Goal: Information Seeking & Learning: Learn about a topic

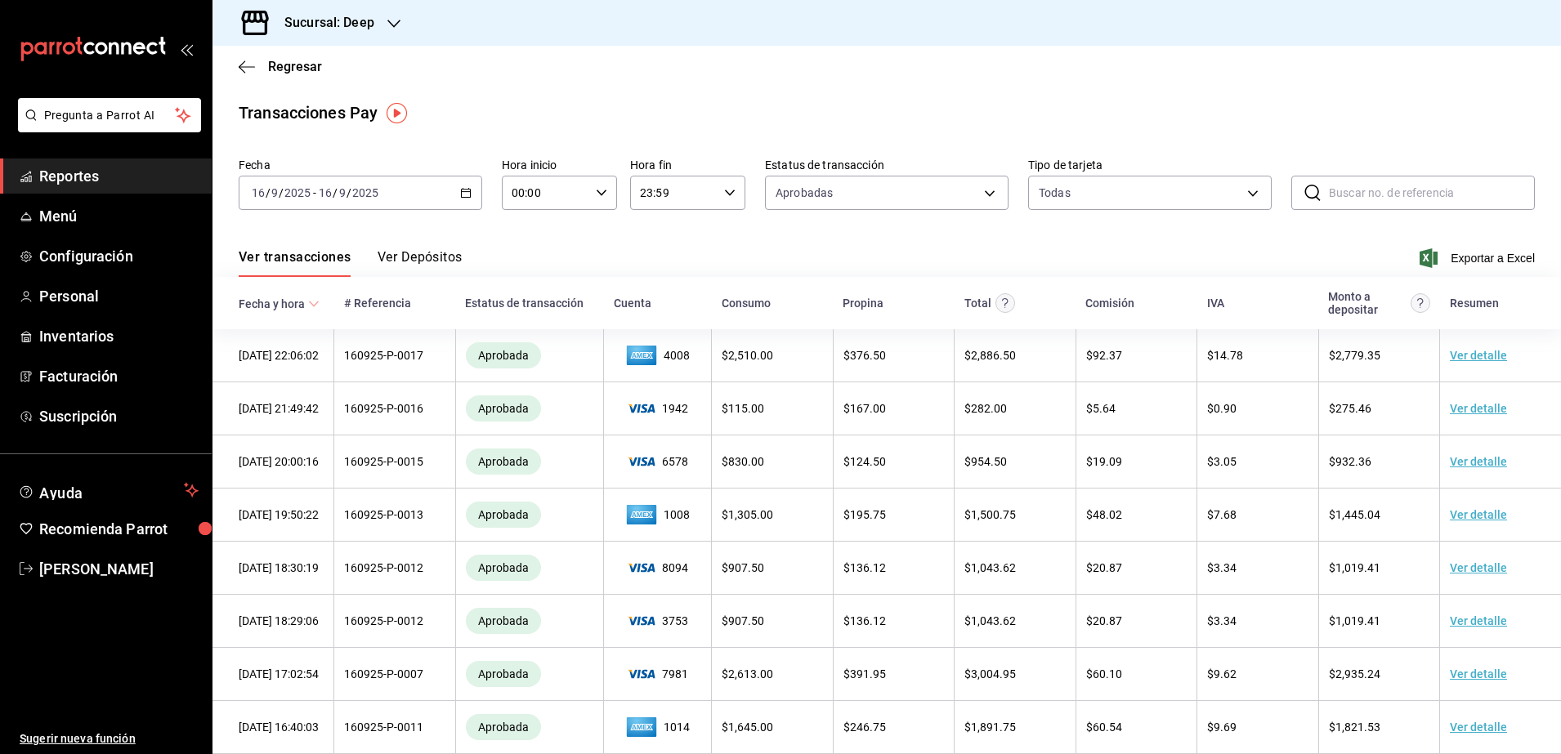
click at [127, 172] on span "Reportes" at bounding box center [118, 176] width 159 height 22
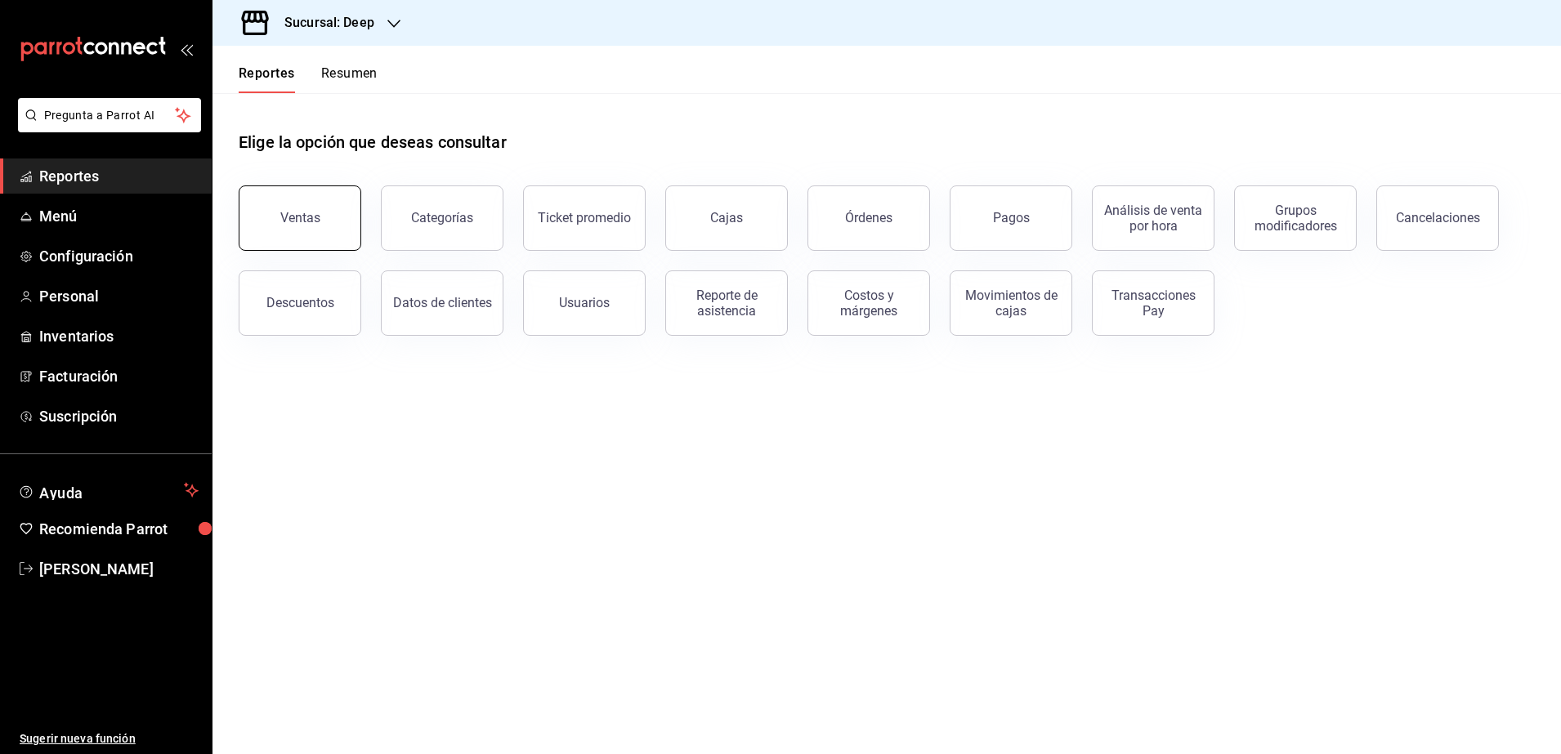
click at [308, 226] on button "Ventas" at bounding box center [300, 218] width 123 height 65
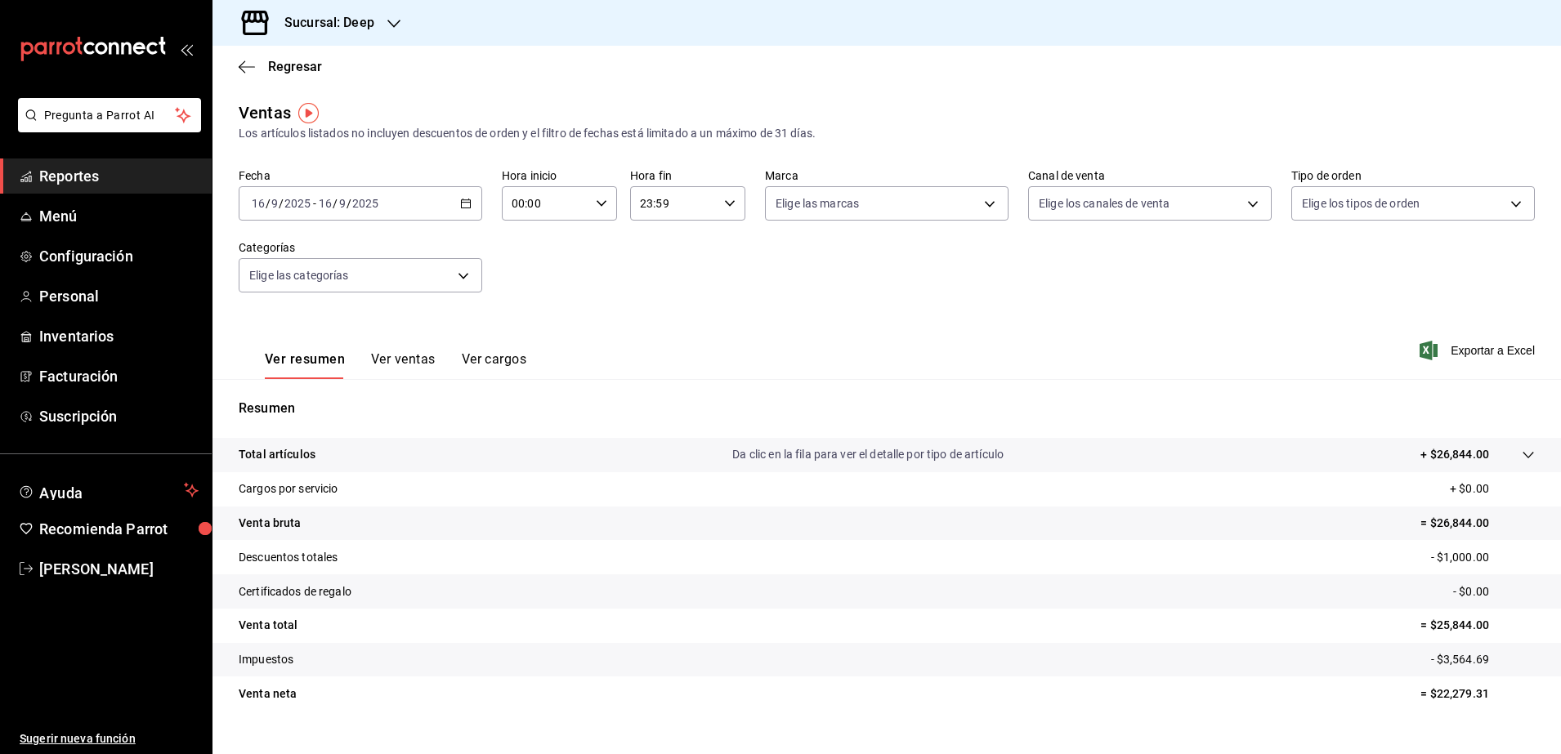
click at [333, 211] on div "[DATE] [DATE] - [DATE] [DATE]" at bounding box center [361, 203] width 244 height 34
click at [274, 405] on span "Rango de fechas" at bounding box center [316, 399] width 127 height 17
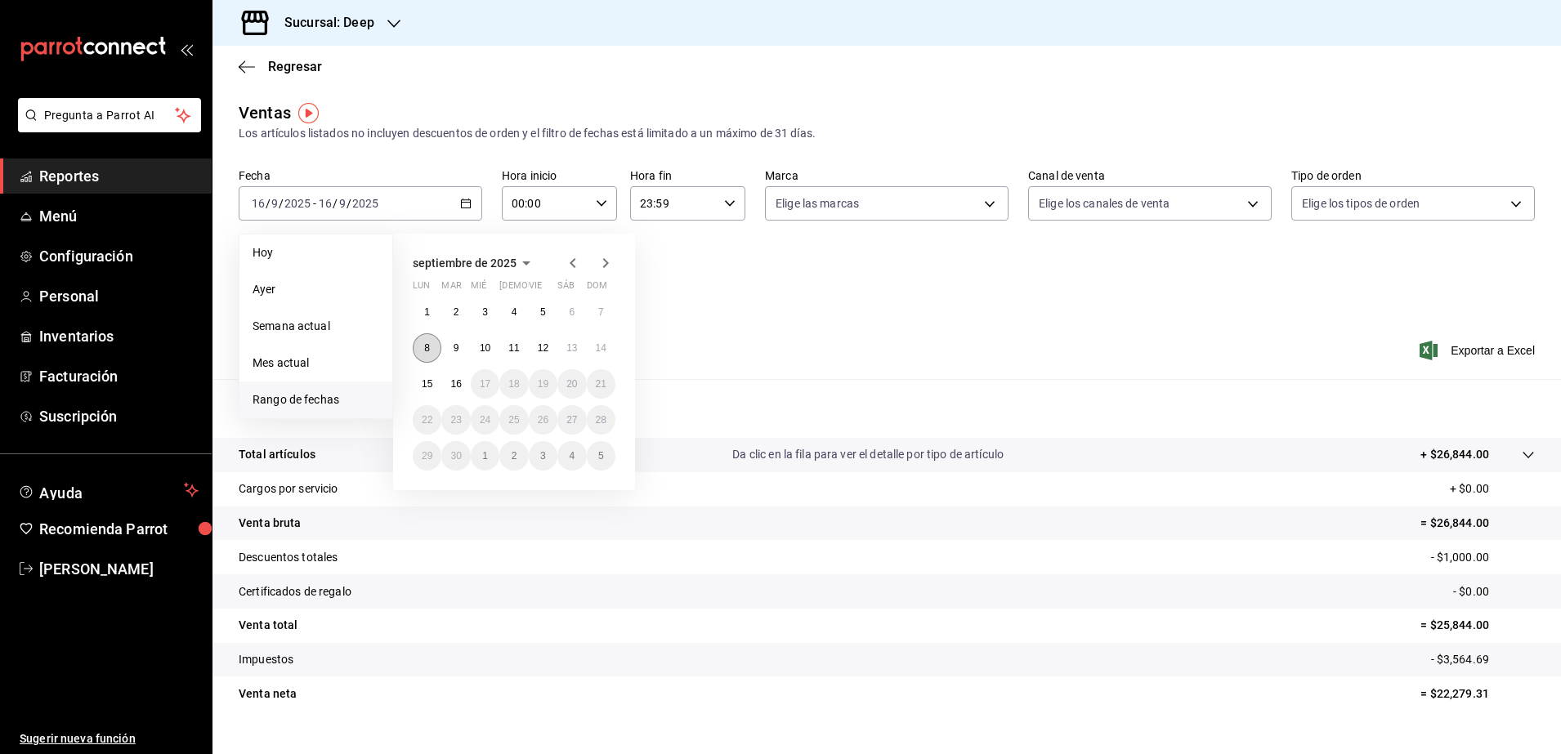
click at [434, 351] on button "8" at bounding box center [427, 347] width 29 height 29
click at [596, 353] on abbr "14" at bounding box center [601, 347] width 11 height 11
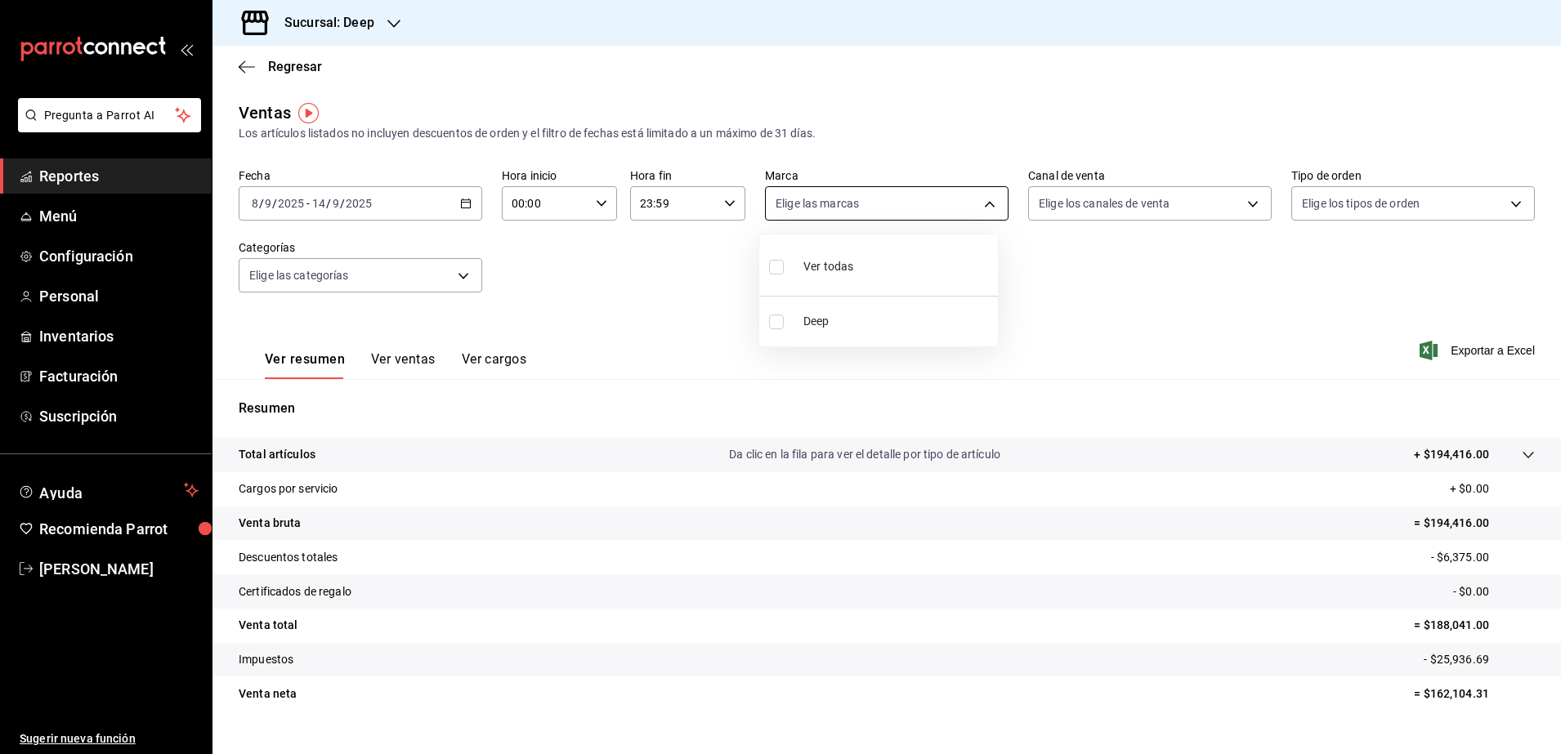
click at [977, 194] on body "Pregunta a Parrot AI Reportes Menú Configuración Personal Inventarios Facturaci…" at bounding box center [780, 377] width 1561 height 754
click at [780, 327] on input "checkbox" at bounding box center [776, 322] width 15 height 15
checkbox input "true"
type input "4a277d3d-b871-4e54-9010-bb562c7bff6e"
checkbox input "true"
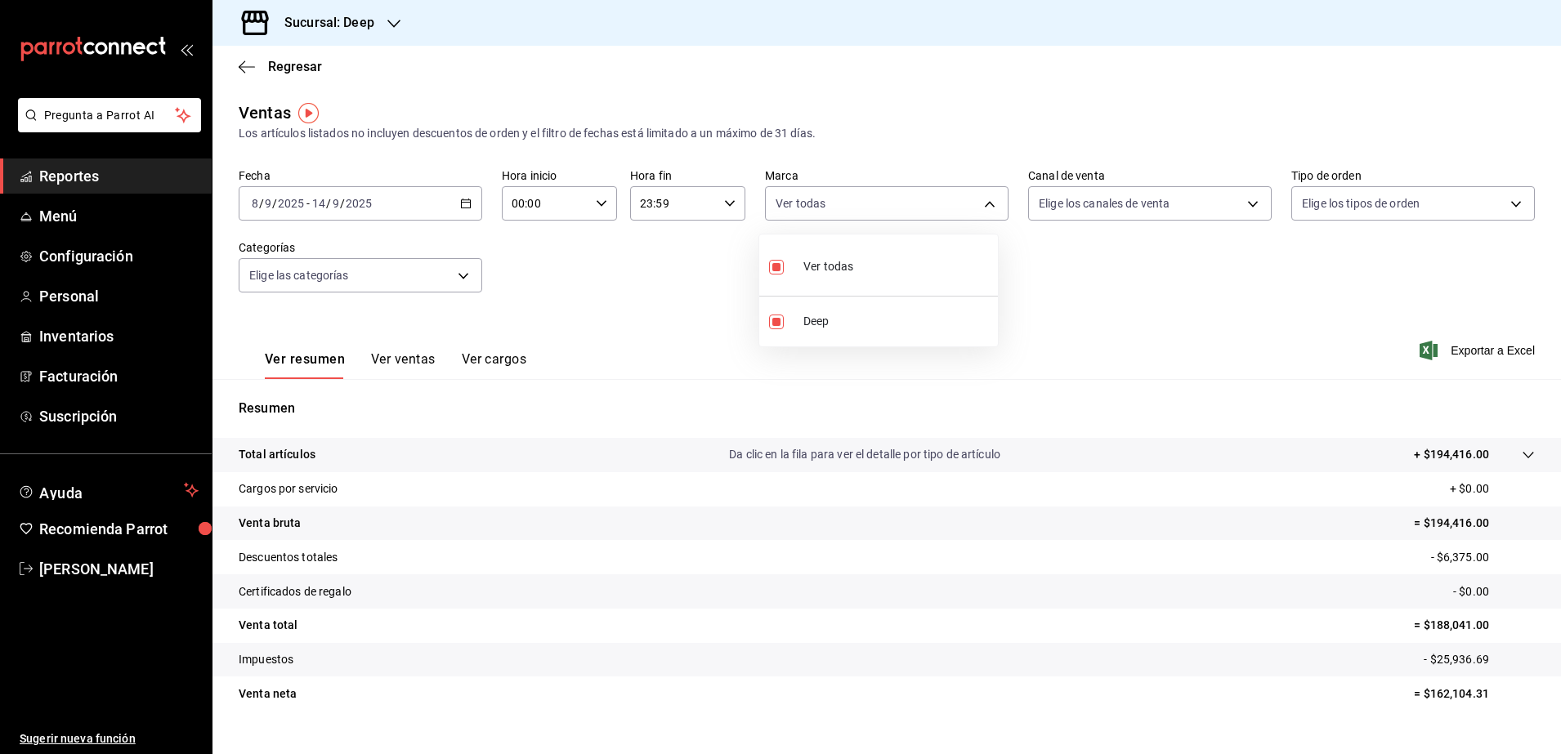
click at [1218, 274] on div at bounding box center [780, 377] width 1561 height 754
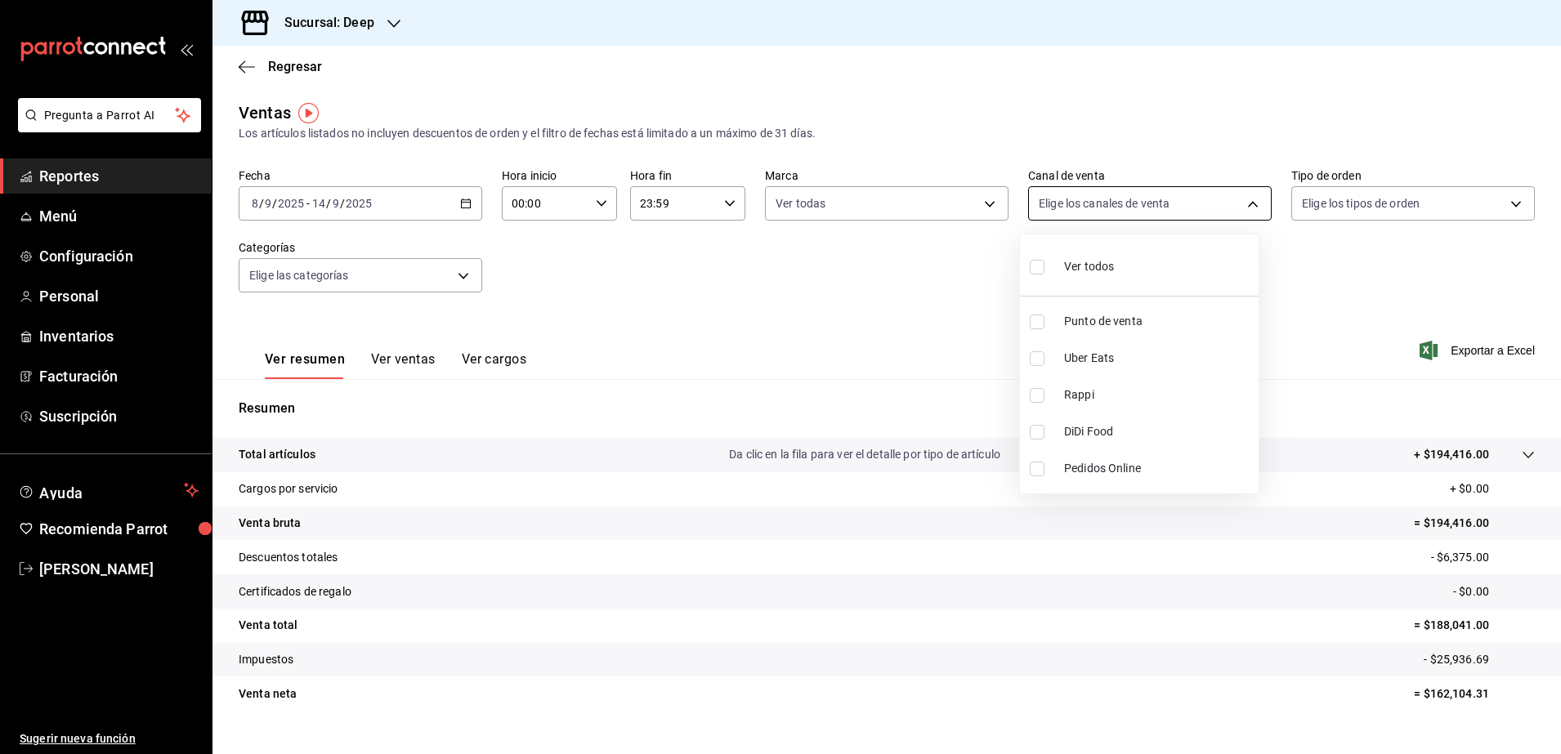
click at [1235, 213] on body "Pregunta a Parrot AI Reportes Menú Configuración Personal Inventarios Facturaci…" at bounding box center [780, 377] width 1561 height 754
click at [1040, 270] on input "checkbox" at bounding box center [1037, 267] width 15 height 15
checkbox input "true"
type input "PARROT,UBER_EATS,RAPPI,DIDI_FOOD,ONLINE"
checkbox input "true"
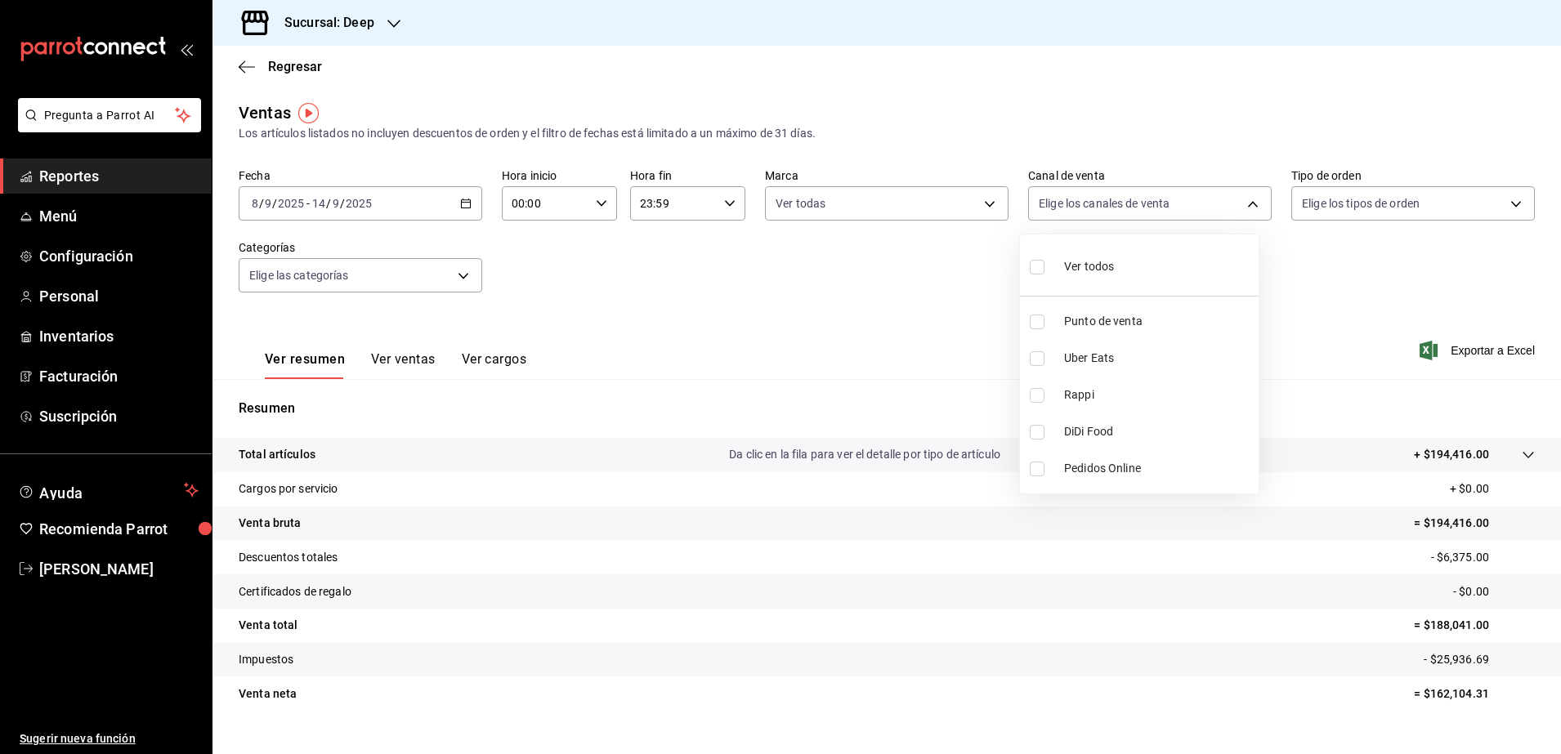
checkbox input "true"
click at [1371, 269] on div at bounding box center [780, 377] width 1561 height 754
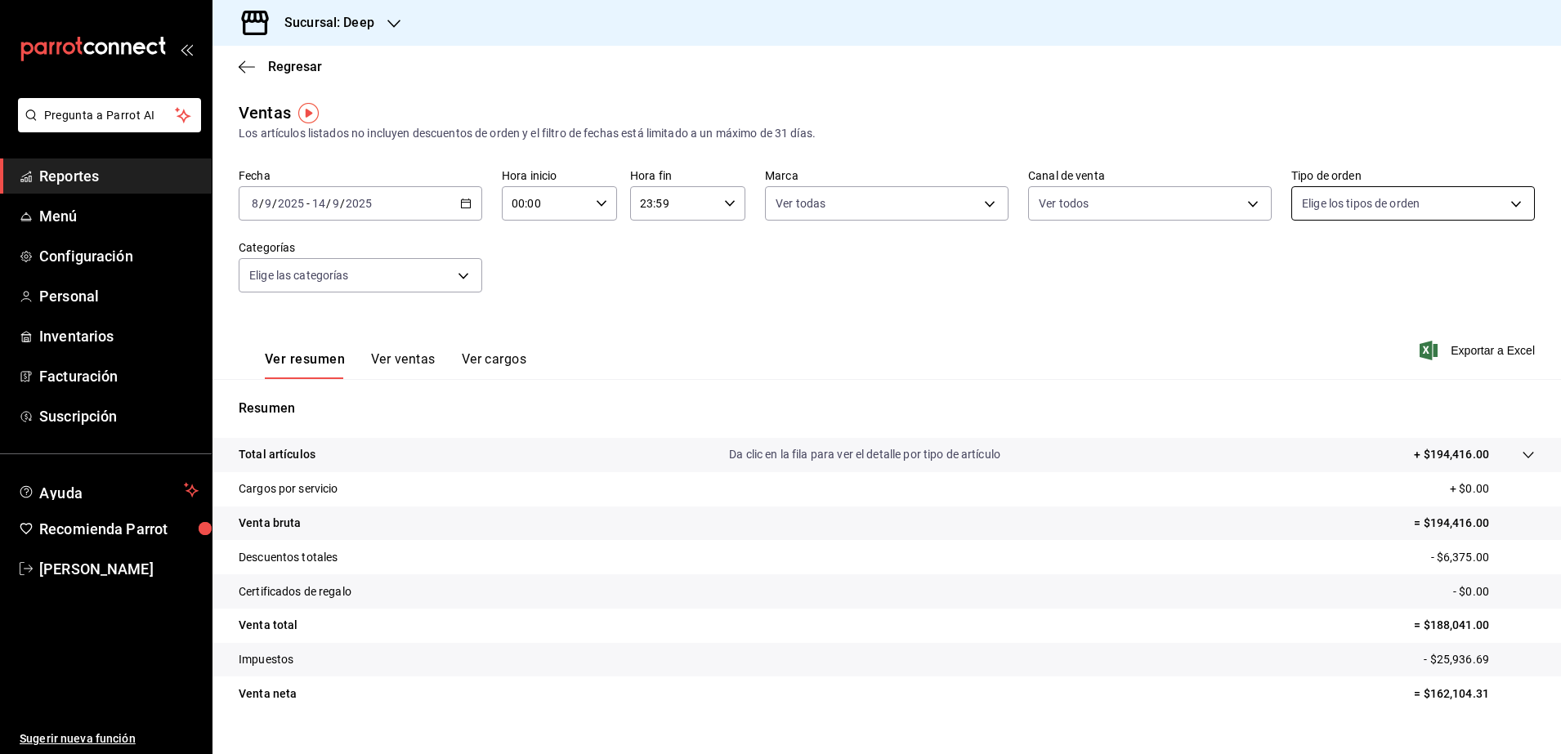
click at [1496, 201] on body "Pregunta a Parrot AI Reportes Menú Configuración Personal Inventarios Facturaci…" at bounding box center [780, 377] width 1561 height 754
click at [1298, 320] on input "checkbox" at bounding box center [1297, 322] width 15 height 15
checkbox input "true"
type input "7a04b558-8fbb-41b2-89a7-5e52c752b43e"
click at [1040, 308] on div at bounding box center [780, 377] width 1561 height 754
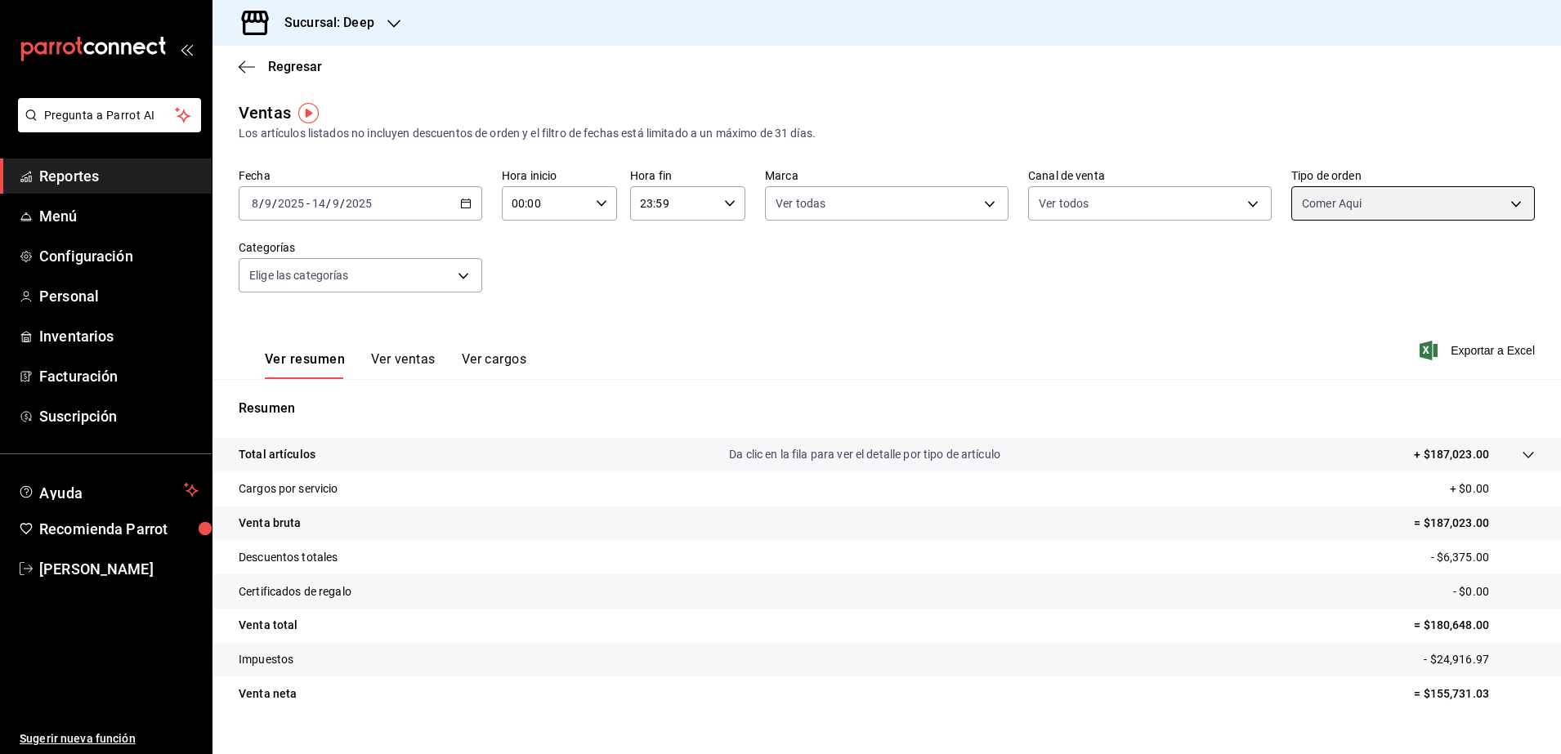
scroll to position [29, 0]
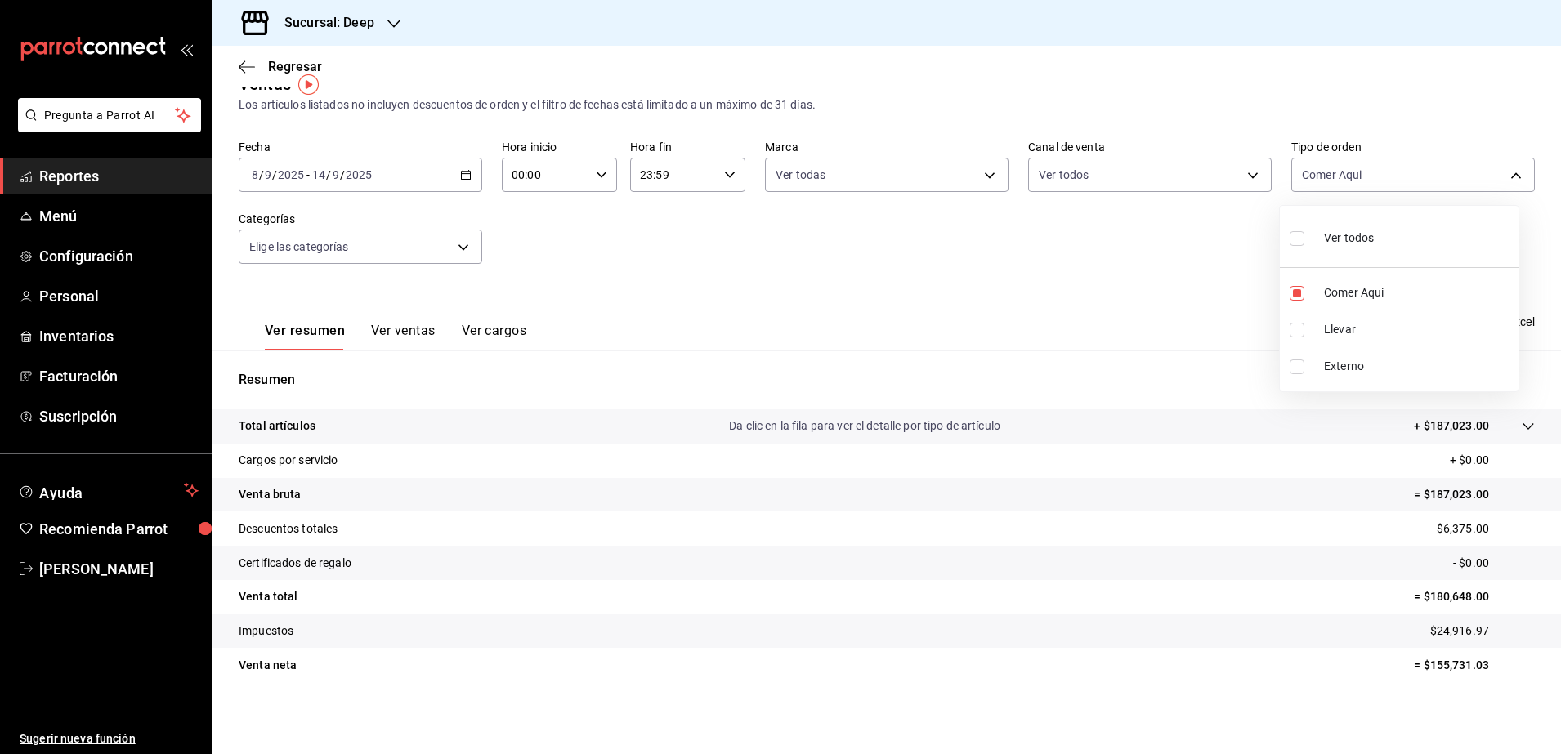
click at [1004, 366] on div at bounding box center [780, 377] width 1561 height 754
click at [419, 334] on button "Ver ventas" at bounding box center [403, 337] width 65 height 28
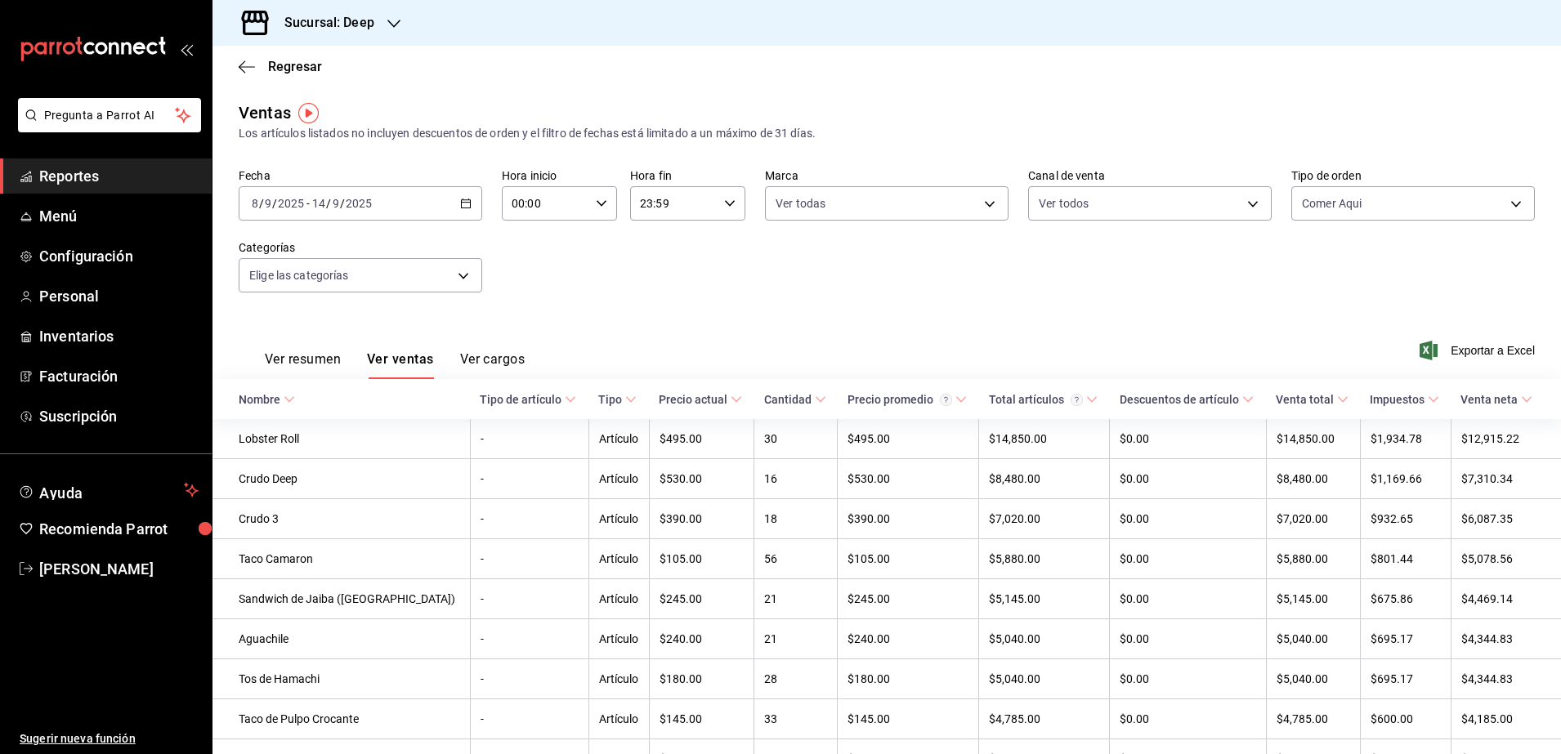
click at [500, 367] on button "Ver cargos" at bounding box center [492, 365] width 65 height 28
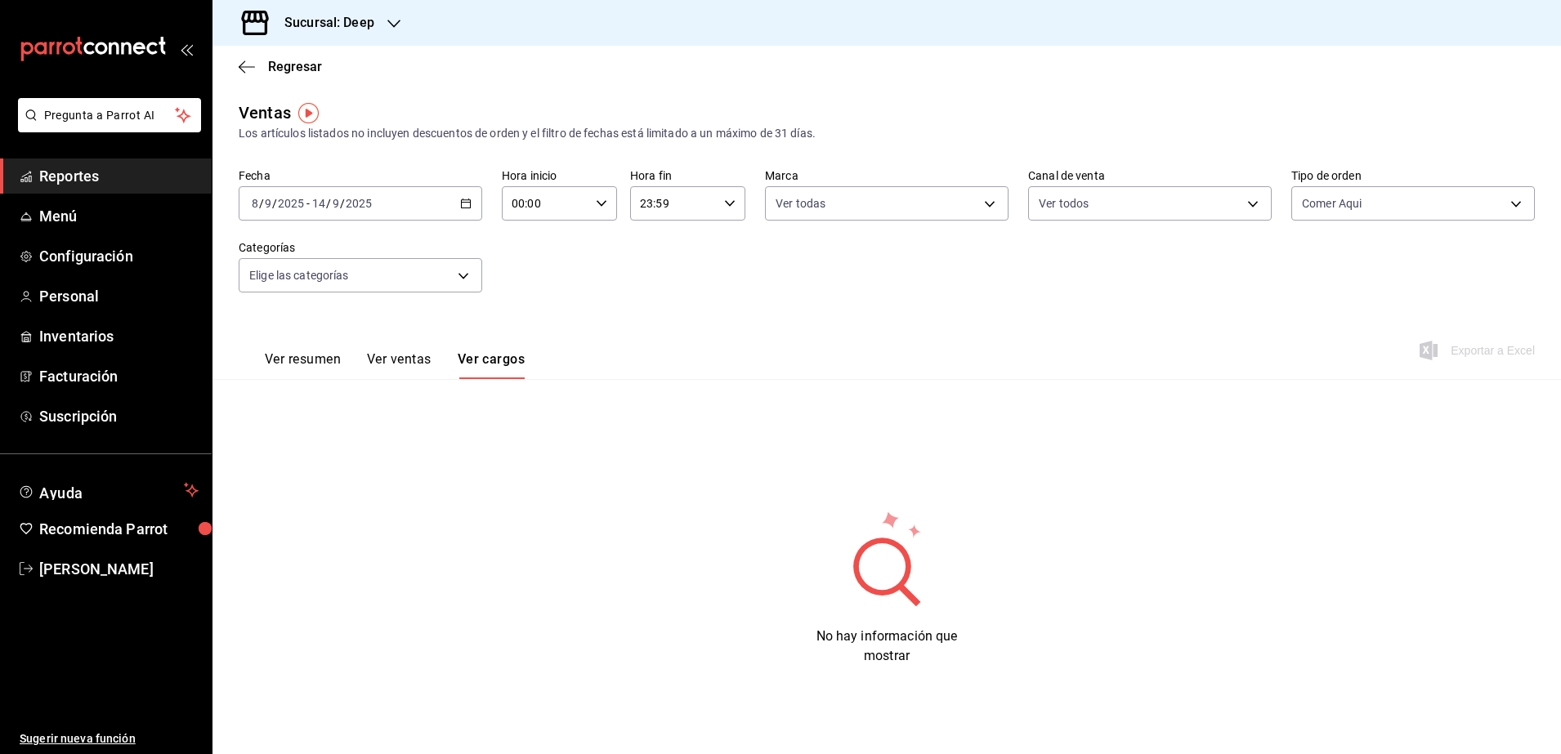
click at [297, 368] on button "Ver resumen" at bounding box center [303, 365] width 76 height 28
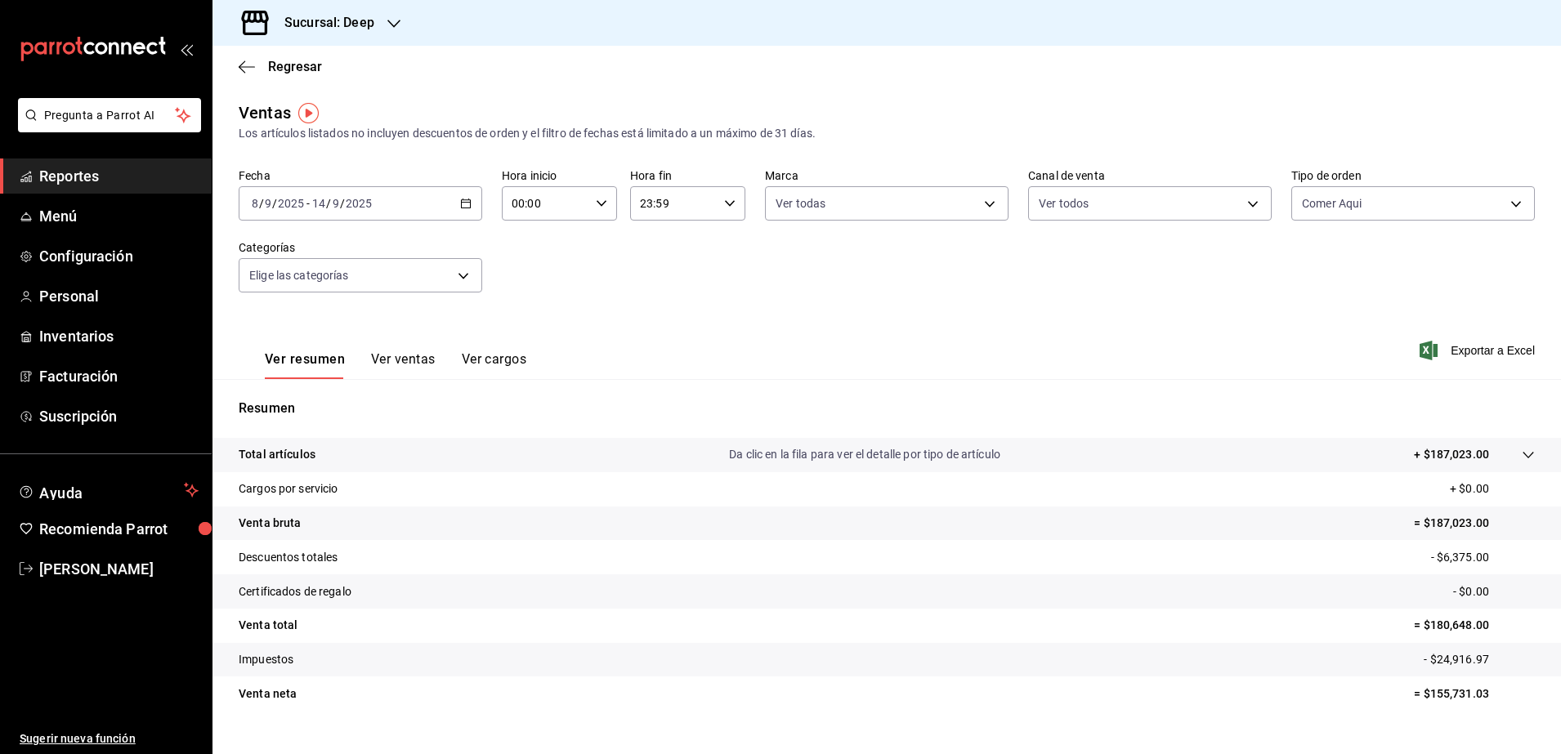
drag, startPoint x: 1549, startPoint y: 408, endPoint x: 838, endPoint y: 275, distance: 723.3
click at [838, 275] on div "Fecha [DATE] [DATE] - [DATE] [DATE] Hora inicio 00:00 Hora inicio Hora fin 23:5…" at bounding box center [887, 240] width 1296 height 144
click at [596, 211] on div "00:00 Hora inicio" at bounding box center [559, 203] width 115 height 34
click at [530, 244] on span "00" at bounding box center [527, 245] width 31 height 13
drag, startPoint x: 735, startPoint y: 303, endPoint x: 651, endPoint y: 263, distance: 92.5
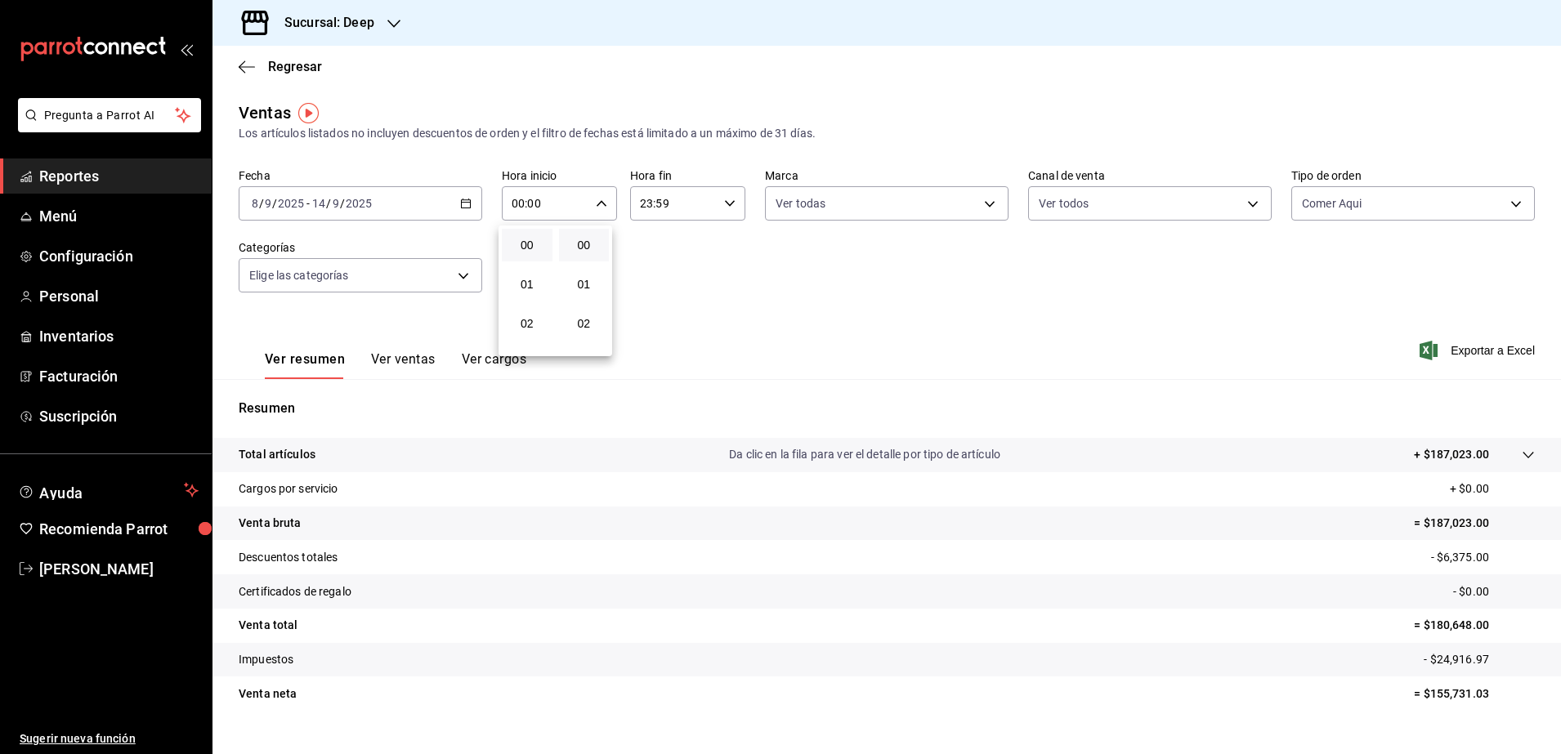
click at [651, 263] on div at bounding box center [780, 377] width 1561 height 754
click at [463, 275] on body "Pregunta a Parrot AI Reportes Menú Configuración Personal Inventarios Facturaci…" at bounding box center [780, 377] width 1561 height 754
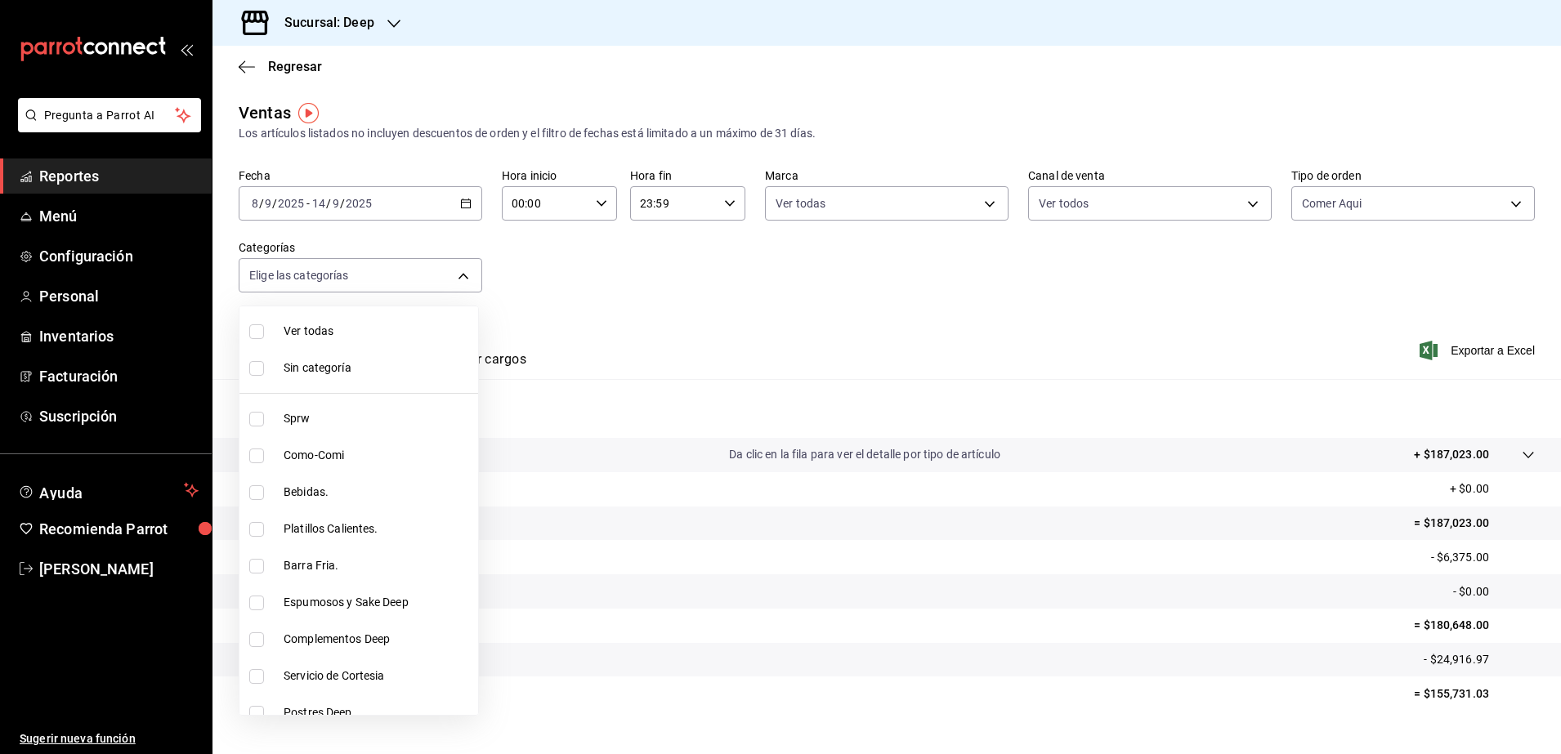
click at [260, 334] on input "checkbox" at bounding box center [256, 331] width 15 height 15
checkbox input "true"
type input "ddb230fc-2149-46a3-9158-6941609bcea4,37b1b8cc-20bc-4ec6-9eb2-fc1007adb248,52e76…"
checkbox input "true"
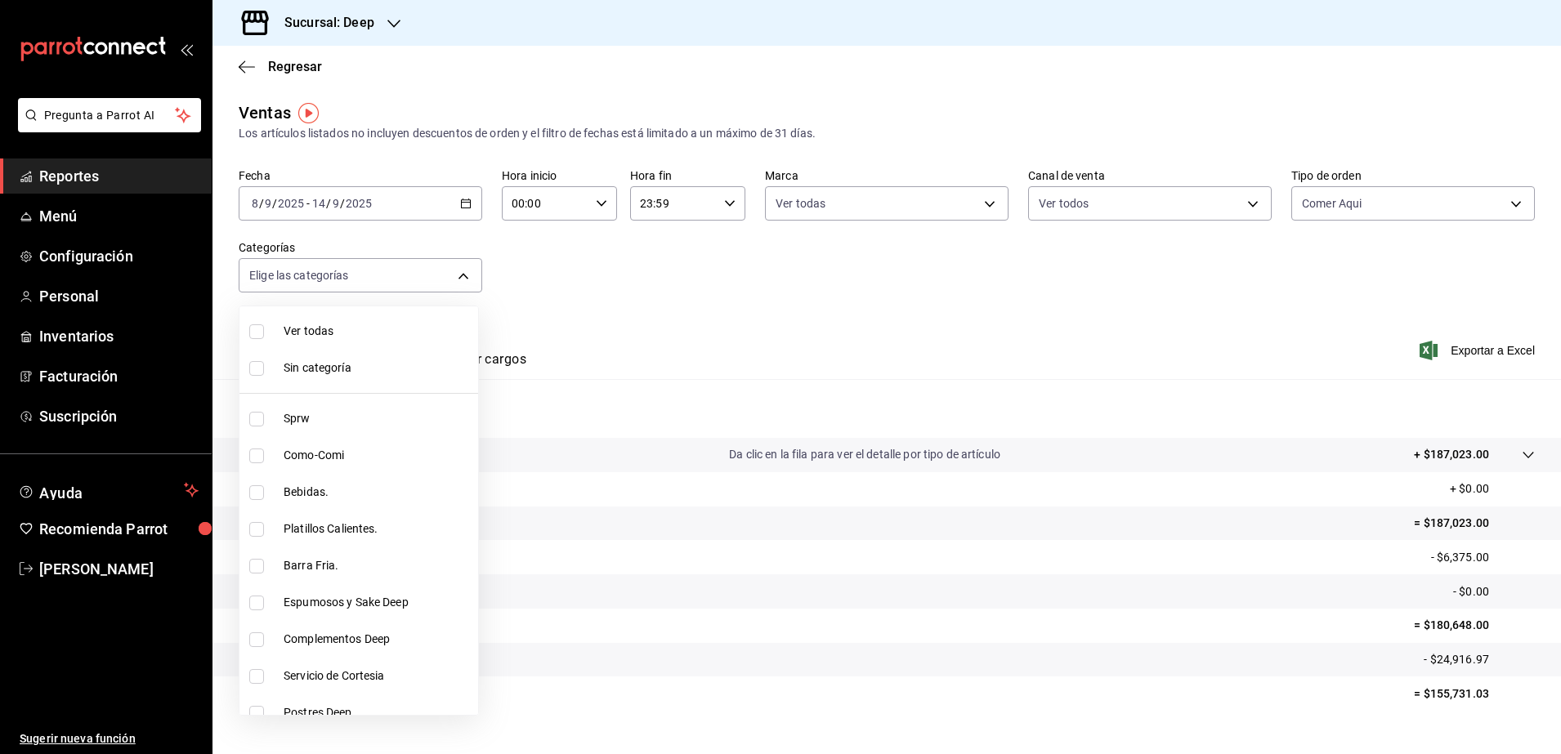
checkbox input "true"
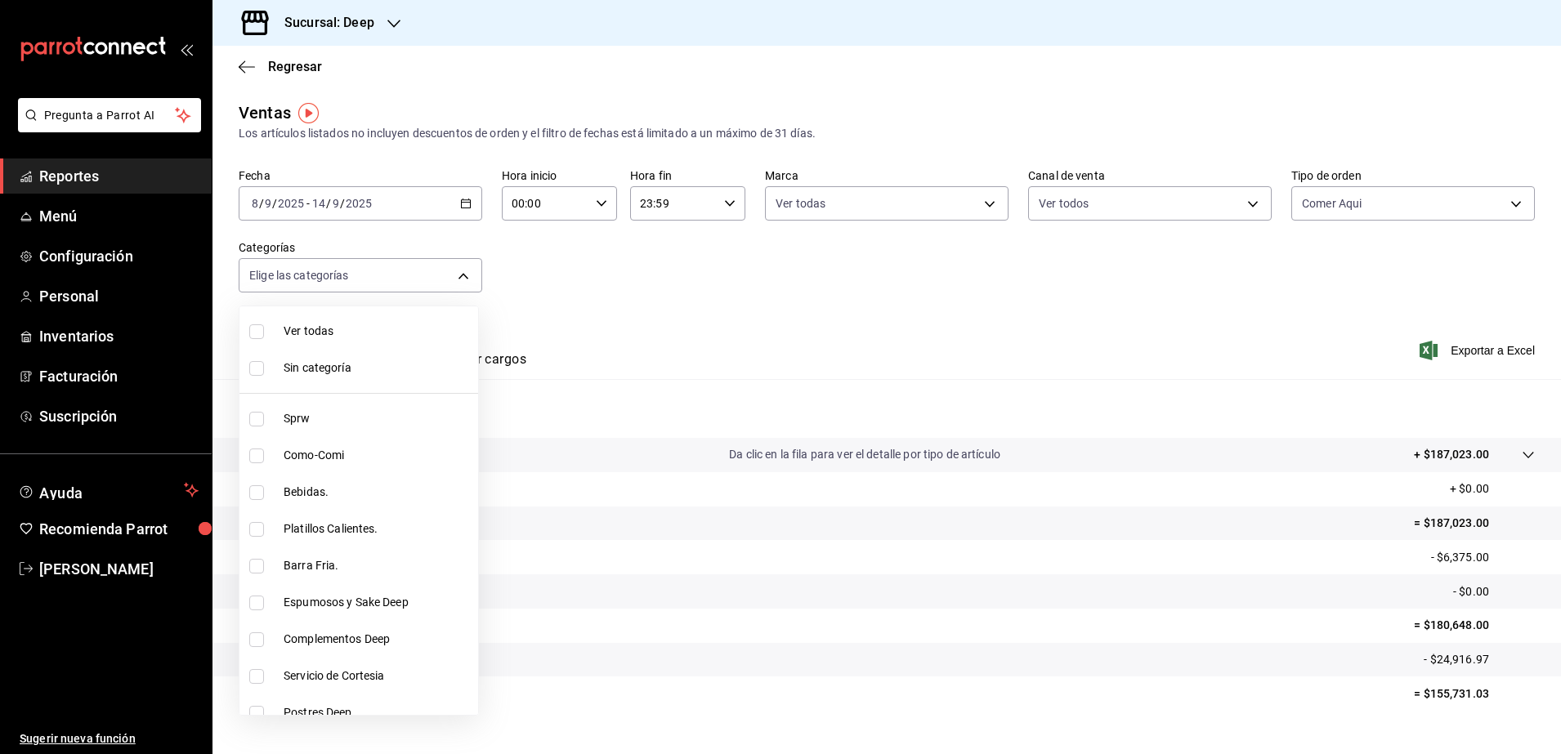
checkbox input "true"
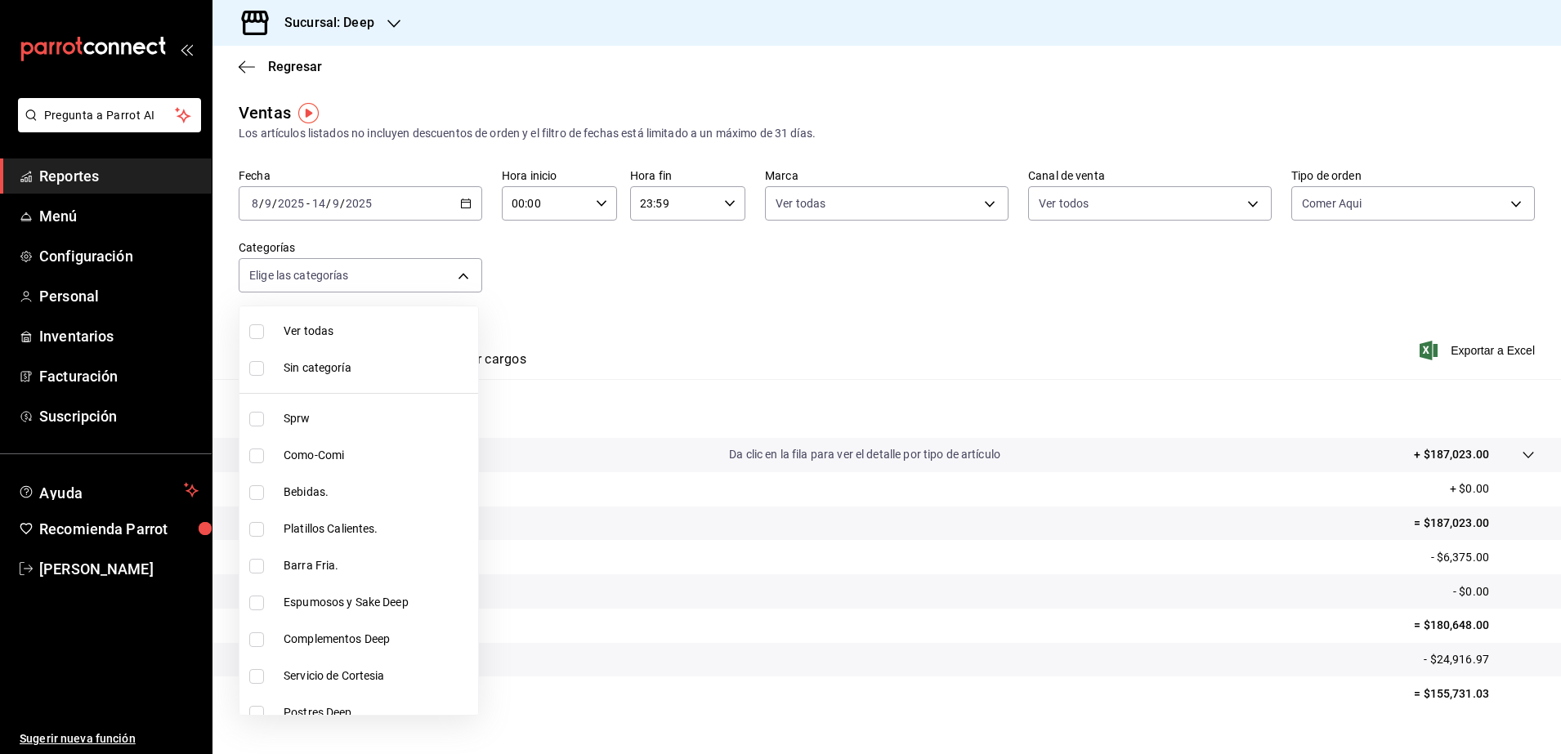
checkbox input "true"
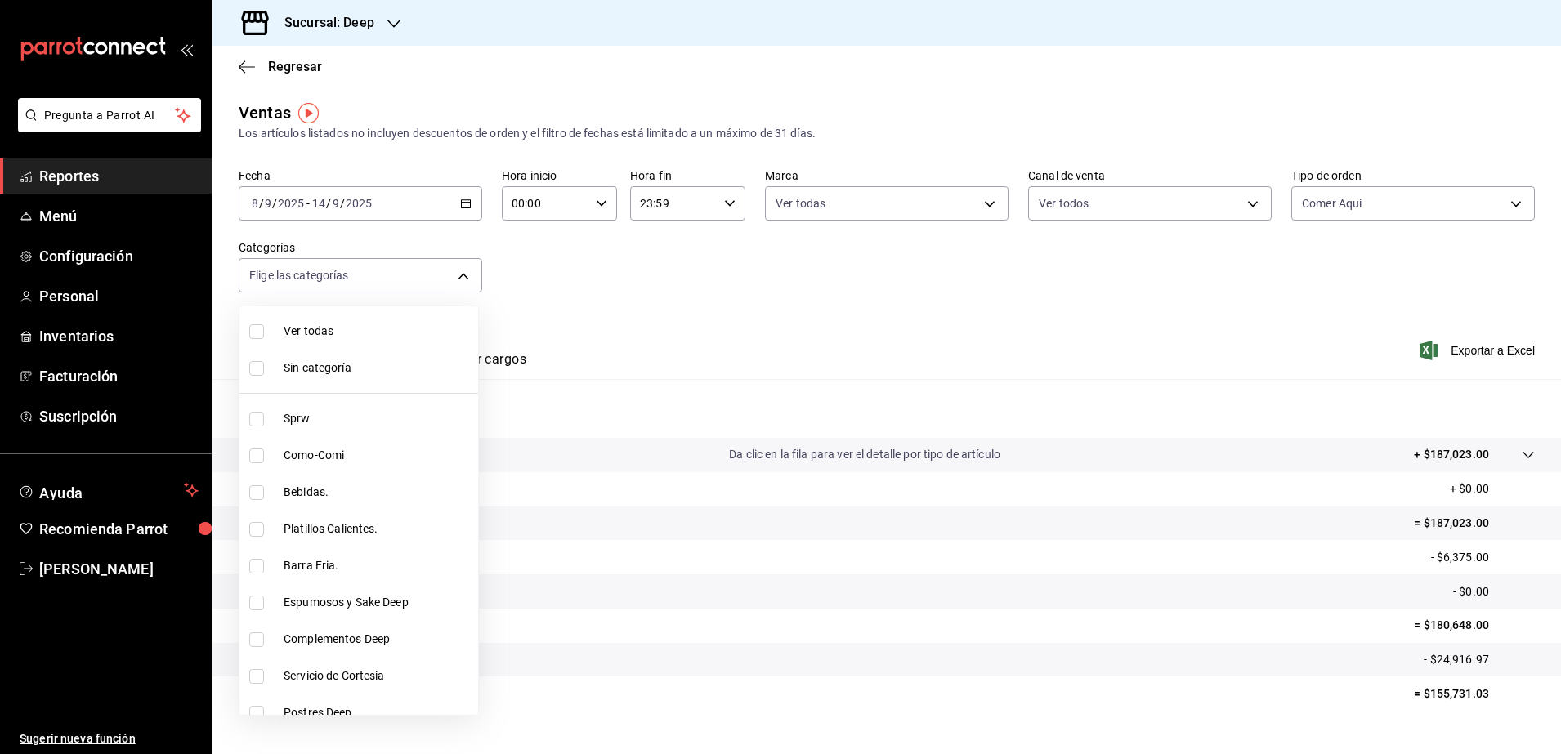
checkbox input "true"
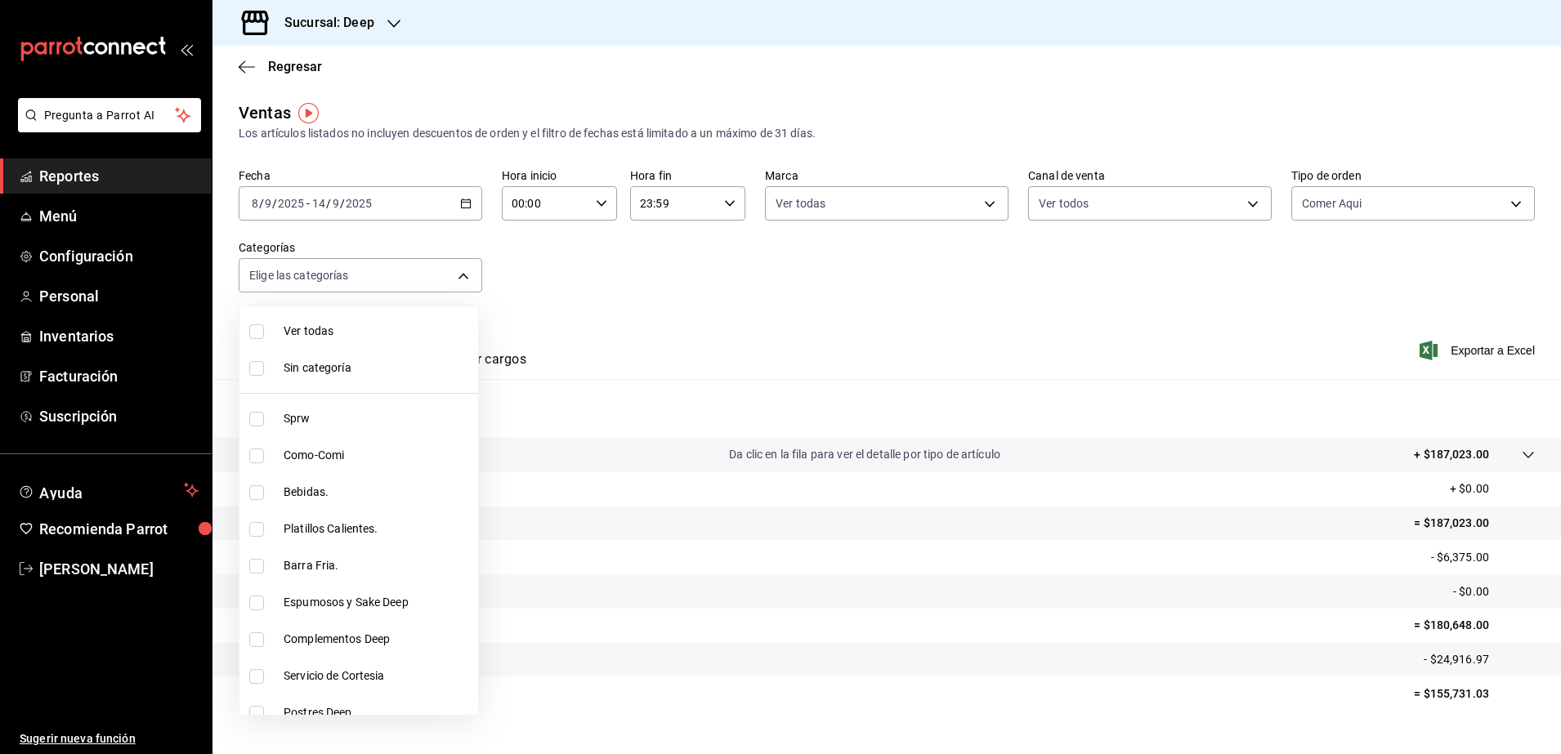
checkbox input "true"
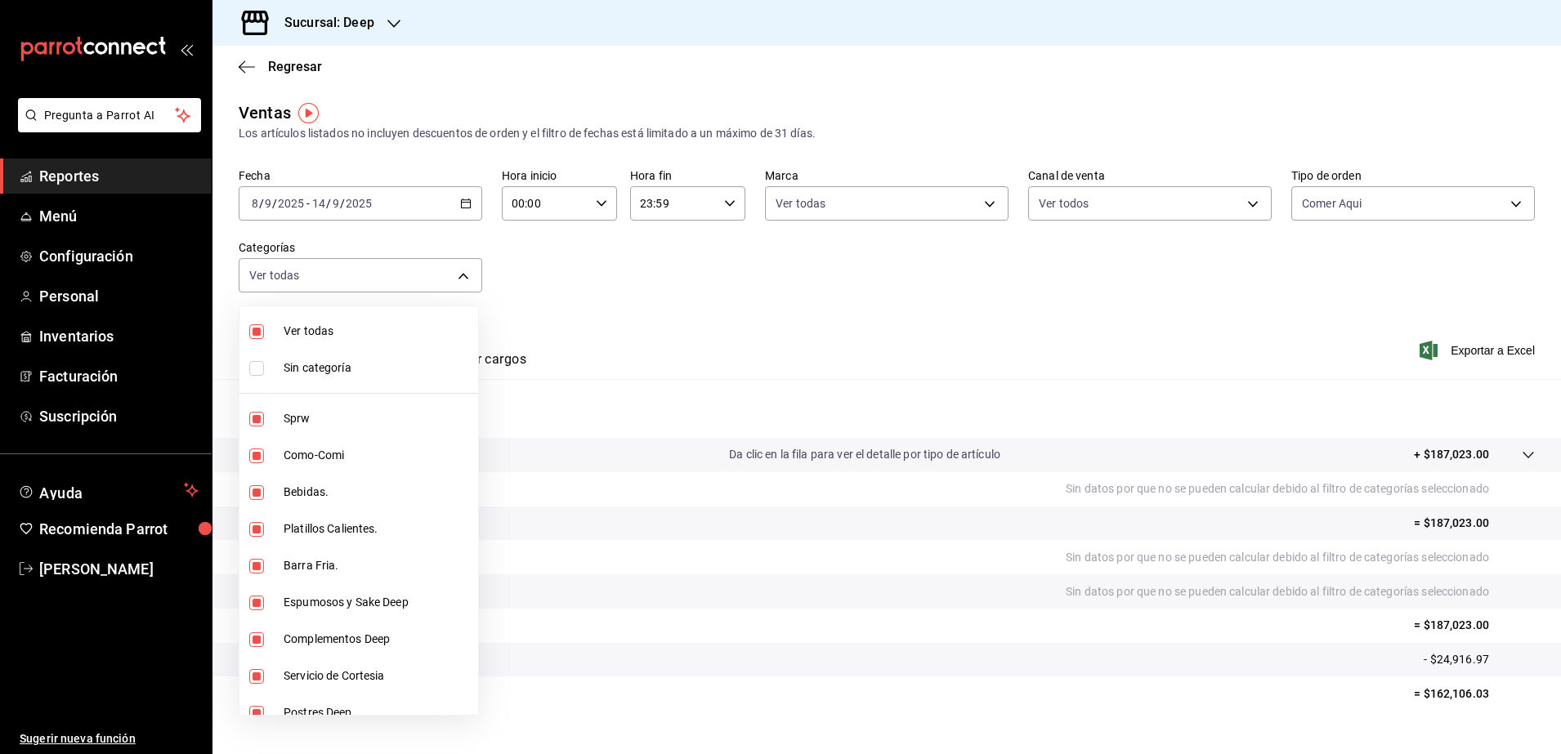
click at [601, 338] on div at bounding box center [780, 377] width 1561 height 754
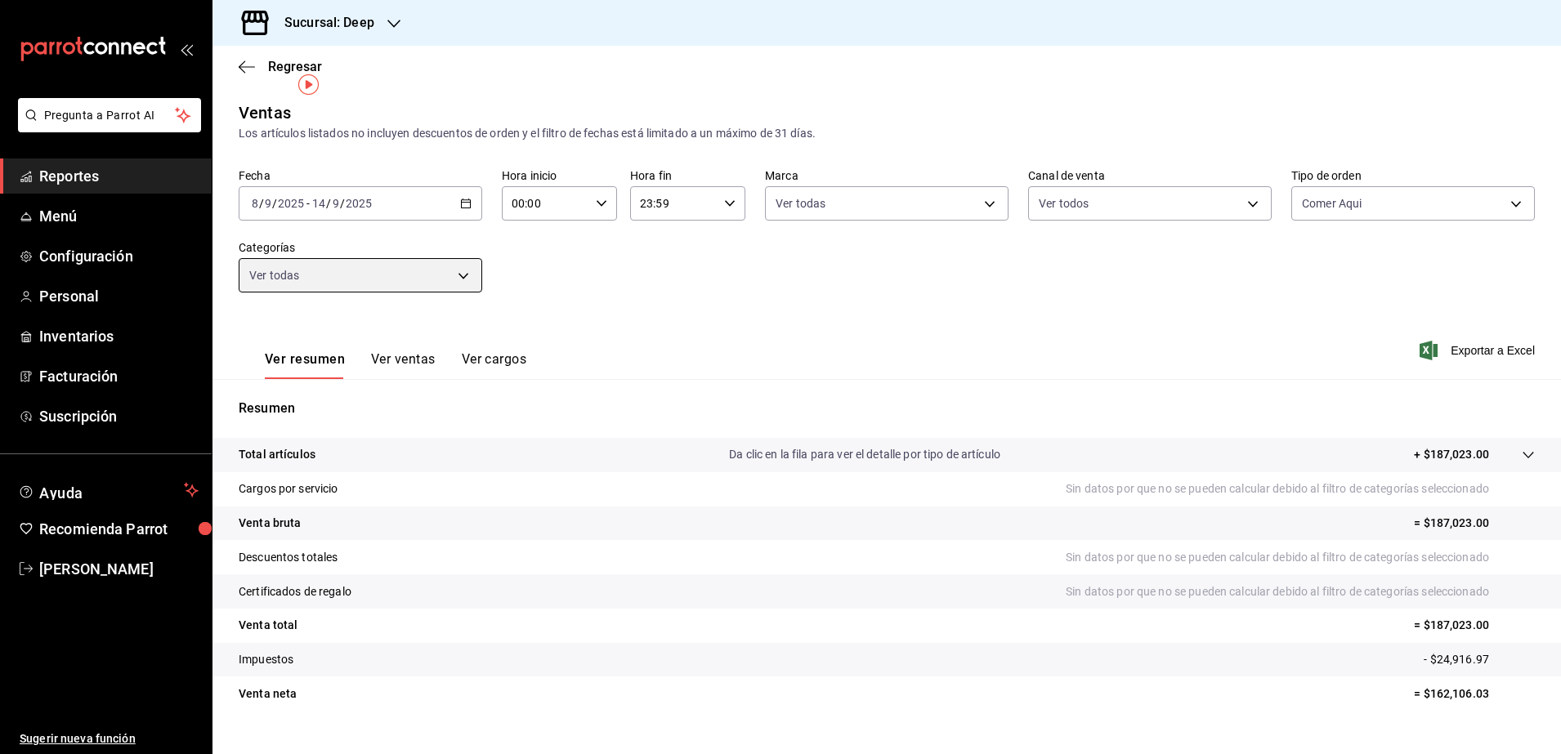
scroll to position [29, 0]
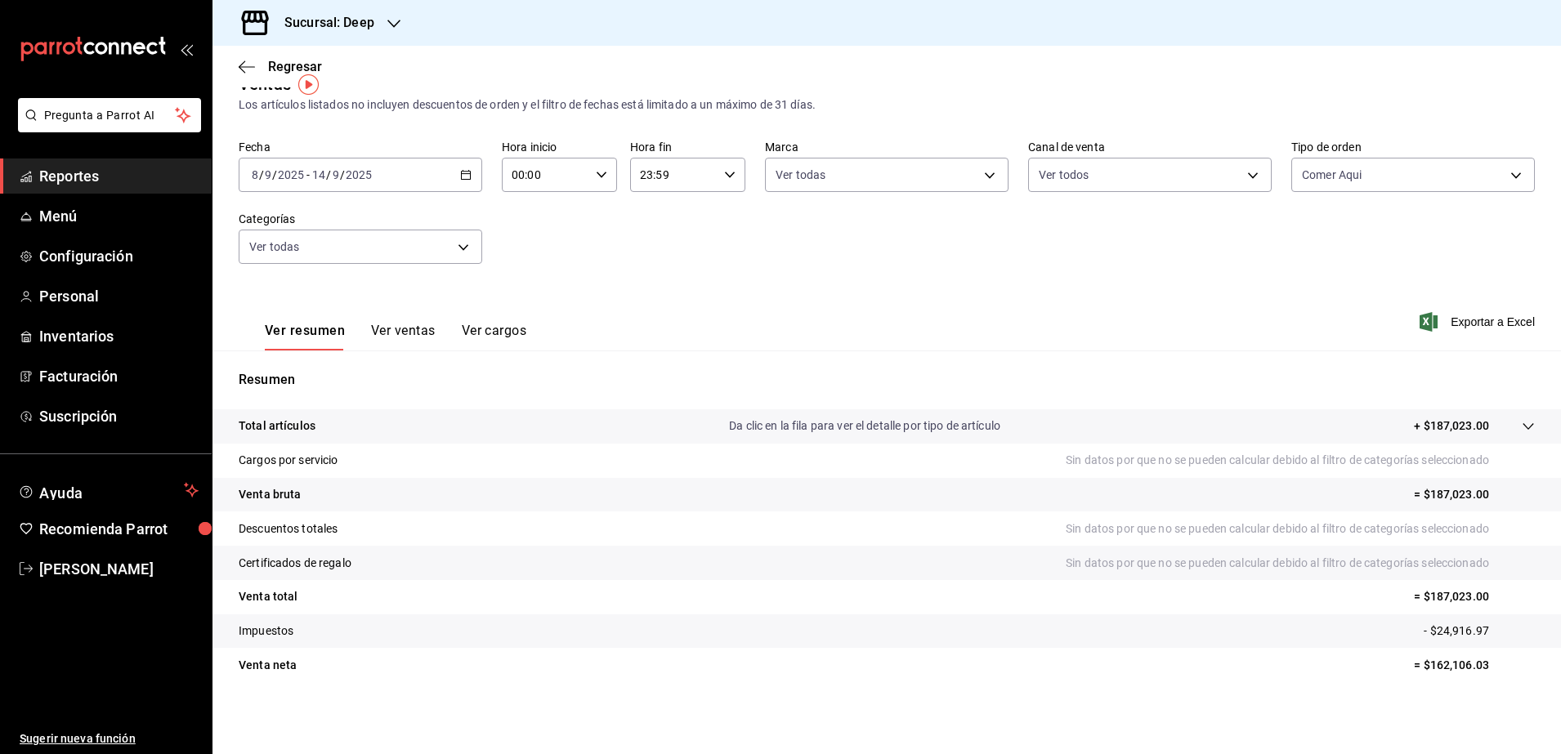
click at [877, 270] on div "Fecha [DATE] [DATE] - [DATE] [DATE] Hora inicio 00:00 Hora inicio Hora fin 23:5…" at bounding box center [887, 212] width 1296 height 144
click at [382, 321] on div "Ver resumen Ver ventas Ver cargos" at bounding box center [383, 326] width 288 height 47
click at [403, 344] on button "Ver ventas" at bounding box center [403, 337] width 65 height 28
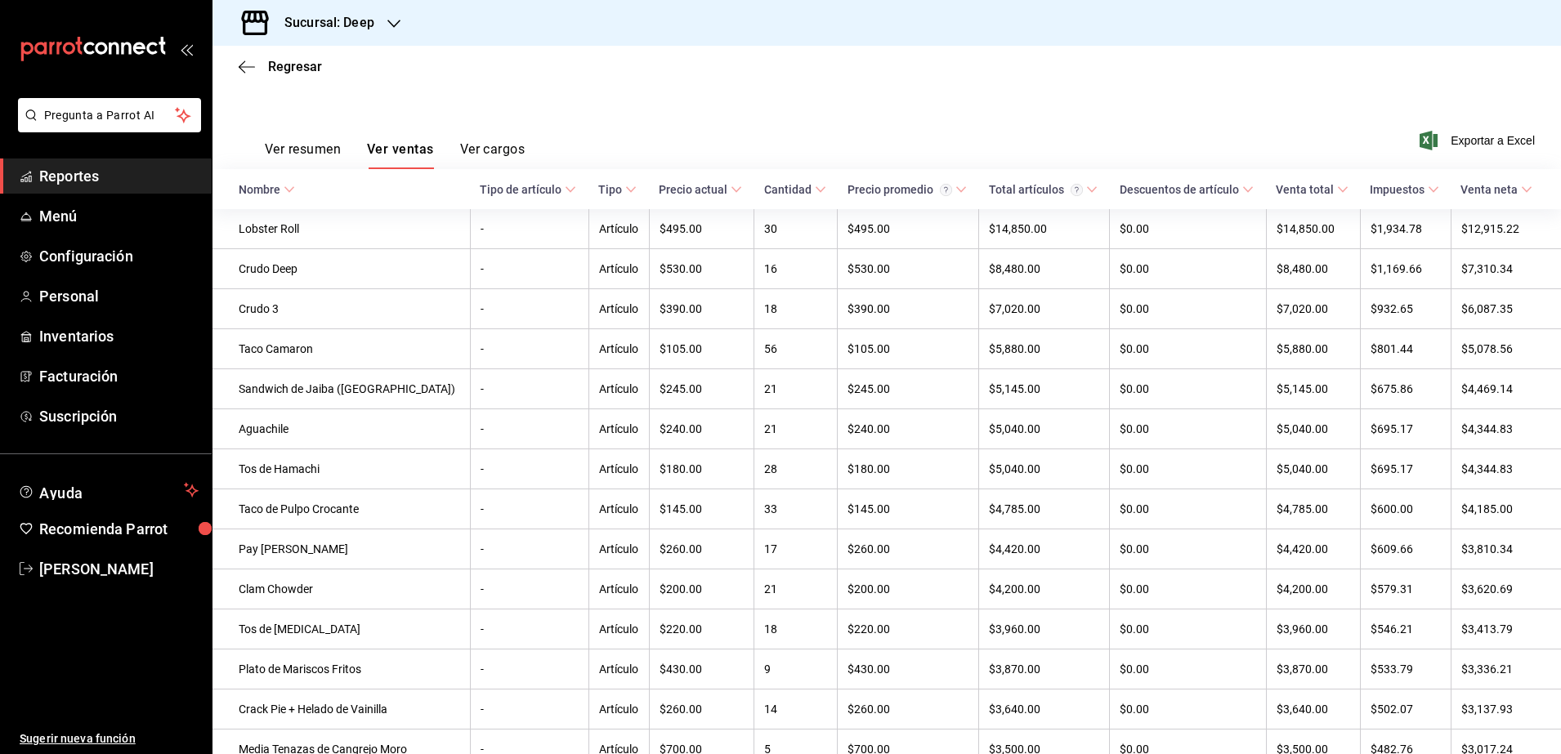
scroll to position [219, 0]
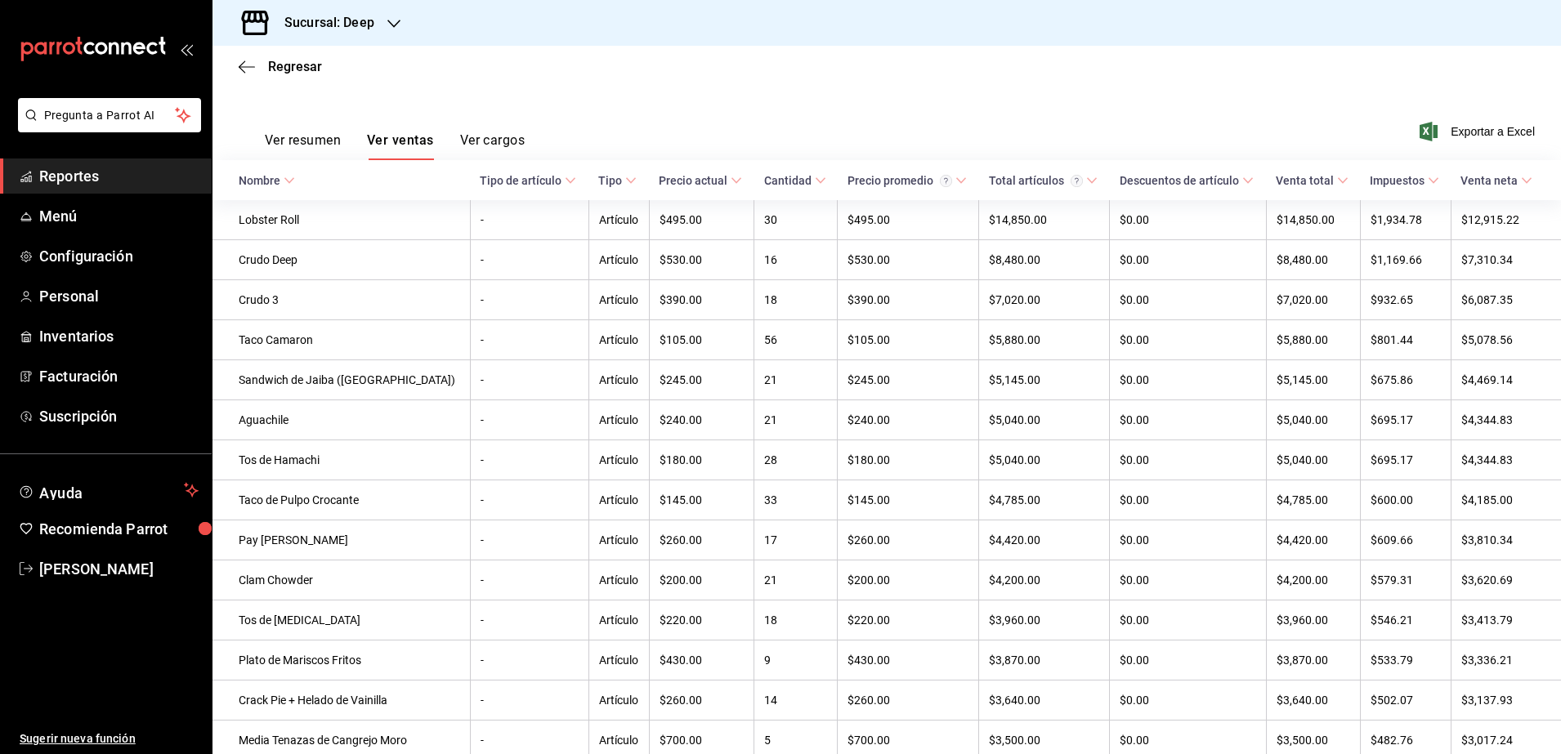
click at [1098, 94] on div "Ver resumen Ver ventas Ver cargos Exportar a Excel" at bounding box center [886, 126] width 1348 height 67
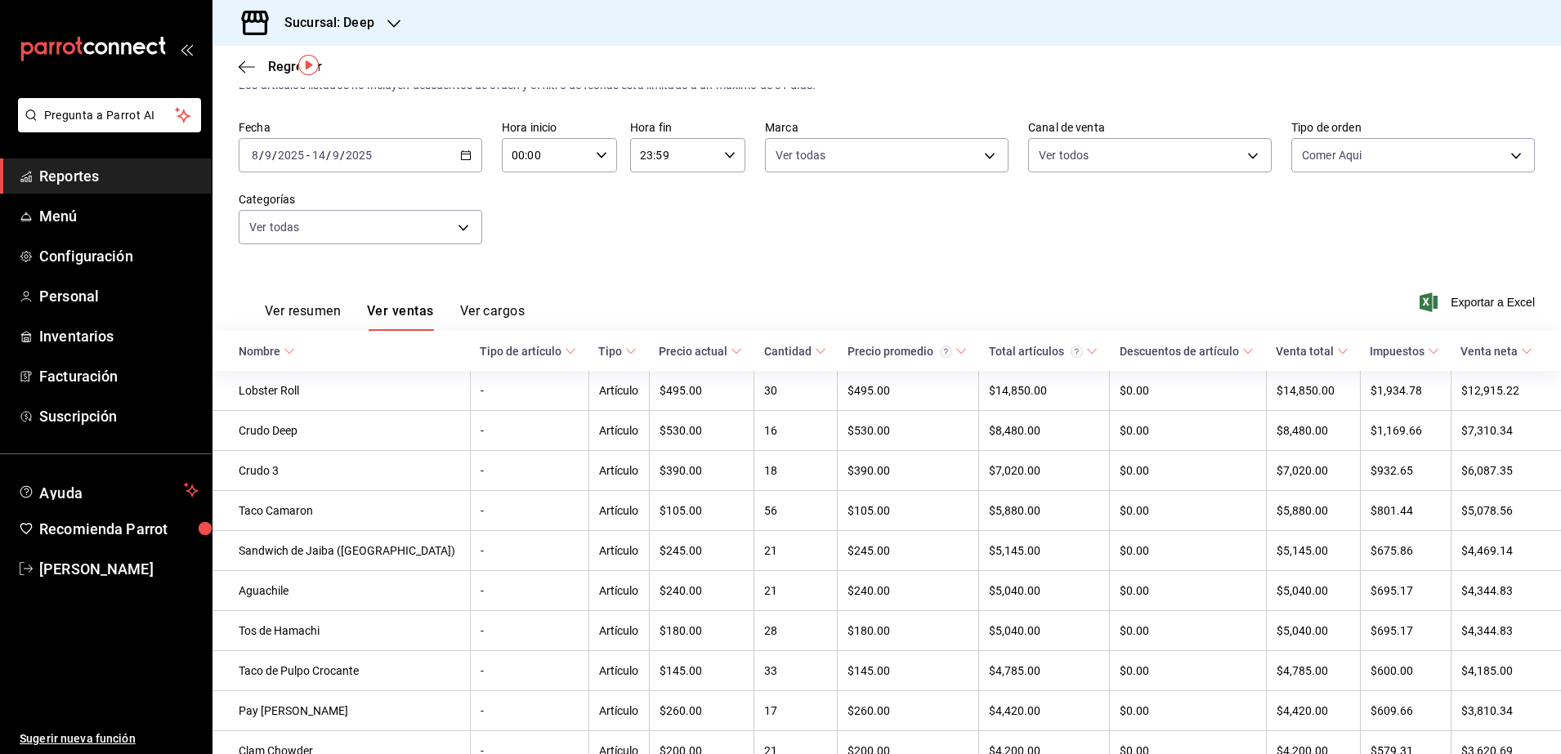
scroll to position [51, 0]
click at [458, 230] on body "Pregunta a Parrot AI Reportes Menú Configuración Personal Inventarios Facturaci…" at bounding box center [780, 377] width 1561 height 754
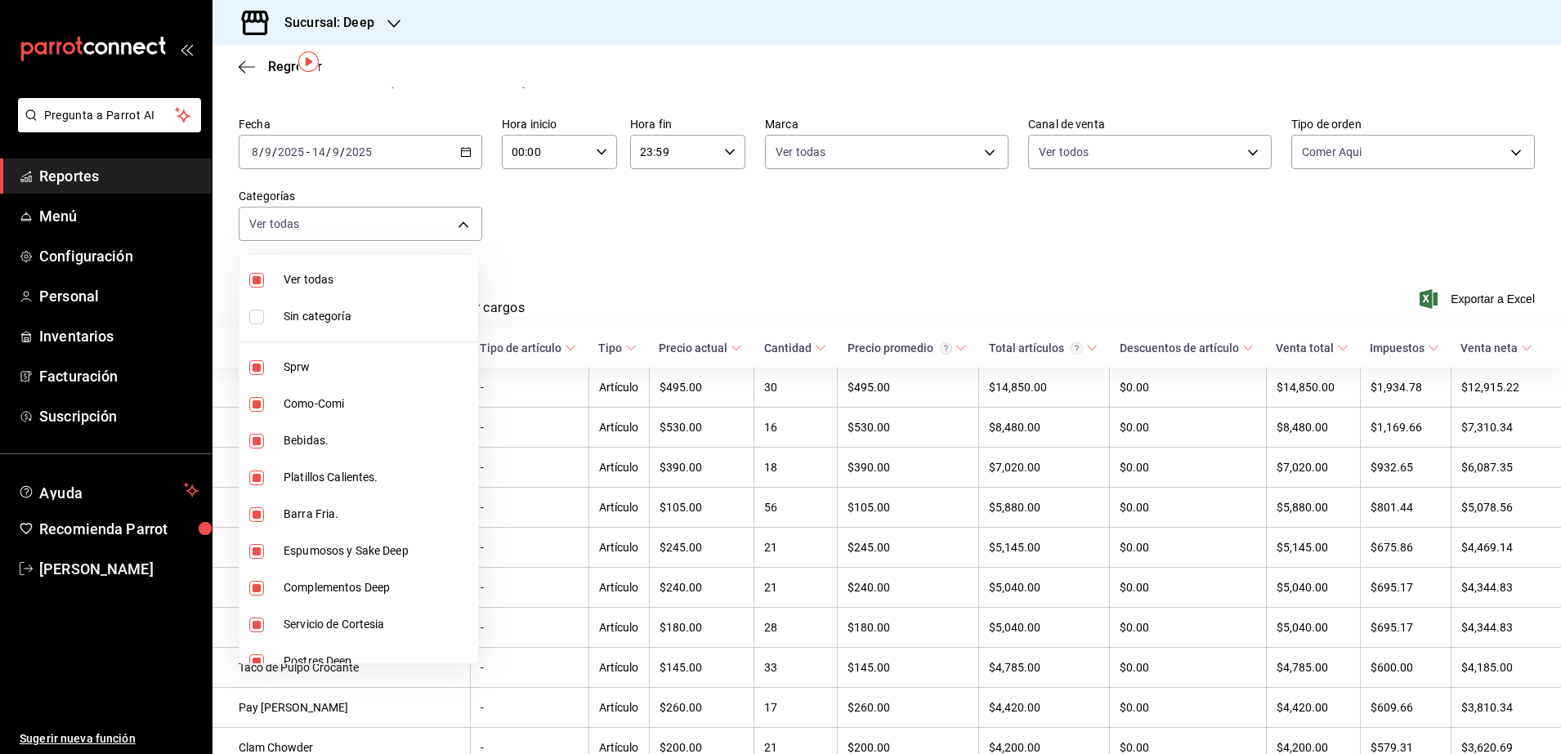
click at [266, 372] on label at bounding box center [259, 367] width 21 height 15
click at [264, 372] on input "checkbox" at bounding box center [256, 367] width 15 height 15
checkbox input "true"
type input "37b1b8cc-20bc-4ec6-9eb2-fc1007adb248,52e76518-06d2-4f9f-93ad-8965d410f2dc,0449c…"
checkbox input "true"
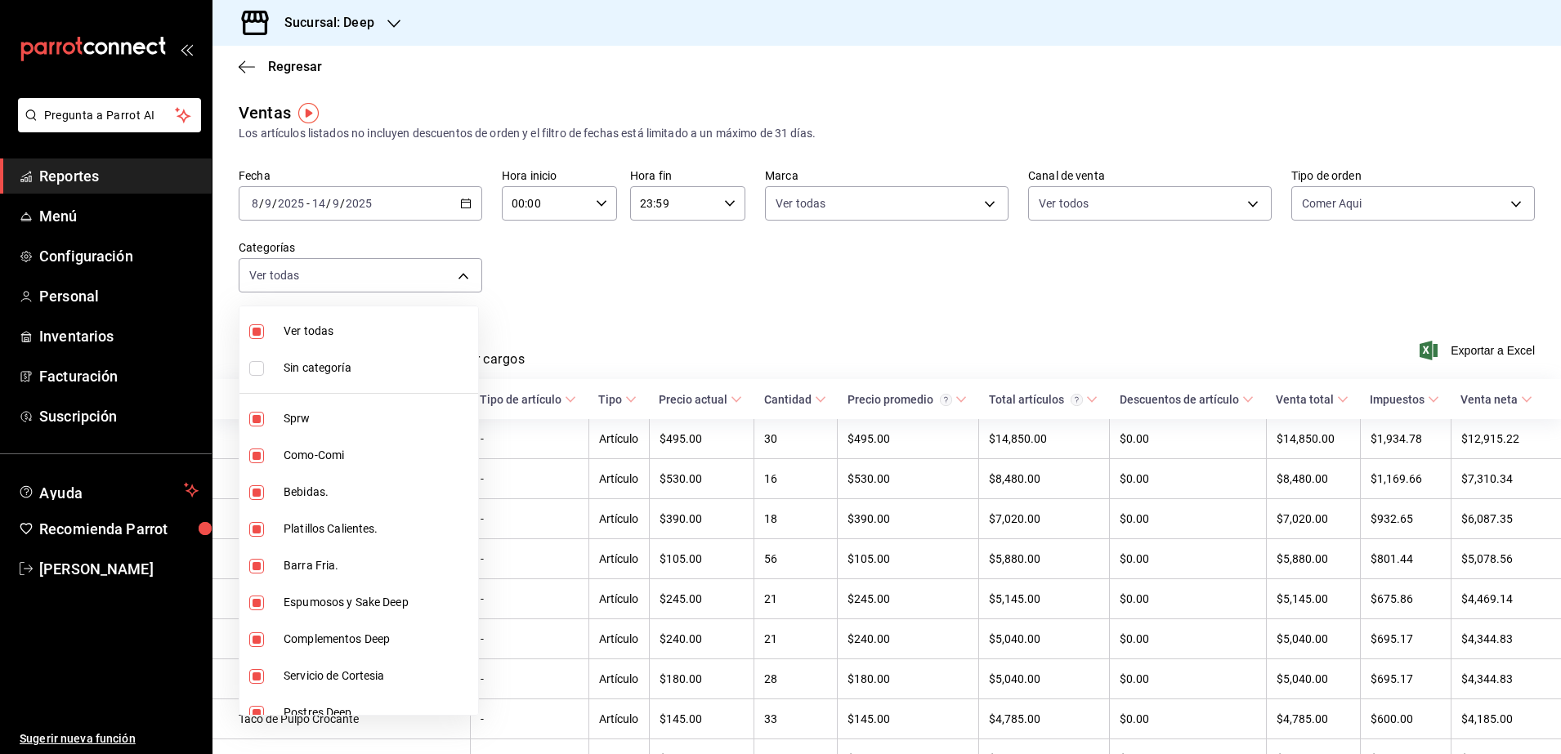
click at [255, 415] on input "checkbox" at bounding box center [256, 419] width 15 height 15
checkbox input "false"
type input "37b1b8cc-20bc-4ec6-9eb2-fc1007adb248,52e76518-06d2-4f9f-93ad-8965d410f2dc,0449c…"
checkbox input "false"
click at [255, 464] on li "Como-Comi" at bounding box center [358, 455] width 239 height 37
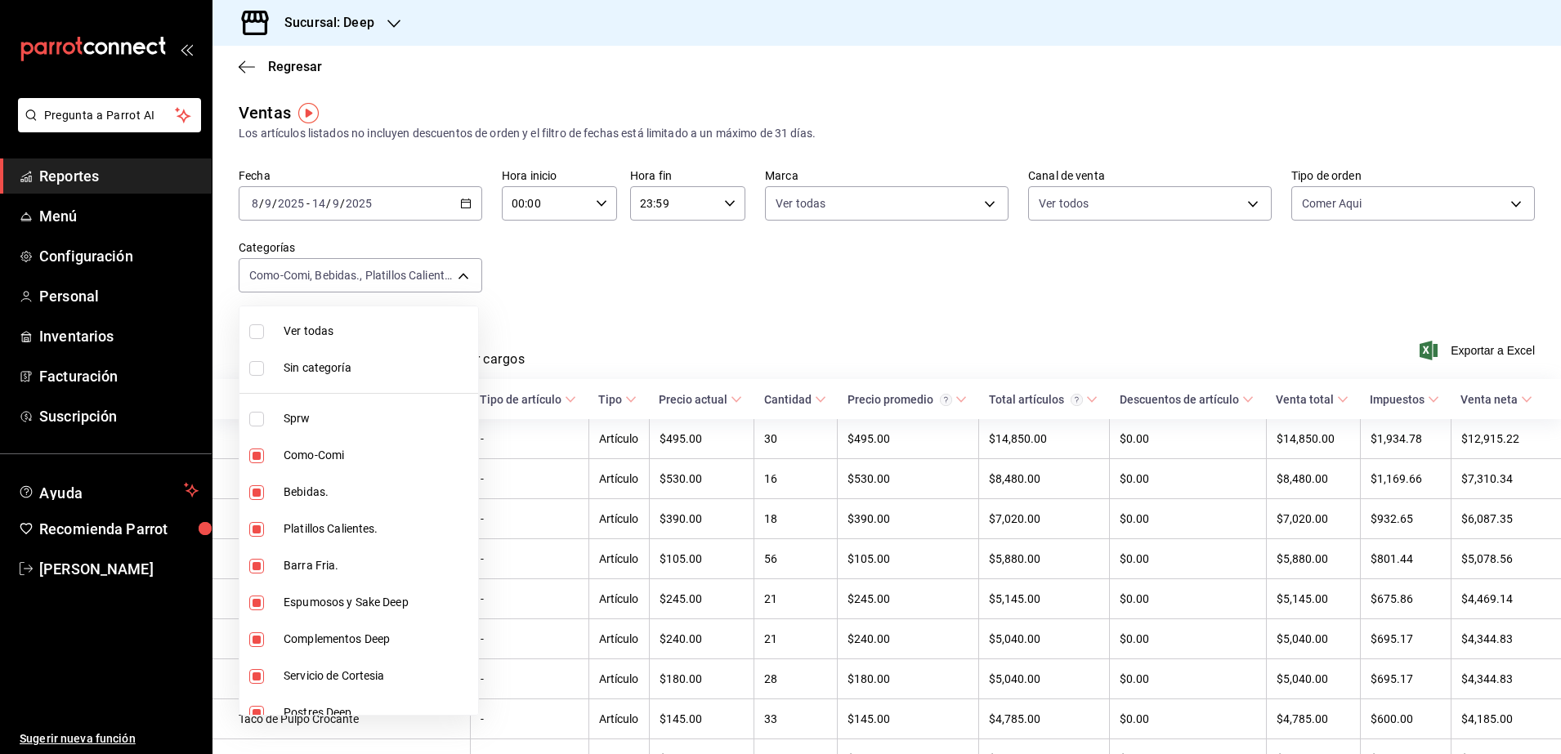
type input "52e76518-06d2-4f9f-93ad-8965d410f2dc,0449c884-649f-4d97-99d4-d9e0a563c1da,00893…"
checkbox input "false"
click at [260, 538] on li "Platillos Calientes." at bounding box center [358, 529] width 239 height 37
type input "52e76518-06d2-4f9f-93ad-8965d410f2dc,008934b7-f037-4e7e-8388-6599dfdc919d,516ea…"
checkbox input "false"
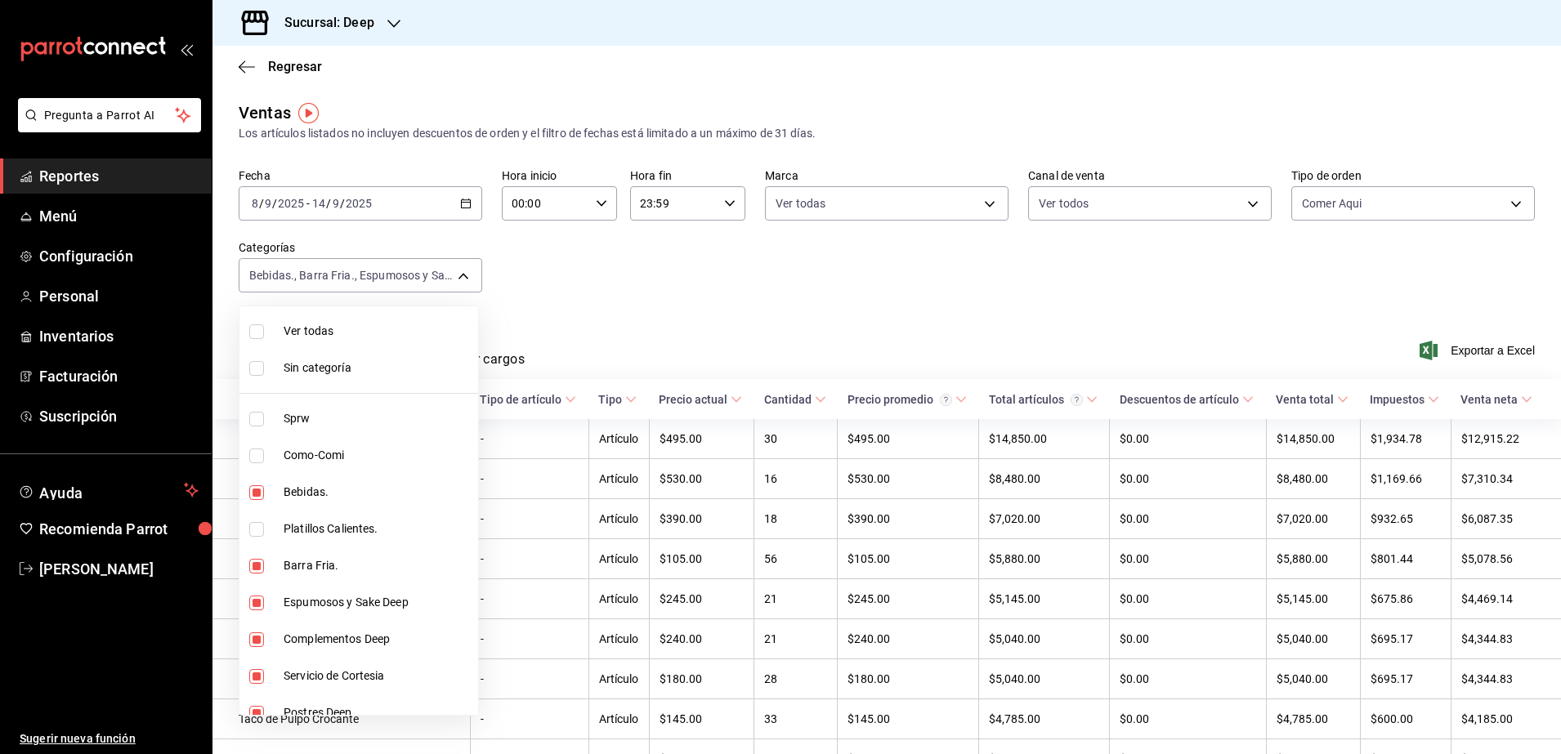
click at [253, 570] on input "checkbox" at bounding box center [256, 566] width 15 height 15
checkbox input "false"
type input "52e76518-06d2-4f9f-93ad-8965d410f2dc,516ea33d-2367-467d-ad24-bc8baffae5a7,97ca9…"
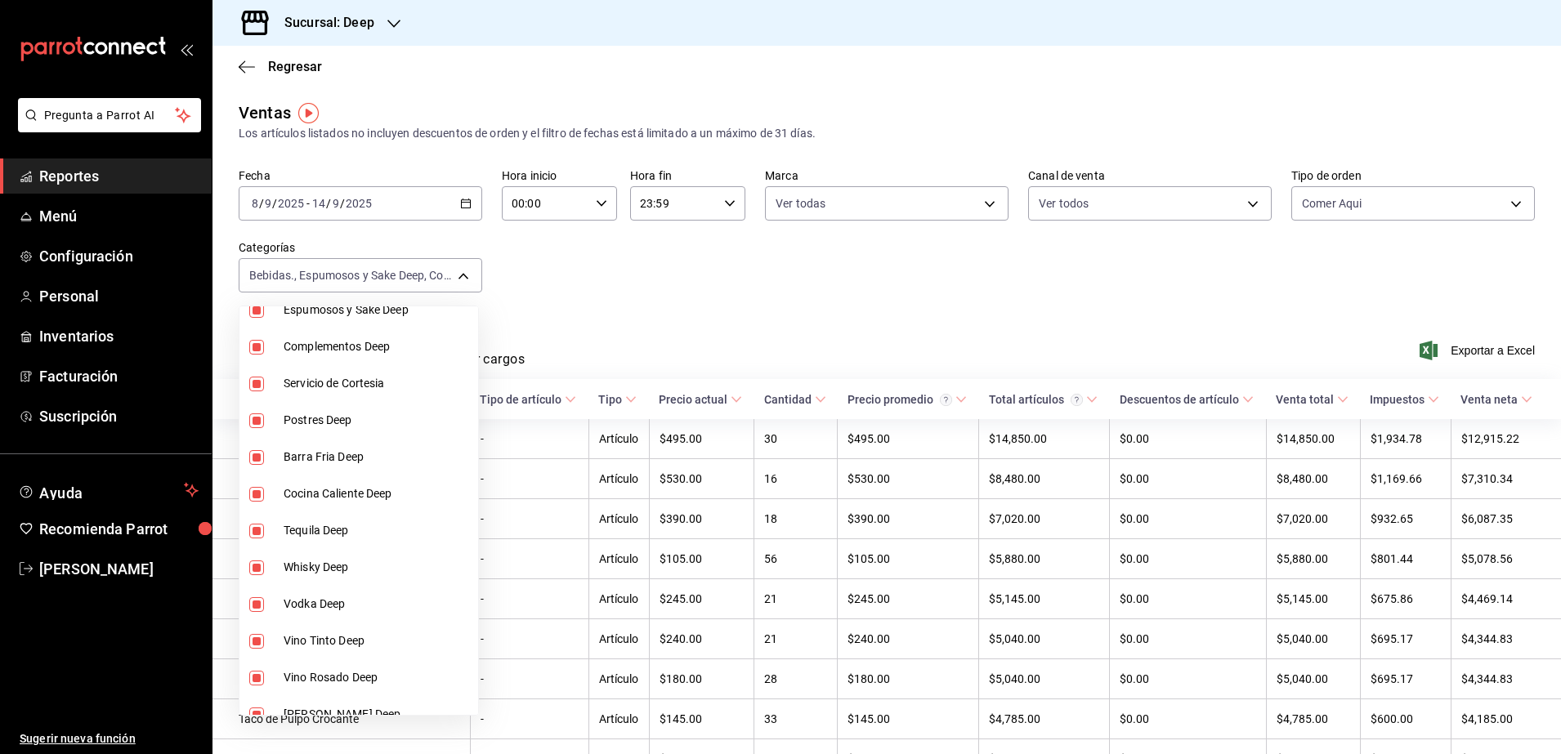
scroll to position [284, 0]
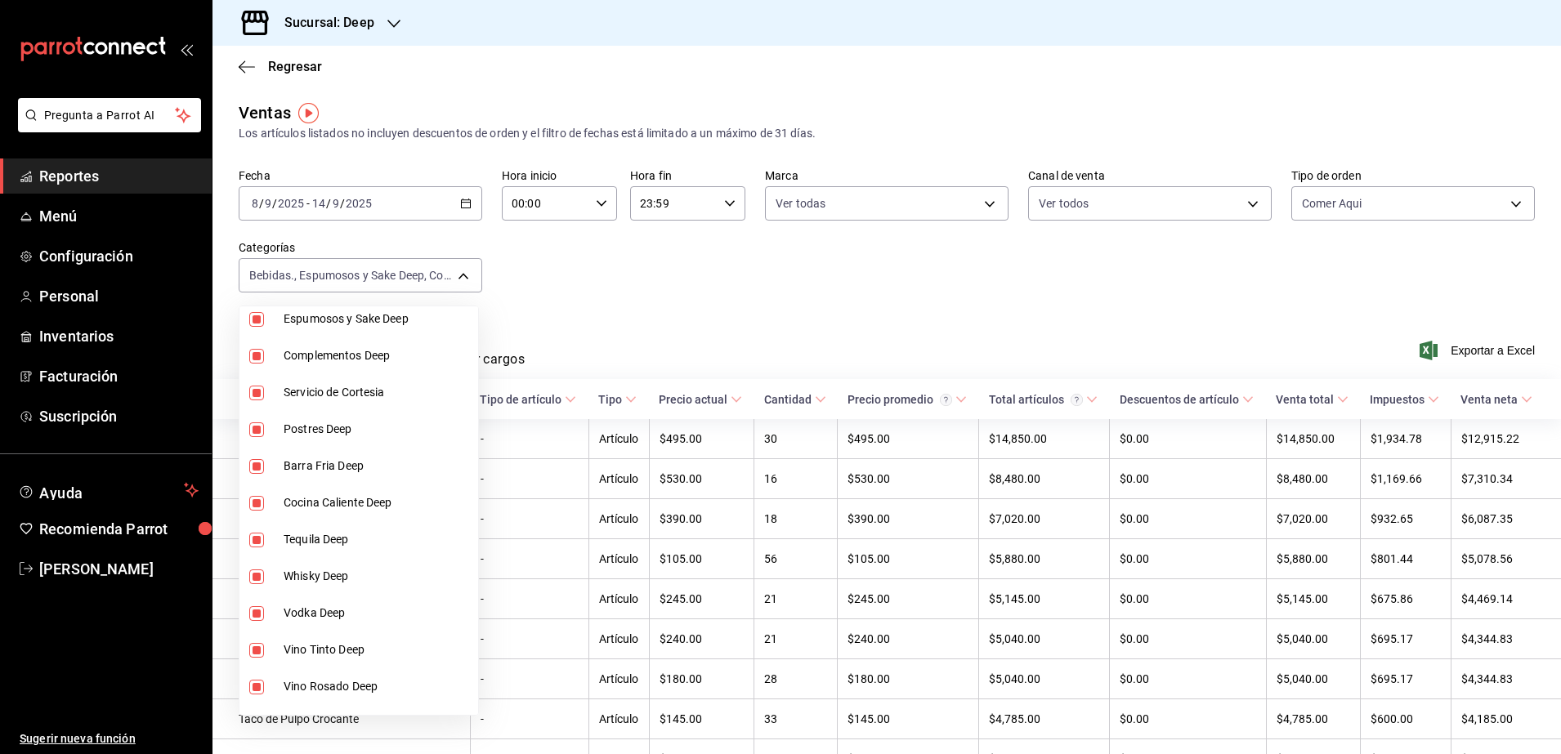
click at [253, 504] on input "checkbox" at bounding box center [256, 503] width 15 height 15
checkbox input "false"
type input "52e76518-06d2-4f9f-93ad-8965d410f2dc,516ea33d-2367-467d-ad24-bc8baffae5a7,97ca9…"
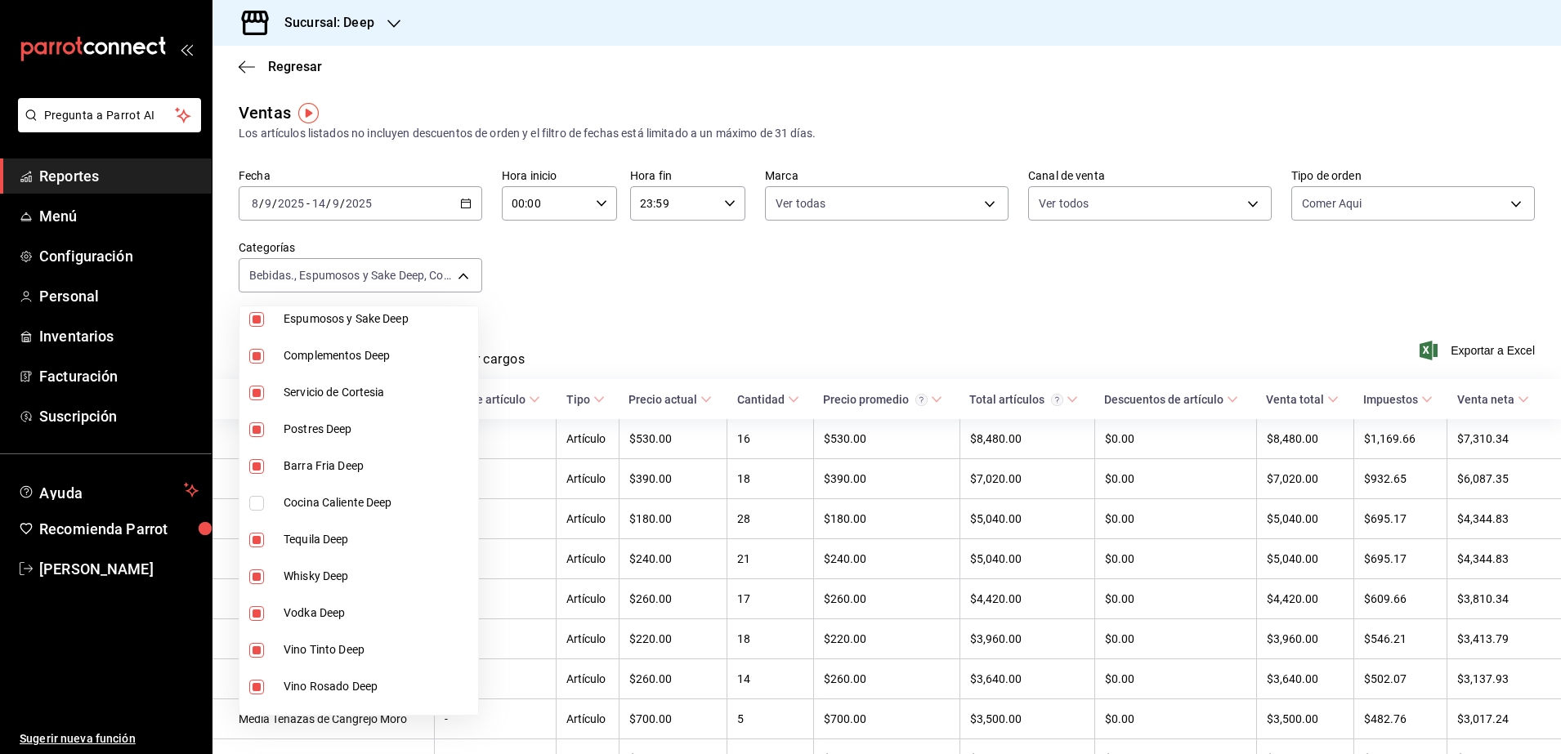
click at [257, 467] on input "checkbox" at bounding box center [256, 466] width 15 height 15
checkbox input "false"
type input "52e76518-06d2-4f9f-93ad-8965d410f2dc,516ea33d-2367-467d-ad24-bc8baffae5a7,97ca9…"
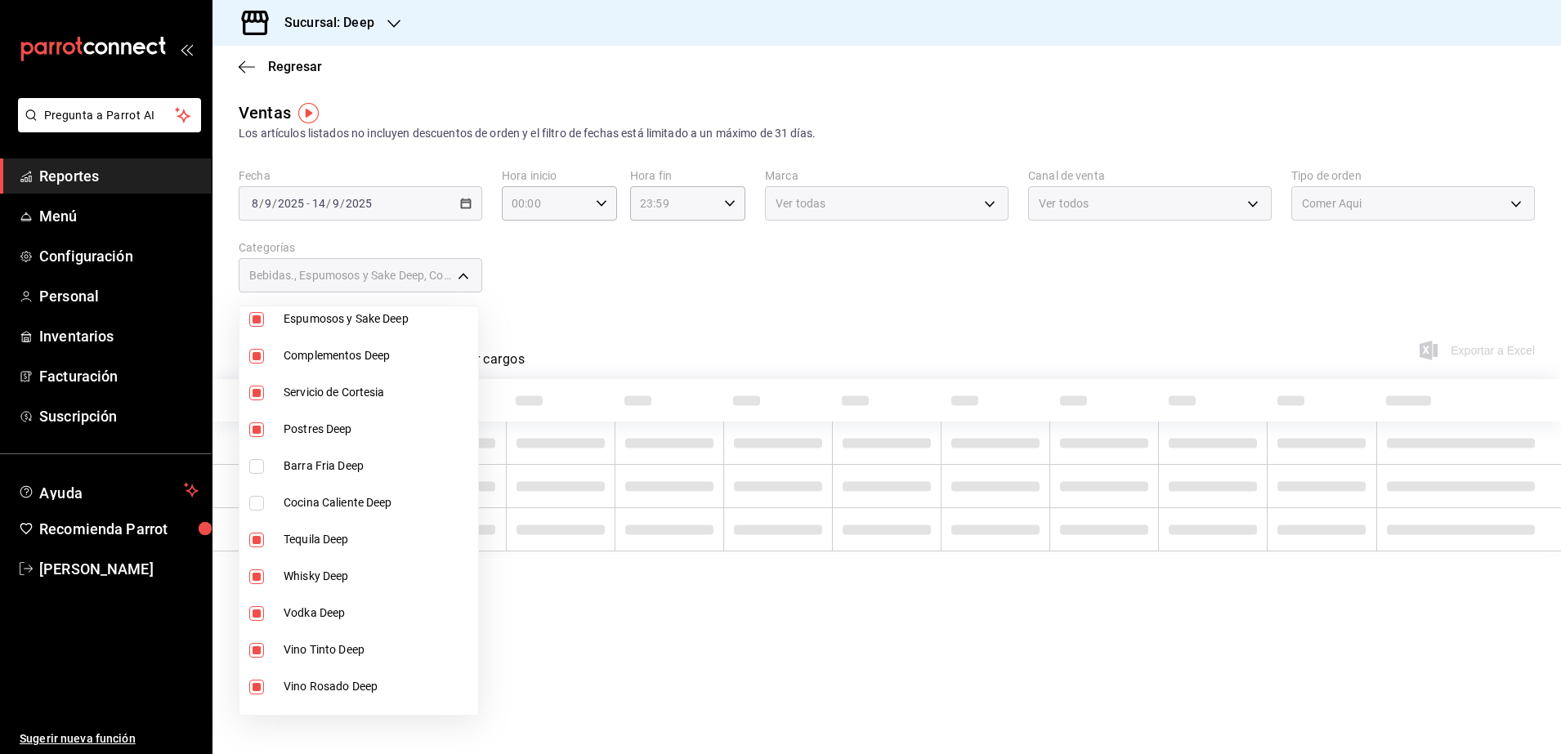
click at [255, 433] on input "checkbox" at bounding box center [256, 429] width 15 height 15
checkbox input "false"
type input "52e76518-06d2-4f9f-93ad-8965d410f2dc,516ea33d-2367-467d-ad24-bc8baffae5a7,97ca9…"
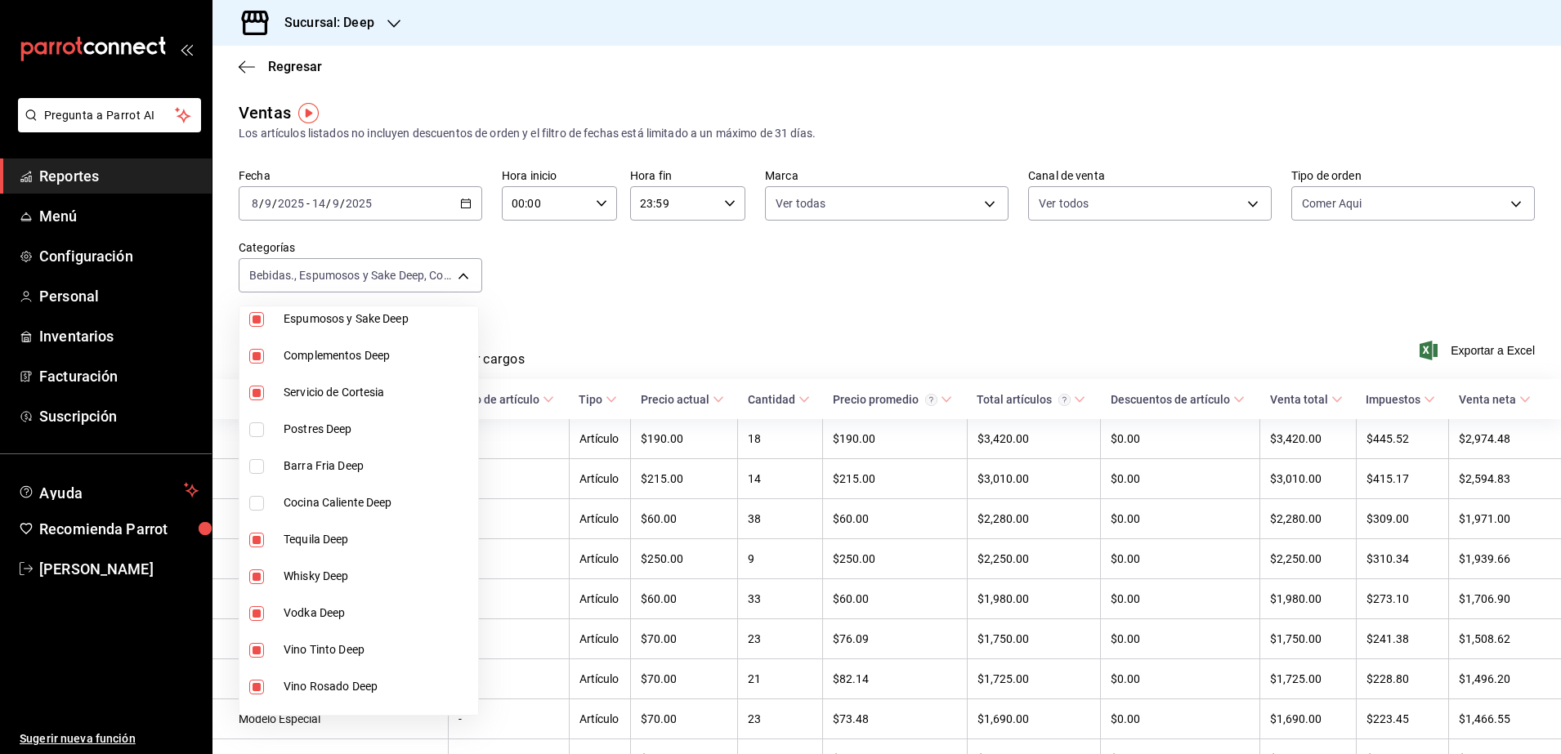
click at [253, 395] on input "checkbox" at bounding box center [256, 393] width 15 height 15
checkbox input "false"
type input "52e76518-06d2-4f9f-93ad-8965d410f2dc,516ea33d-2367-467d-ad24-bc8baffae5a7,97ca9…"
click at [257, 362] on input "checkbox" at bounding box center [256, 356] width 15 height 15
checkbox input "false"
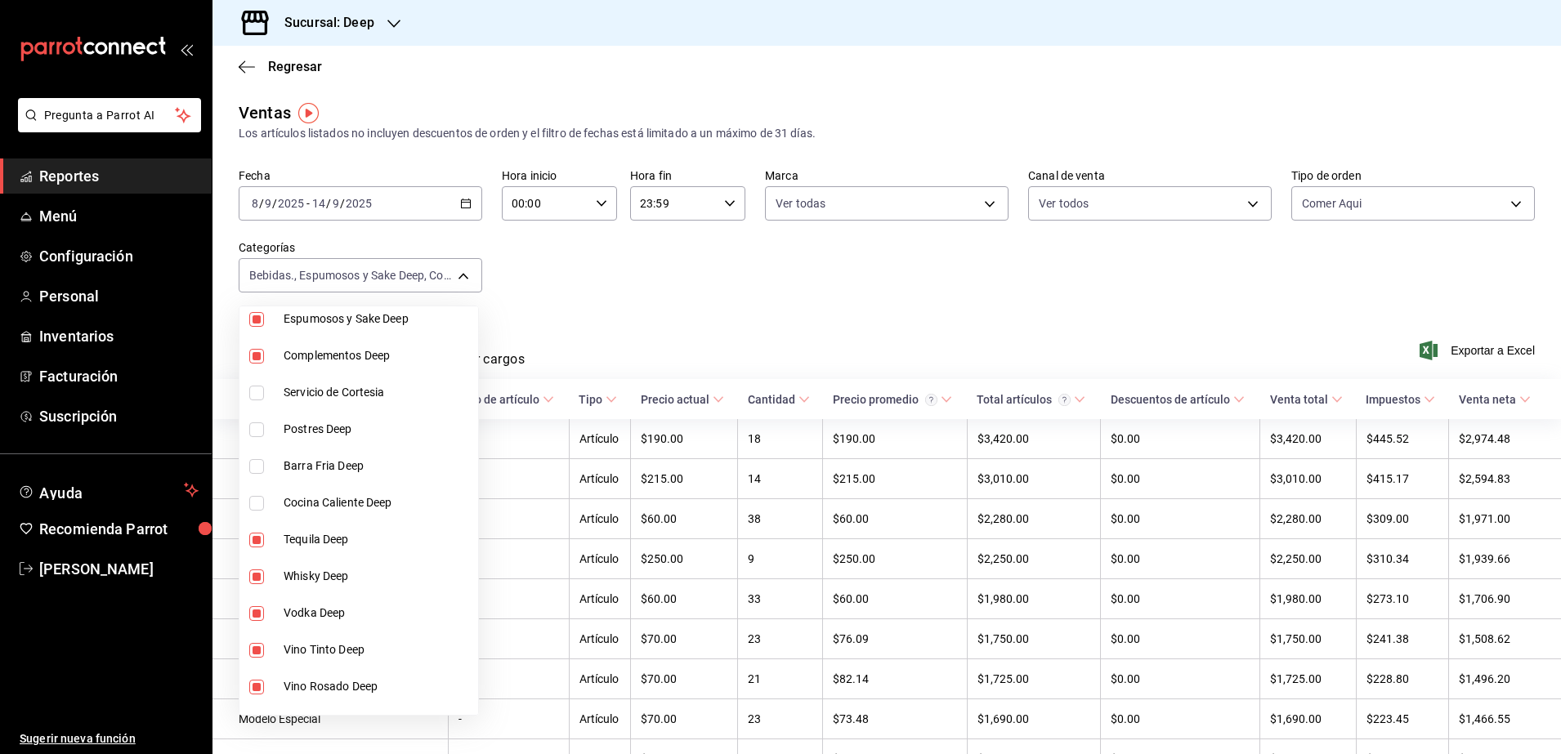
type input "52e76518-06d2-4f9f-93ad-8965d410f2dc,516ea33d-2367-467d-ad24-bc8baffae5a7,7c866…"
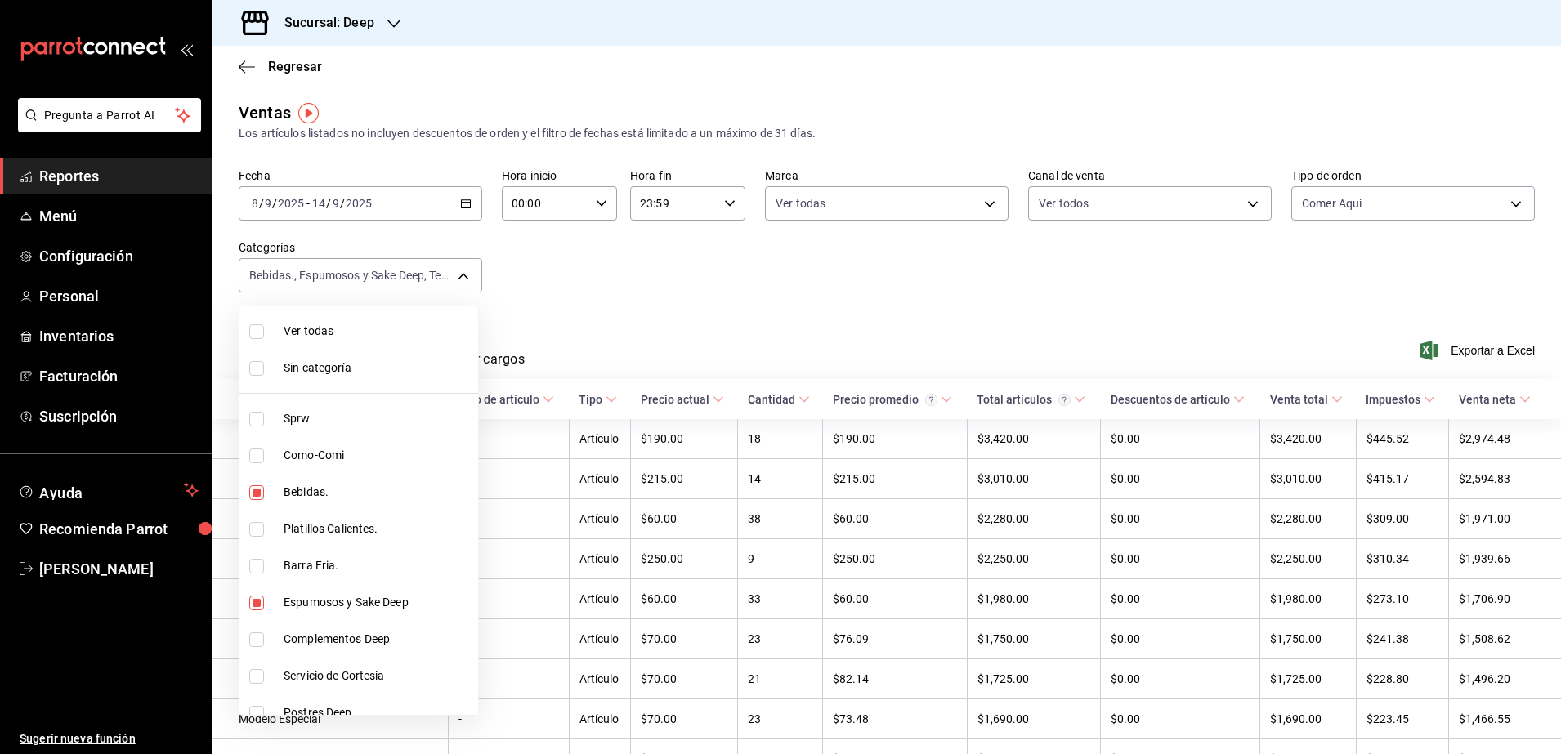
click at [631, 300] on div at bounding box center [780, 377] width 1561 height 754
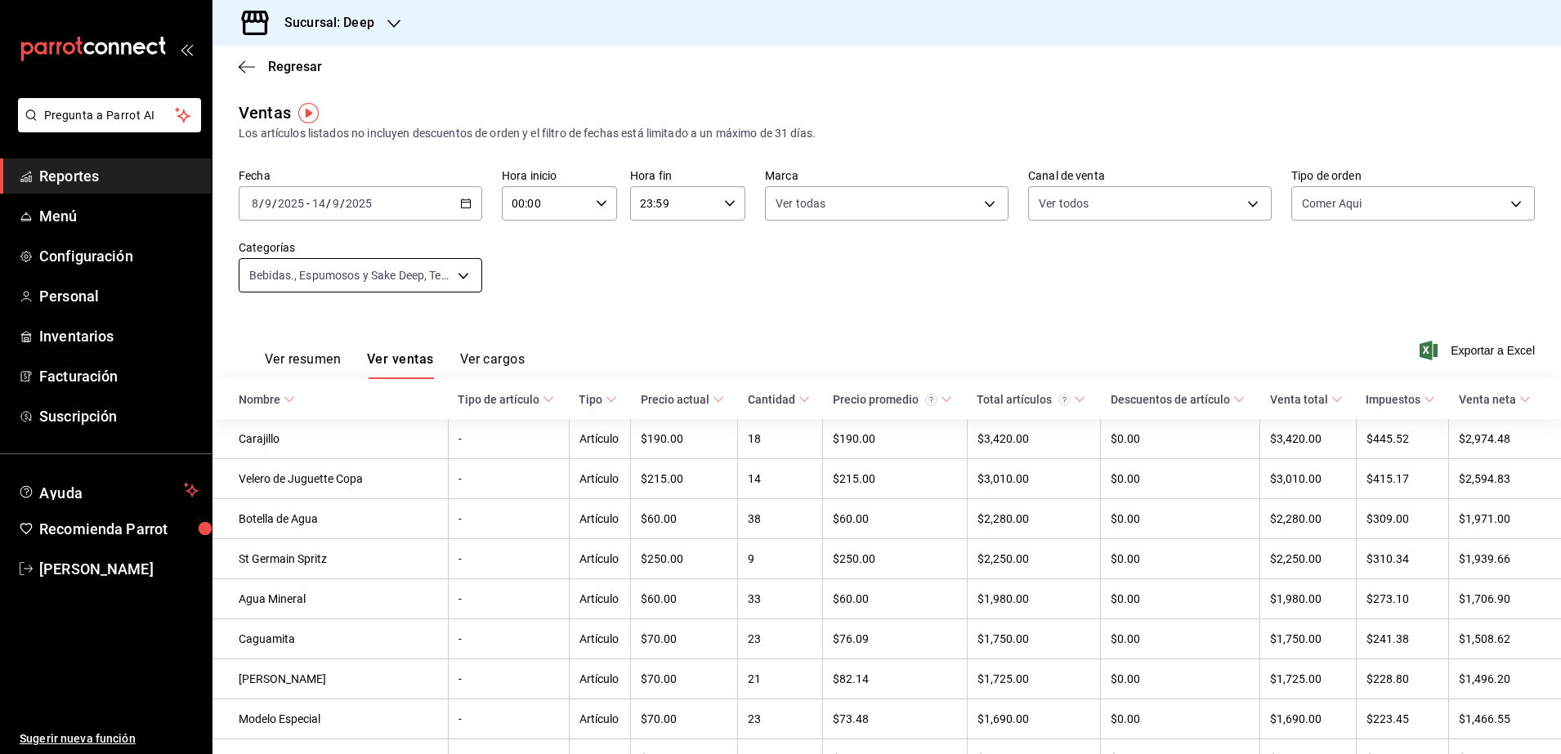
click at [458, 275] on body "Pregunta a Parrot AI Reportes Menú Configuración Personal Inventarios Facturaci…" at bounding box center [780, 377] width 1561 height 754
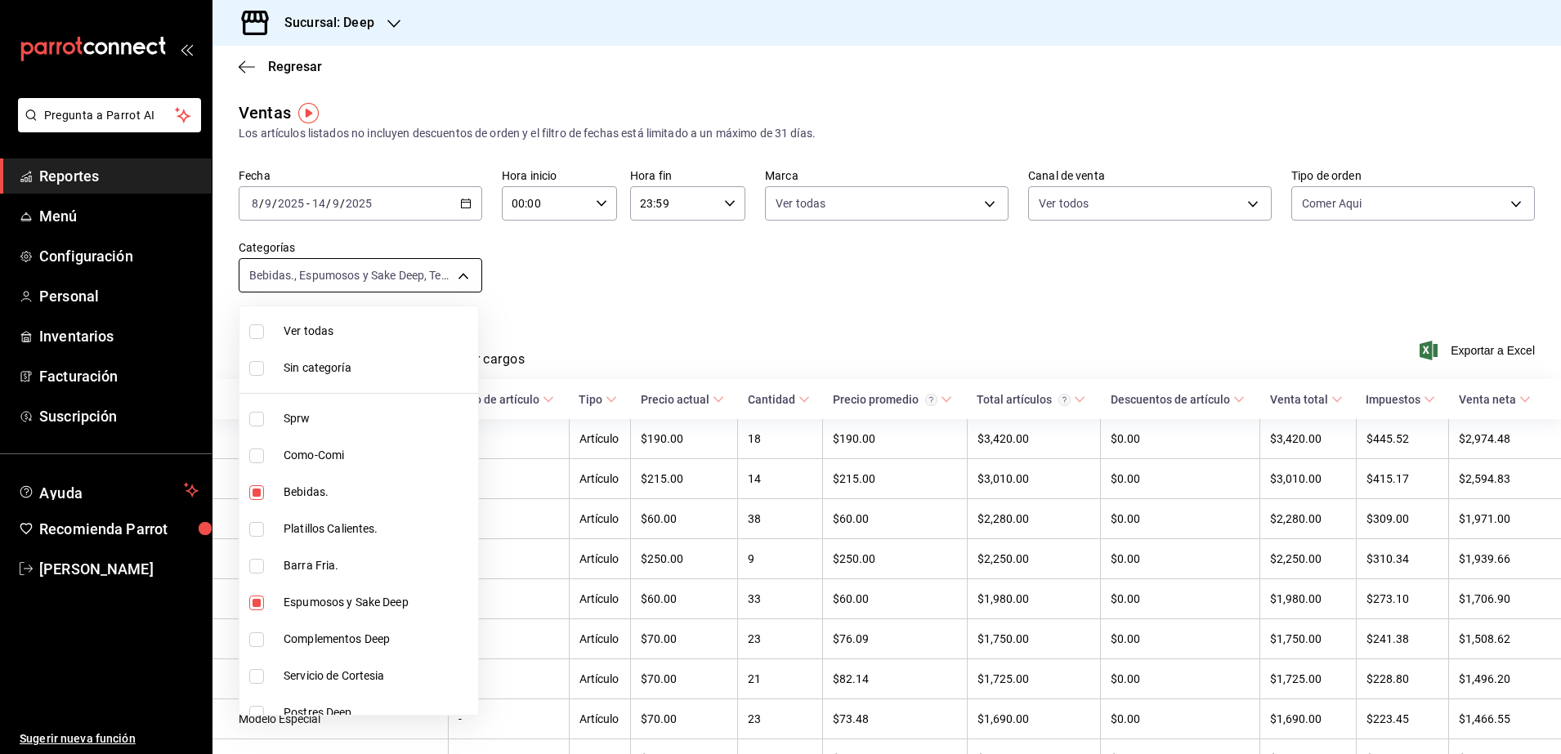
click at [458, 275] on div at bounding box center [780, 377] width 1561 height 754
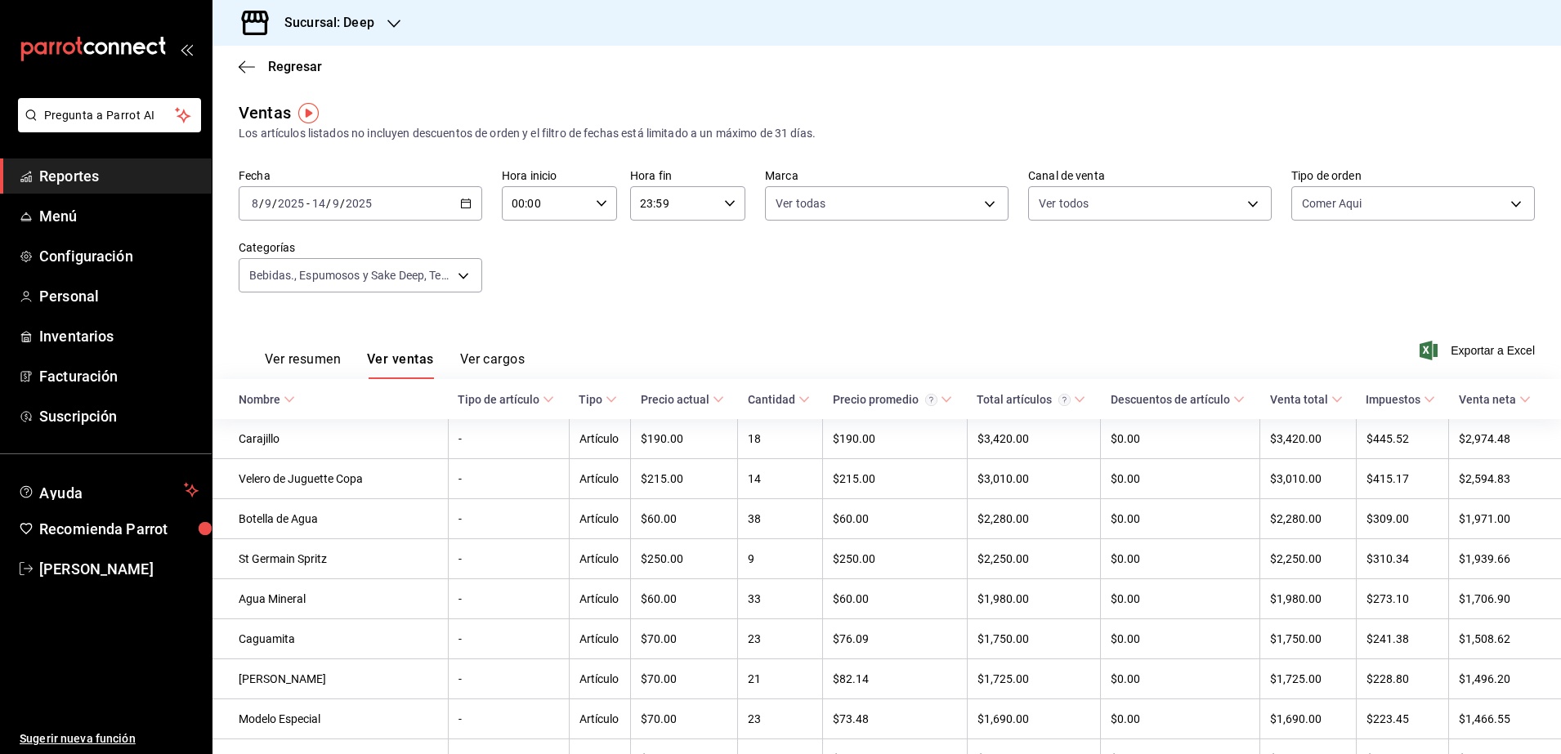
click at [314, 365] on button "Ver resumen" at bounding box center [303, 365] width 76 height 28
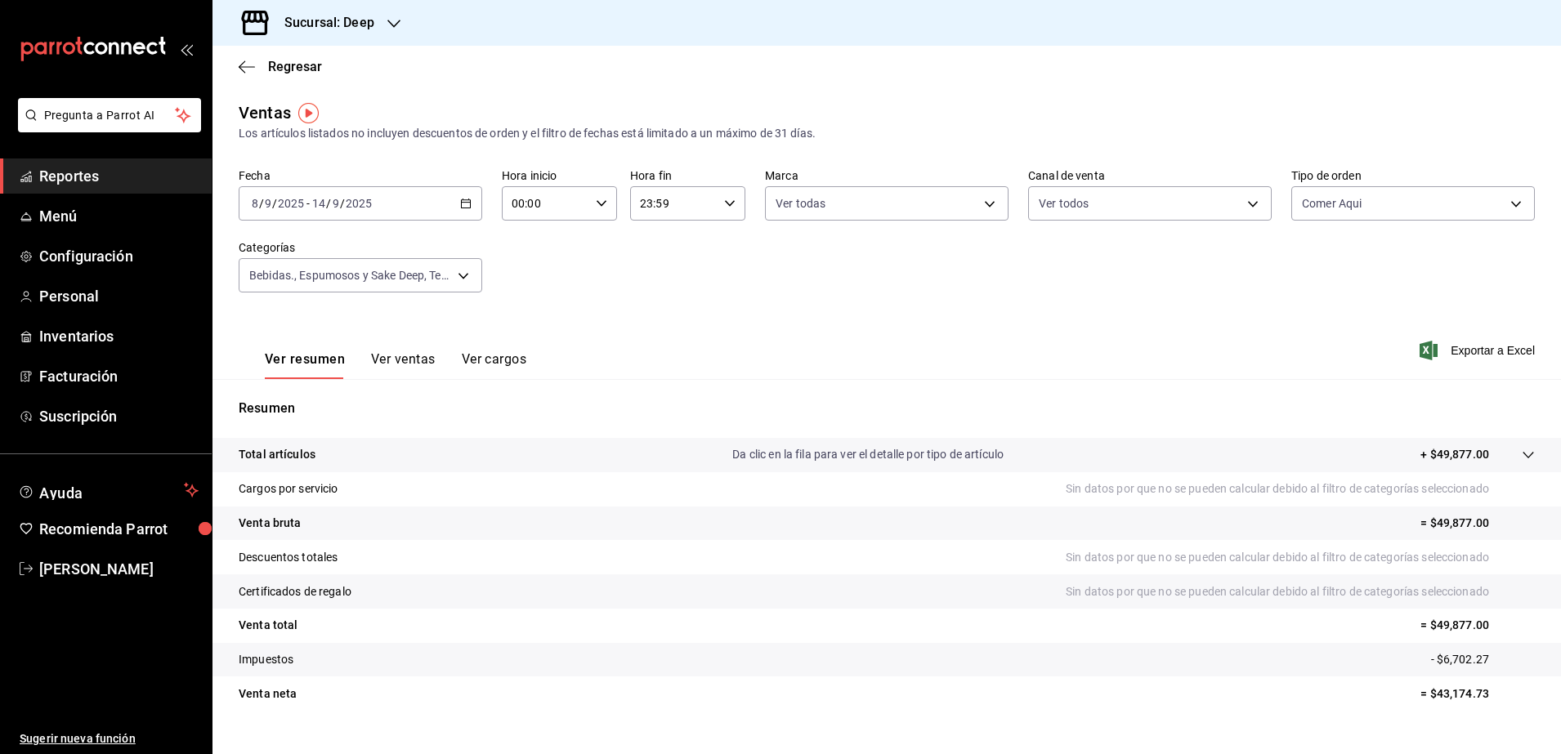
click at [414, 358] on button "Ver ventas" at bounding box center [403, 365] width 65 height 28
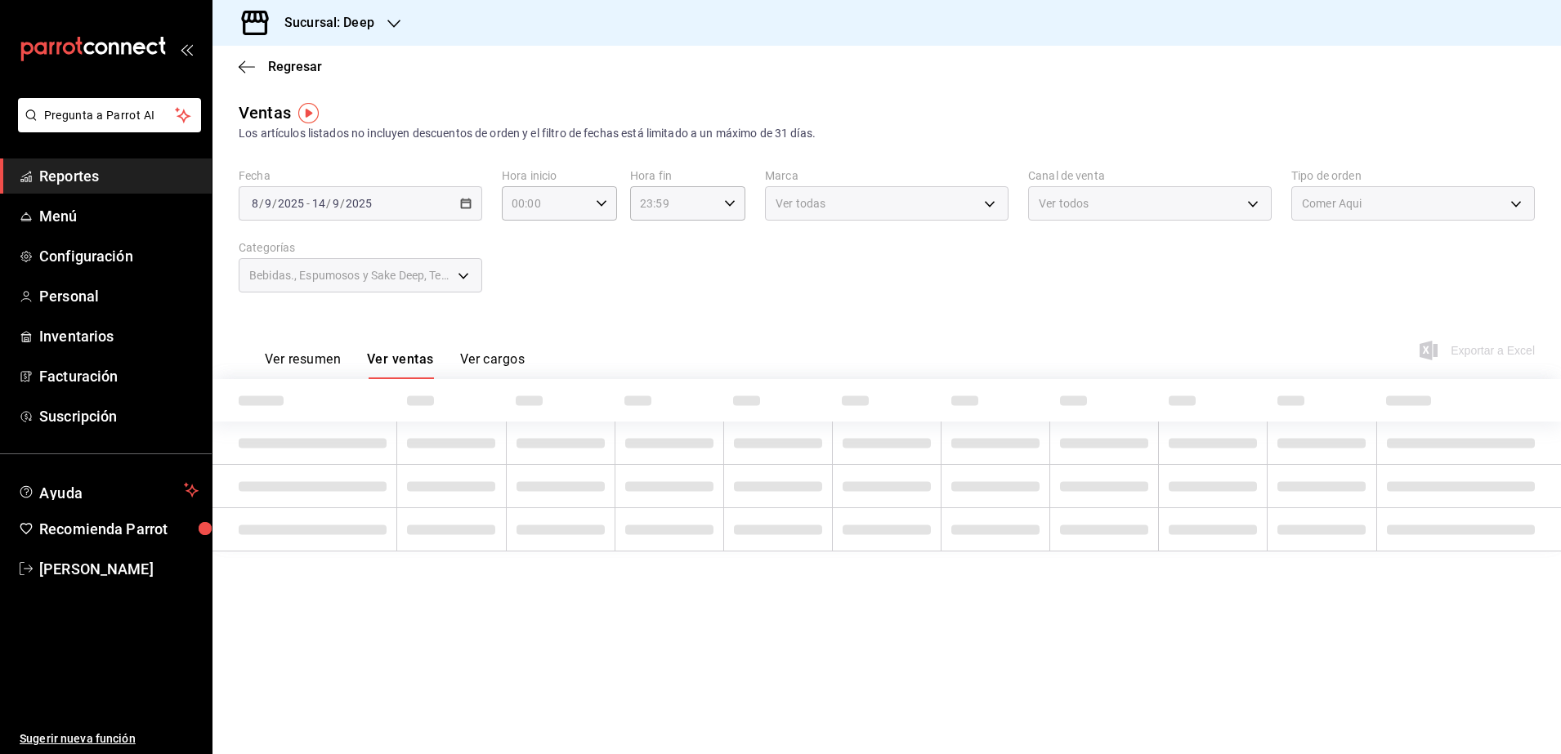
click at [414, 358] on button "Ver ventas" at bounding box center [400, 365] width 67 height 28
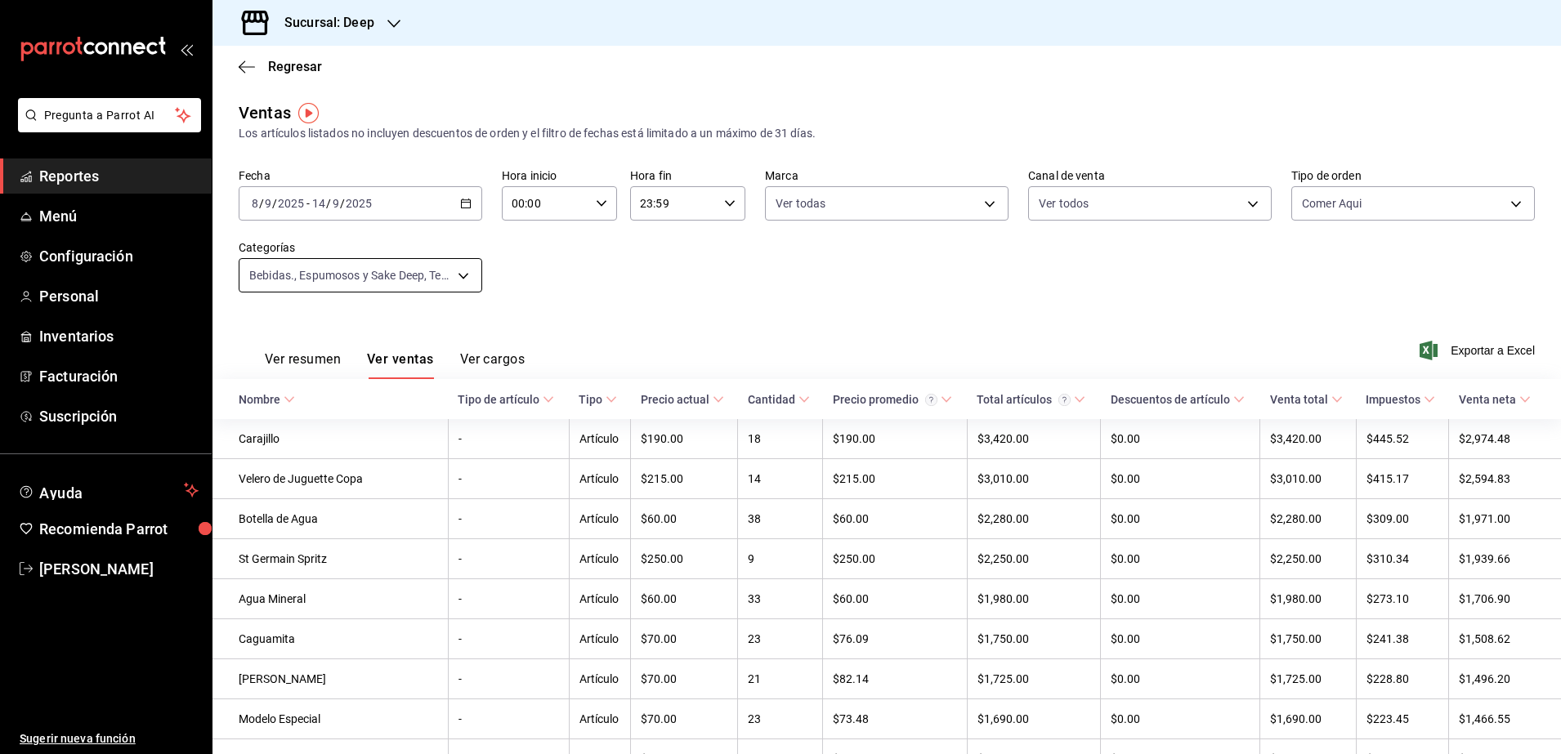
click at [461, 274] on body "Pregunta a Parrot AI Reportes Menú Configuración Personal Inventarios Facturaci…" at bounding box center [780, 377] width 1561 height 754
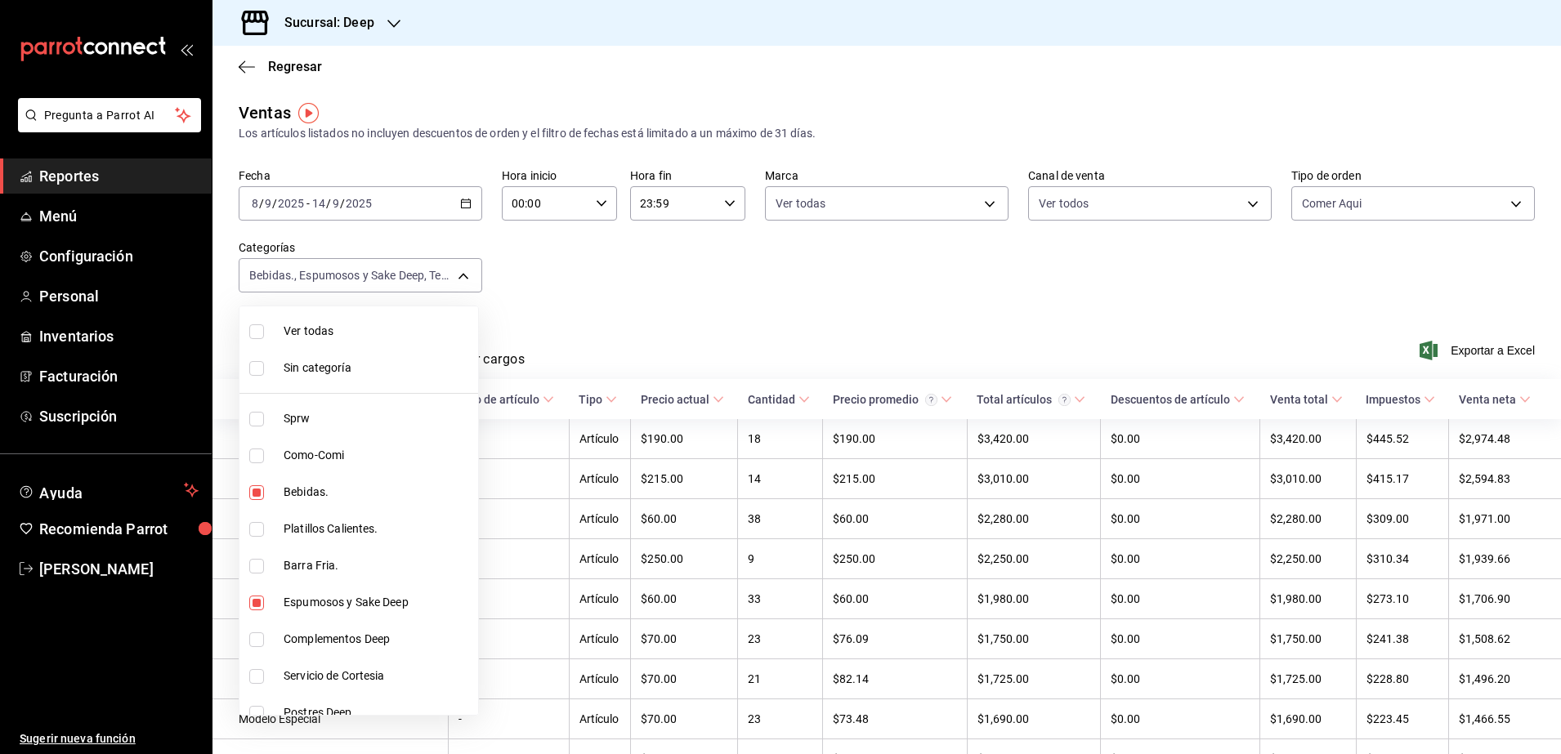
click at [254, 333] on input "checkbox" at bounding box center [256, 331] width 15 height 15
checkbox input "true"
type input "ddb230fc-2149-46a3-9158-6941609bcea4,37b1b8cc-20bc-4ec6-9eb2-fc1007adb248,52e76…"
checkbox input "true"
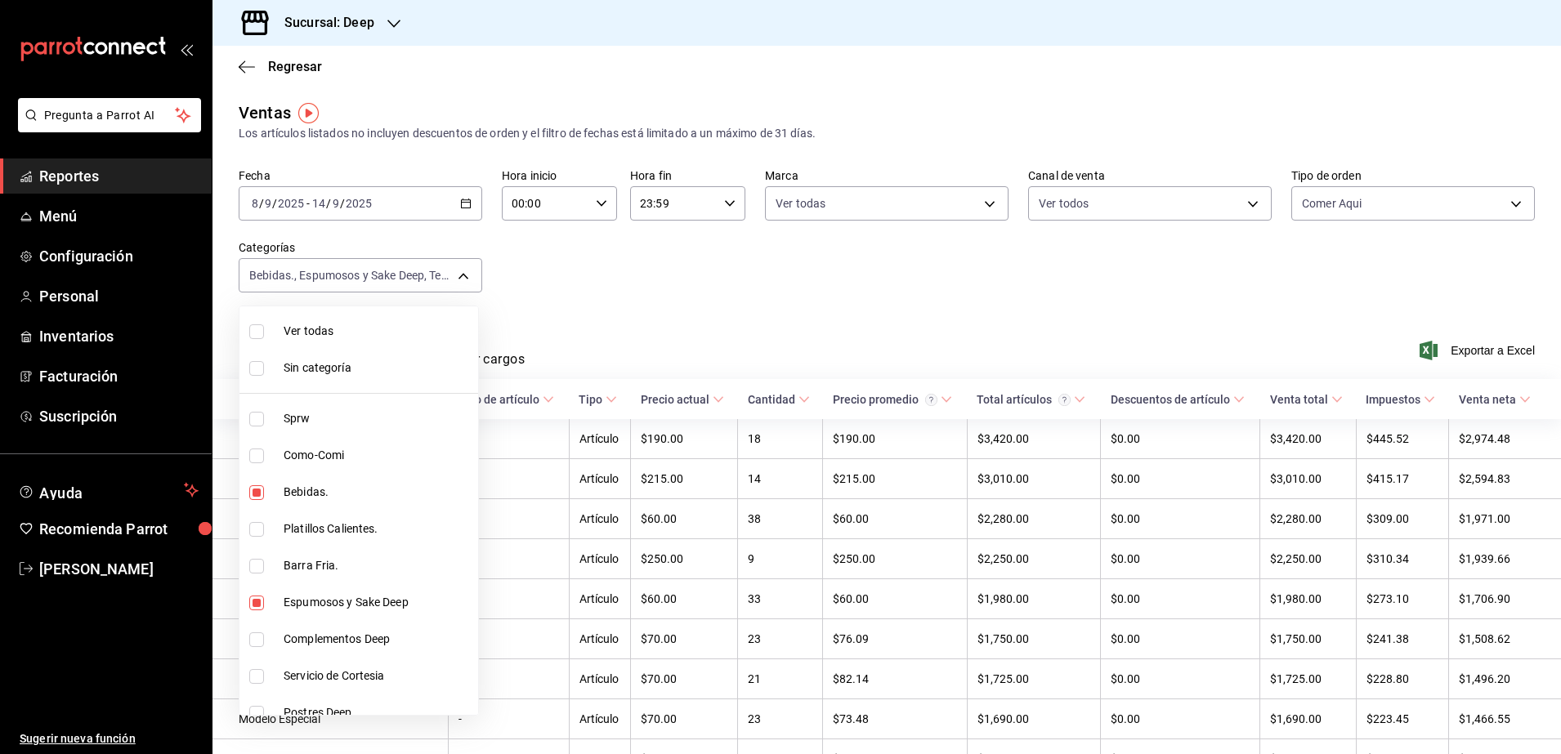
checkbox input "true"
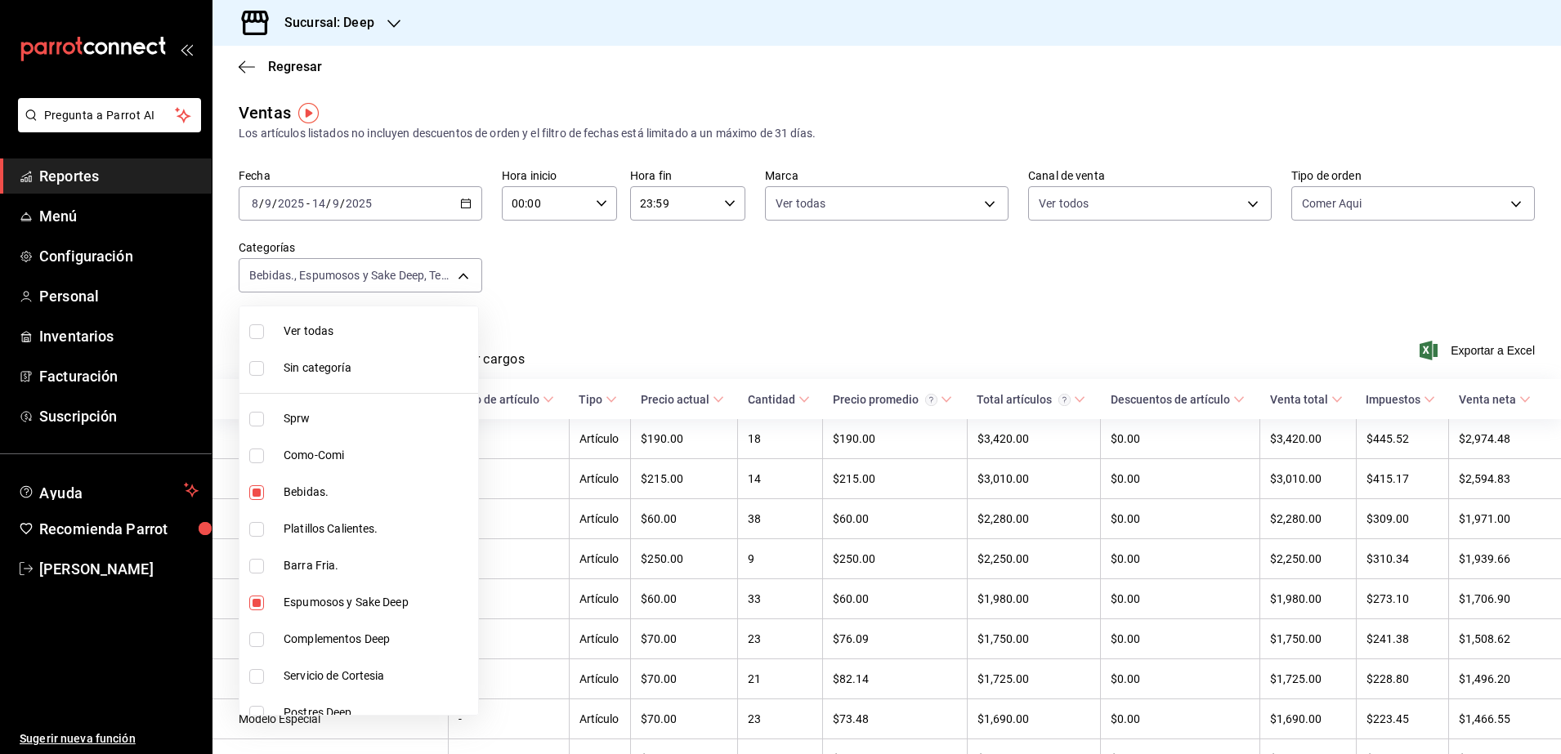
checkbox input "true"
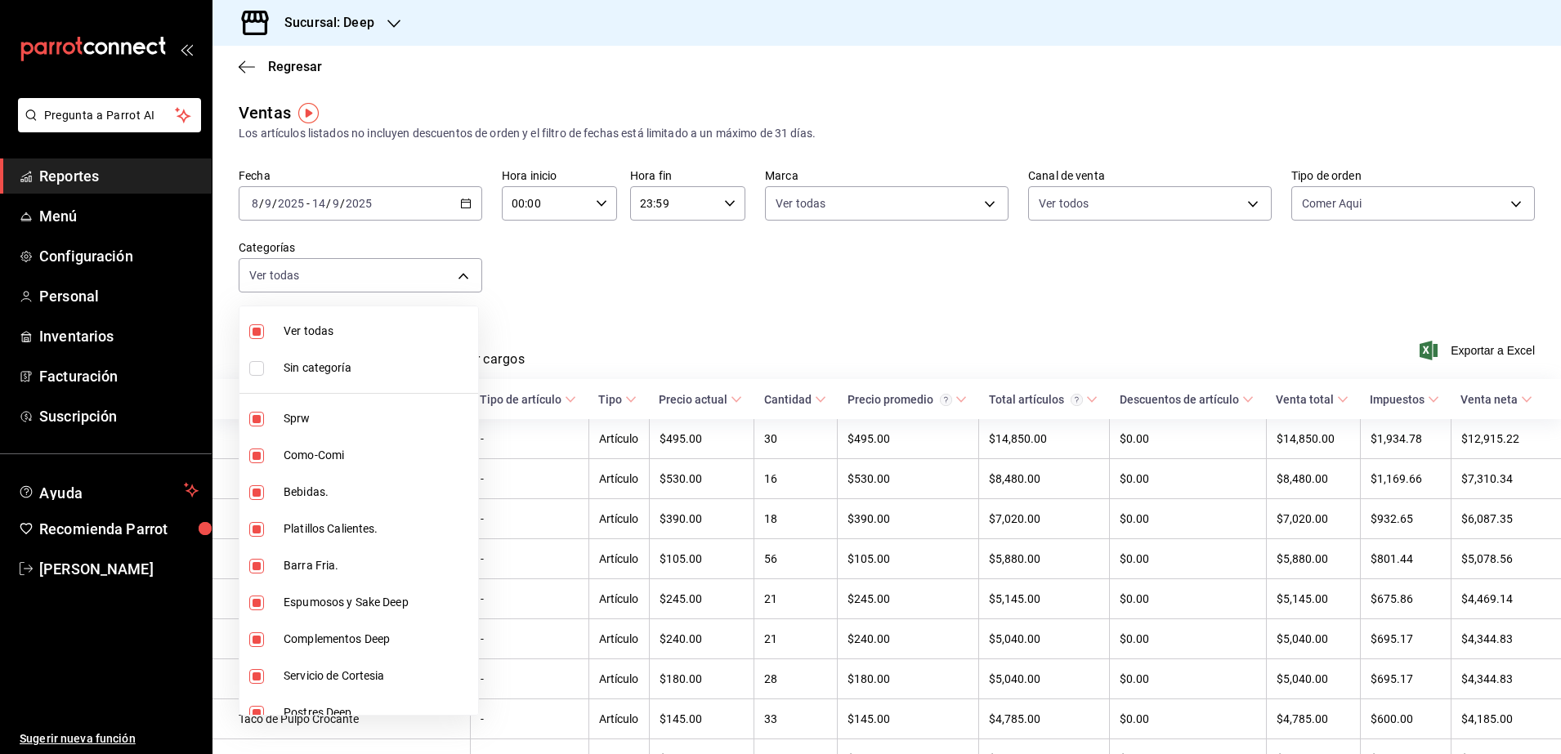
click at [684, 306] on div at bounding box center [780, 377] width 1561 height 754
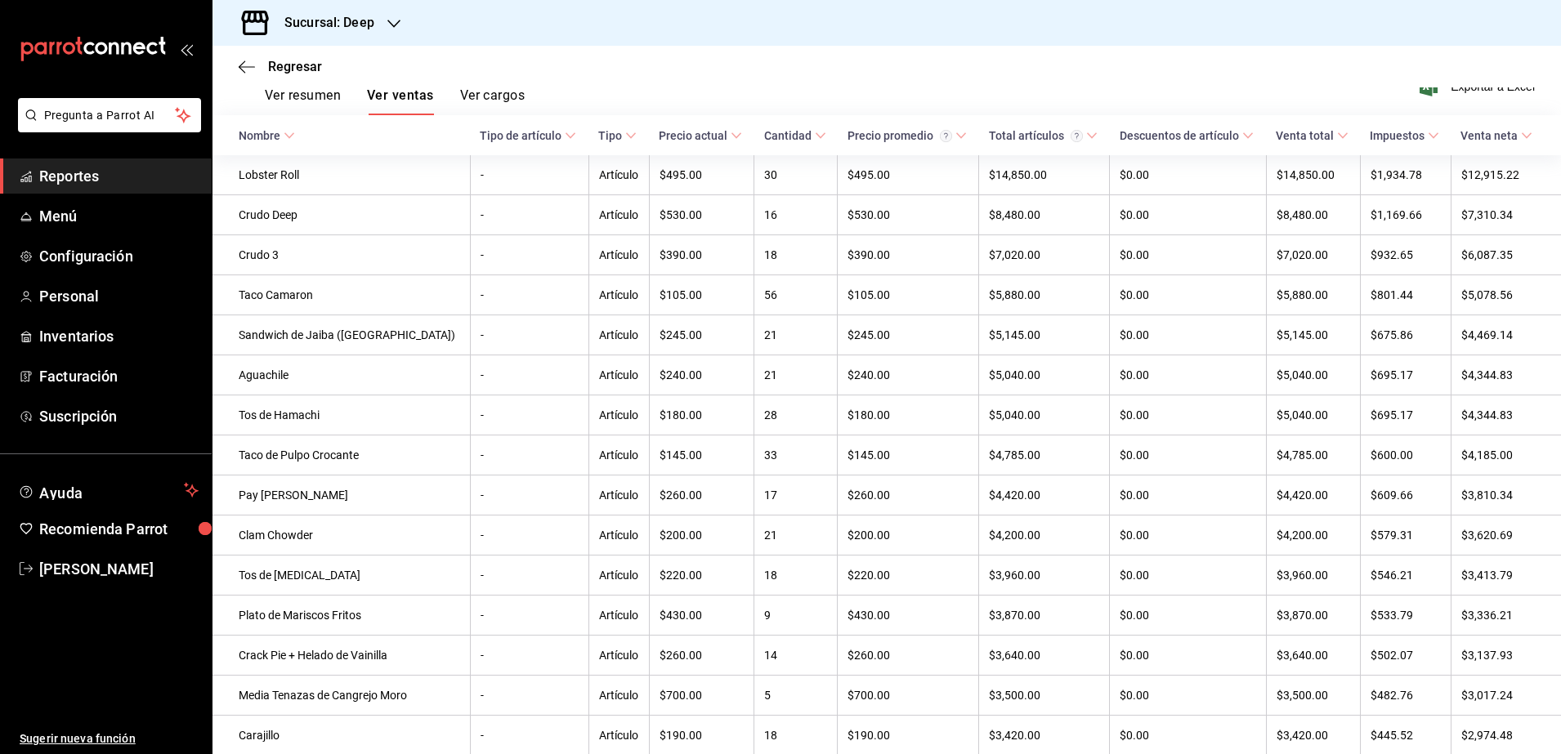
scroll to position [282, 0]
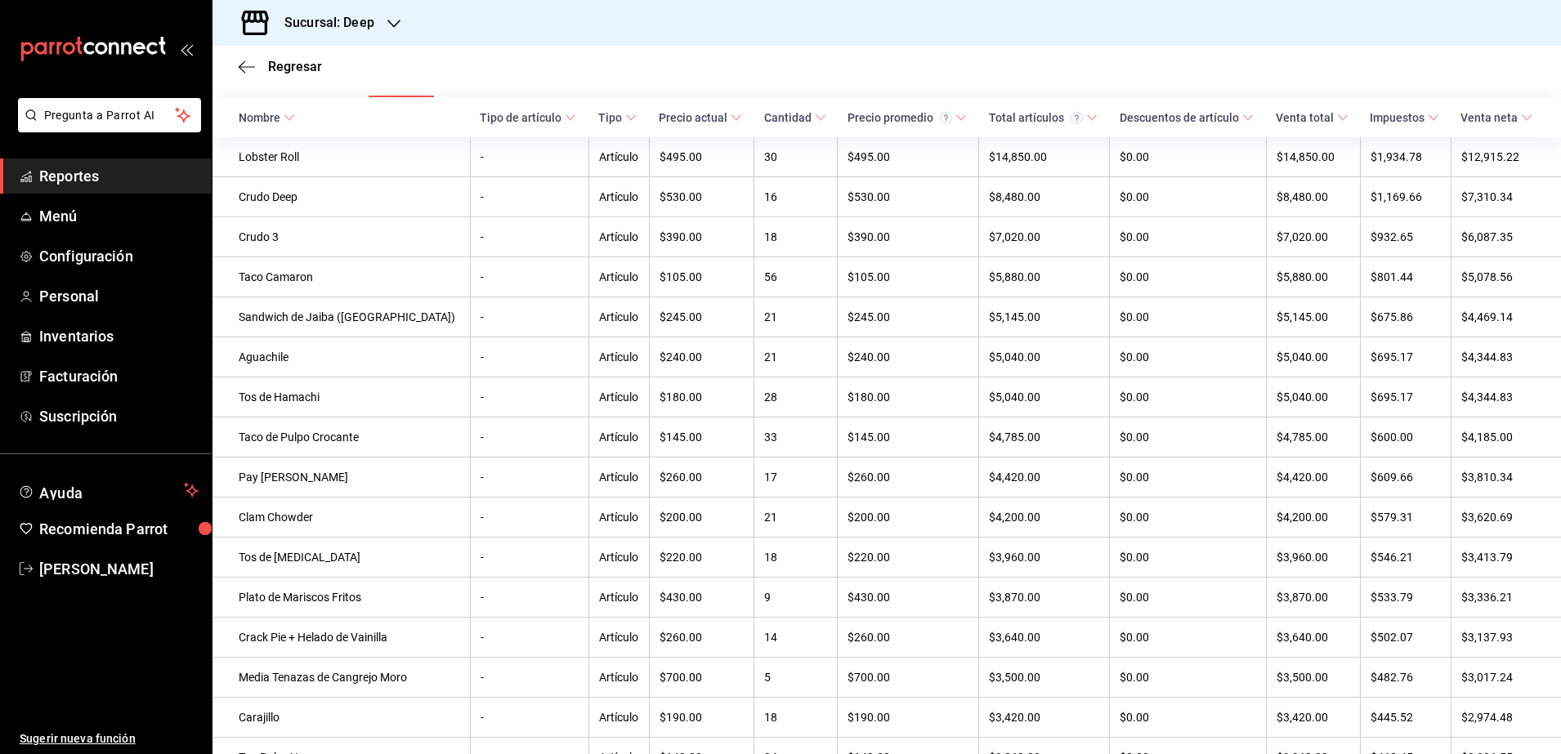
drag, startPoint x: 1156, startPoint y: 113, endPoint x: 1087, endPoint y: 61, distance: 86.5
click at [1087, 61] on div "Regresar" at bounding box center [886, 67] width 1348 height 42
click at [133, 166] on span "Reportes" at bounding box center [118, 176] width 159 height 22
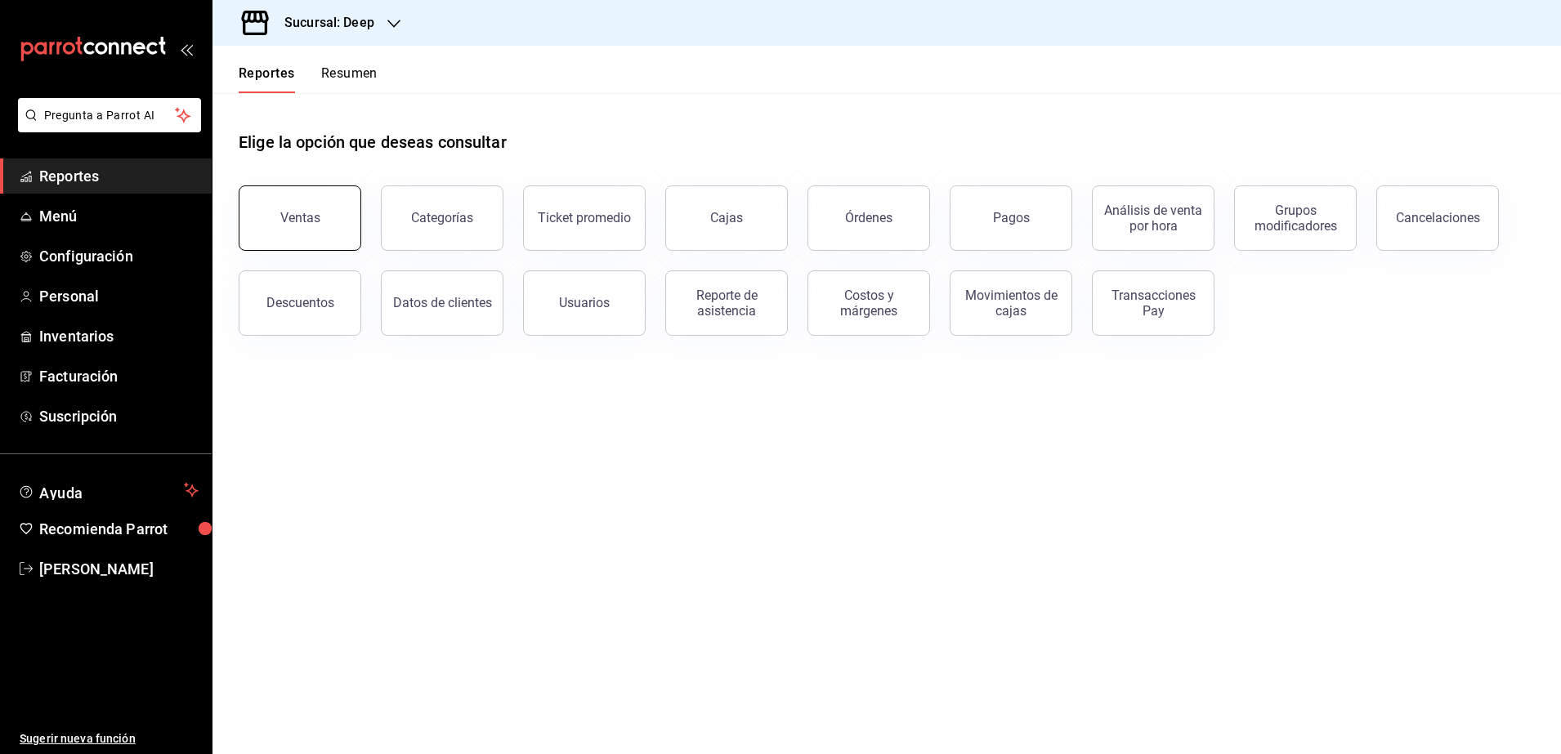
click at [343, 226] on button "Ventas" at bounding box center [300, 218] width 123 height 65
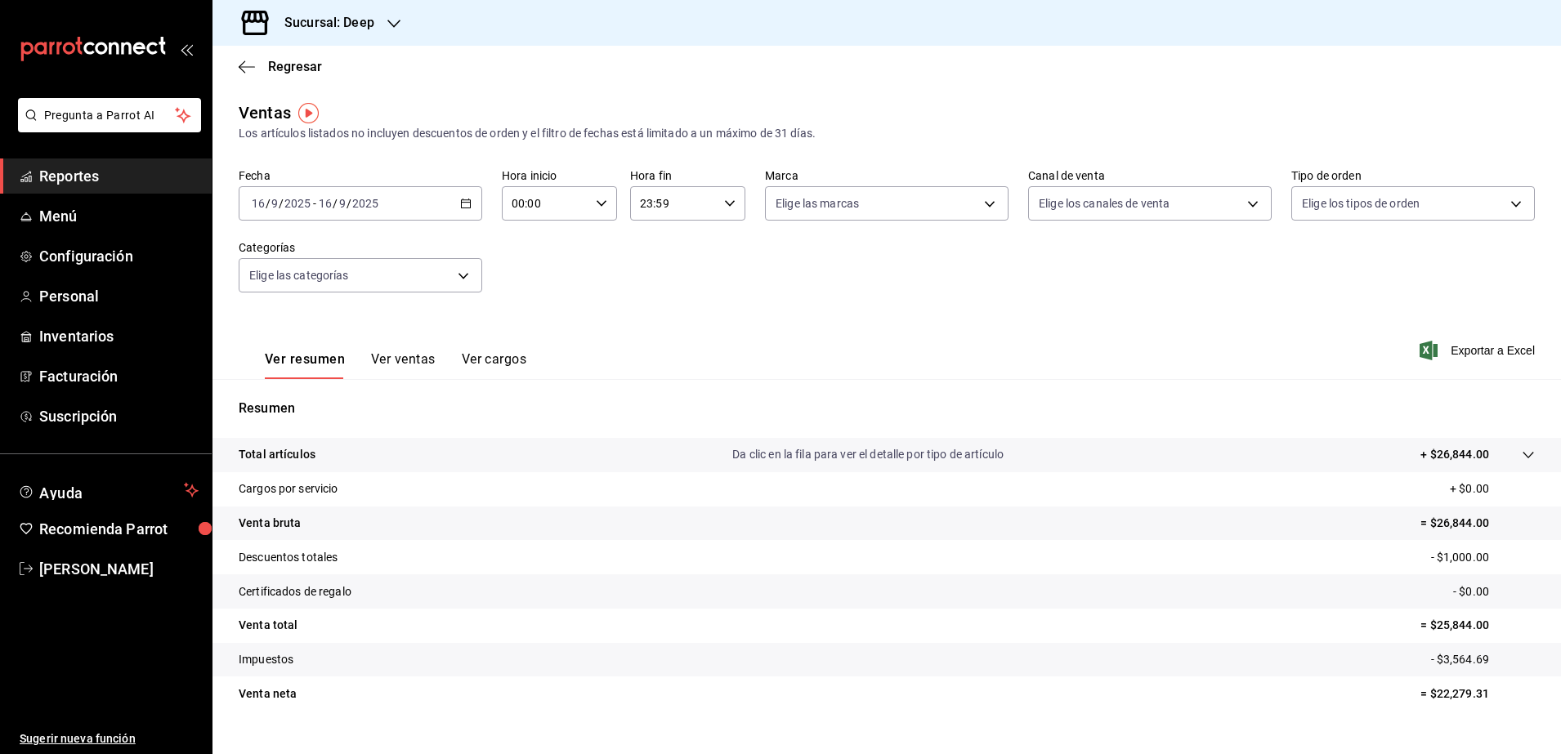
scroll to position [29, 0]
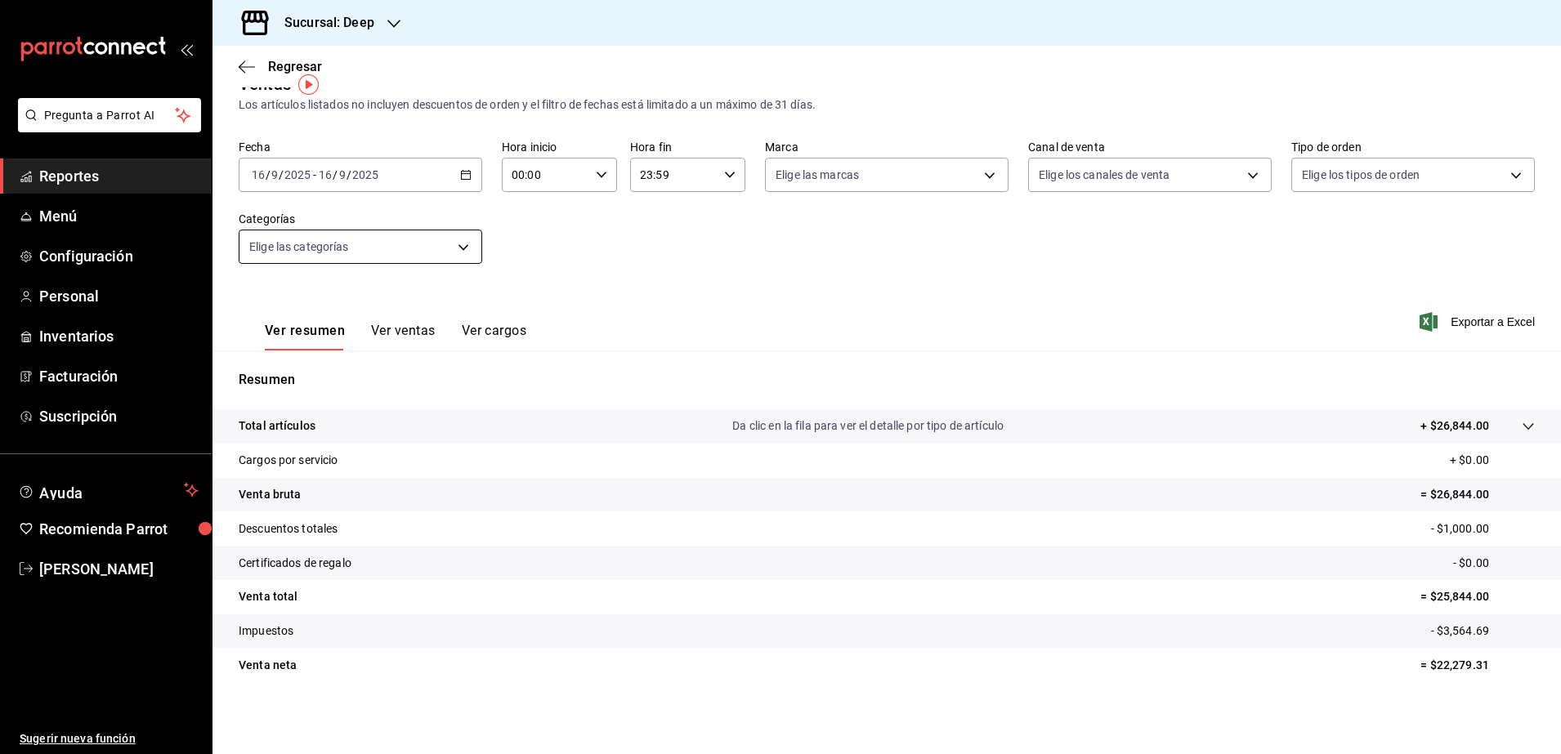
click at [466, 247] on body "Pregunta a Parrot AI Reportes Menú Configuración Personal Inventarios Facturaci…" at bounding box center [780, 377] width 1561 height 754
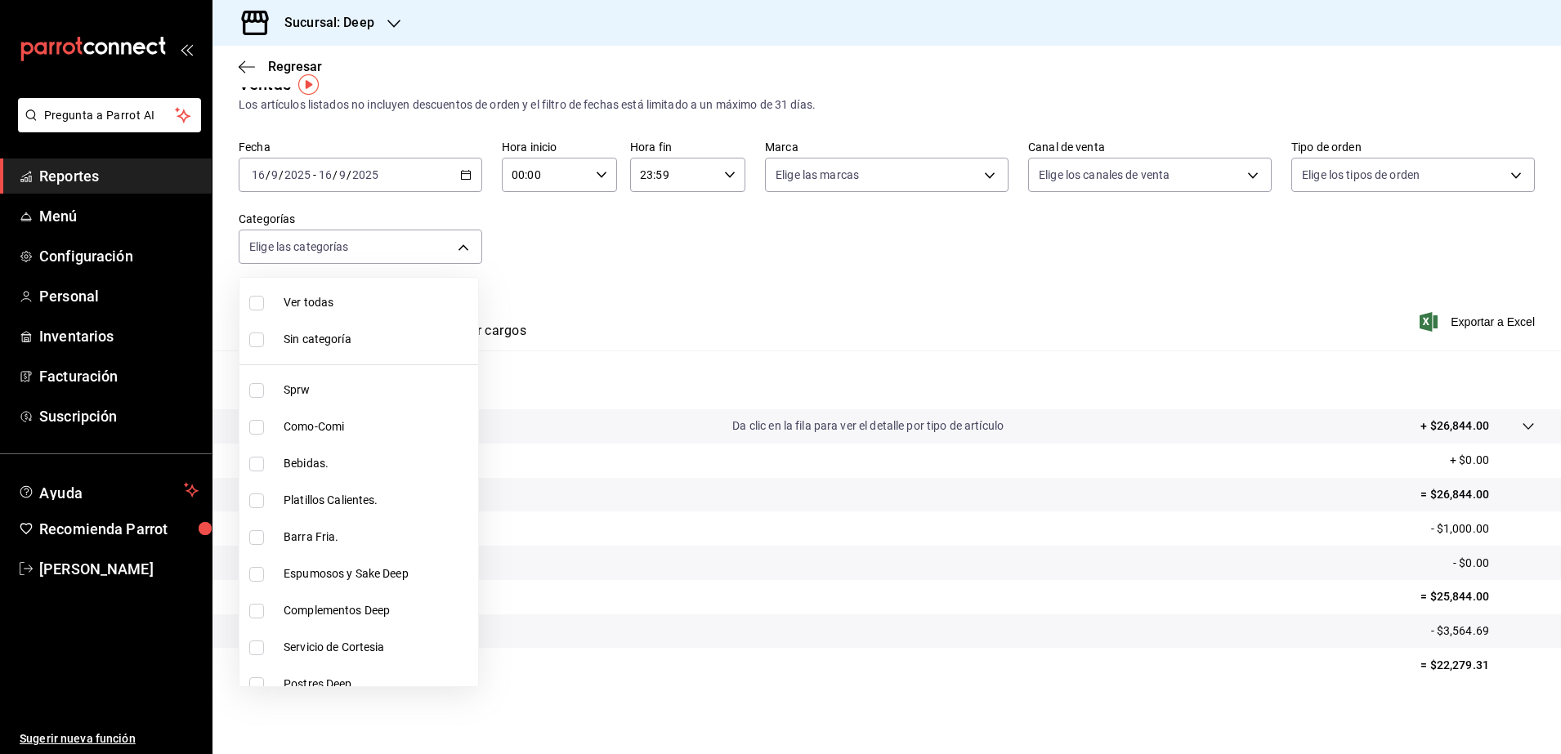
click at [260, 302] on input "checkbox" at bounding box center [256, 303] width 15 height 15
checkbox input "false"
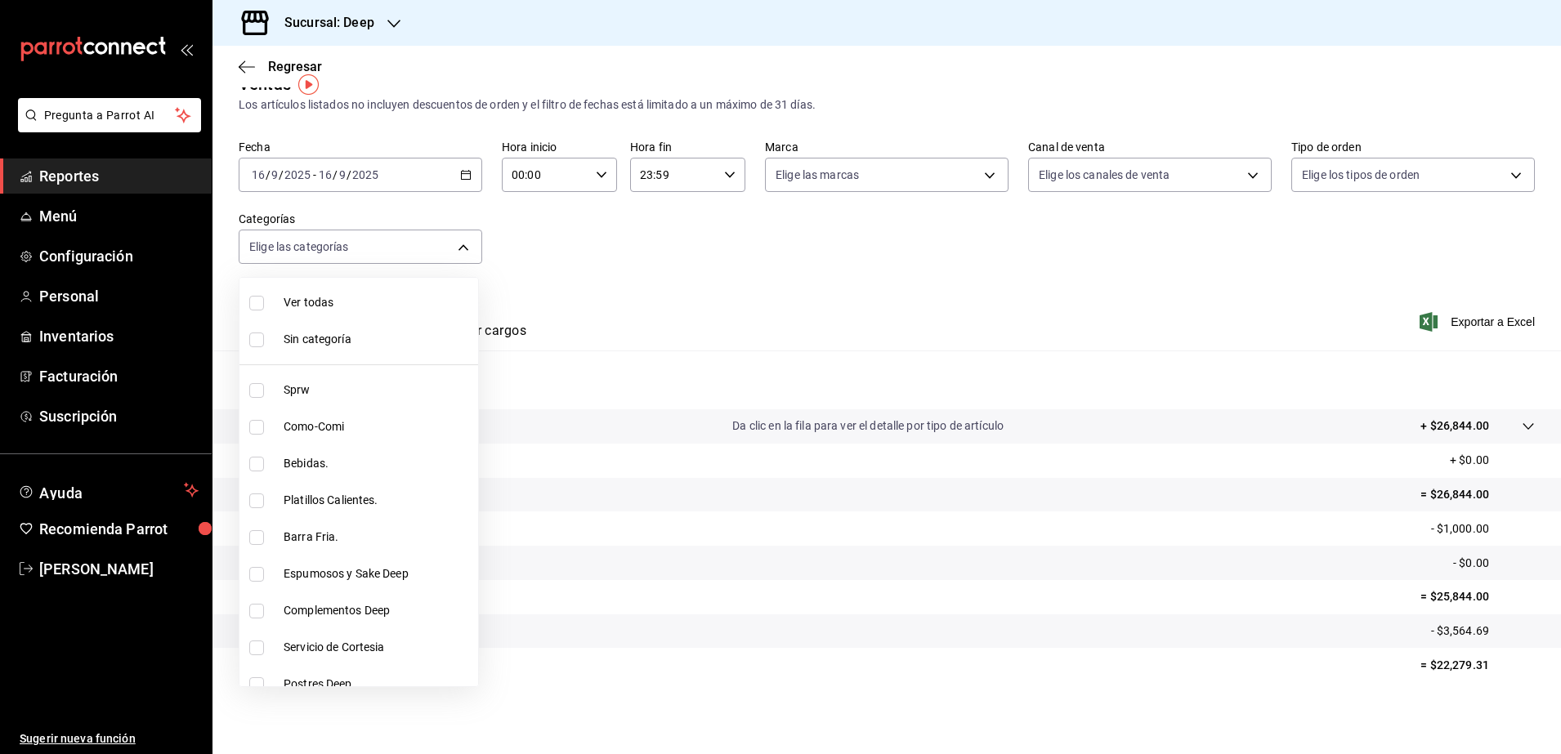
checkbox input "false"
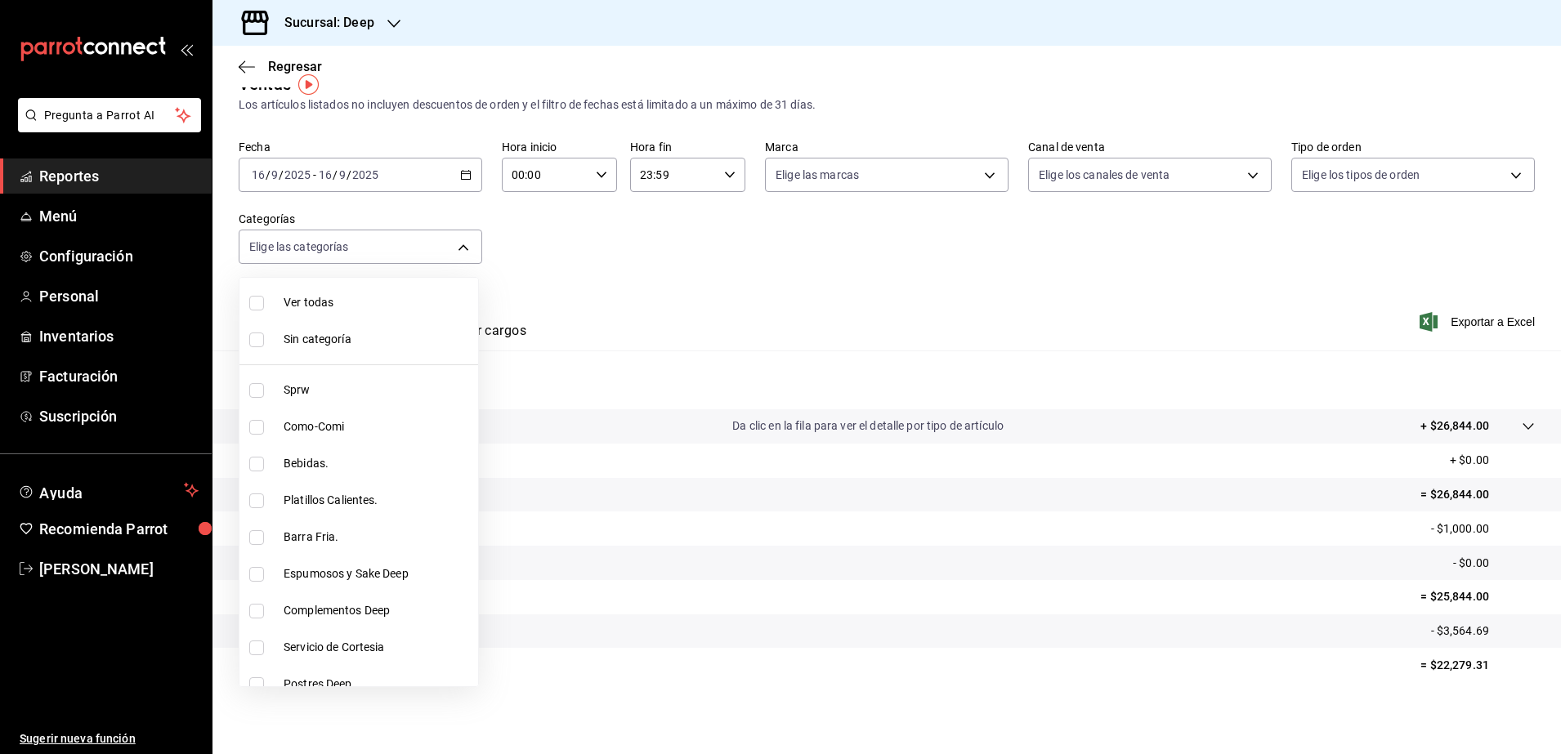
checkbox input "false"
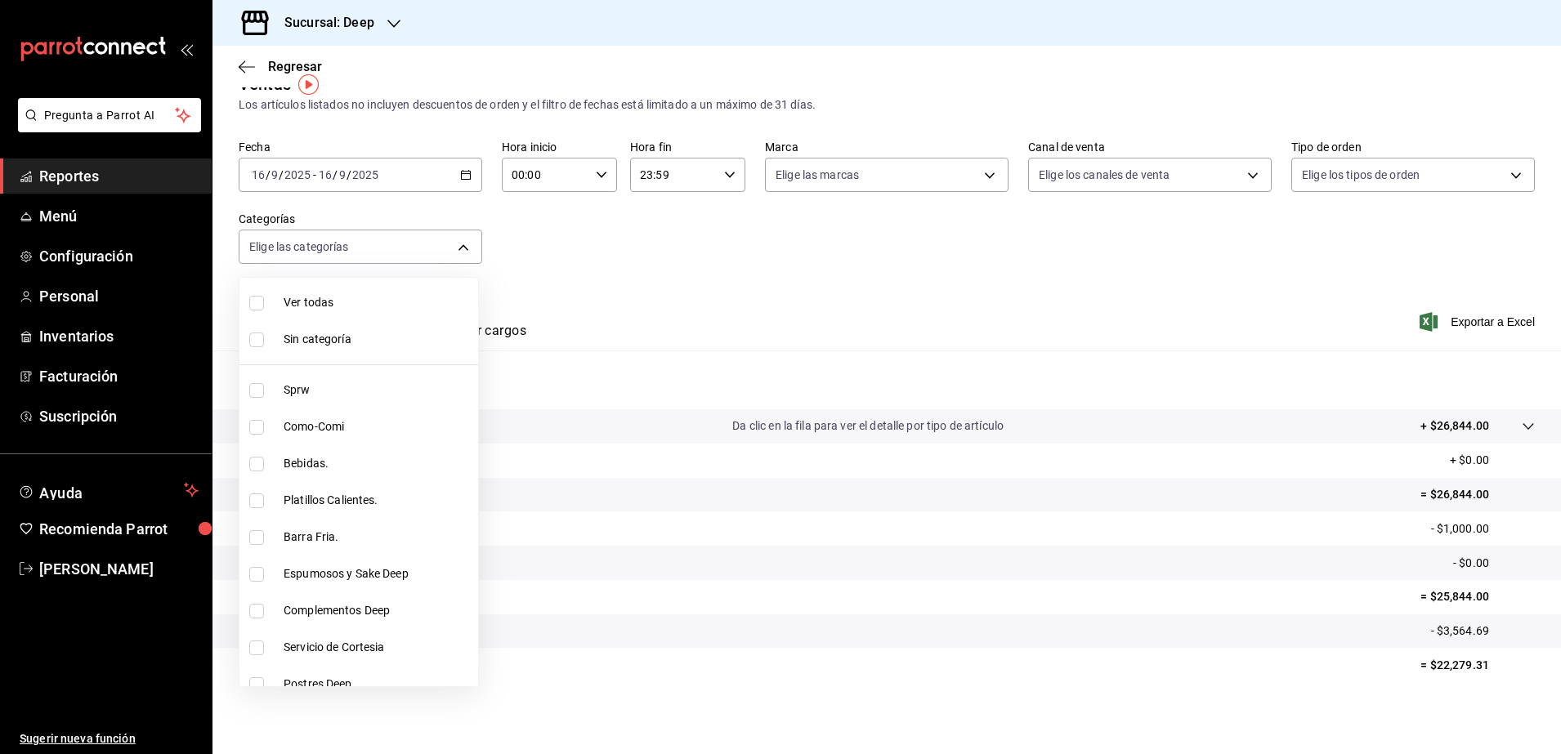
checkbox input "false"
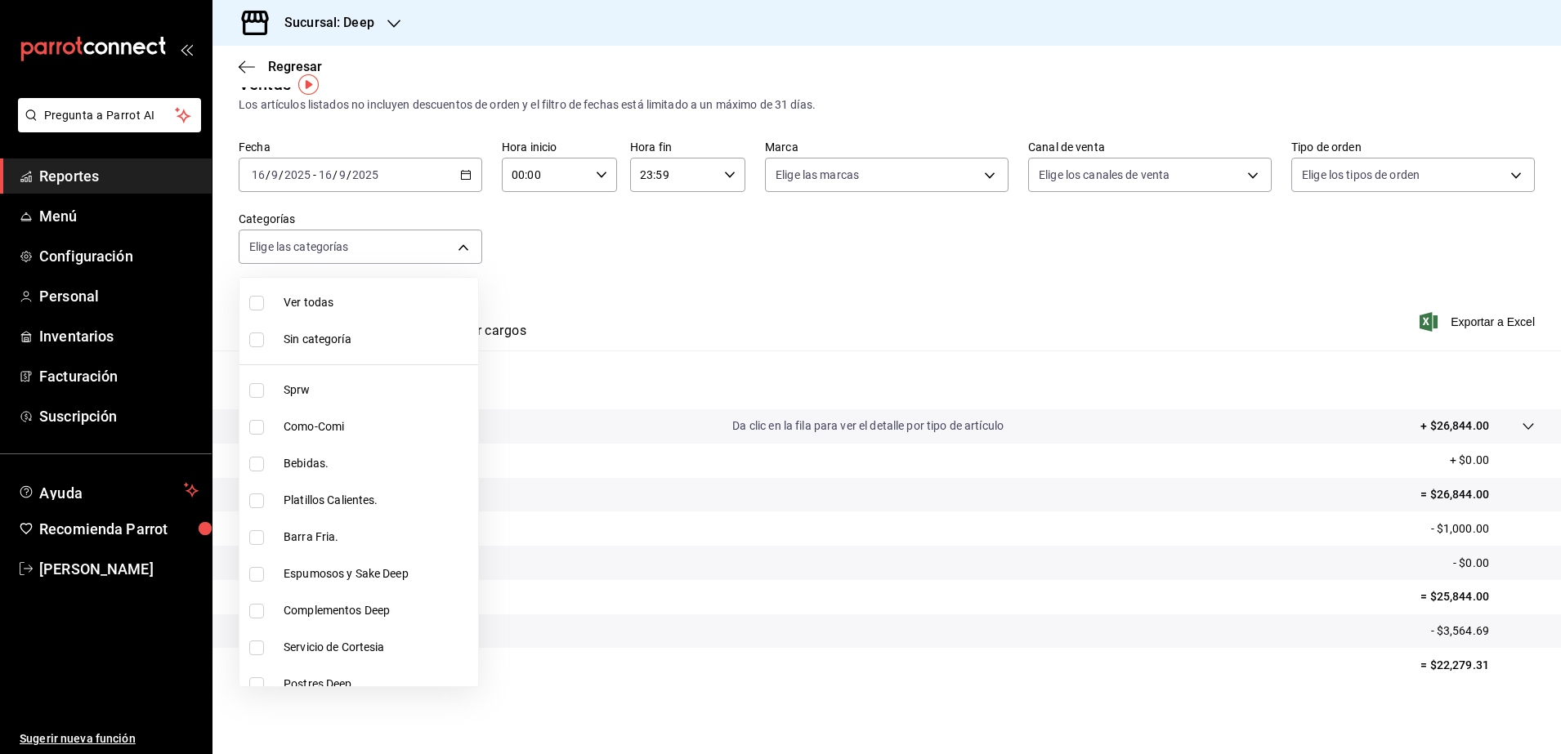
checkbox input "false"
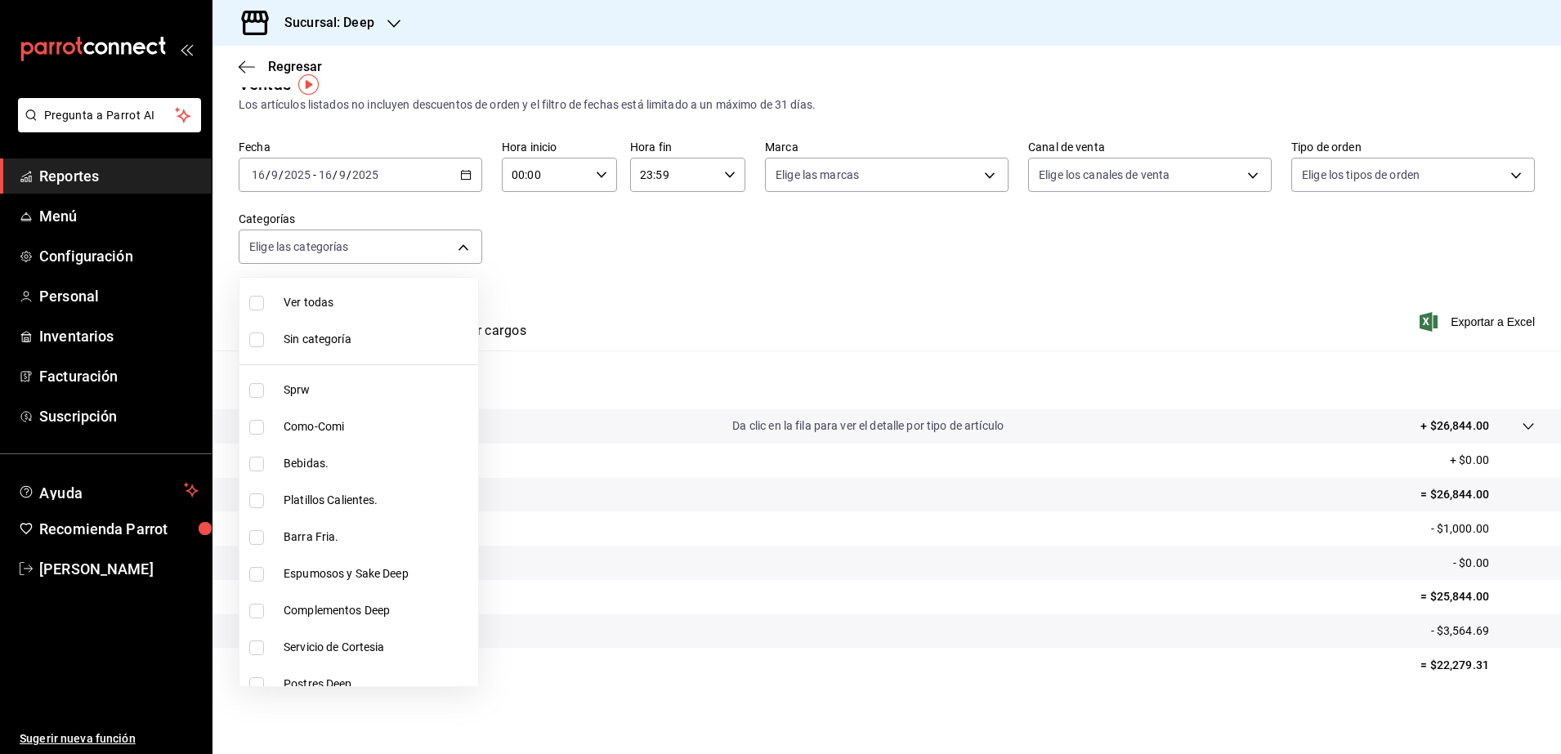
checkbox input "false"
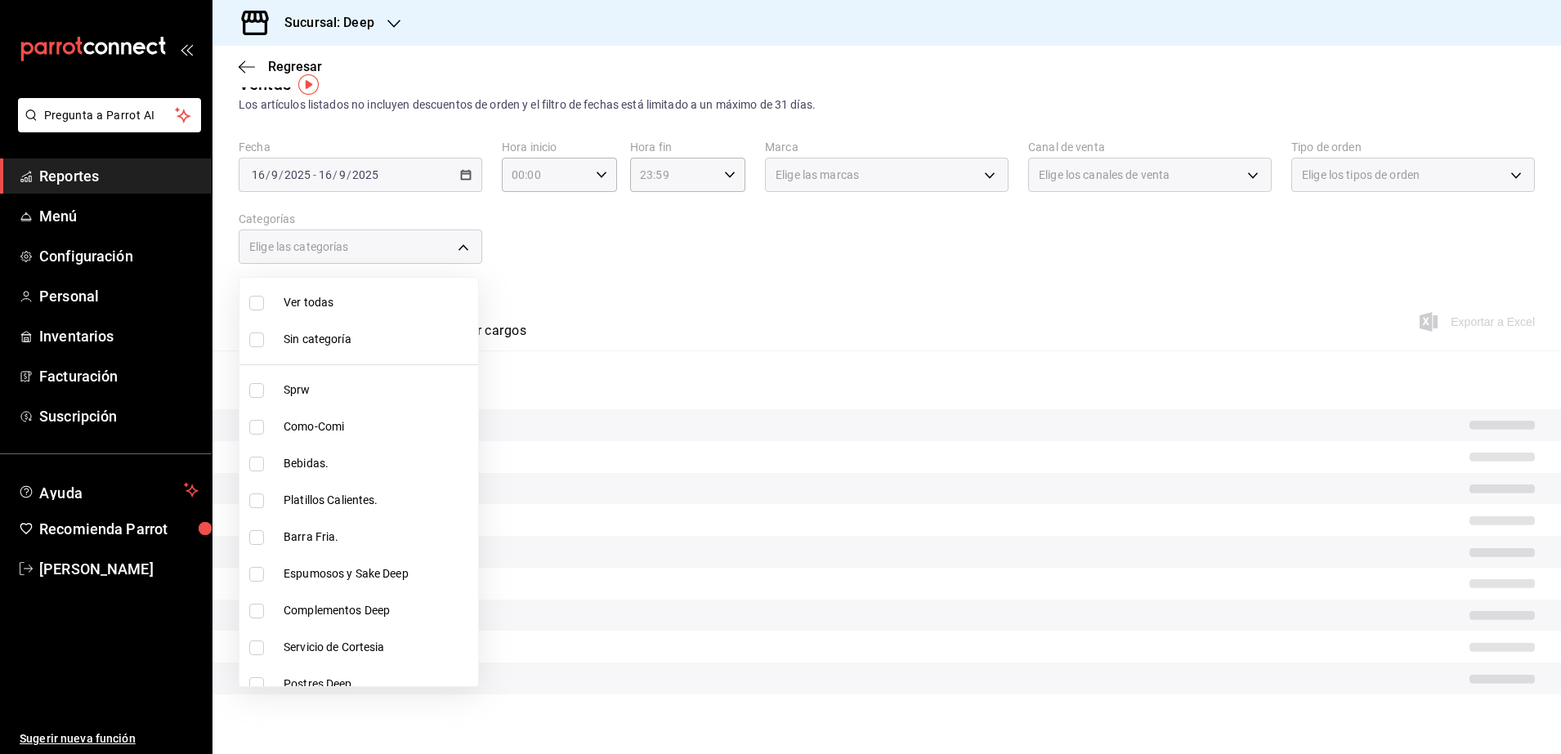
click at [258, 311] on li "Ver todas" at bounding box center [358, 302] width 239 height 37
type input "ddb230fc-2149-46a3-9158-6941609bcea4,37b1b8cc-20bc-4ec6-9eb2-fc1007adb248,52e76…"
checkbox input "true"
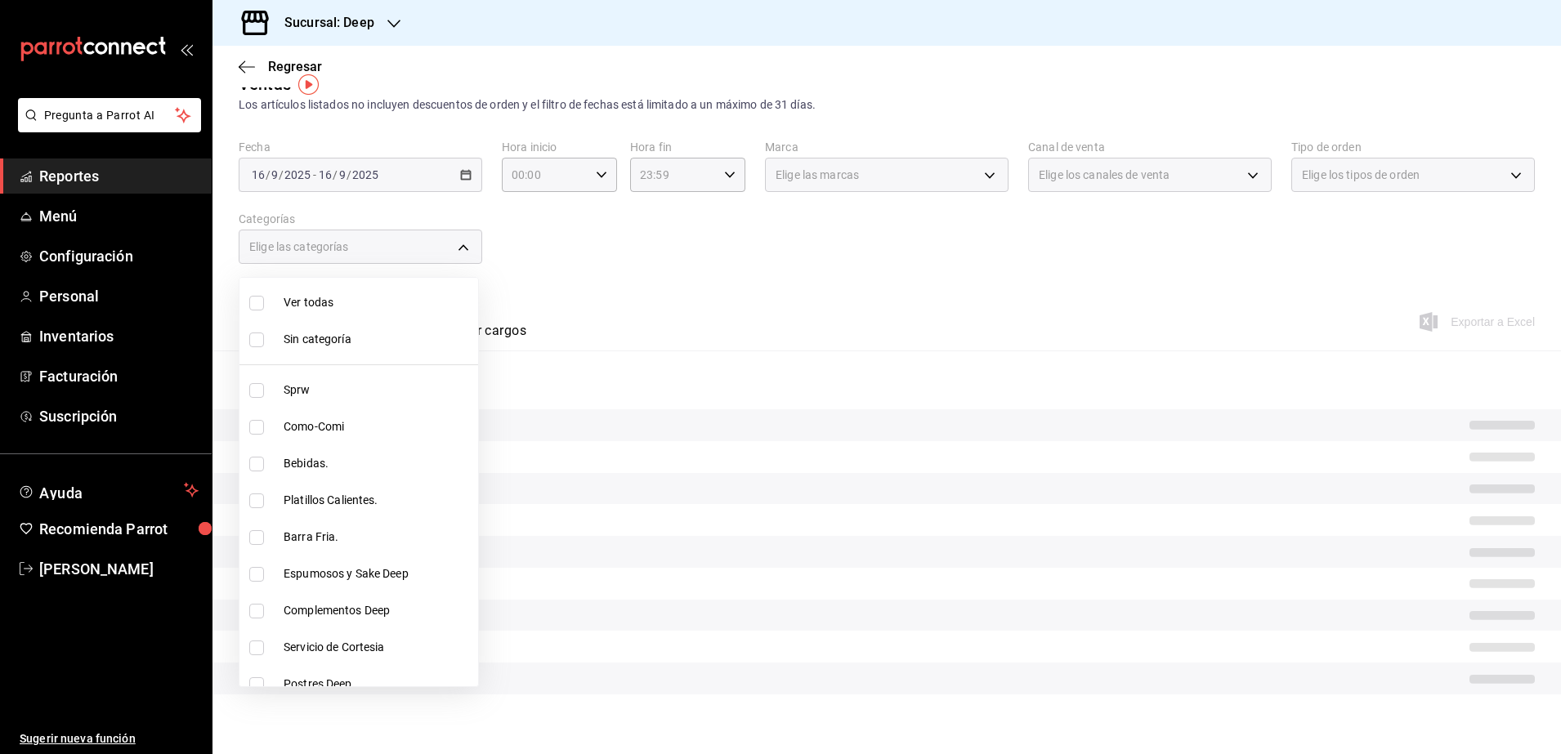
checkbox input "true"
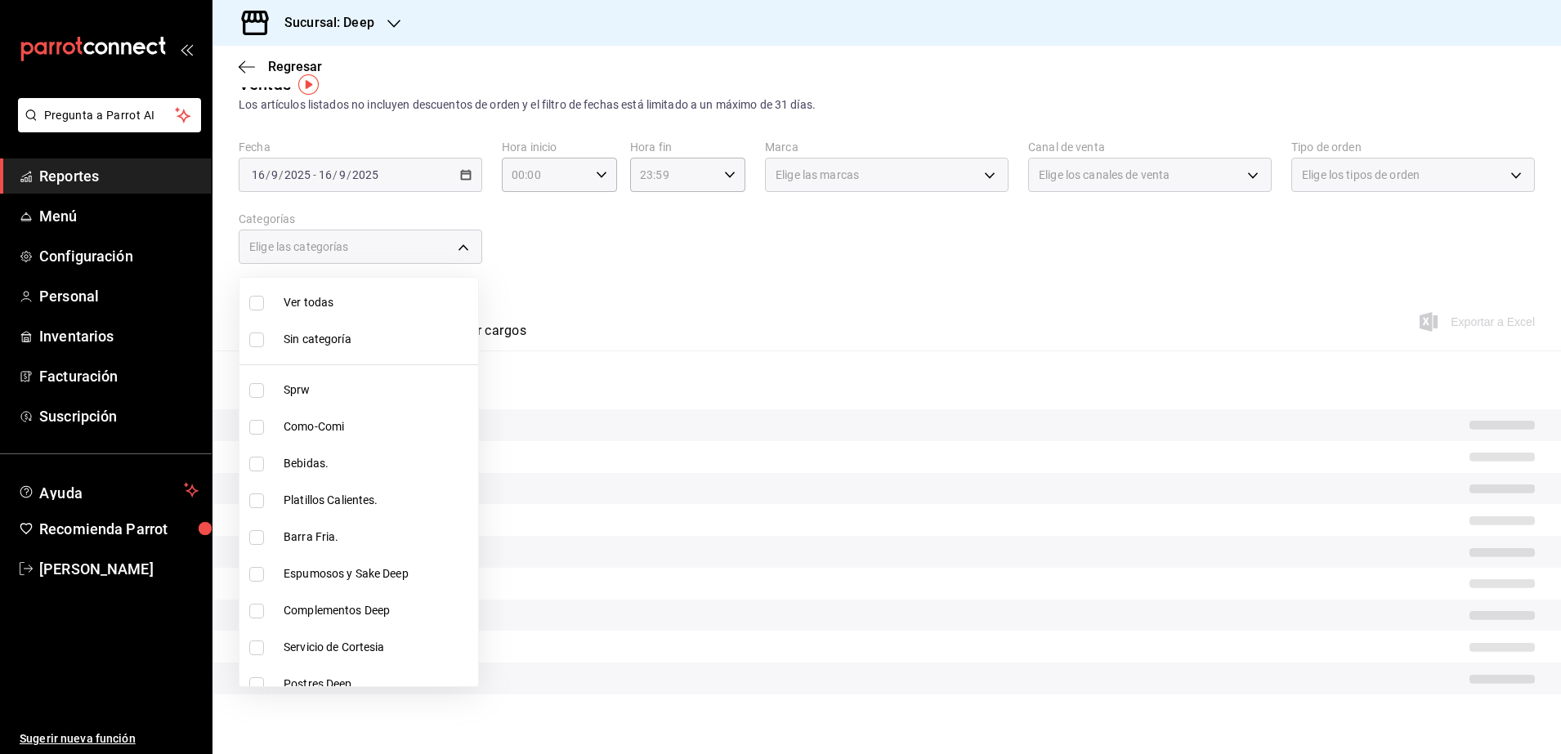
checkbox input "true"
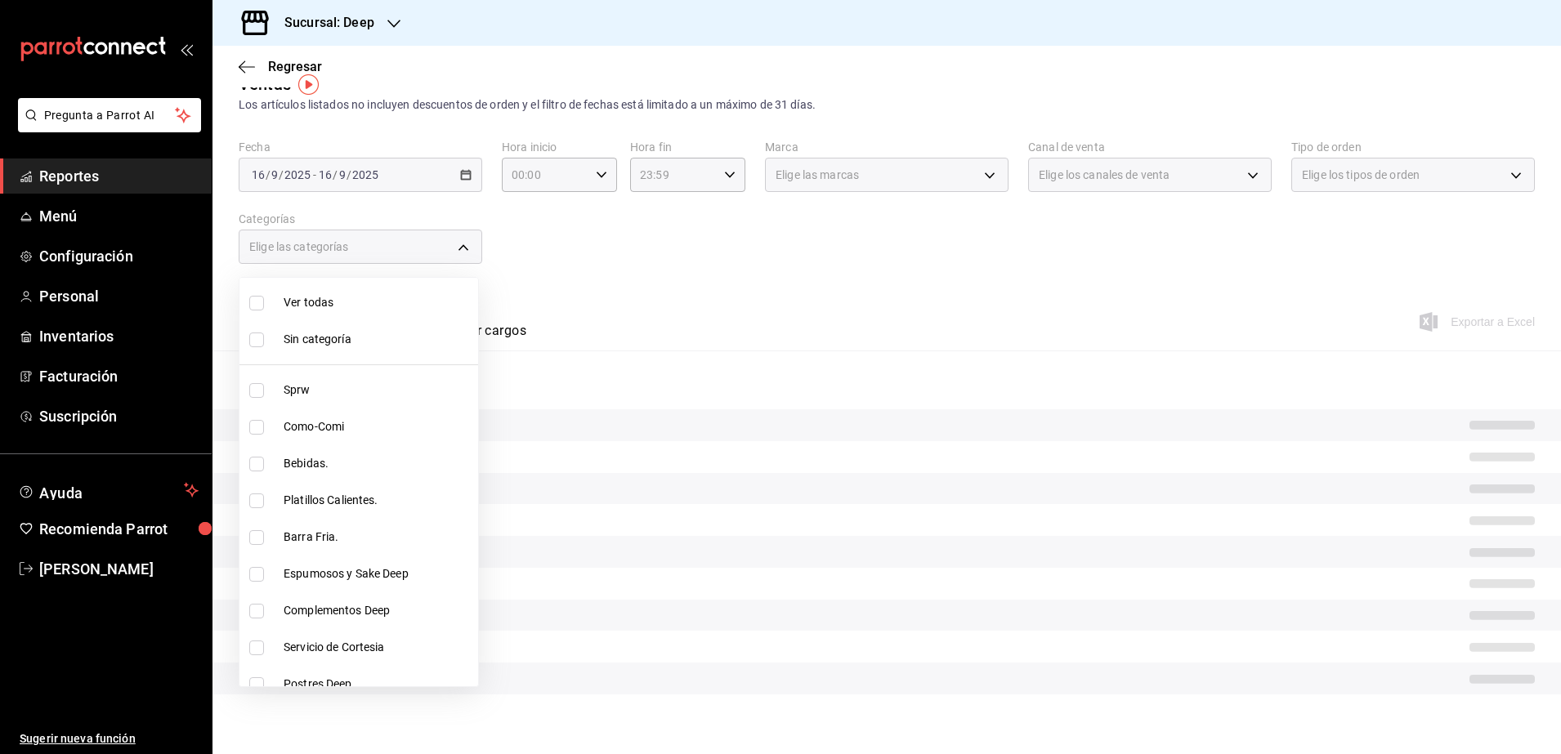
checkbox input "true"
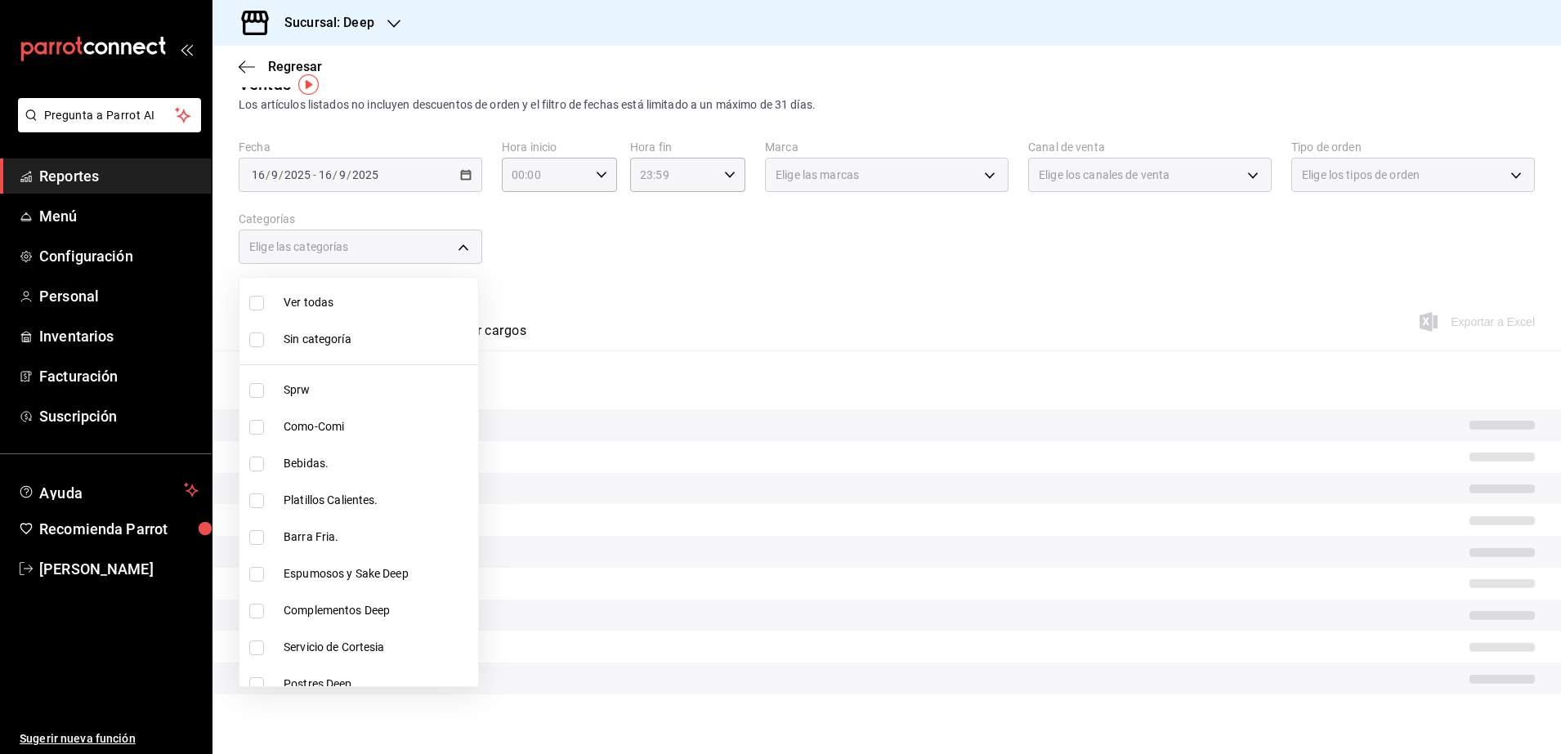
checkbox input "true"
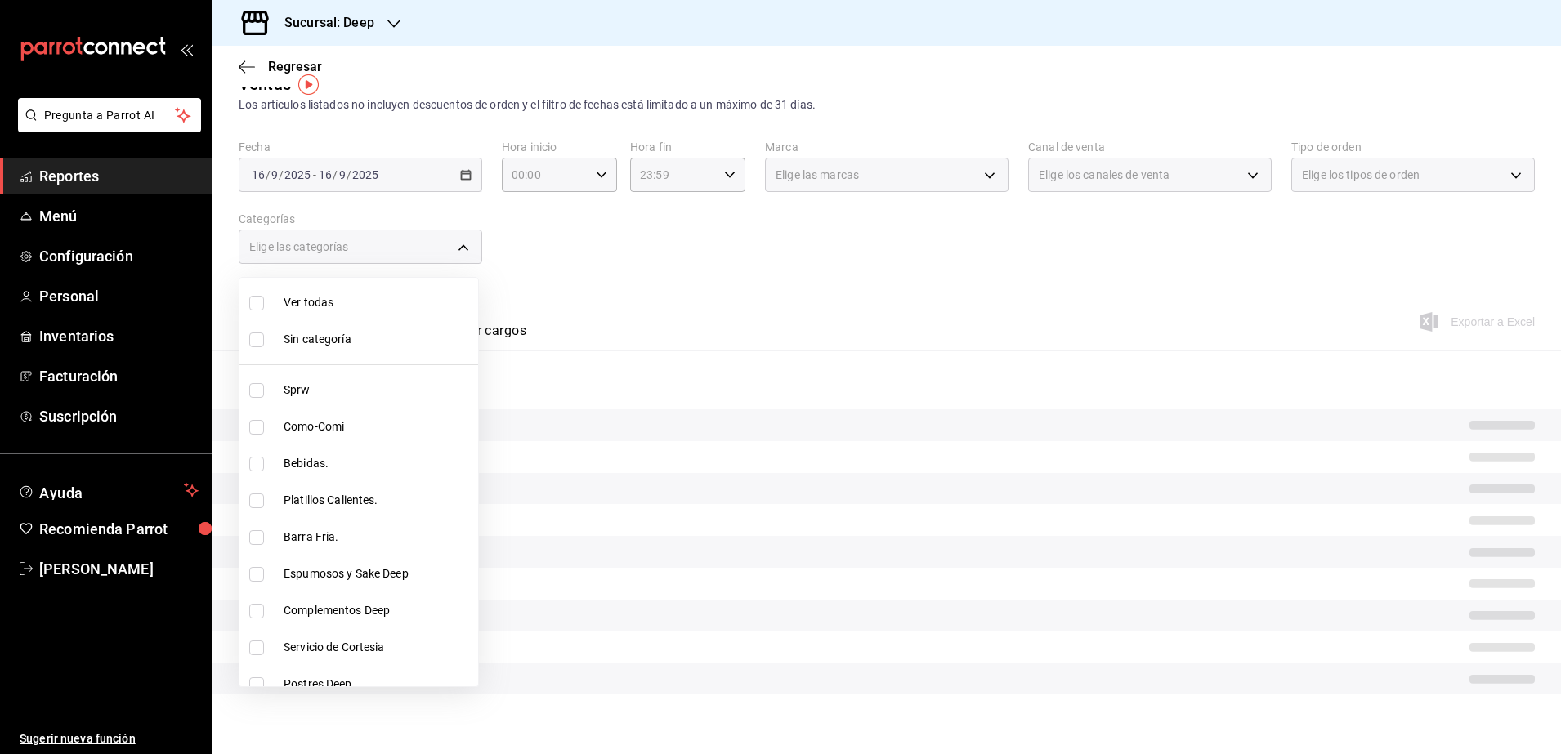
checkbox input "true"
click at [584, 281] on div at bounding box center [780, 377] width 1561 height 754
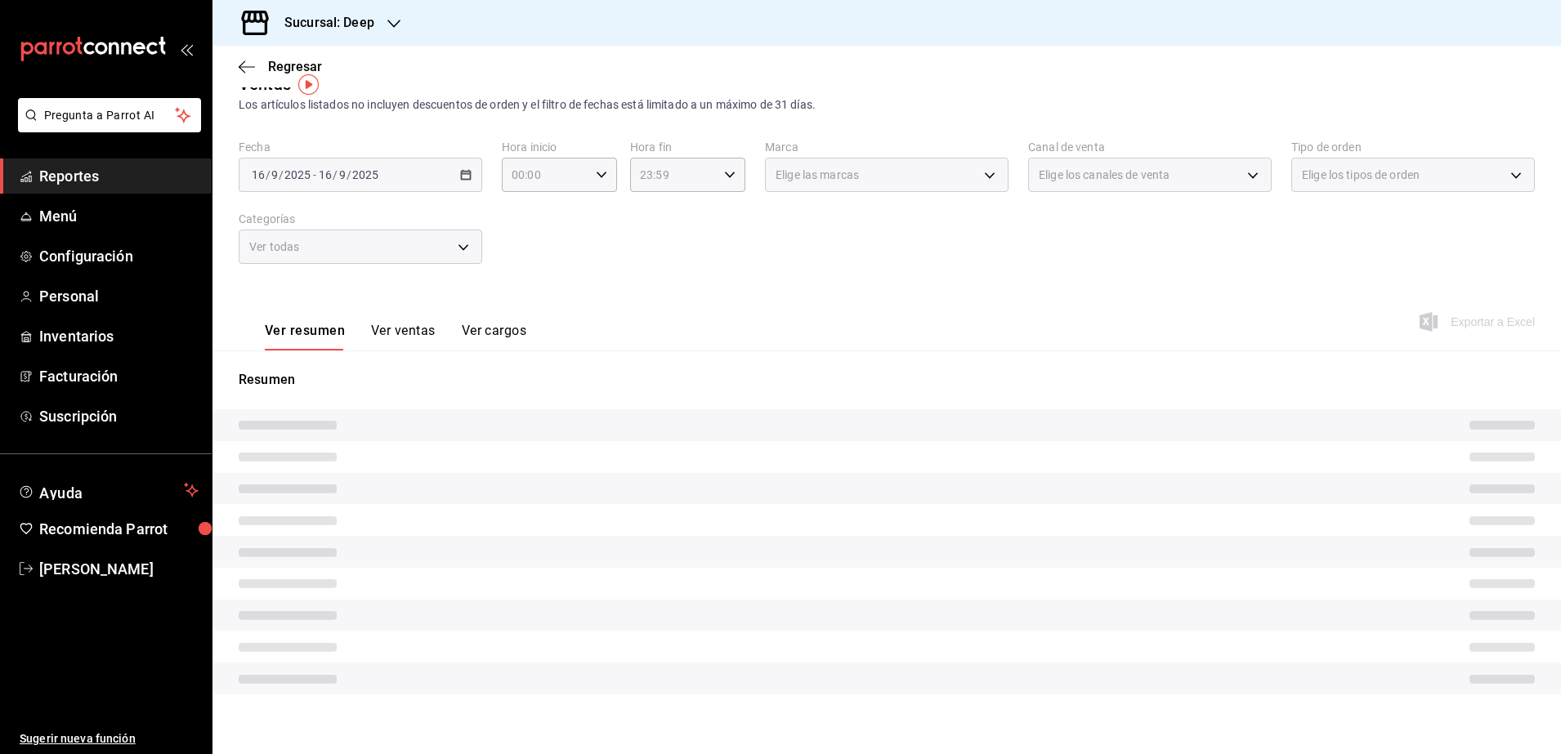
click at [345, 166] on div "[DATE] [DATE] - [DATE] [DATE]" at bounding box center [361, 175] width 244 height 34
click at [373, 187] on div "[DATE] [DATE] - [DATE] [DATE]" at bounding box center [361, 175] width 244 height 34
click at [387, 172] on div "[DATE] [DATE] - [DATE] [DATE]" at bounding box center [361, 175] width 244 height 34
click at [400, 335] on button "Ver ventas" at bounding box center [403, 337] width 65 height 28
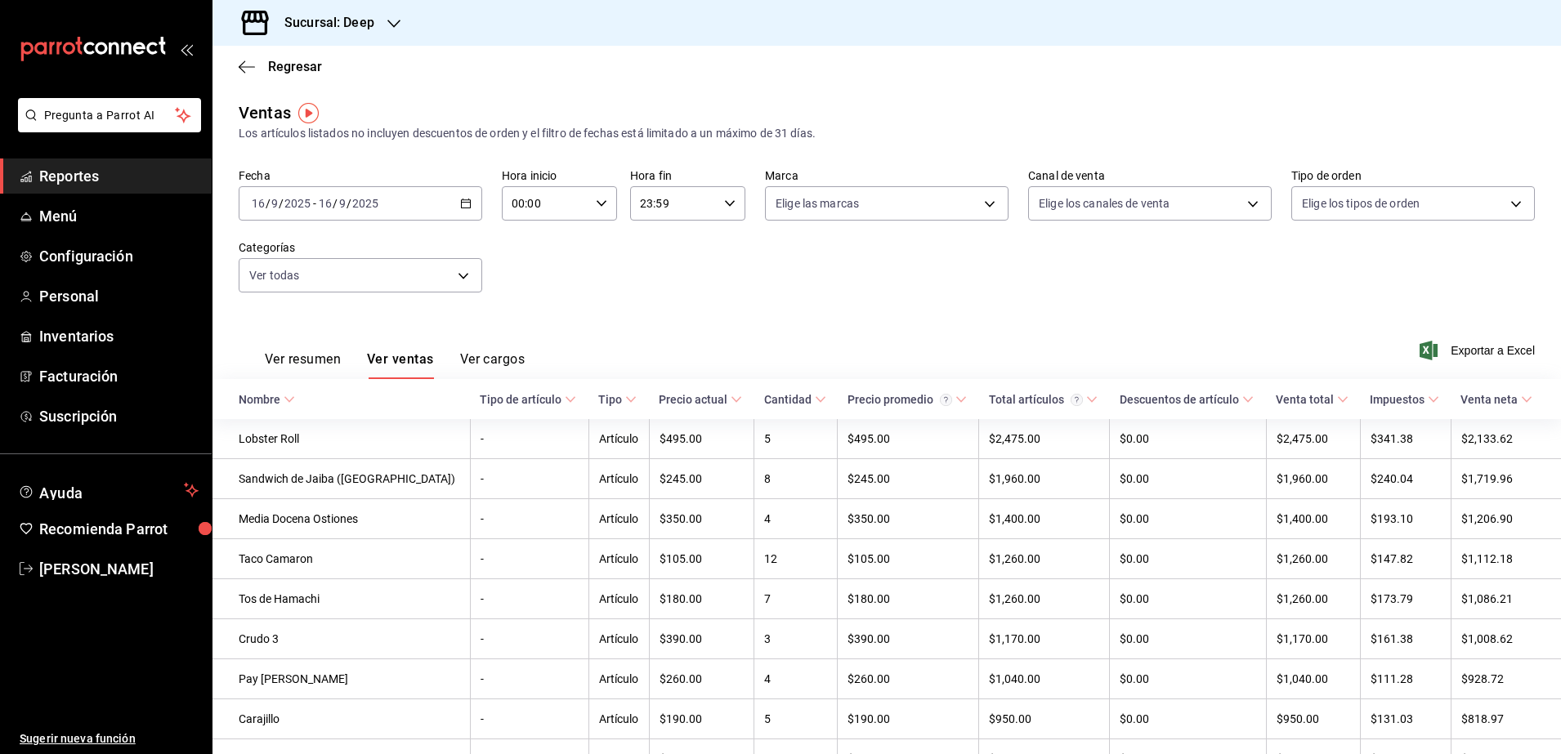
click at [385, 200] on div "[DATE] [DATE] - [DATE] [DATE]" at bounding box center [361, 203] width 244 height 34
click at [276, 386] on li "Rango de fechas" at bounding box center [315, 400] width 153 height 37
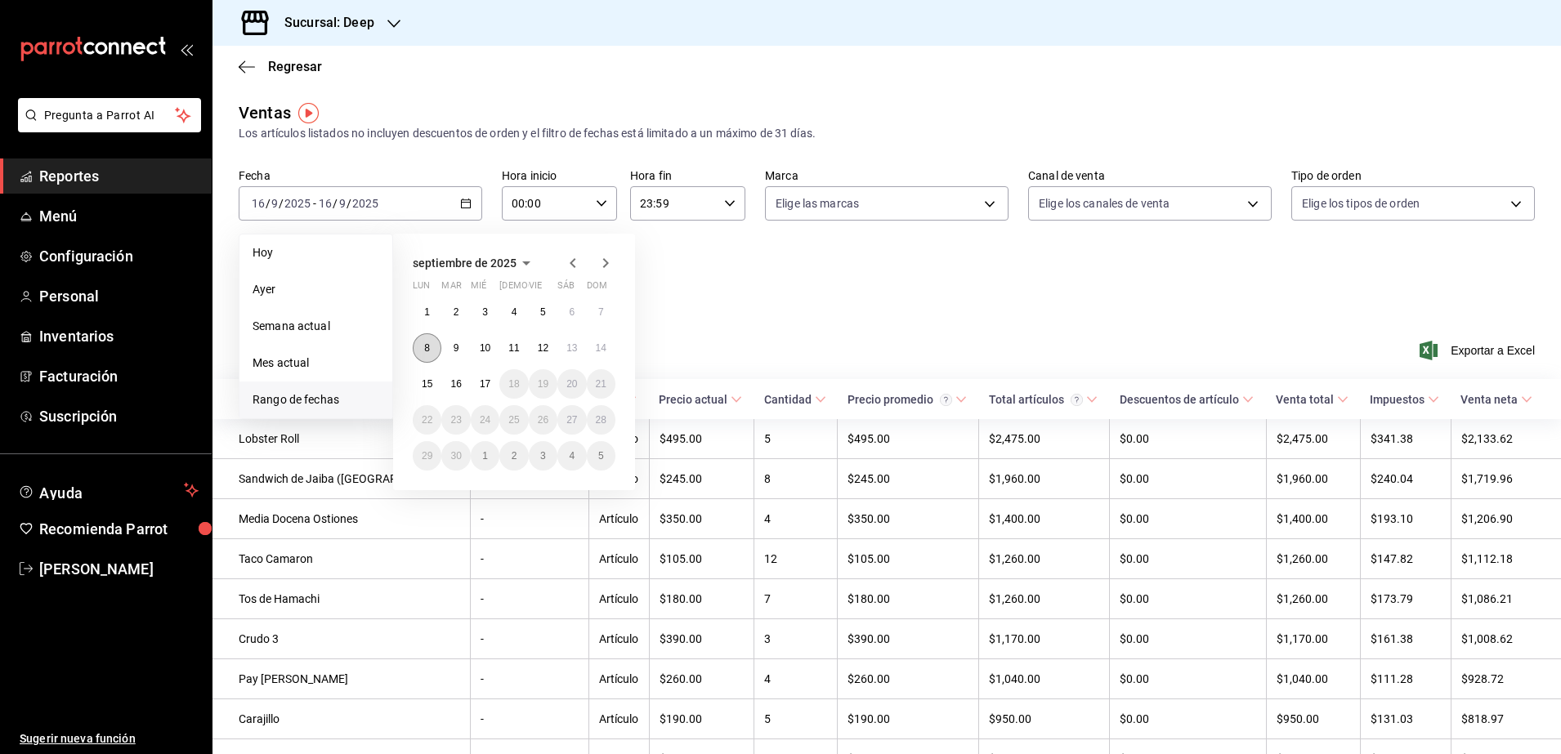
click at [431, 354] on button "8" at bounding box center [427, 347] width 29 height 29
click at [600, 346] on abbr "14" at bounding box center [601, 347] width 11 height 11
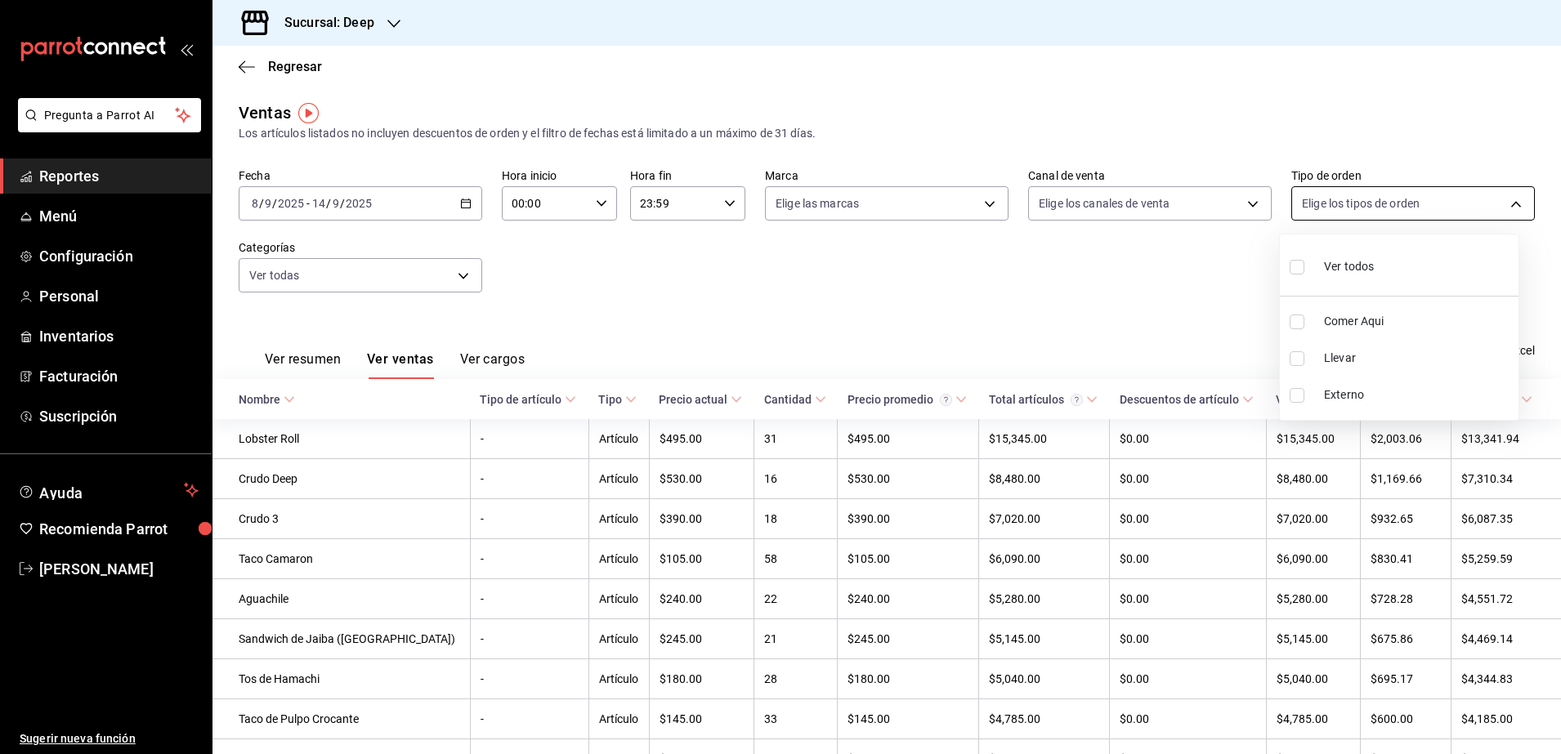
click at [1496, 201] on body "Pregunta a Parrot AI Reportes Menú Configuración Personal Inventarios Facturaci…" at bounding box center [780, 377] width 1561 height 754
click at [1300, 276] on label at bounding box center [1300, 267] width 21 height 24
click at [1300, 275] on input "checkbox" at bounding box center [1297, 267] width 15 height 15
checkbox input "false"
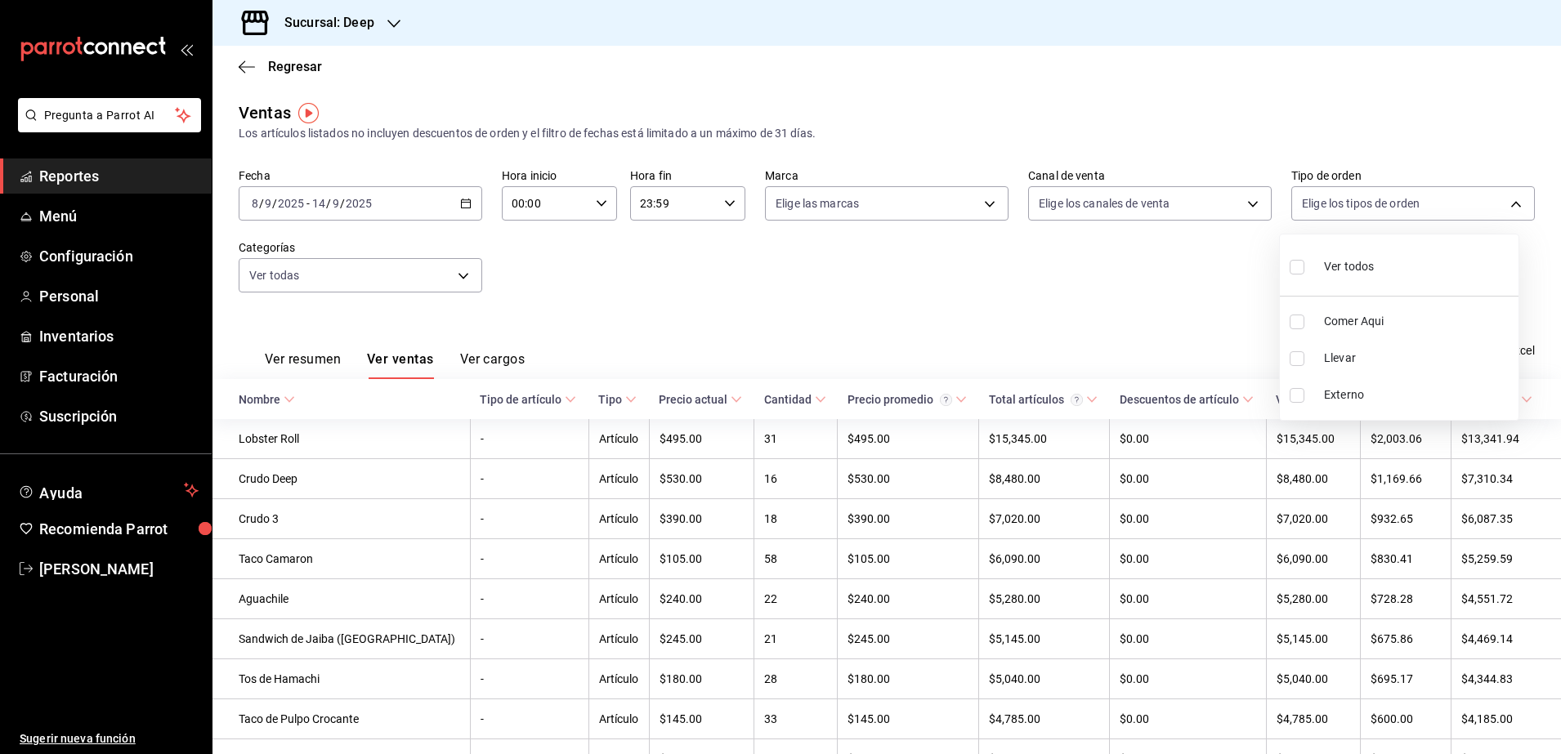
checkbox input "false"
click at [1299, 272] on input "checkbox" at bounding box center [1297, 267] width 15 height 15
checkbox input "true"
type input "7a04b558-8fbb-41b2-89a7-5e52c752b43e,8bbf3d8a-a26d-4777-a0e2-7f3fe06659cd,EXTER…"
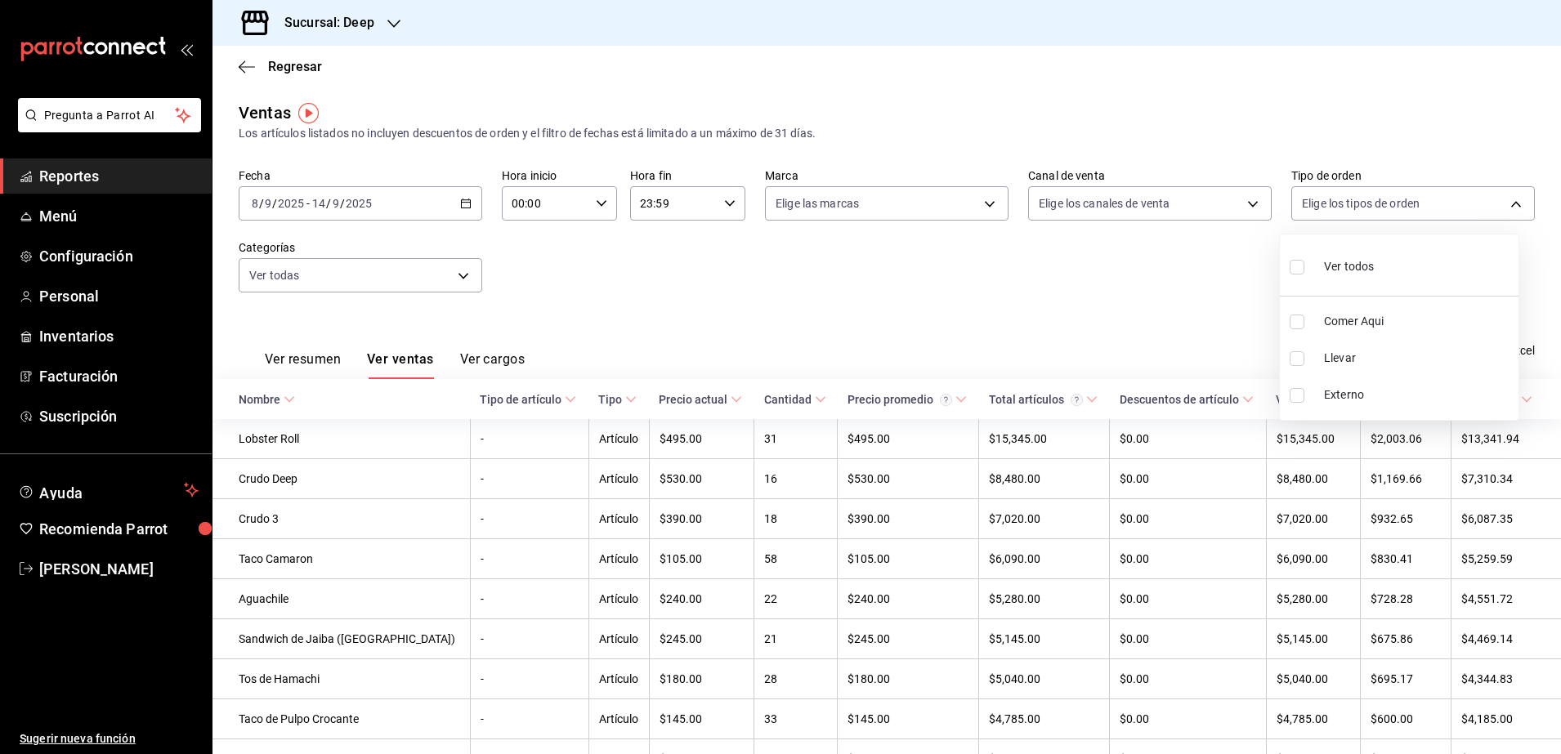
checkbox input "true"
click at [1239, 209] on div at bounding box center [780, 377] width 1561 height 754
click at [1233, 204] on body "Pregunta a Parrot AI Reportes Menú Configuración Personal Inventarios Facturaci…" at bounding box center [780, 377] width 1561 height 754
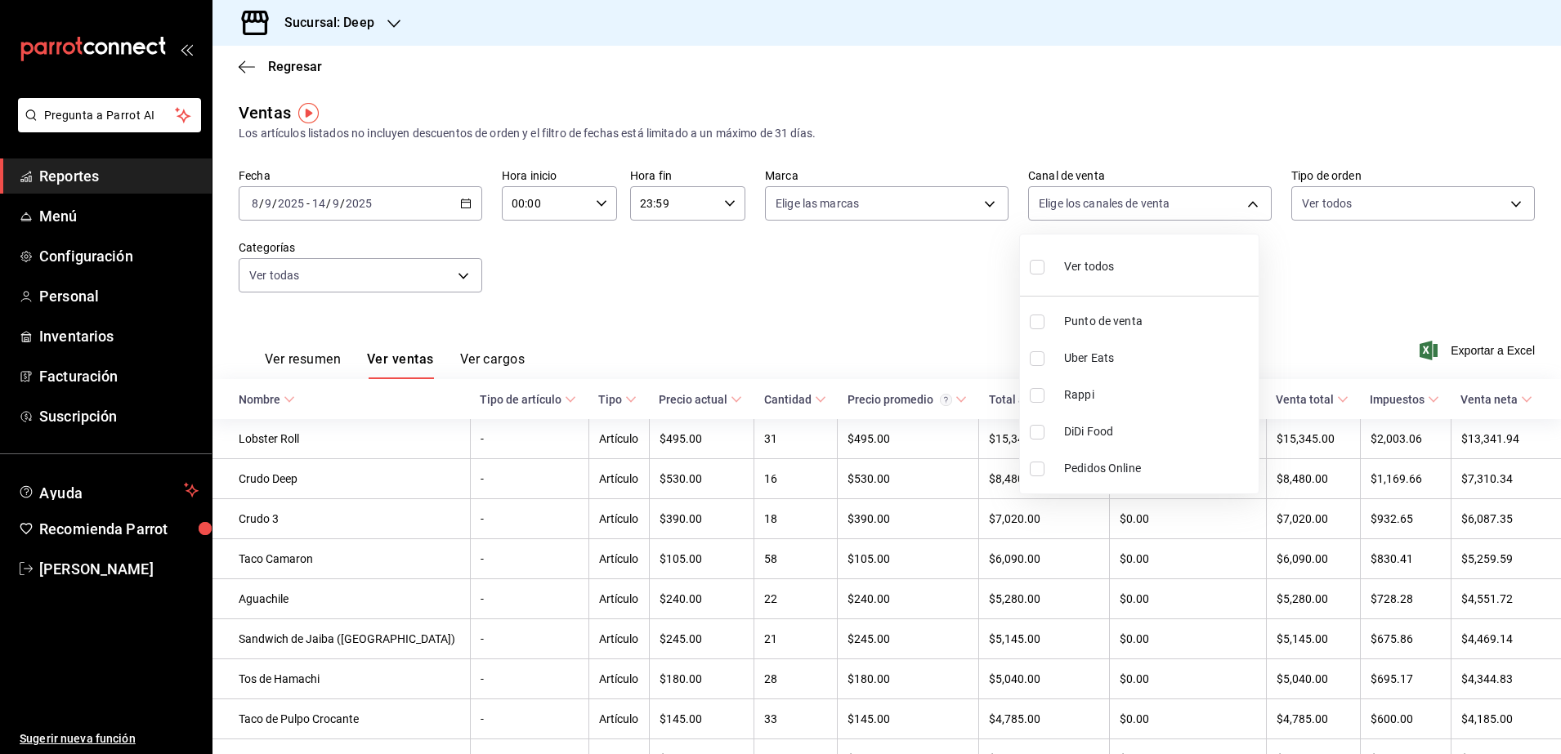
click at [1033, 264] on input "checkbox" at bounding box center [1037, 267] width 15 height 15
checkbox input "true"
type input "PARROT,UBER_EATS,RAPPI,DIDI_FOOD,ONLINE"
checkbox input "true"
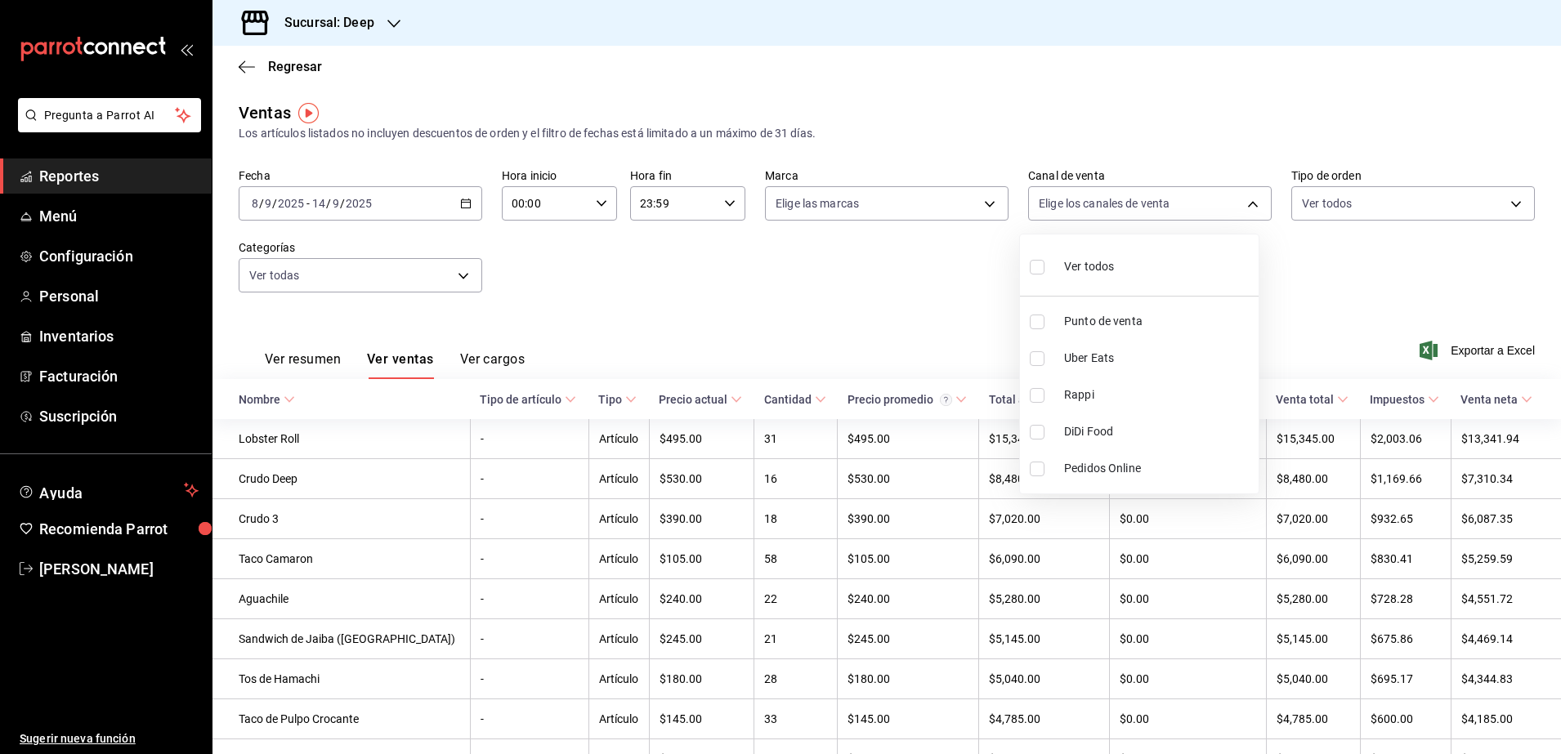
checkbox input "true"
click at [978, 206] on div at bounding box center [780, 377] width 1561 height 754
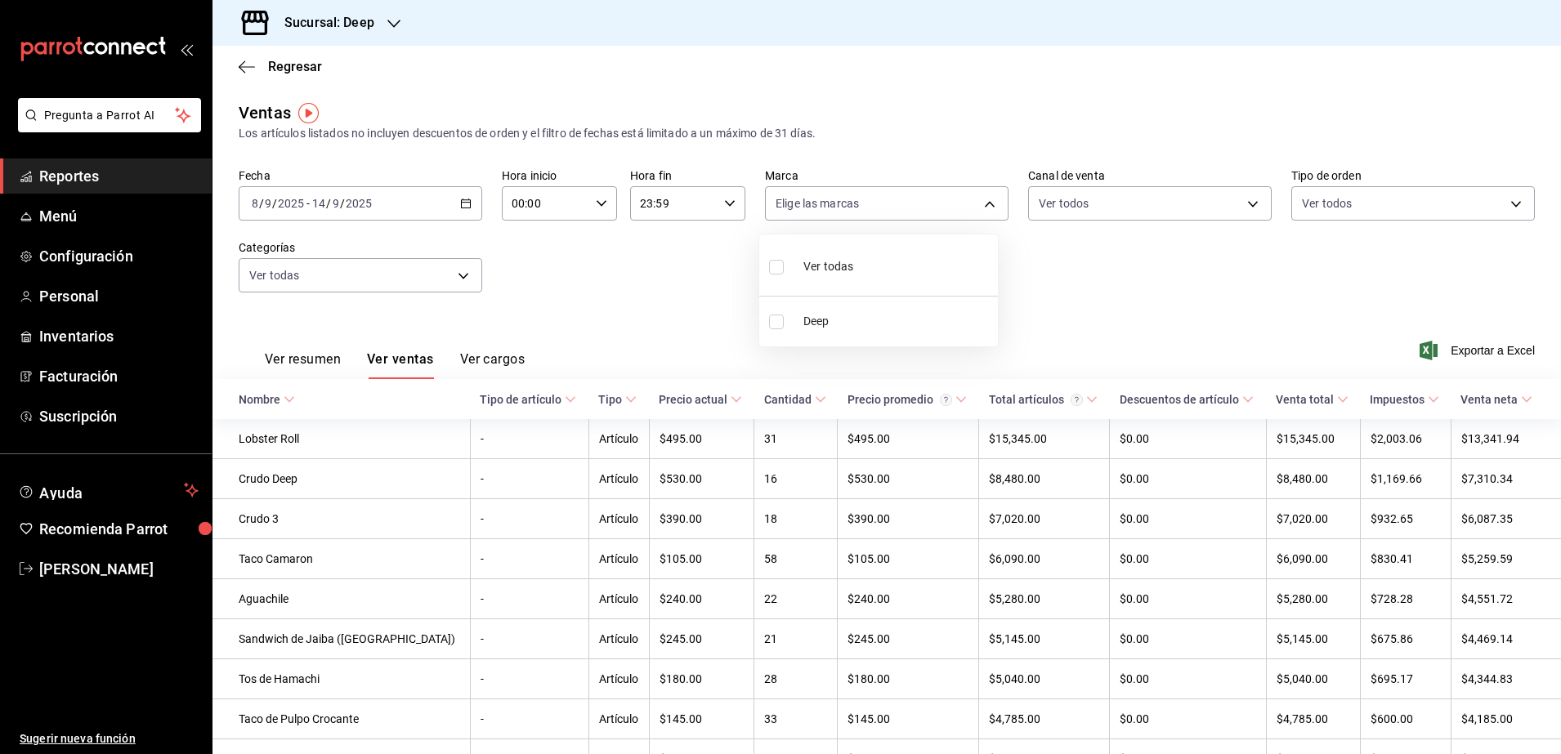
click at [978, 206] on body "Pregunta a Parrot AI Reportes Menú Configuración Personal Inventarios Facturaci…" at bounding box center [780, 377] width 1561 height 754
click at [778, 321] on input "checkbox" at bounding box center [776, 322] width 15 height 15
checkbox input "true"
type input "4a277d3d-b871-4e54-9010-bb562c7bff6e"
checkbox input "true"
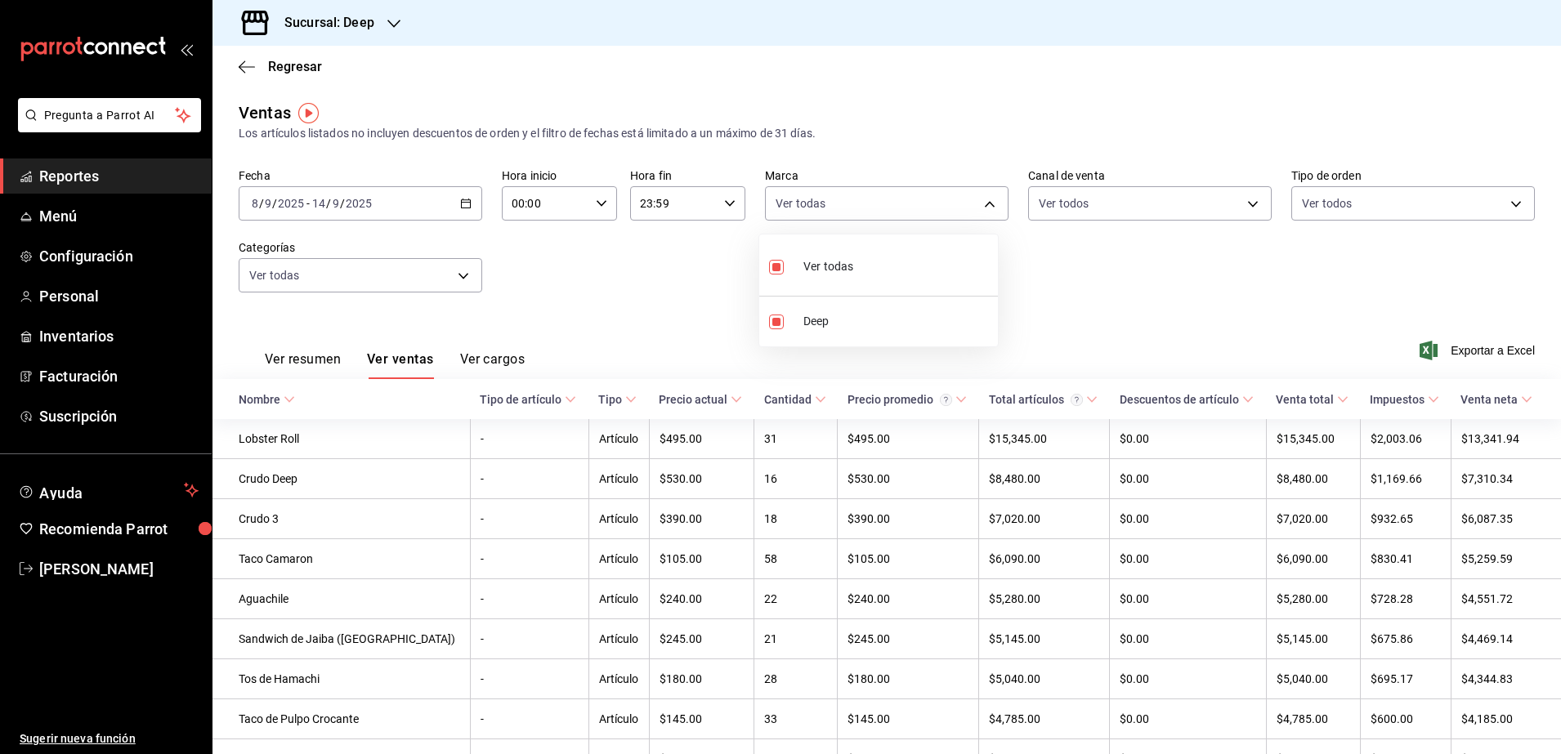
click at [452, 273] on div at bounding box center [780, 377] width 1561 height 754
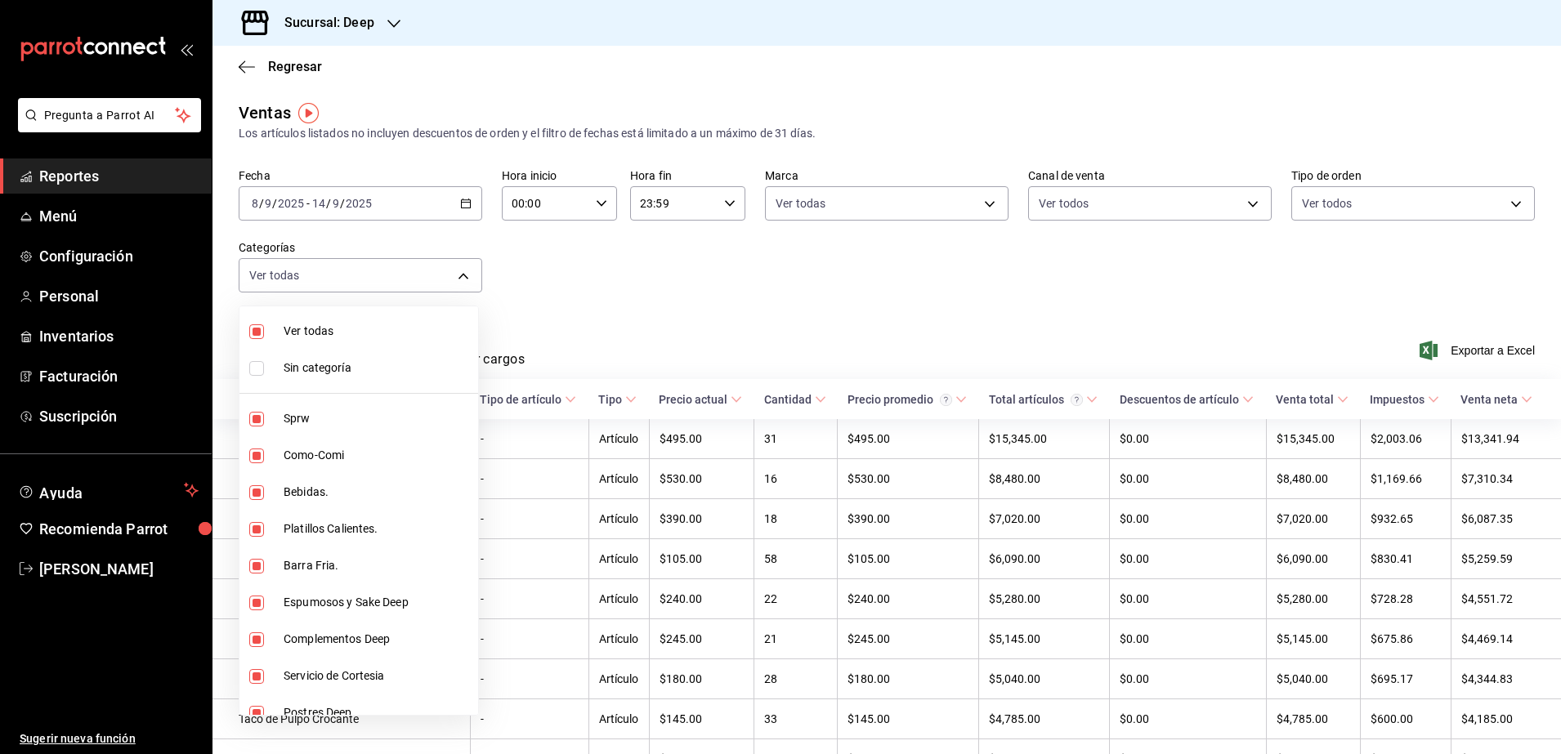
click at [452, 273] on body "Pregunta a Parrot AI Reportes Menú Configuración Personal Inventarios Facturaci…" at bounding box center [780, 377] width 1561 height 754
click at [595, 270] on div at bounding box center [780, 377] width 1561 height 754
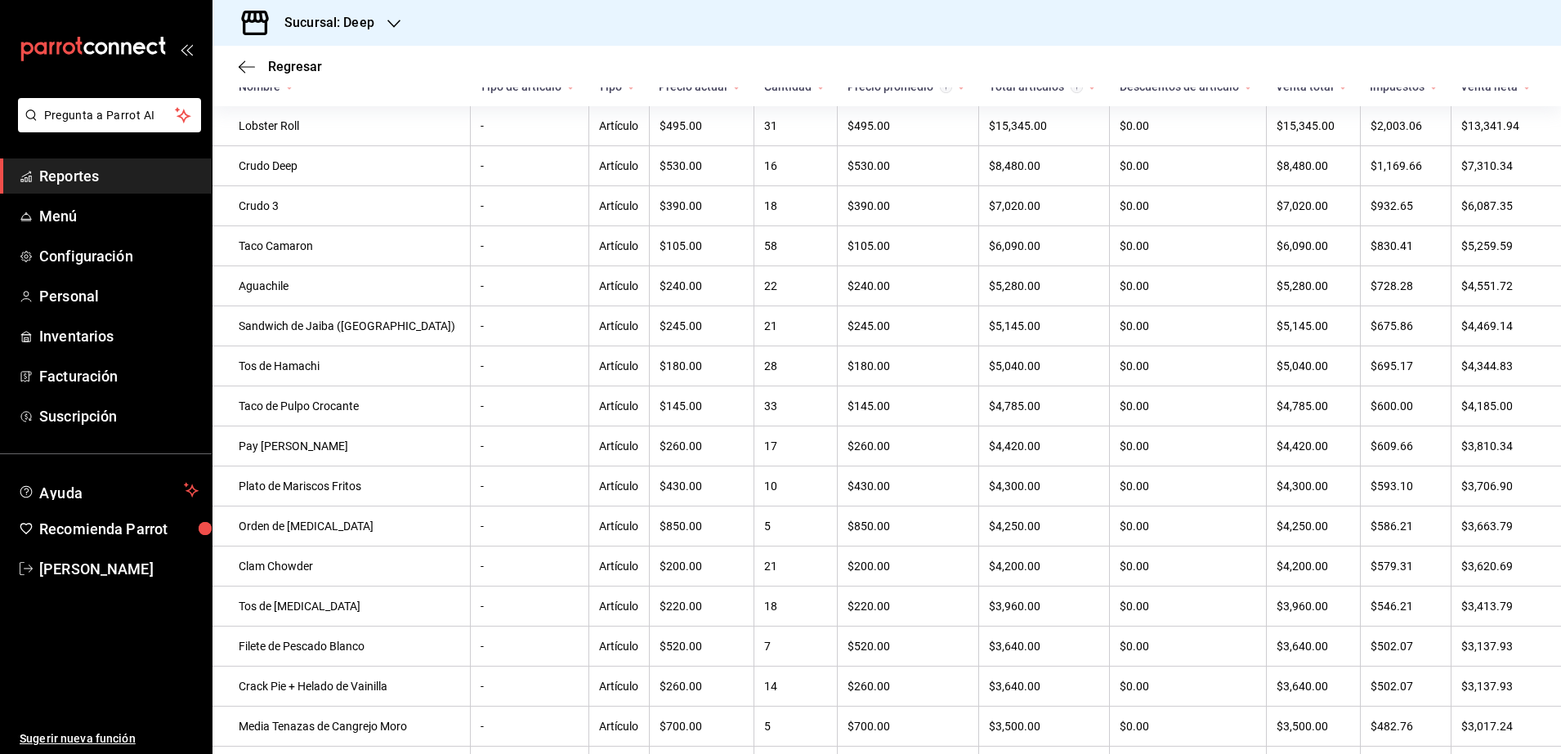
scroll to position [313, 0]
click at [127, 177] on span "Reportes" at bounding box center [118, 176] width 159 height 22
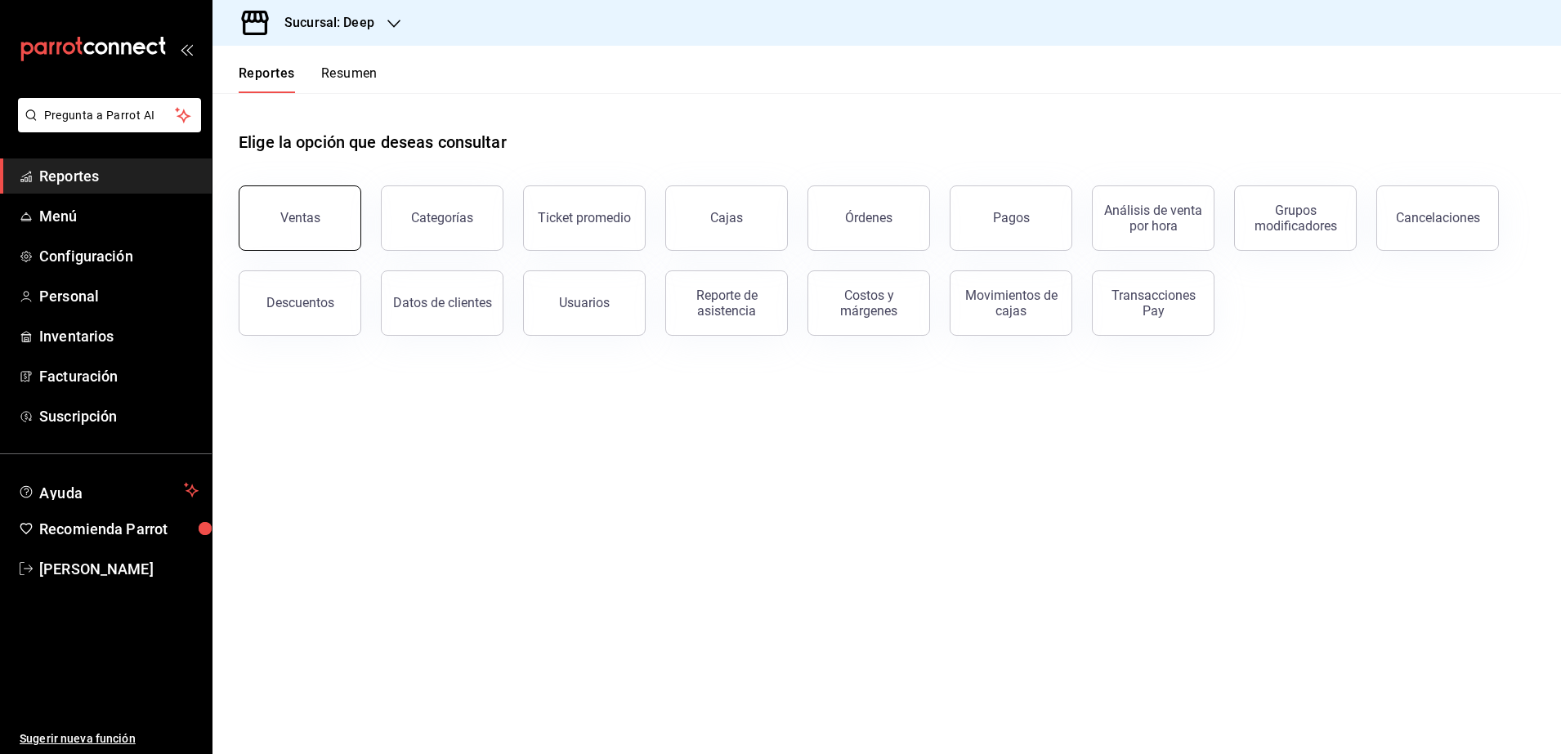
click at [306, 214] on div "Ventas" at bounding box center [300, 218] width 40 height 16
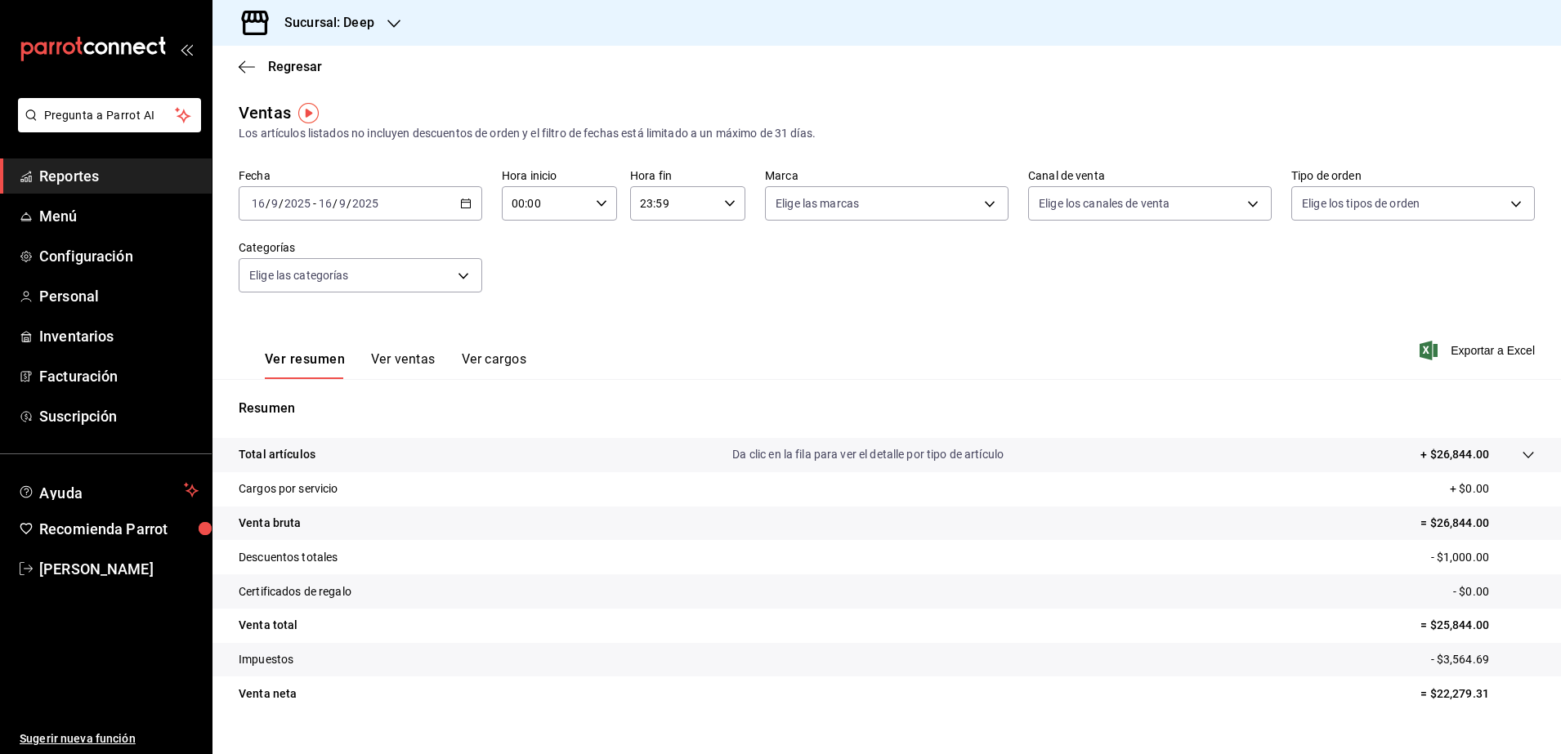
click at [400, 203] on div "[DATE] [DATE] - [DATE] [DATE]" at bounding box center [361, 203] width 244 height 34
click at [297, 400] on span "Rango de fechas" at bounding box center [316, 399] width 127 height 17
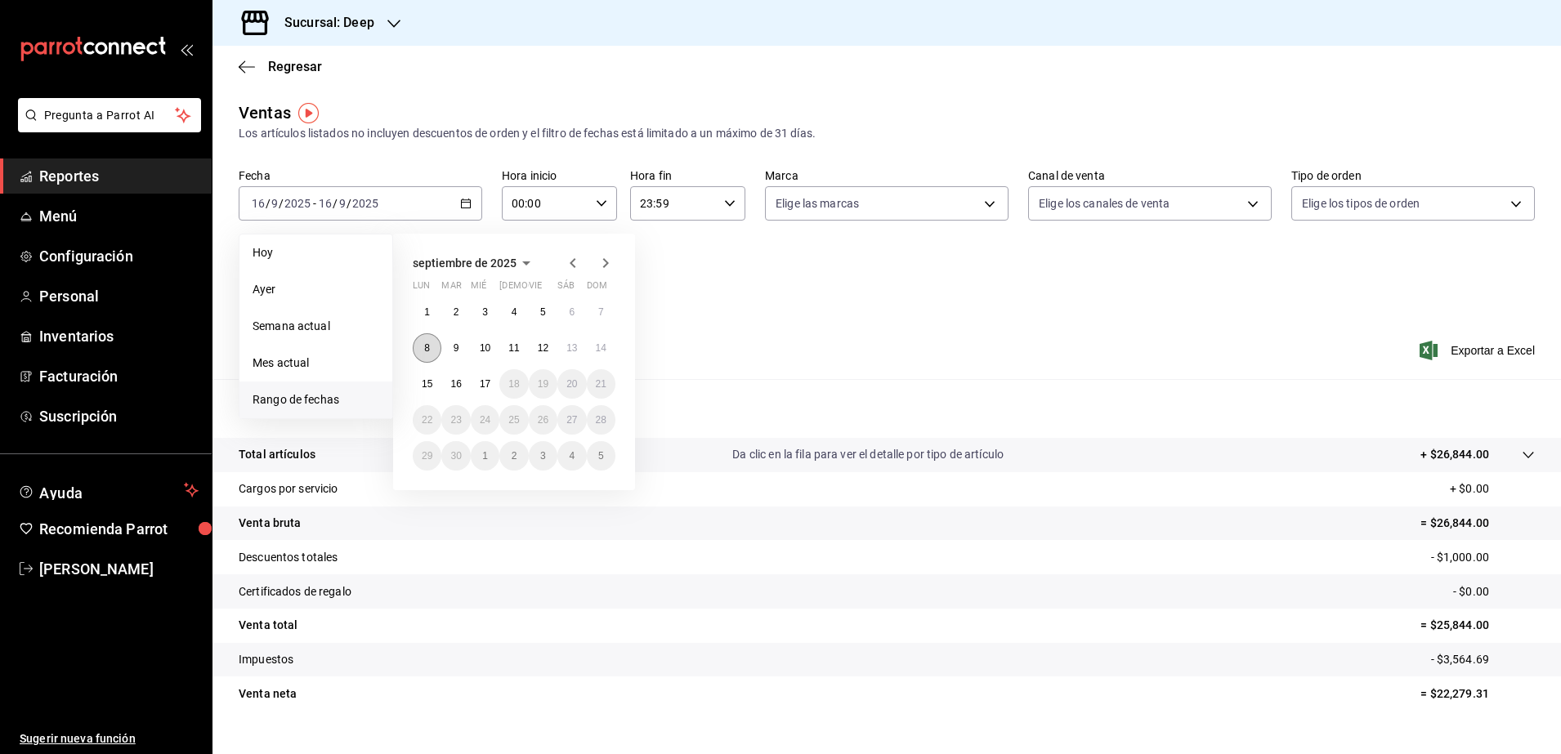
click at [427, 358] on button "8" at bounding box center [427, 347] width 29 height 29
click at [601, 353] on abbr "14" at bounding box center [601, 347] width 11 height 11
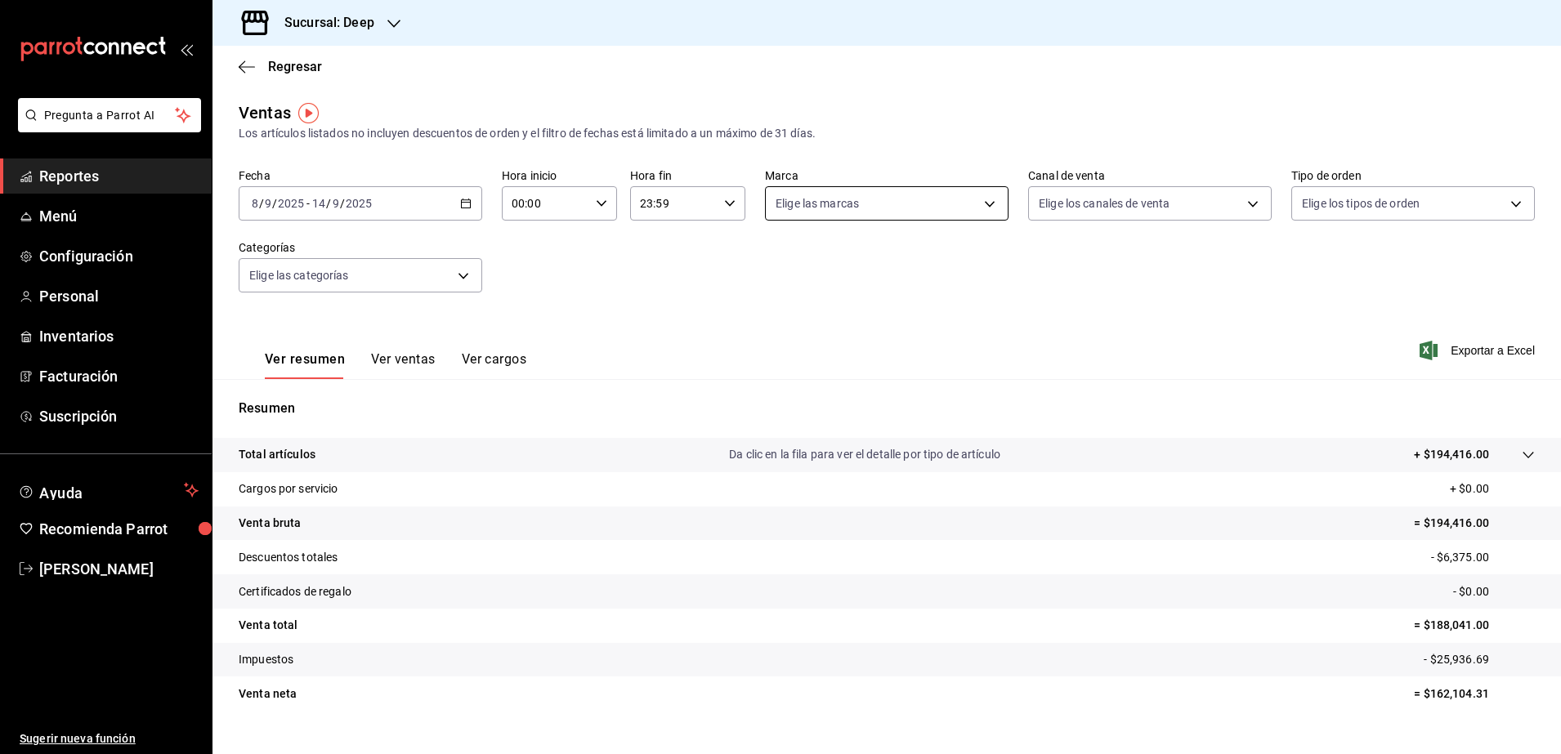
click at [985, 195] on body "Pregunta a Parrot AI Reportes Menú Configuración Personal Inventarios Facturaci…" at bounding box center [780, 377] width 1561 height 754
click at [784, 269] on label at bounding box center [779, 267] width 21 height 24
click at [784, 269] on input "checkbox" at bounding box center [776, 267] width 15 height 15
checkbox input "false"
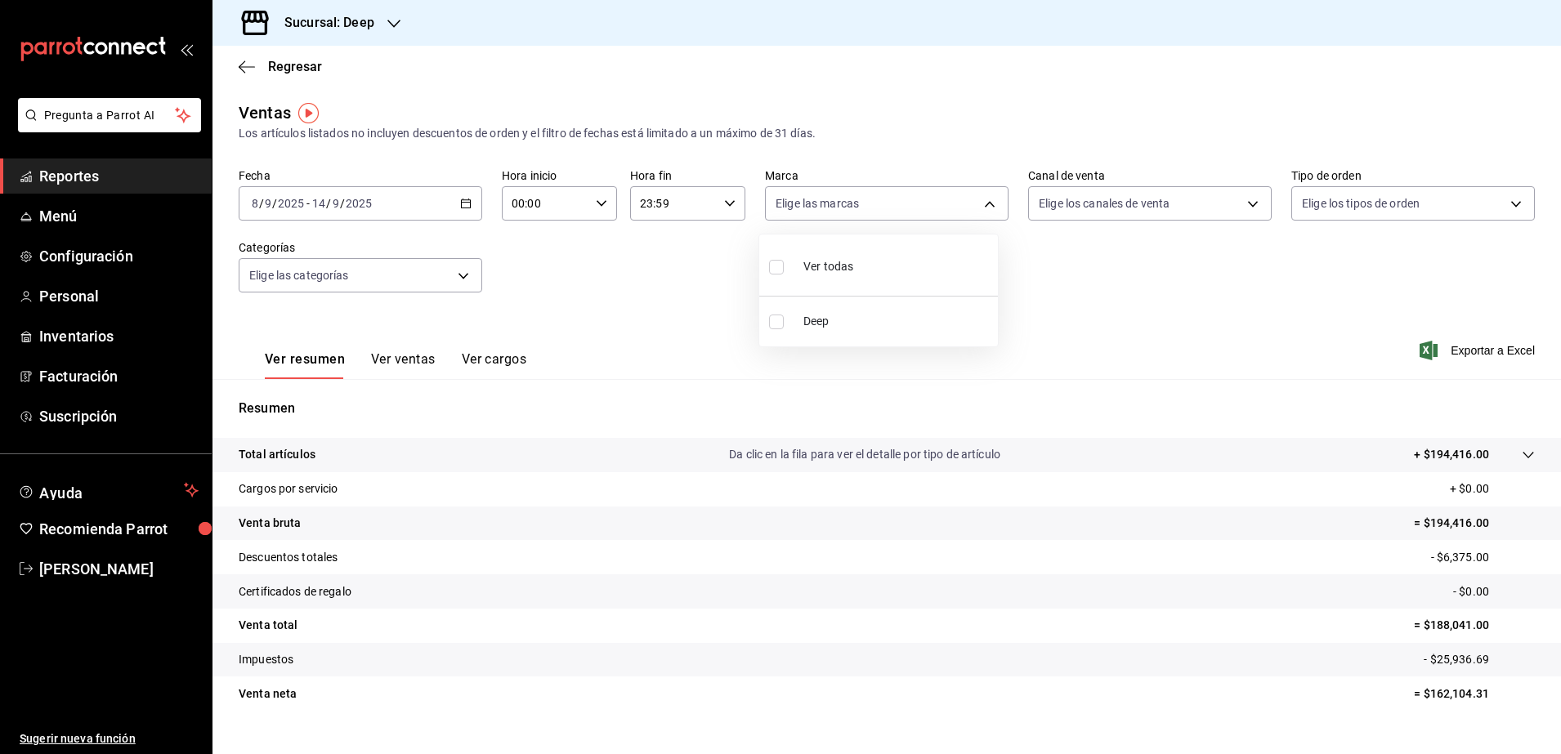
click at [780, 266] on input "checkbox" at bounding box center [776, 267] width 15 height 15
checkbox input "true"
type input "4a277d3d-b871-4e54-9010-bb562c7bff6e"
checkbox input "true"
click at [1234, 200] on div at bounding box center [780, 377] width 1561 height 754
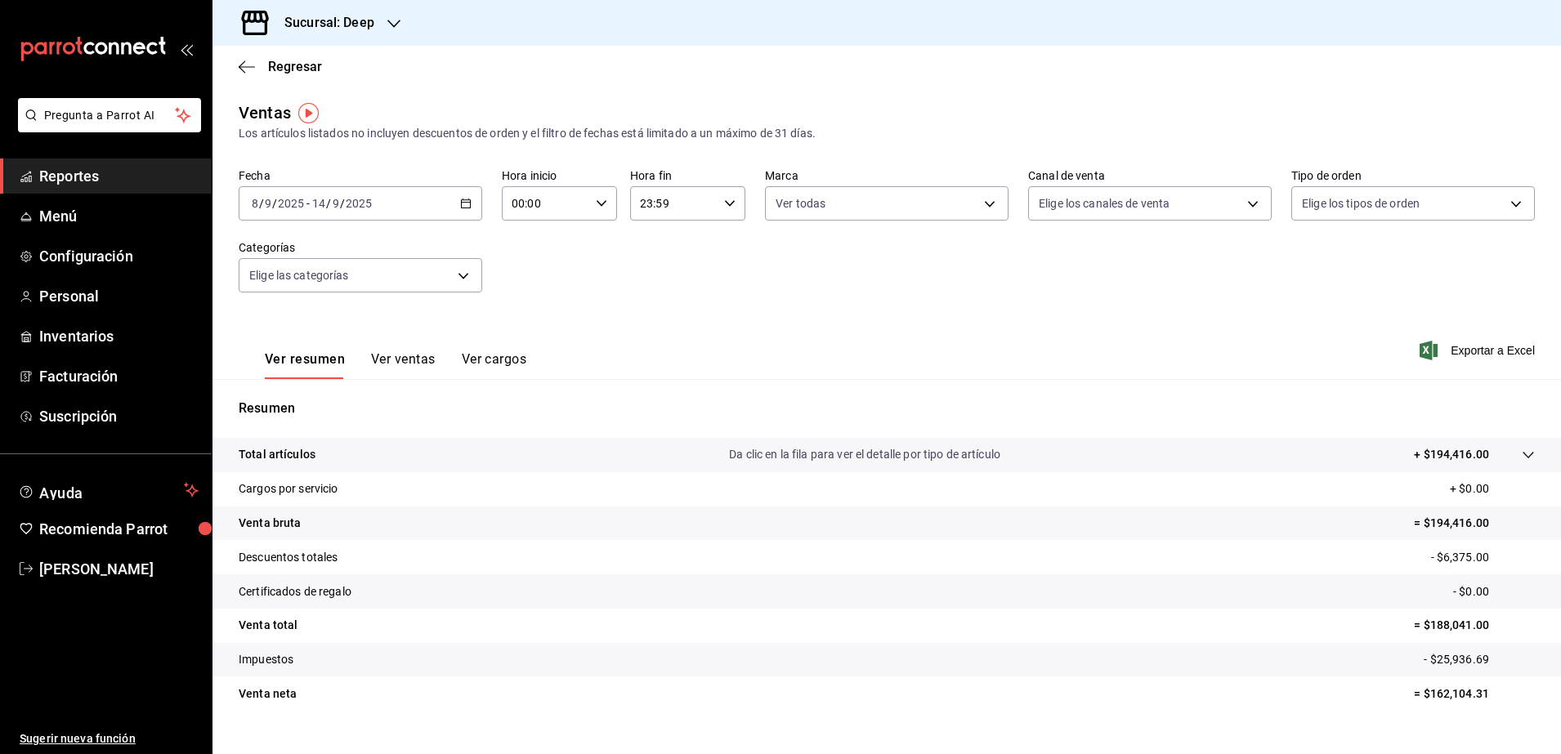
click at [1234, 200] on body "Pregunta a Parrot AI Reportes Menú Configuración Personal Inventarios Facturaci…" at bounding box center [780, 377] width 1561 height 754
click at [1042, 270] on input "checkbox" at bounding box center [1037, 267] width 15 height 15
checkbox input "true"
type input "PARROT,UBER_EATS,RAPPI,DIDI_FOOD,ONLINE"
checkbox input "true"
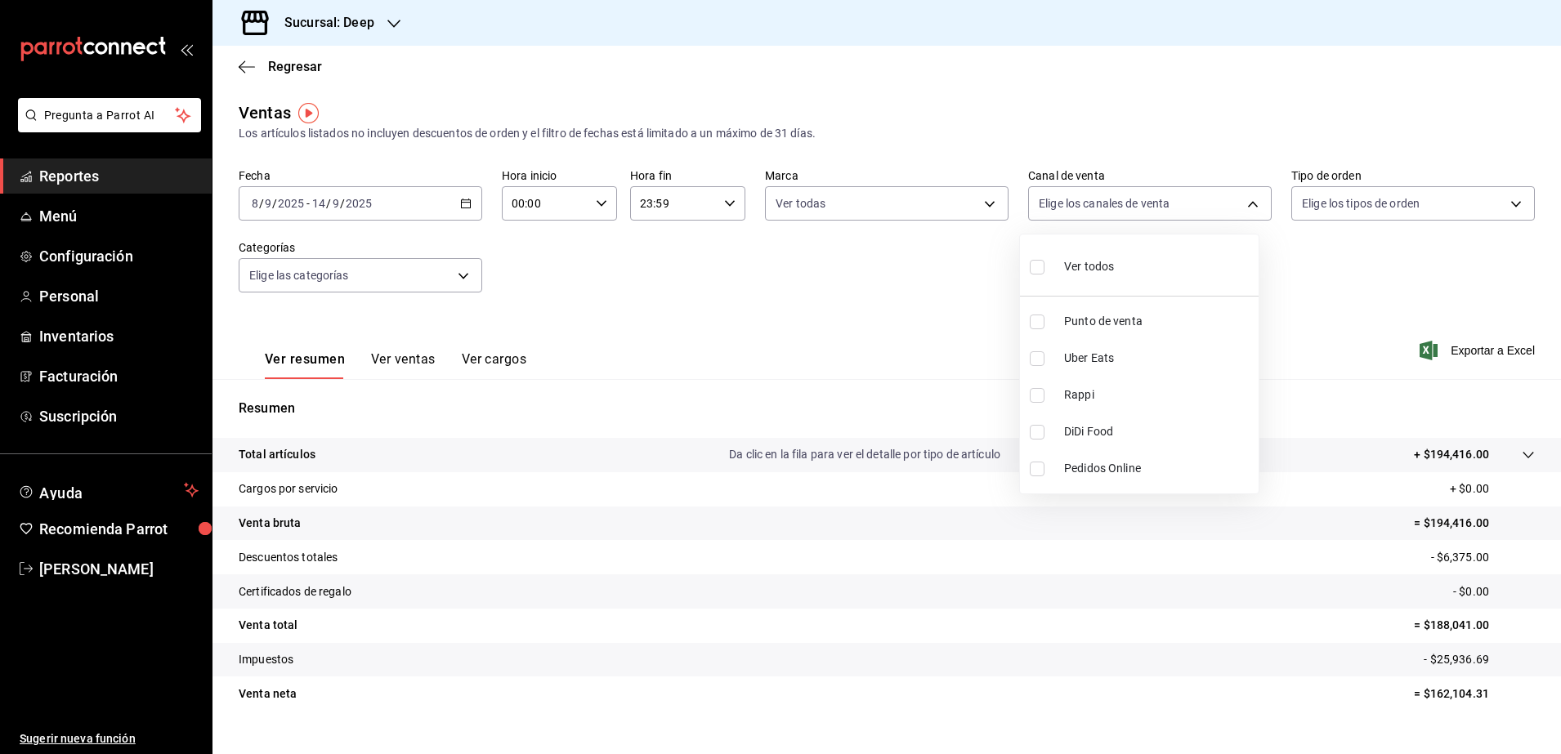
checkbox input "true"
click at [1490, 207] on div at bounding box center [780, 377] width 1561 height 754
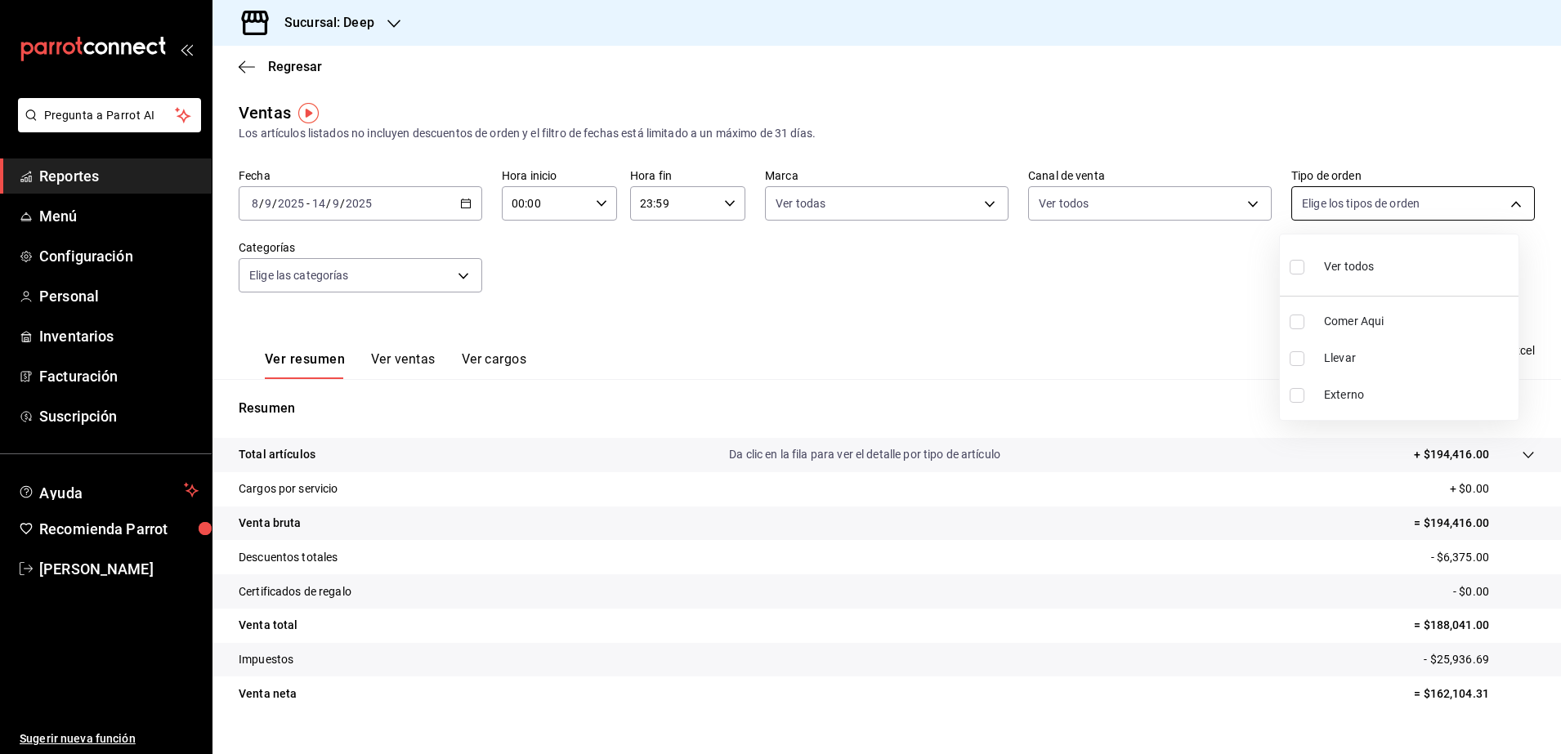
click at [1505, 207] on body "Pregunta a Parrot AI Reportes Menú Configuración Personal Inventarios Facturaci…" at bounding box center [780, 377] width 1561 height 754
click at [1294, 268] on input "checkbox" at bounding box center [1297, 267] width 15 height 15
checkbox input "true"
type input "7a04b558-8fbb-41b2-89a7-5e52c752b43e,8bbf3d8a-a26d-4777-a0e2-7f3fe06659cd,EXTER…"
checkbox input "true"
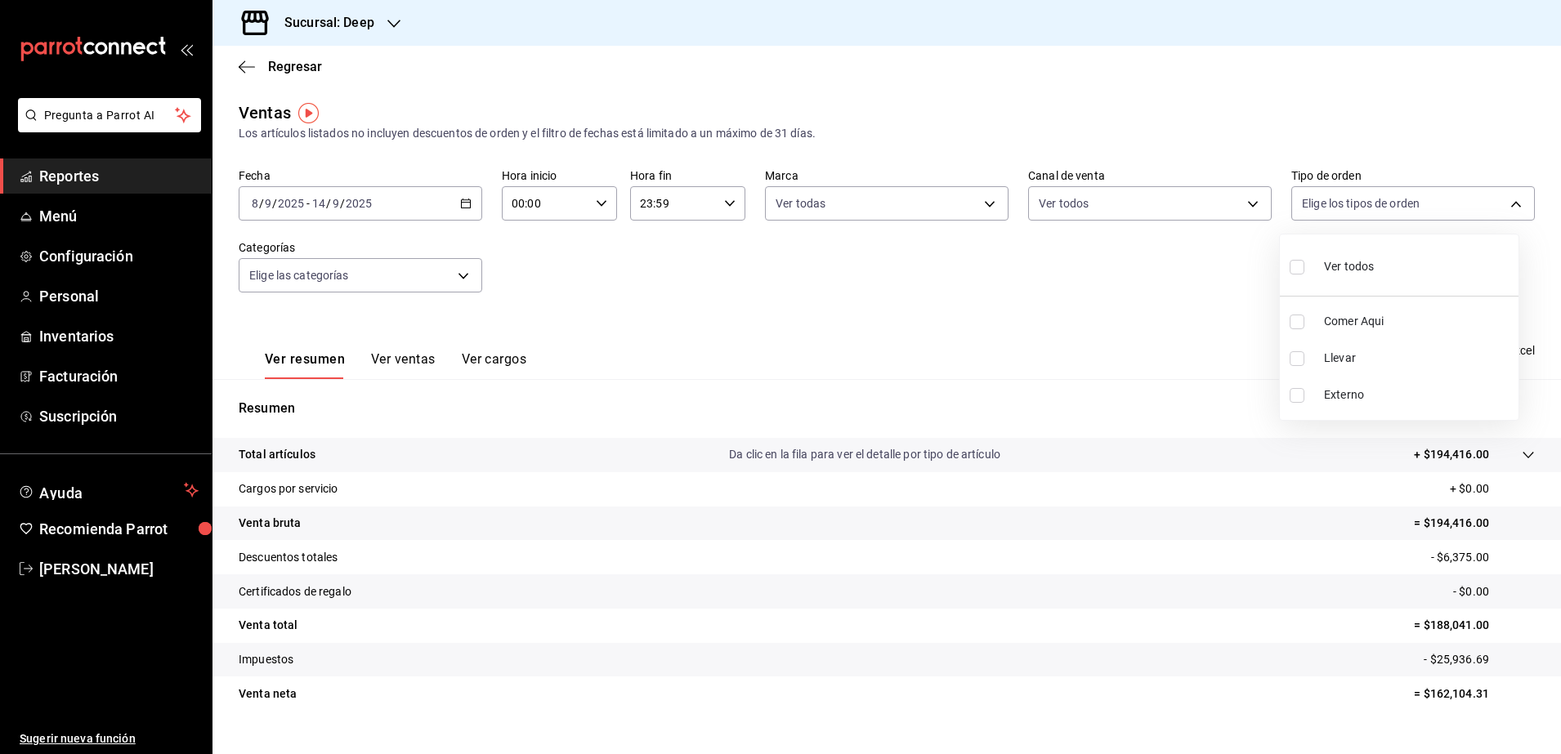
checkbox input "true"
click at [458, 276] on div at bounding box center [780, 377] width 1561 height 754
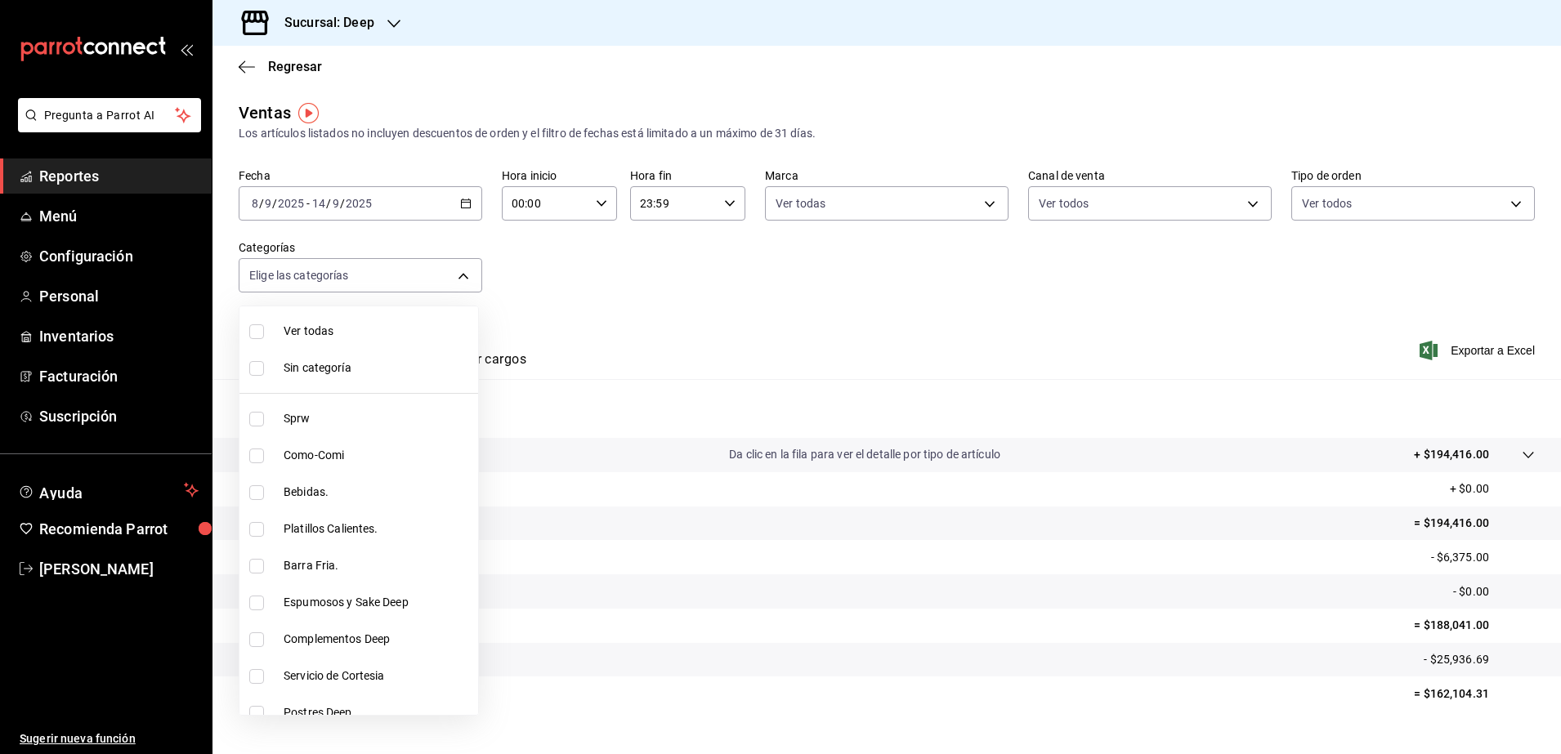
click at [458, 276] on body "Pregunta a Parrot AI Reportes Menú Configuración Personal Inventarios Facturaci…" at bounding box center [780, 377] width 1561 height 754
click at [259, 330] on input "checkbox" at bounding box center [256, 331] width 15 height 15
checkbox input "true"
type input "ddb230fc-2149-46a3-9158-6941609bcea4,37b1b8cc-20bc-4ec6-9eb2-fc1007adb248,52e76…"
checkbox input "true"
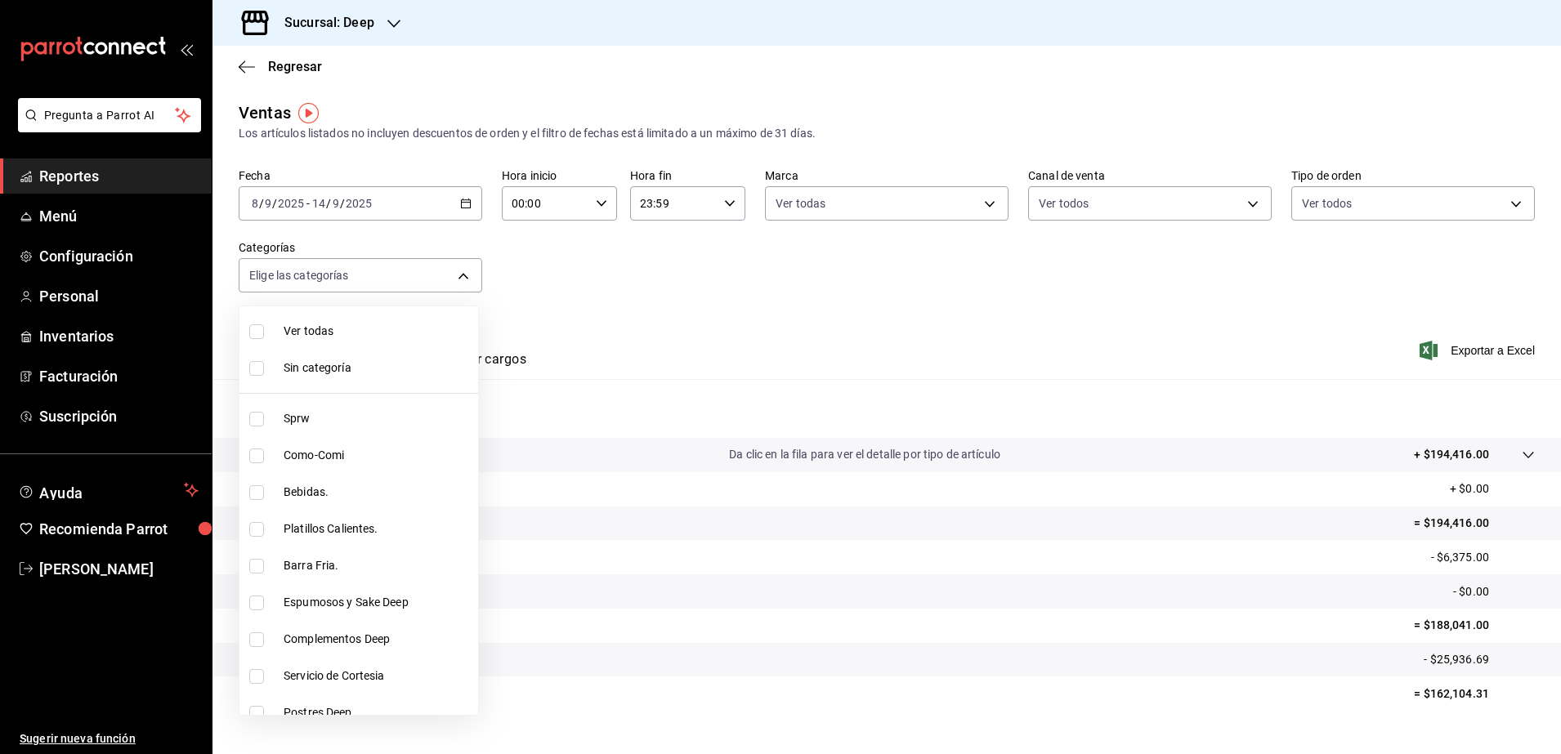
checkbox input "true"
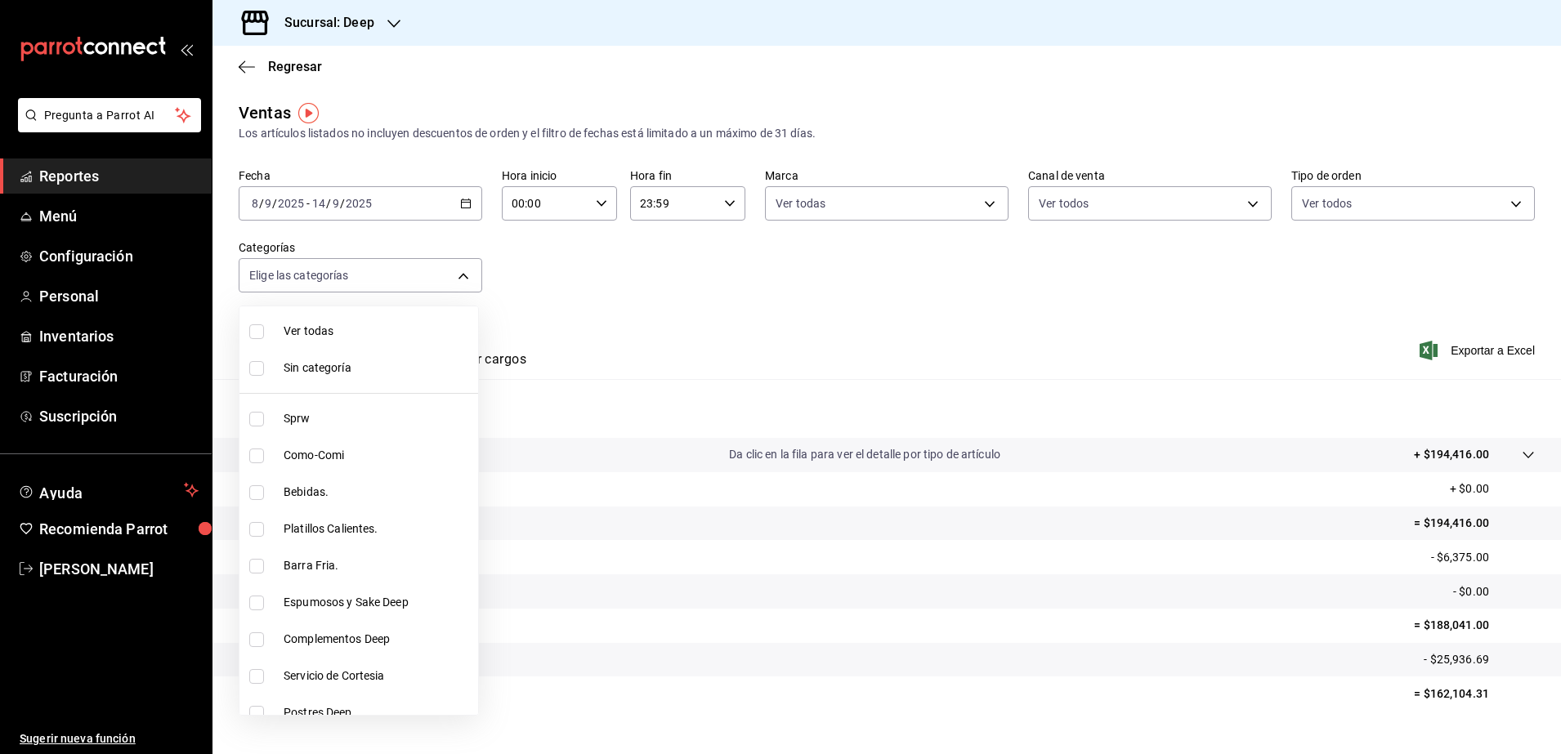
checkbox input "true"
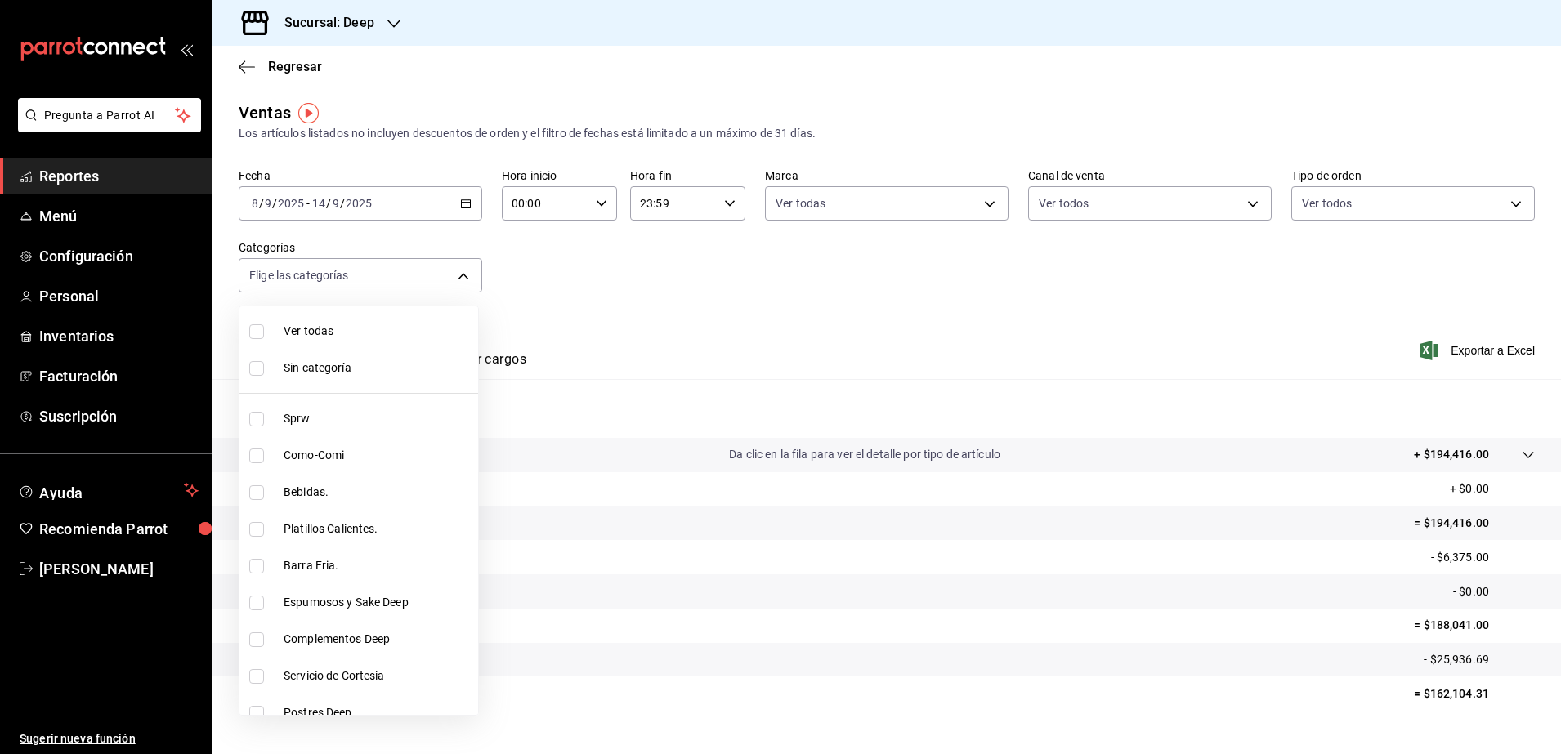
checkbox input "true"
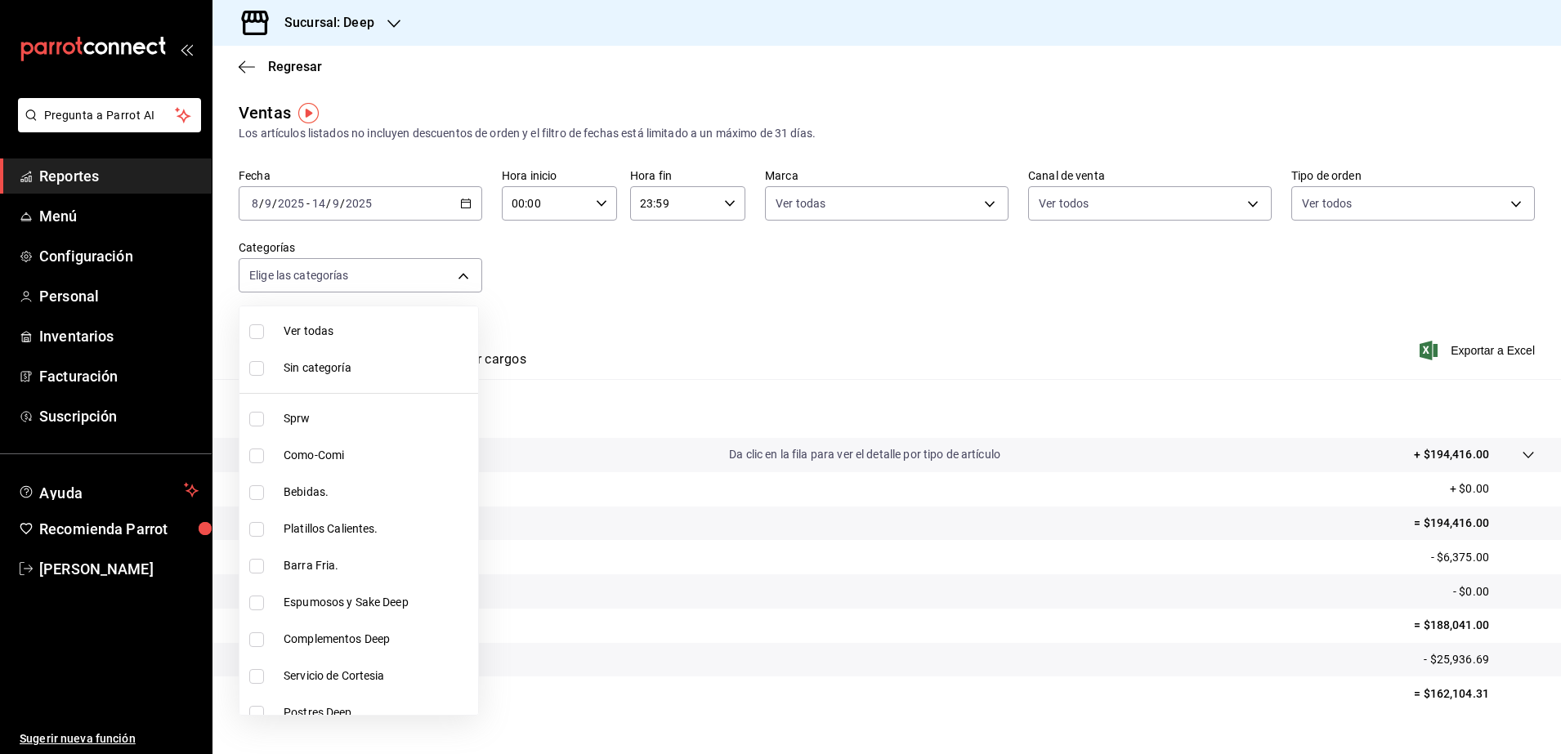
checkbox input "true"
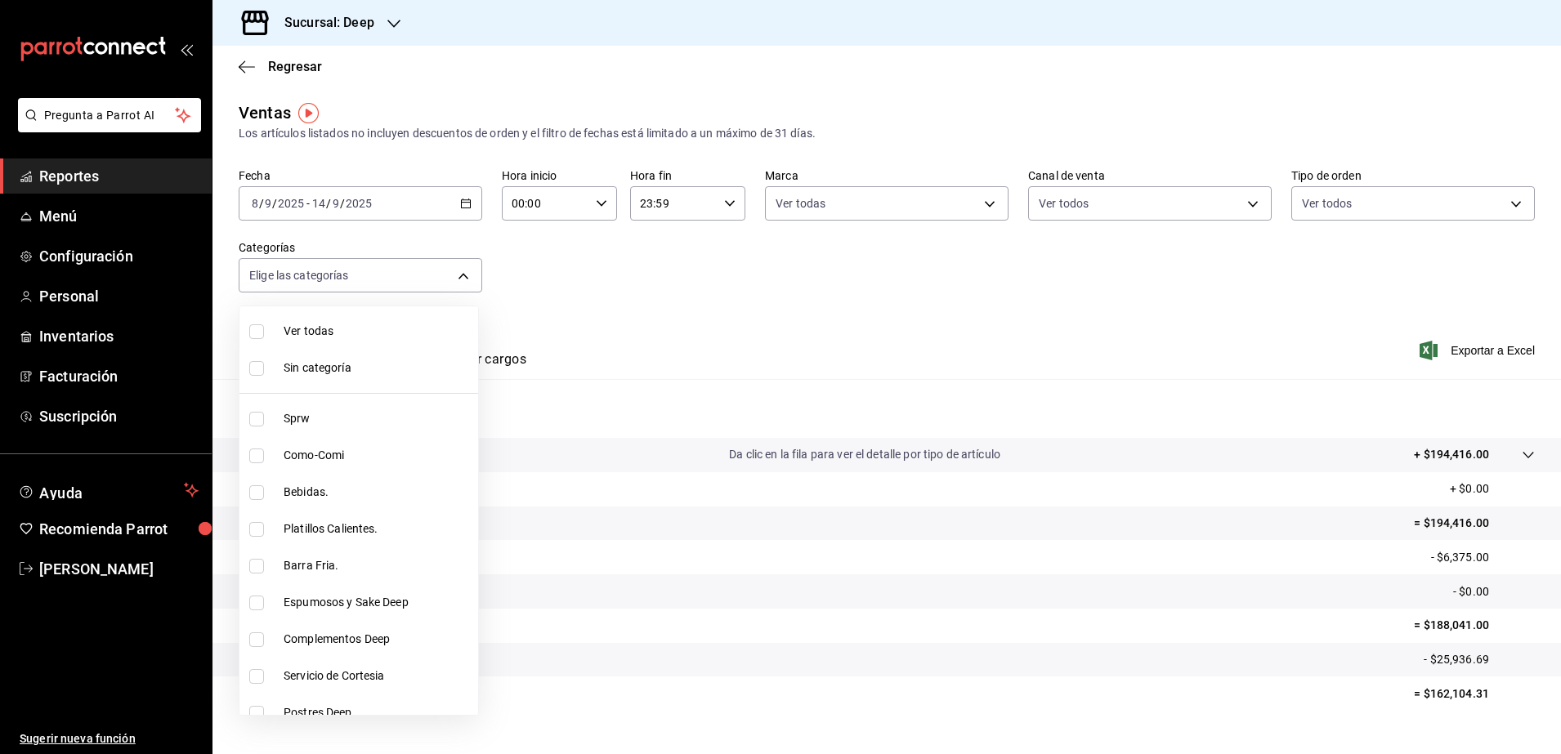
checkbox input "true"
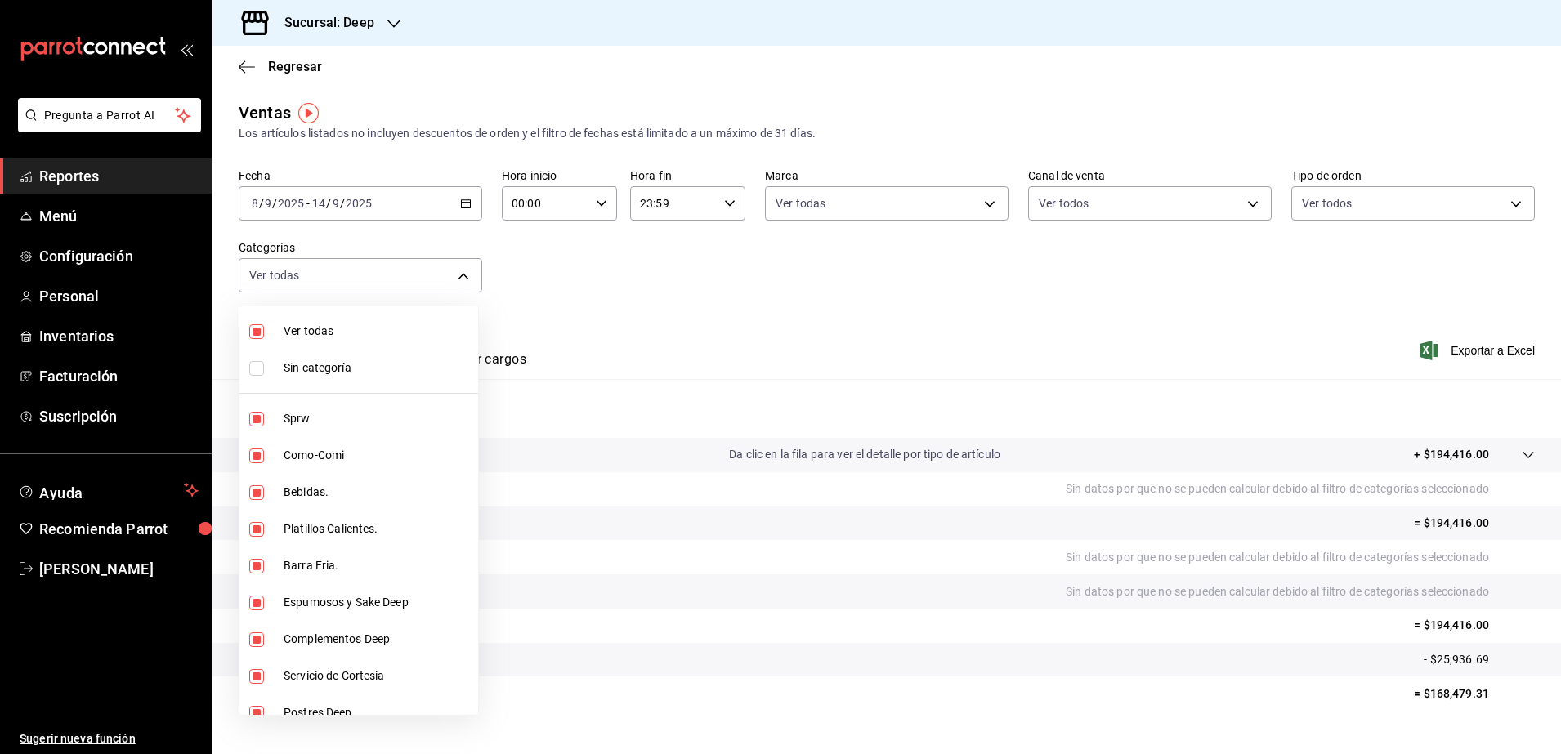
click at [702, 325] on div at bounding box center [780, 377] width 1561 height 754
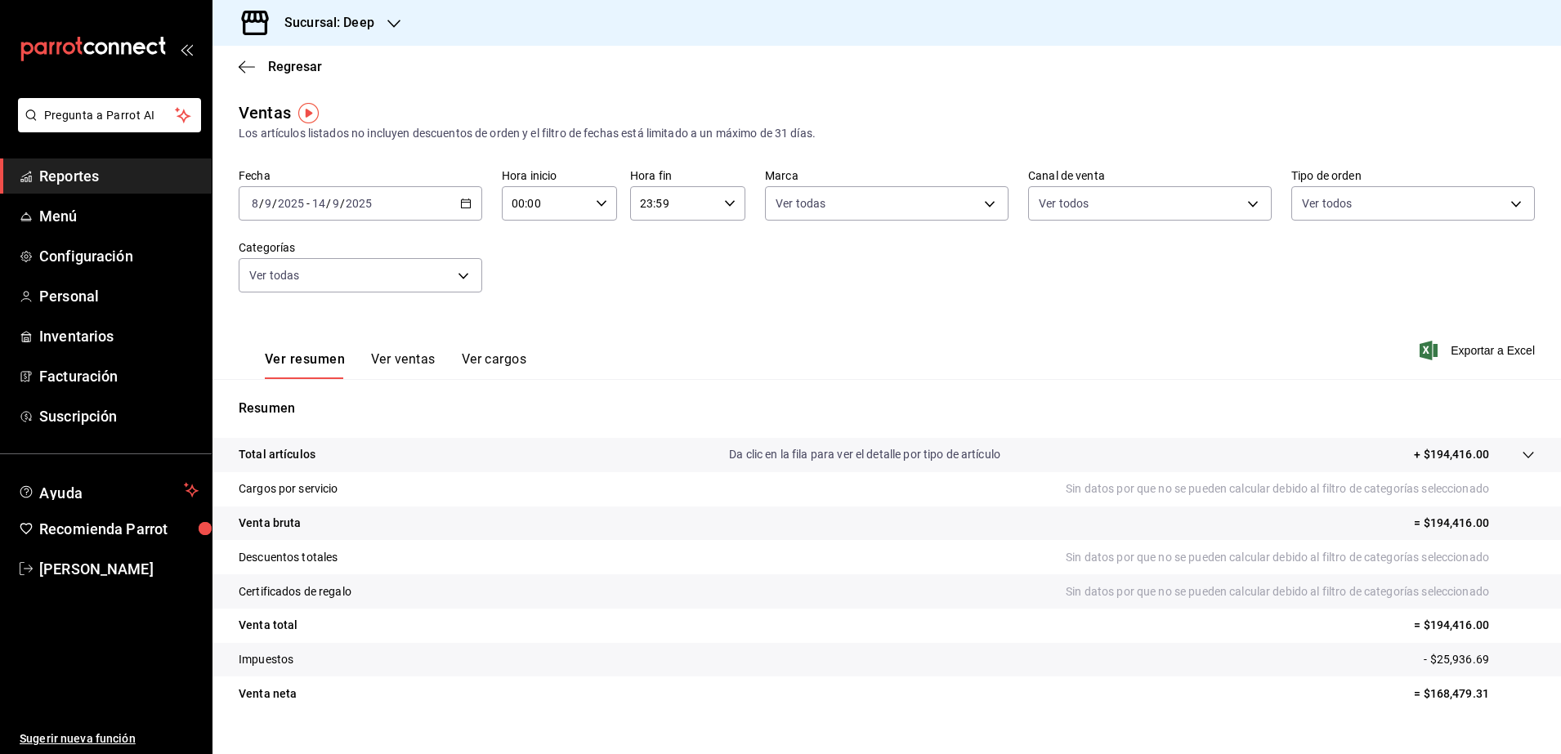
click at [77, 174] on span "Reportes" at bounding box center [118, 176] width 159 height 22
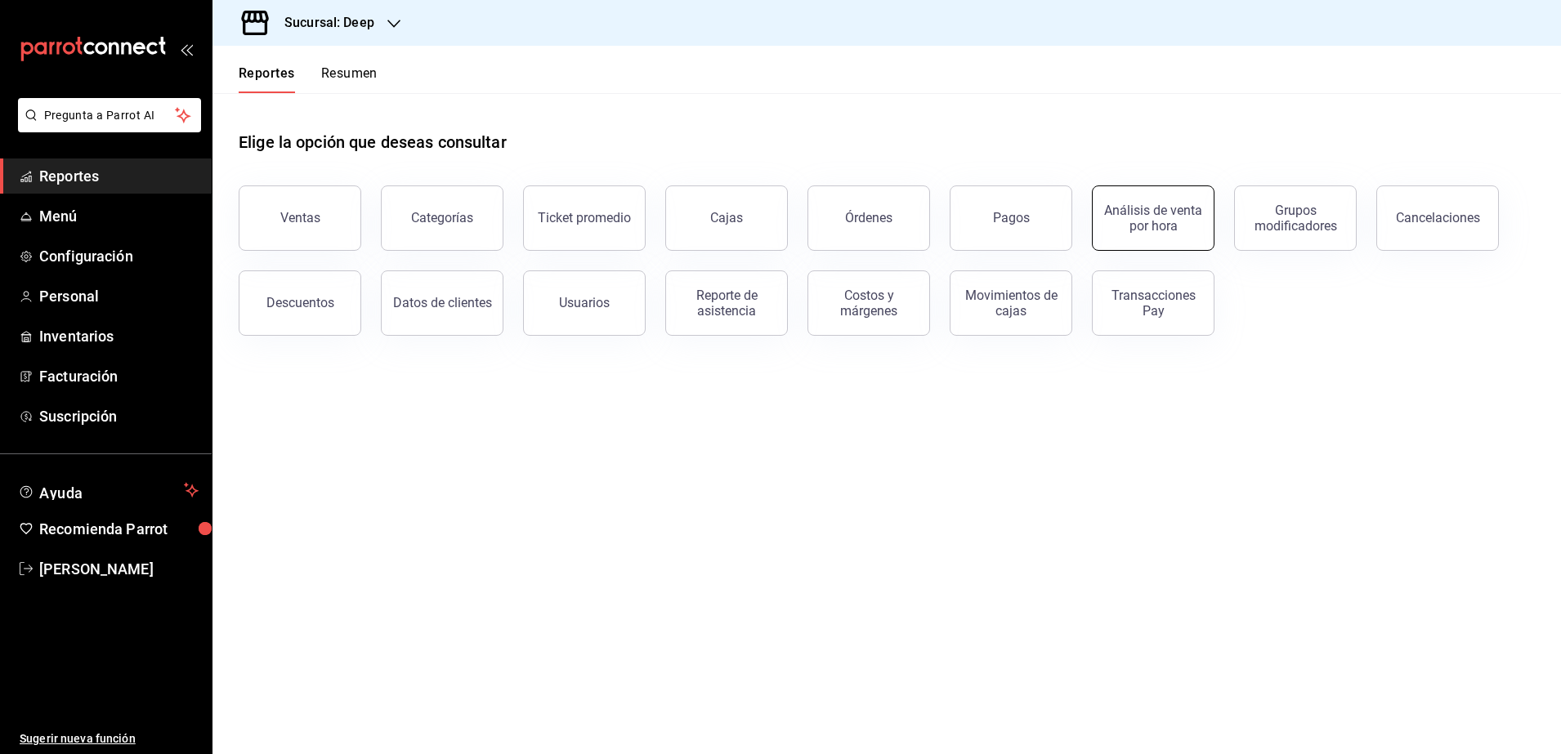
click at [1129, 214] on div "Análisis de venta por hora" at bounding box center [1152, 218] width 101 height 31
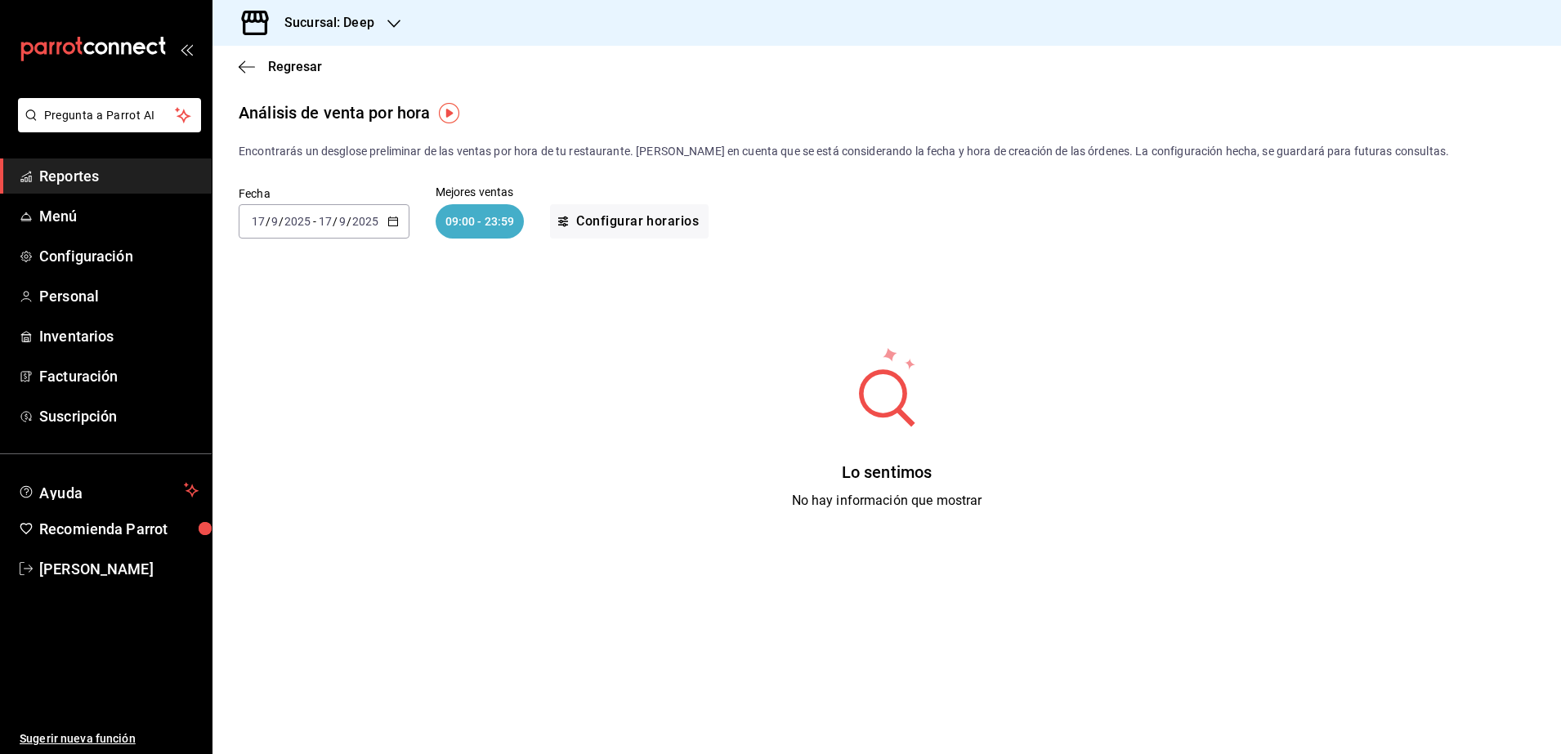
click at [313, 222] on span "-" at bounding box center [314, 221] width 3 height 13
click at [288, 455] on span "Rango de fechas" at bounding box center [316, 454] width 127 height 17
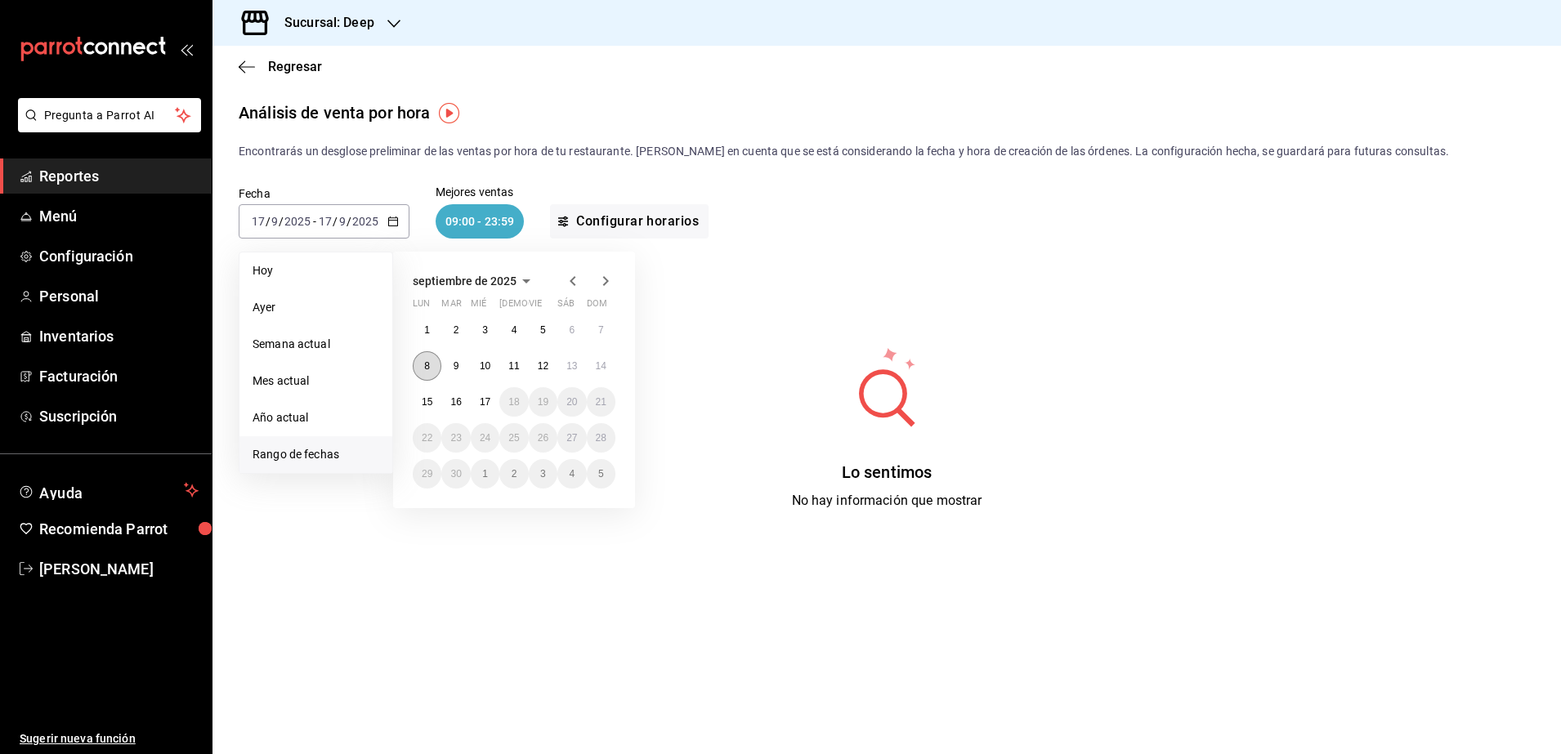
click at [434, 363] on button "8" at bounding box center [427, 365] width 29 height 29
click at [601, 366] on abbr "14" at bounding box center [601, 365] width 11 height 11
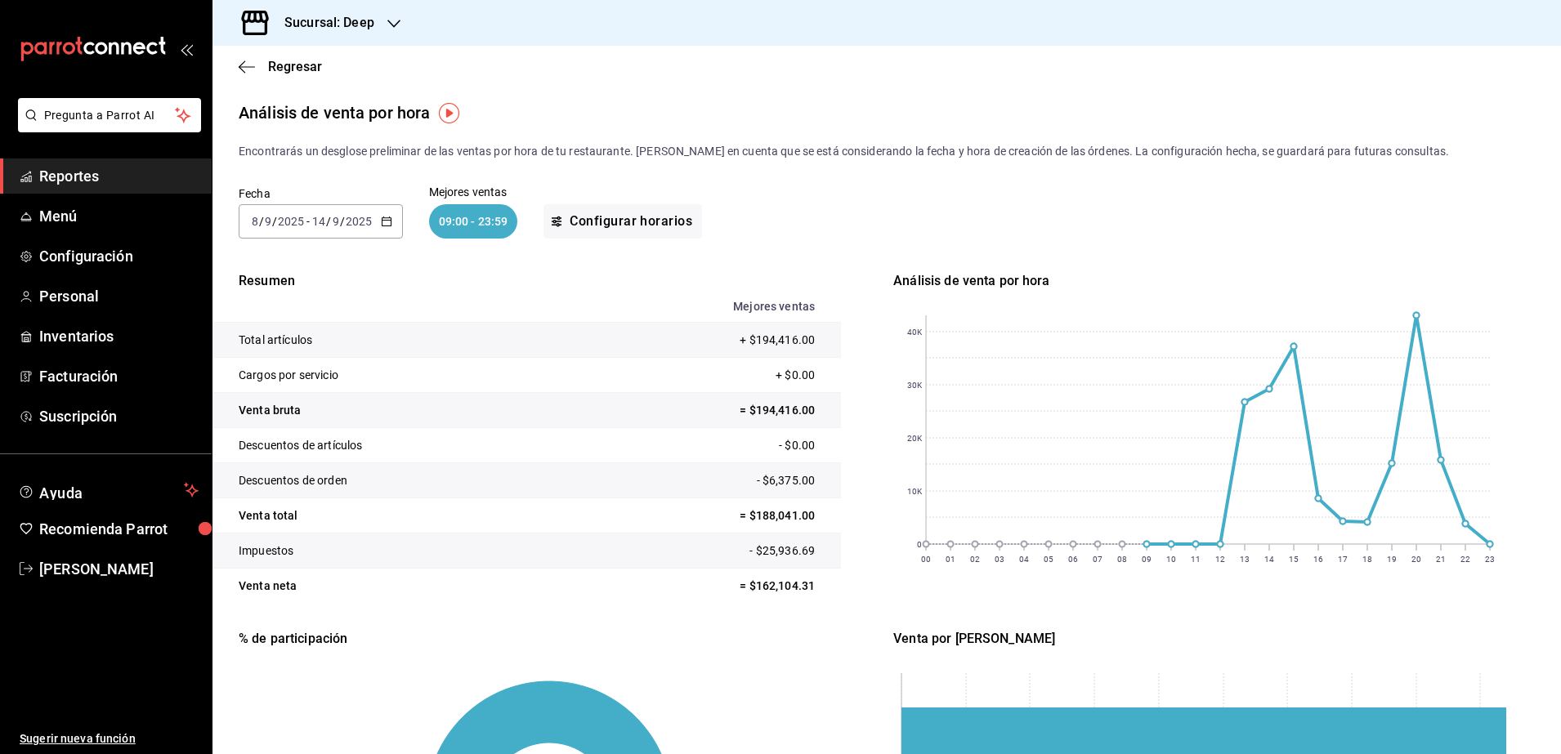
click at [104, 186] on span "Reportes" at bounding box center [118, 176] width 159 height 22
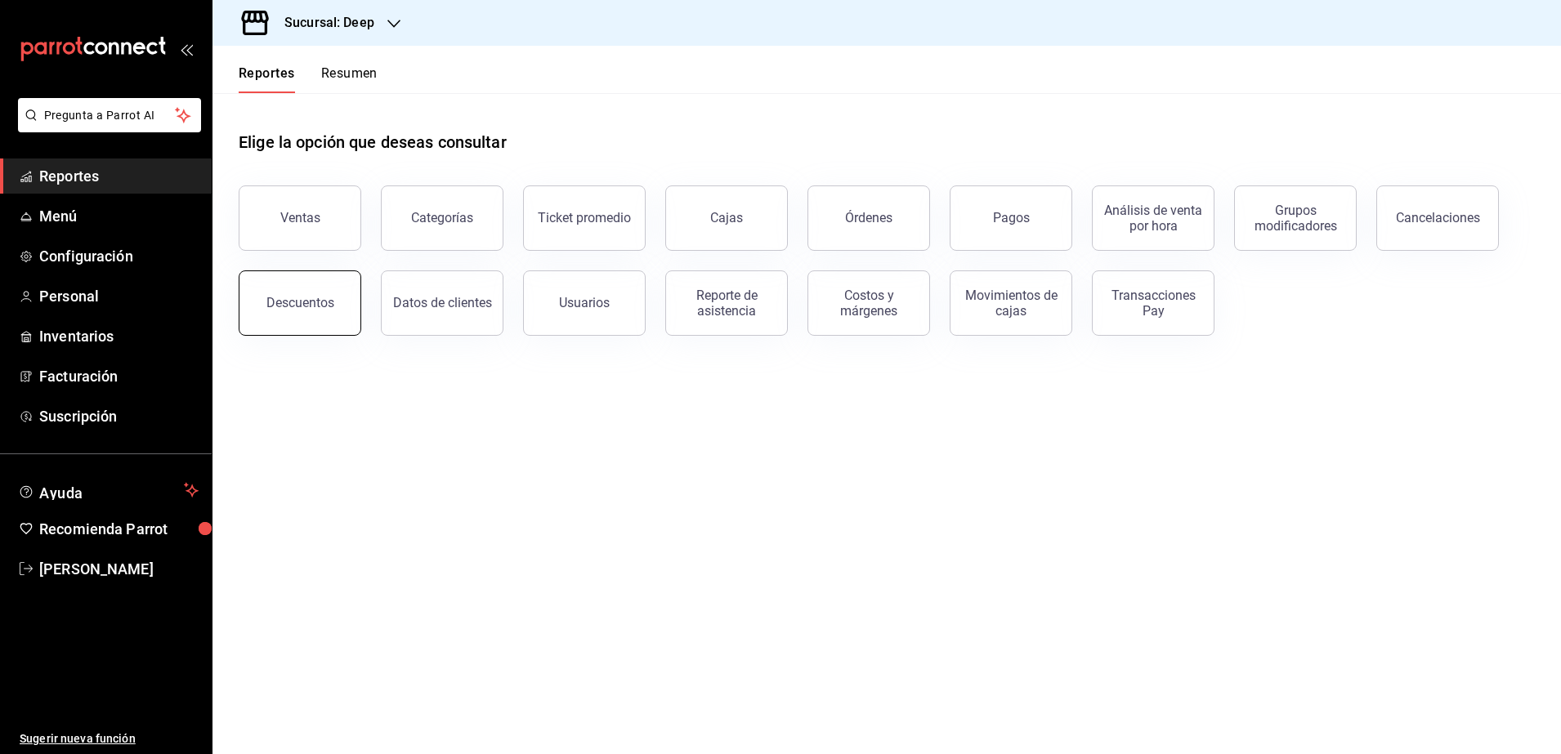
click at [306, 319] on button "Descuentos" at bounding box center [300, 302] width 123 height 65
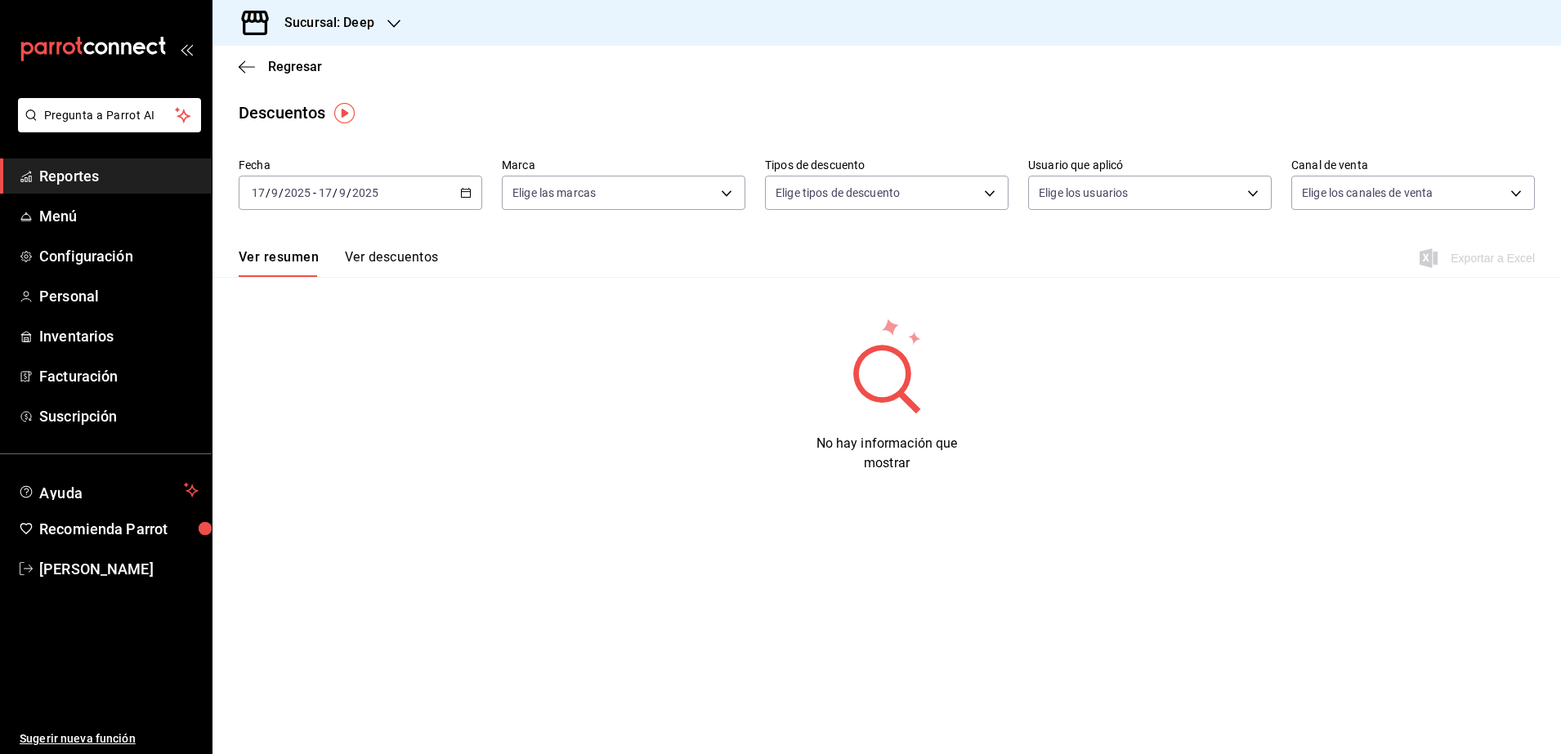
click at [327, 199] on input "17" at bounding box center [325, 192] width 15 height 13
click at [280, 434] on span "Rango de fechas" at bounding box center [316, 426] width 127 height 17
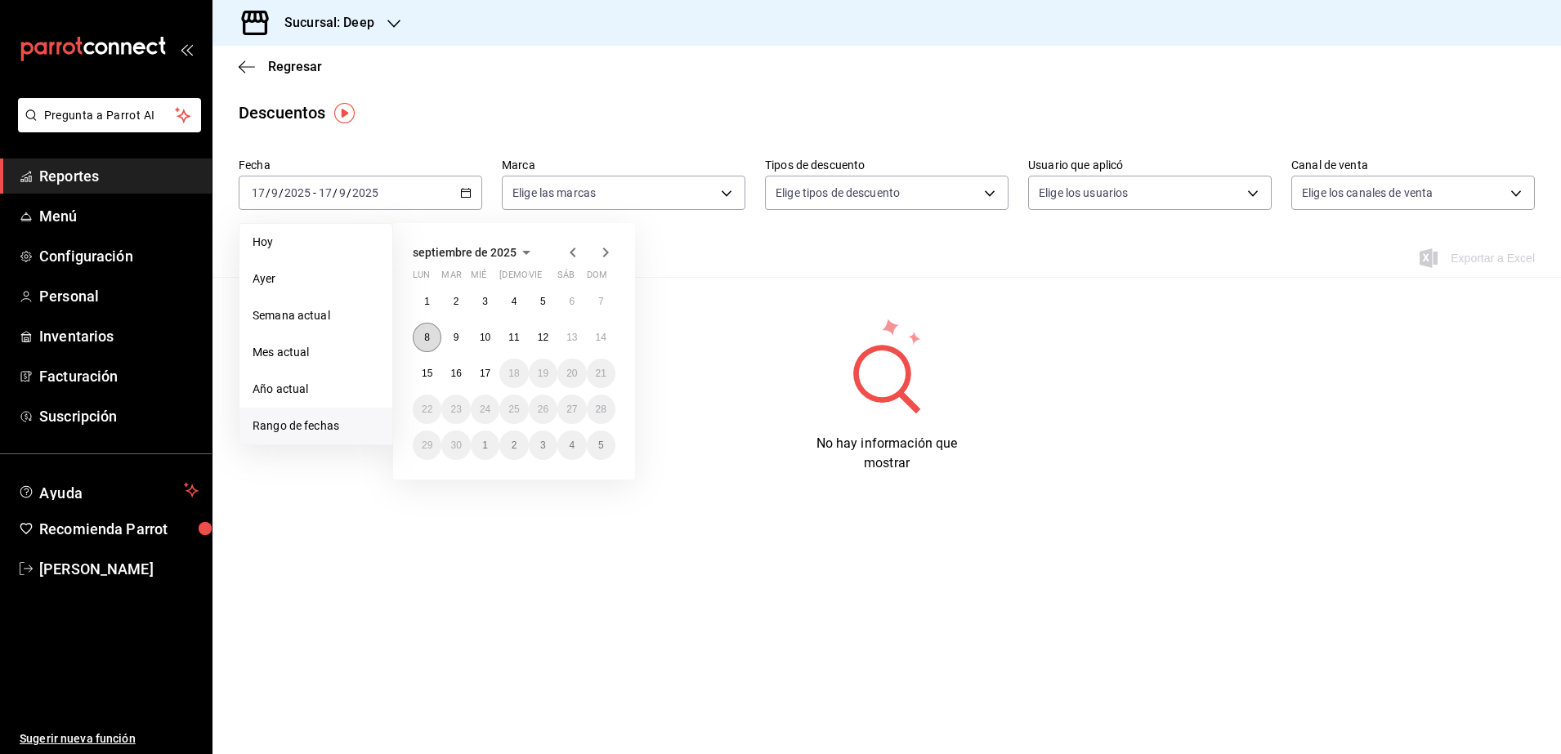
click at [433, 333] on button "8" at bounding box center [427, 337] width 29 height 29
click at [597, 335] on abbr "14" at bounding box center [601, 337] width 11 height 11
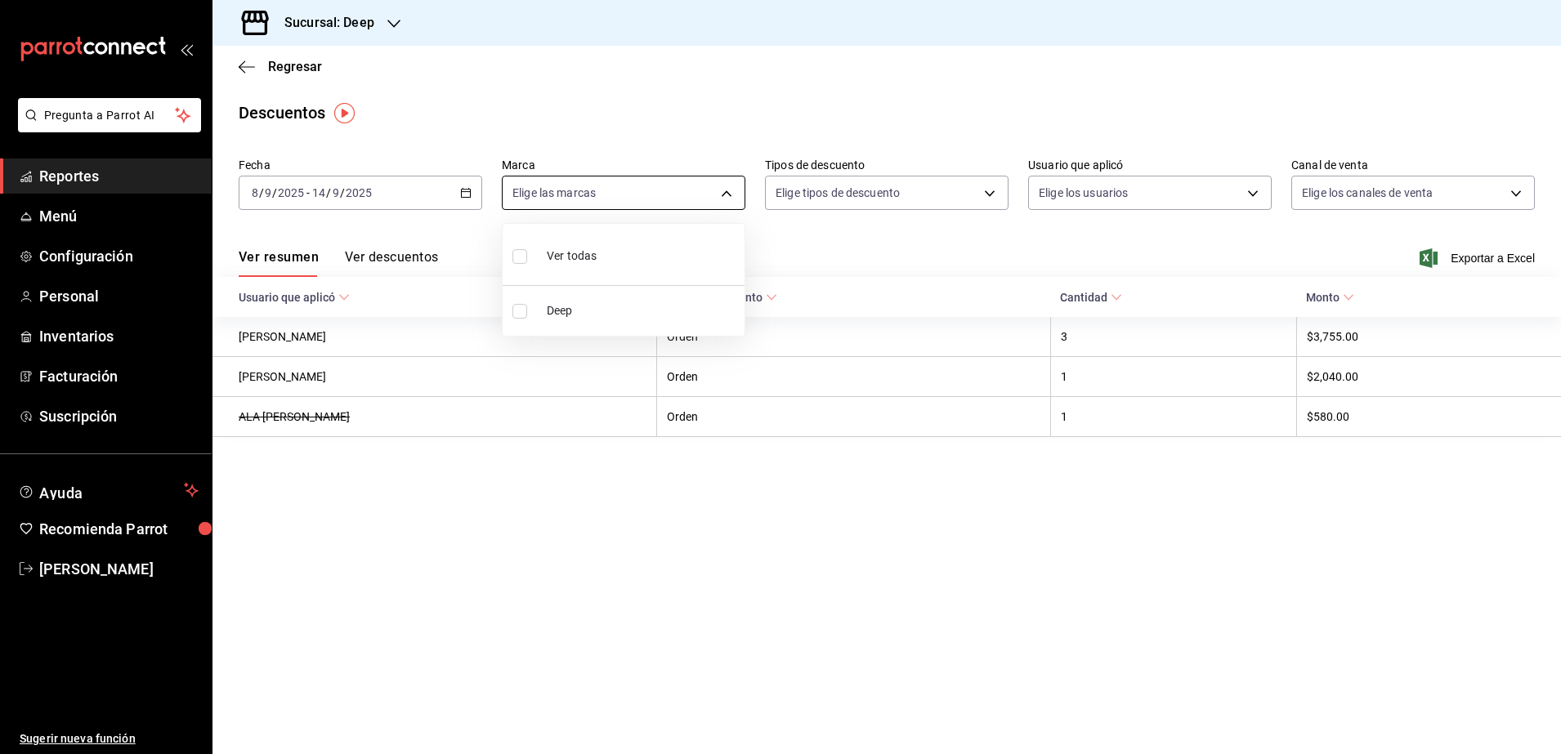
click at [731, 201] on body "Pregunta a Parrot AI Reportes Menú Configuración Personal Inventarios Facturaci…" at bounding box center [780, 377] width 1561 height 754
click at [519, 317] on input "checkbox" at bounding box center [519, 311] width 15 height 15
checkbox input "true"
type input "4a277d3d-b871-4e54-9010-bb562c7bff6e"
checkbox input "true"
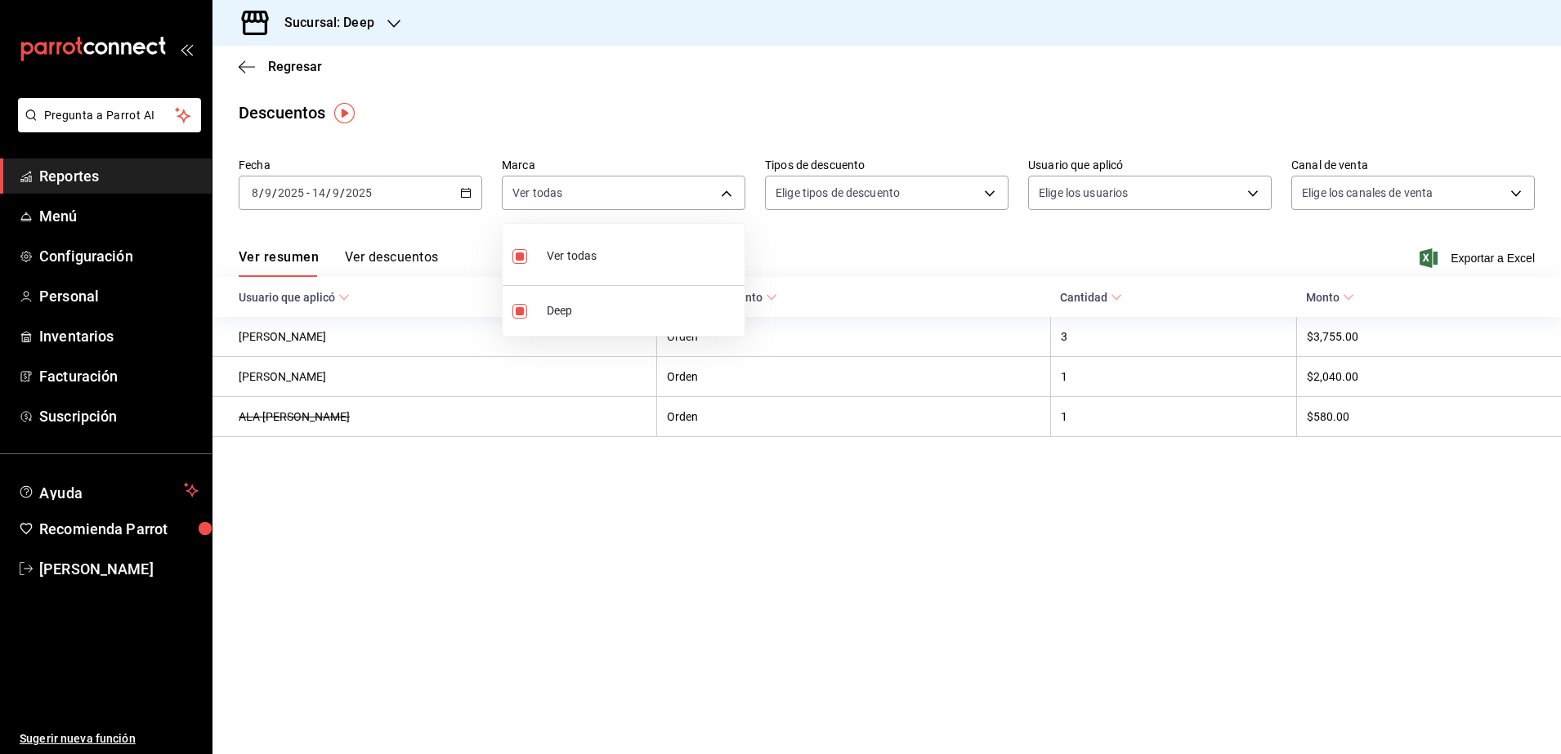
click at [978, 187] on div at bounding box center [780, 377] width 1561 height 754
click at [999, 189] on body "Pregunta a Parrot AI Reportes Menú Configuración Personal Inventarios Facturaci…" at bounding box center [780, 377] width 1561 height 754
click at [793, 281] on input "checkbox" at bounding box center [786, 281] width 15 height 15
checkbox input "true"
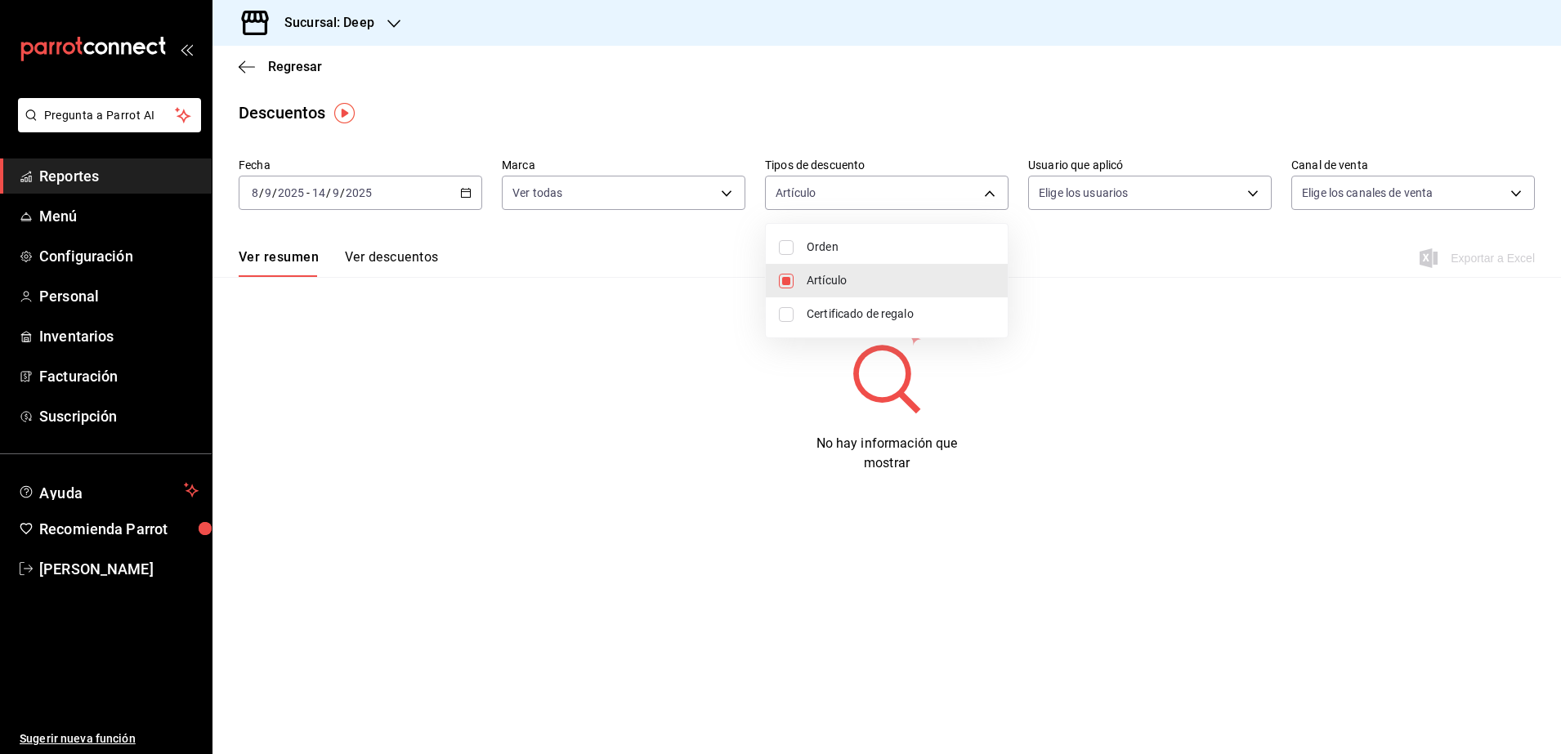
click at [791, 255] on li "Orden" at bounding box center [887, 247] width 242 height 34
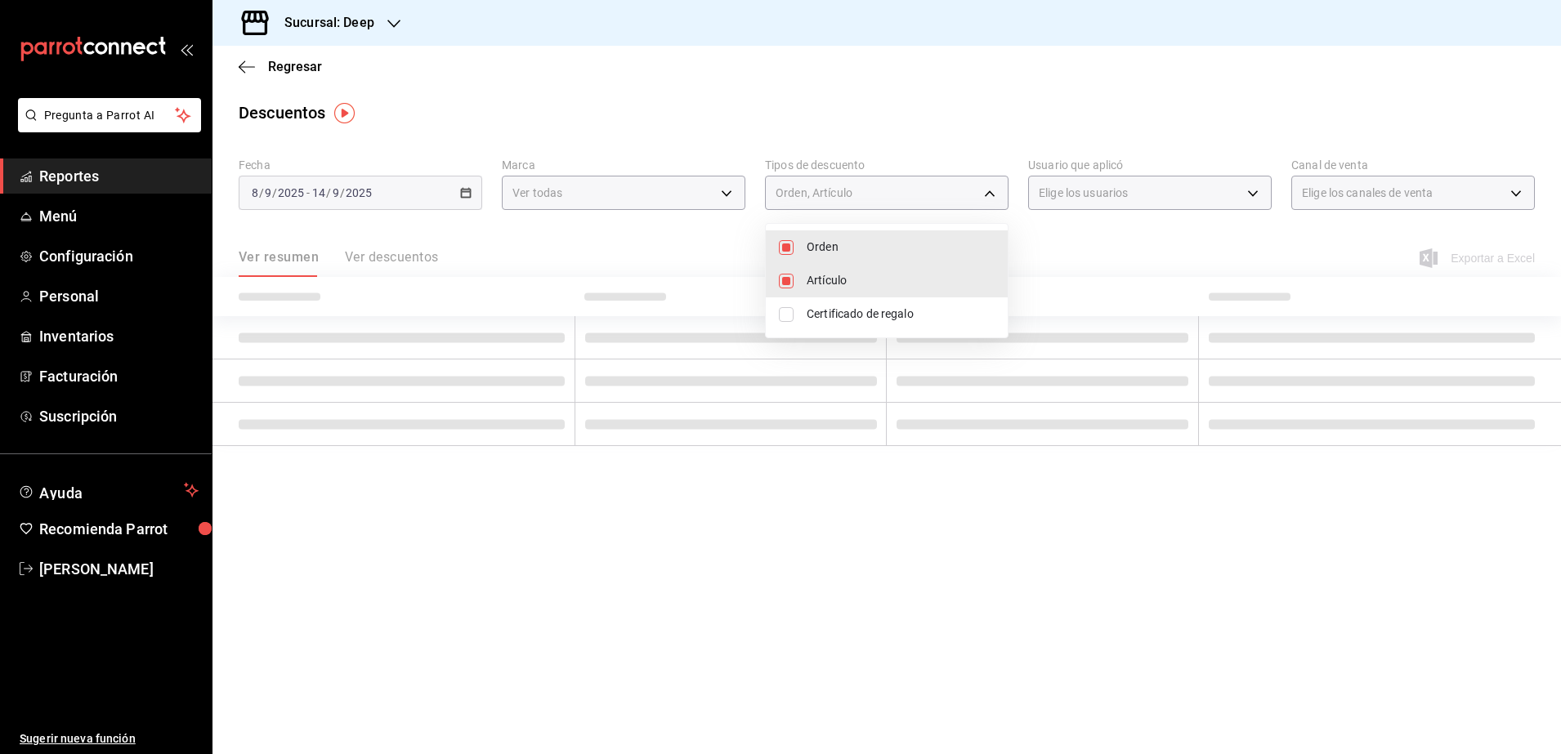
type input "ORDER_ITEM,ORDER"
checkbox input "true"
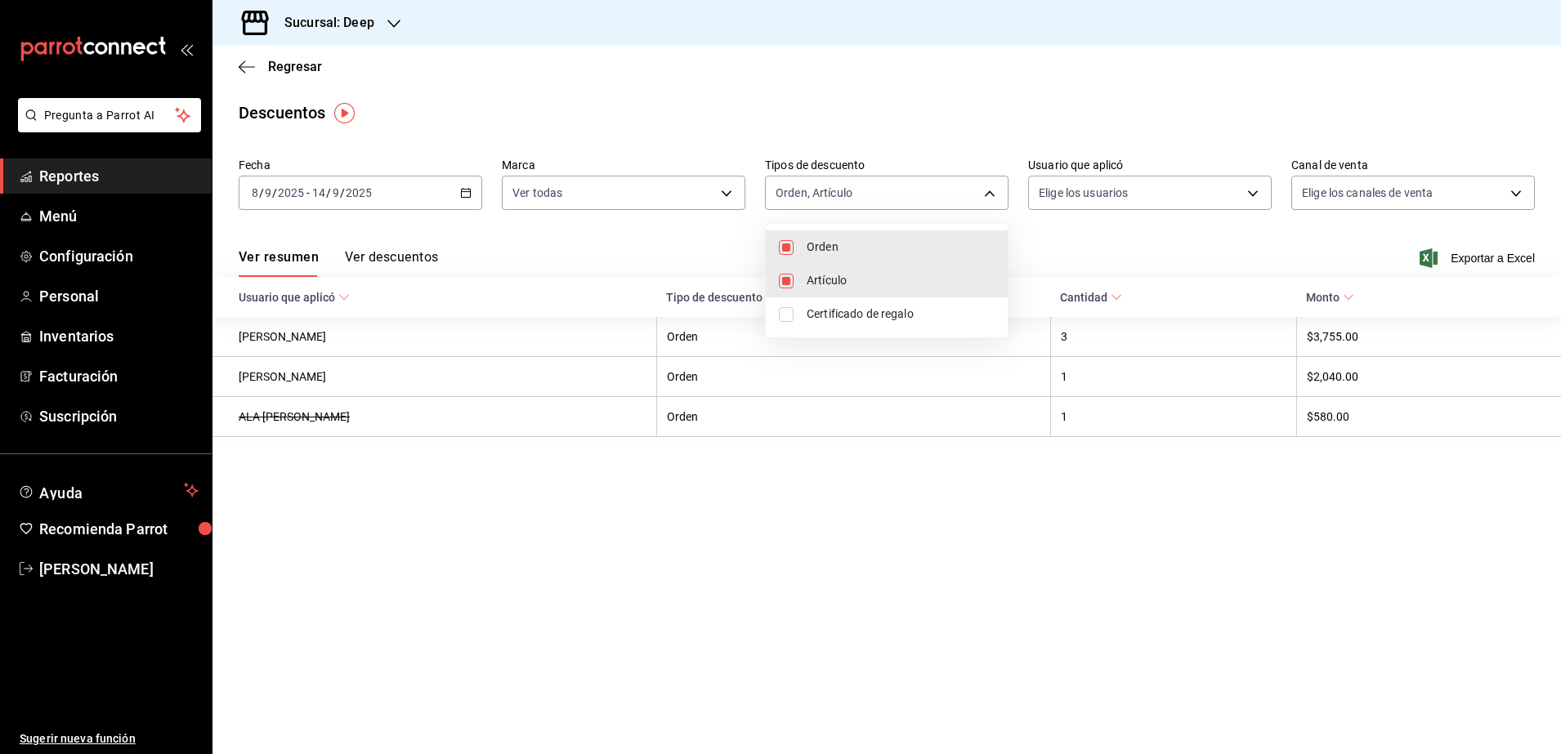
click at [795, 318] on li "Certificado de regalo" at bounding box center [887, 314] width 242 height 34
type input "ORDER_ITEM,ORDER,CARD_REWARD"
checkbox input "true"
click at [1107, 226] on div at bounding box center [780, 377] width 1561 height 754
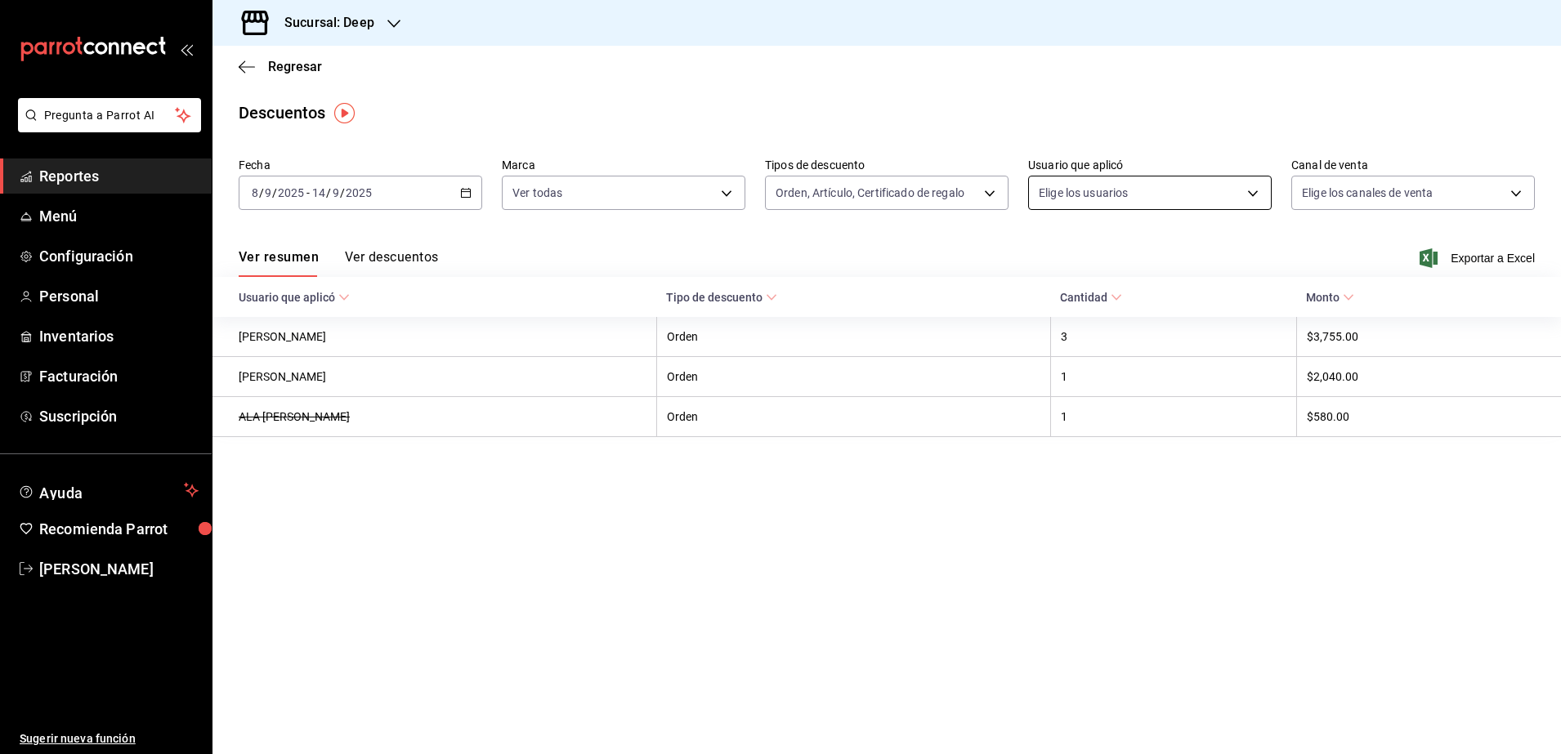
click at [1209, 194] on body "Pregunta a Parrot AI Reportes Menú Configuración Personal Inventarios Facturaci…" at bounding box center [780, 377] width 1561 height 754
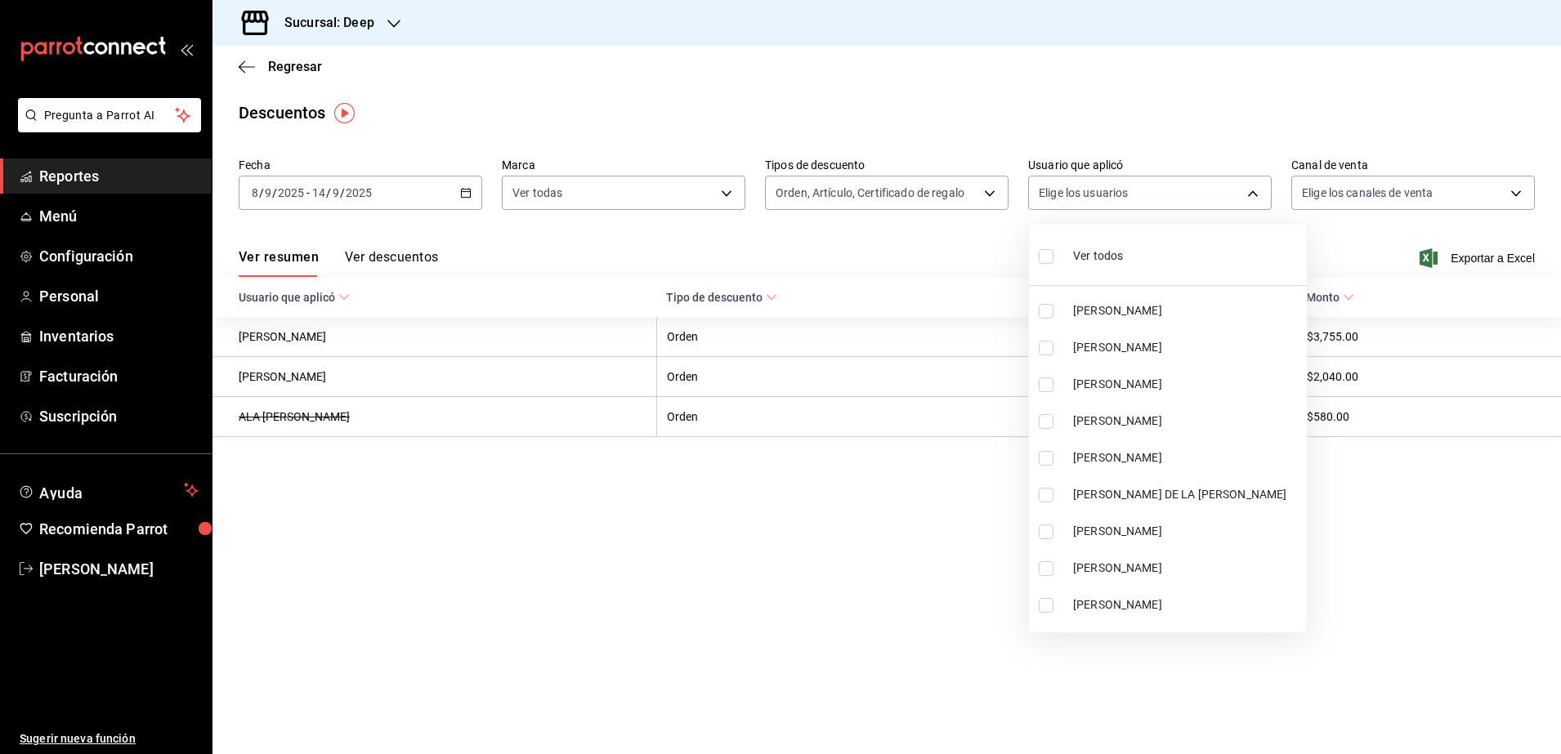
click at [1048, 608] on input "checkbox" at bounding box center [1046, 605] width 15 height 15
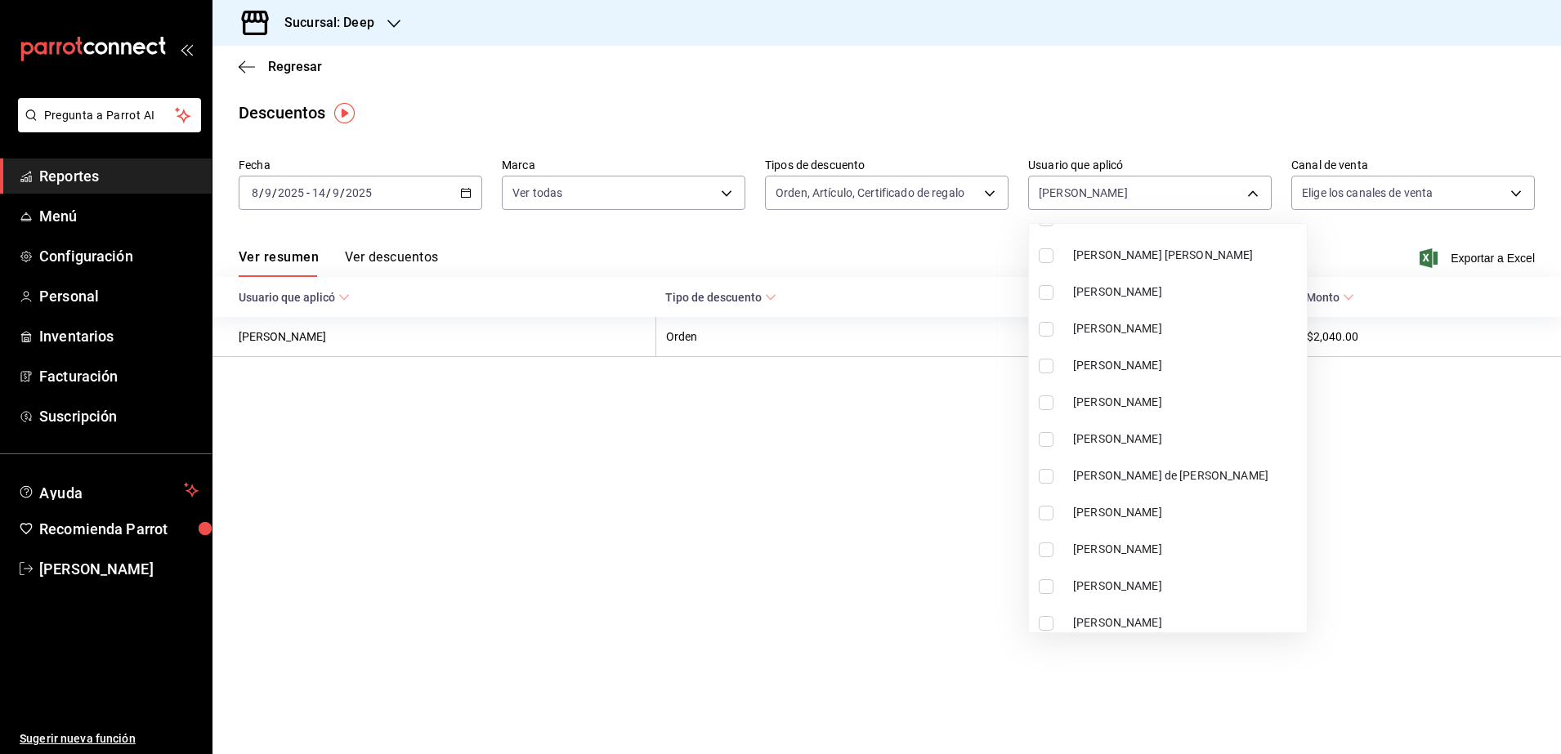
scroll to position [1212, 0]
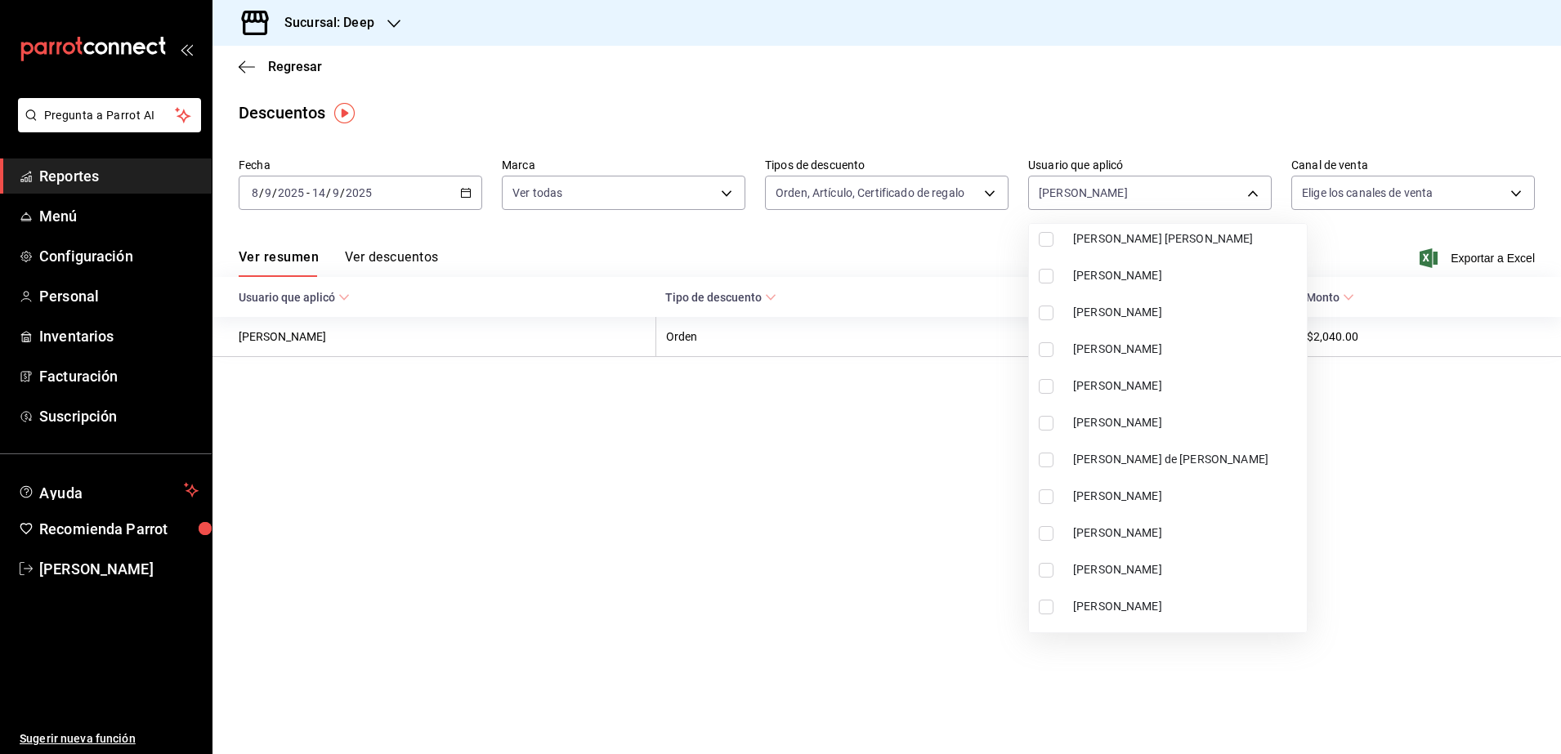
click at [1050, 429] on input "checkbox" at bounding box center [1046, 423] width 15 height 15
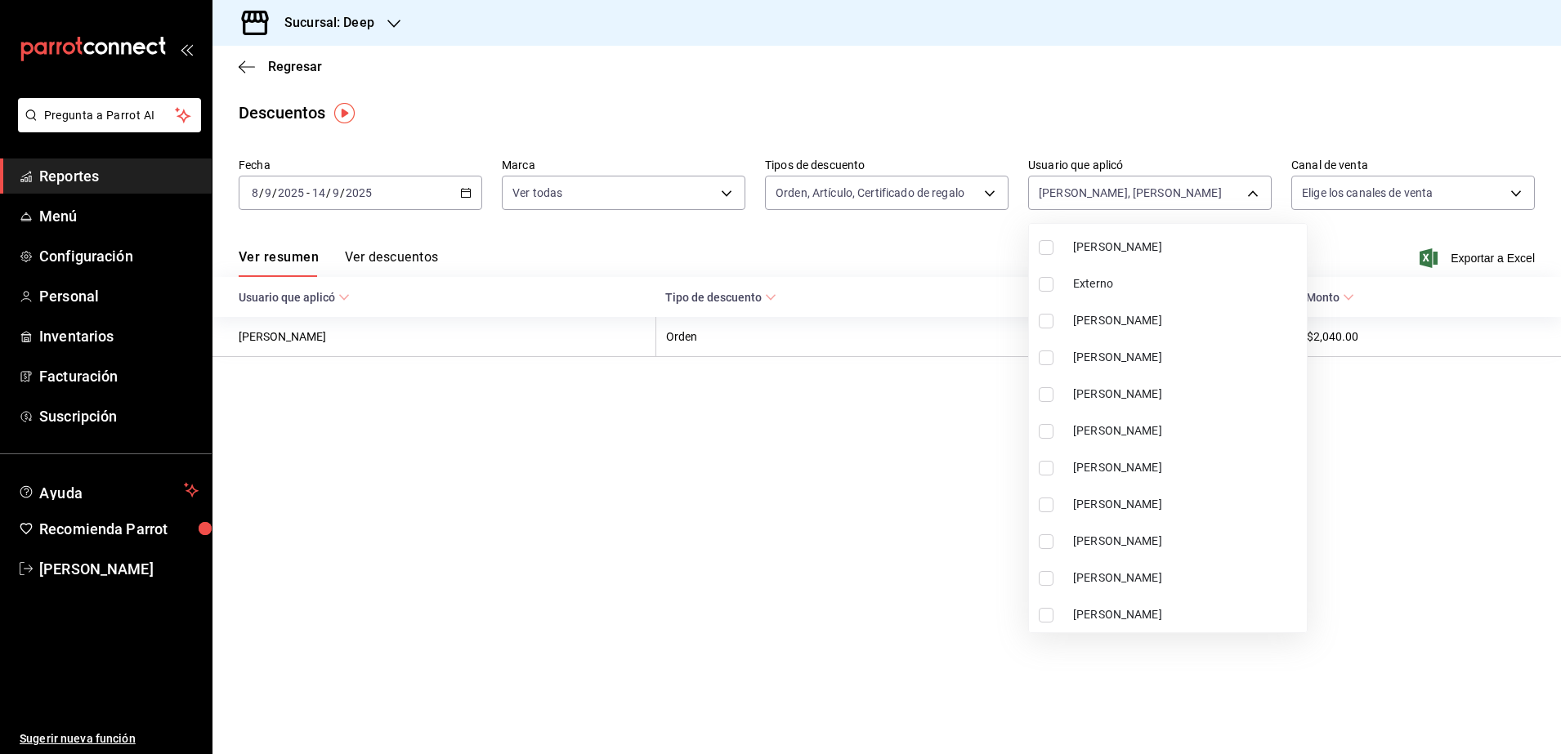
click at [1042, 392] on input "checkbox" at bounding box center [1046, 394] width 15 height 15
click at [879, 491] on div at bounding box center [780, 377] width 1561 height 754
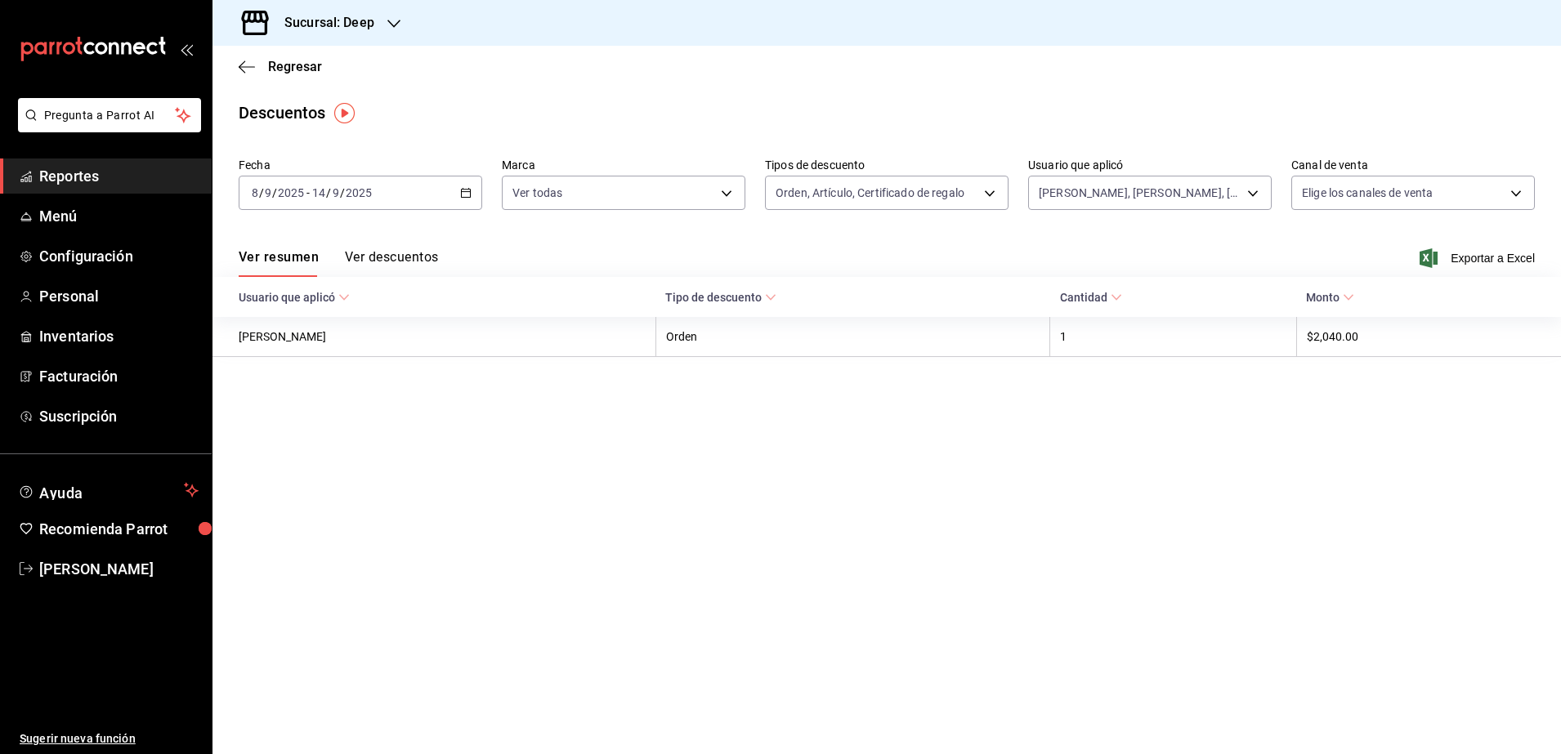
click at [770, 302] on icon at bounding box center [770, 297] width 11 height 11
click at [400, 256] on button "Ver descuentos" at bounding box center [391, 263] width 93 height 28
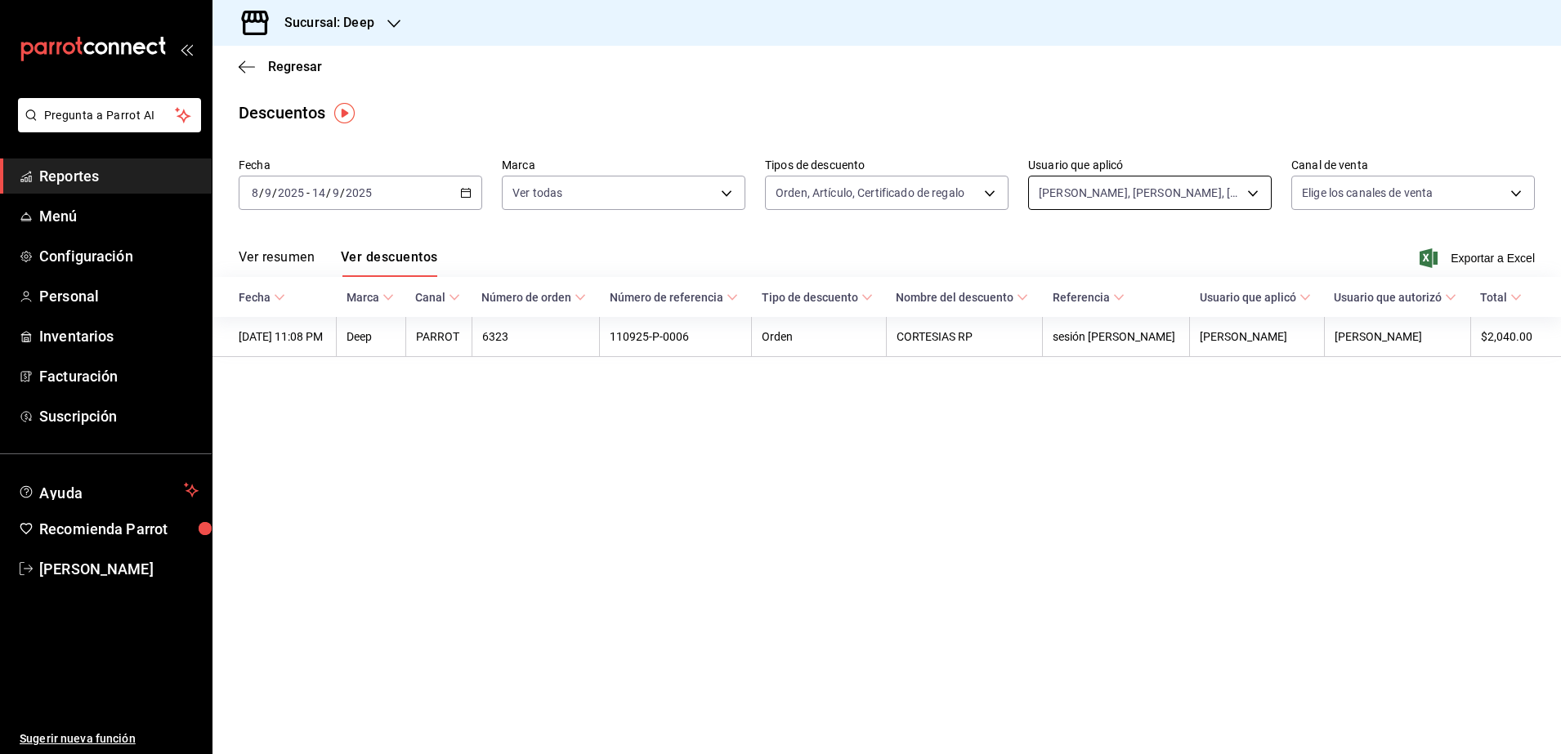
click at [1252, 194] on body "Pregunta a Parrot AI Reportes Menú Configuración Personal Inventarios Facturaci…" at bounding box center [780, 377] width 1561 height 754
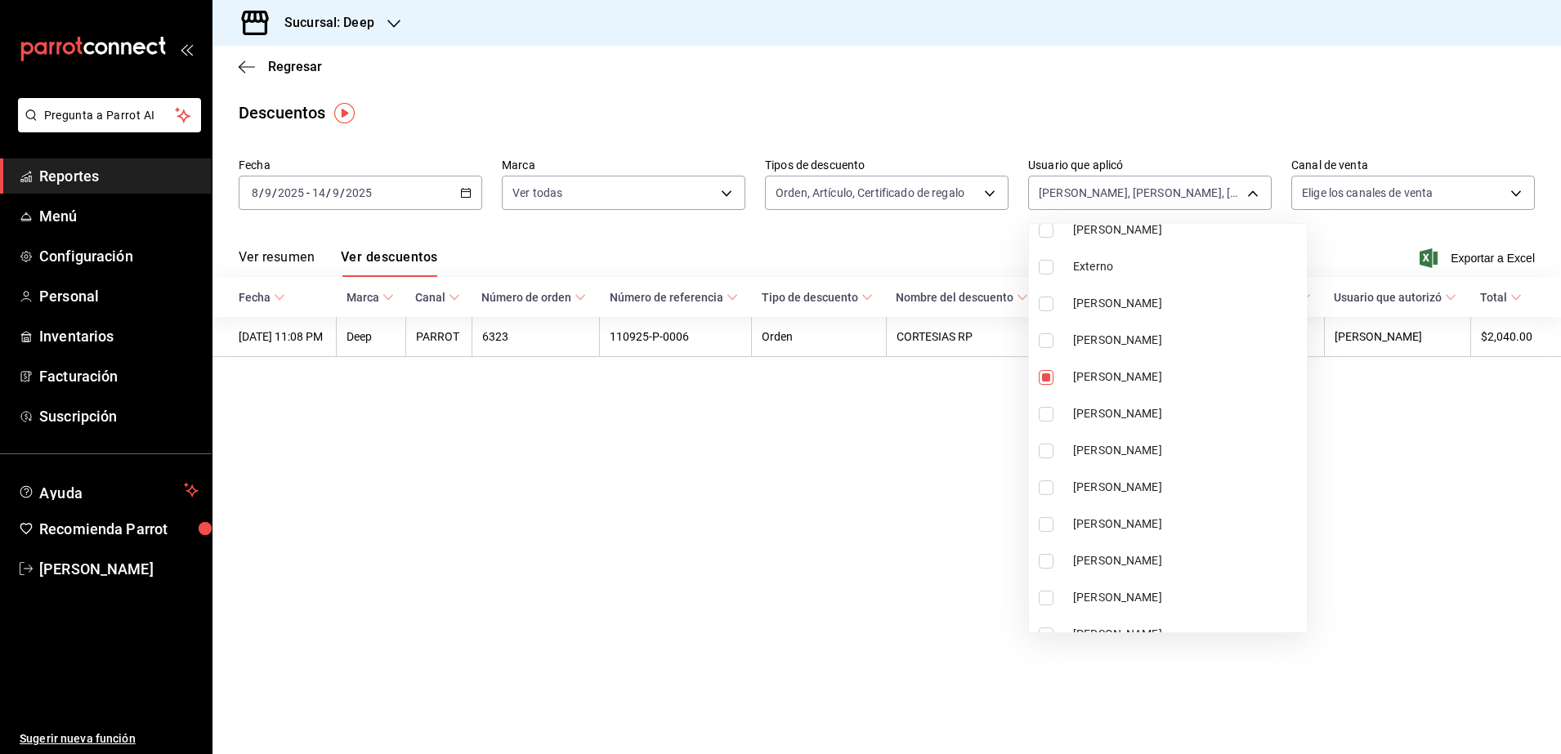
scroll to position [3080, 0]
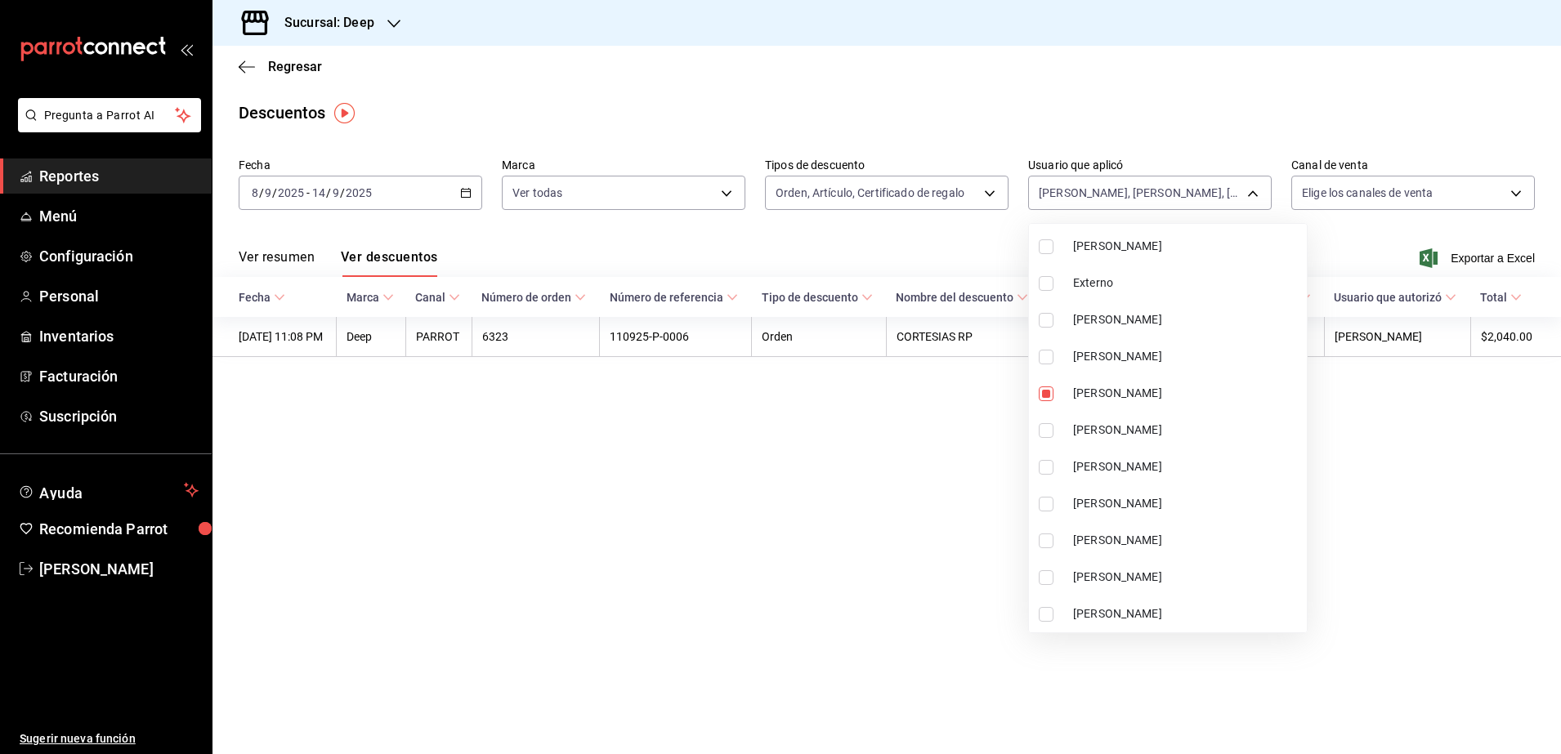
click at [1038, 431] on li "[PERSON_NAME]" at bounding box center [1168, 430] width 278 height 37
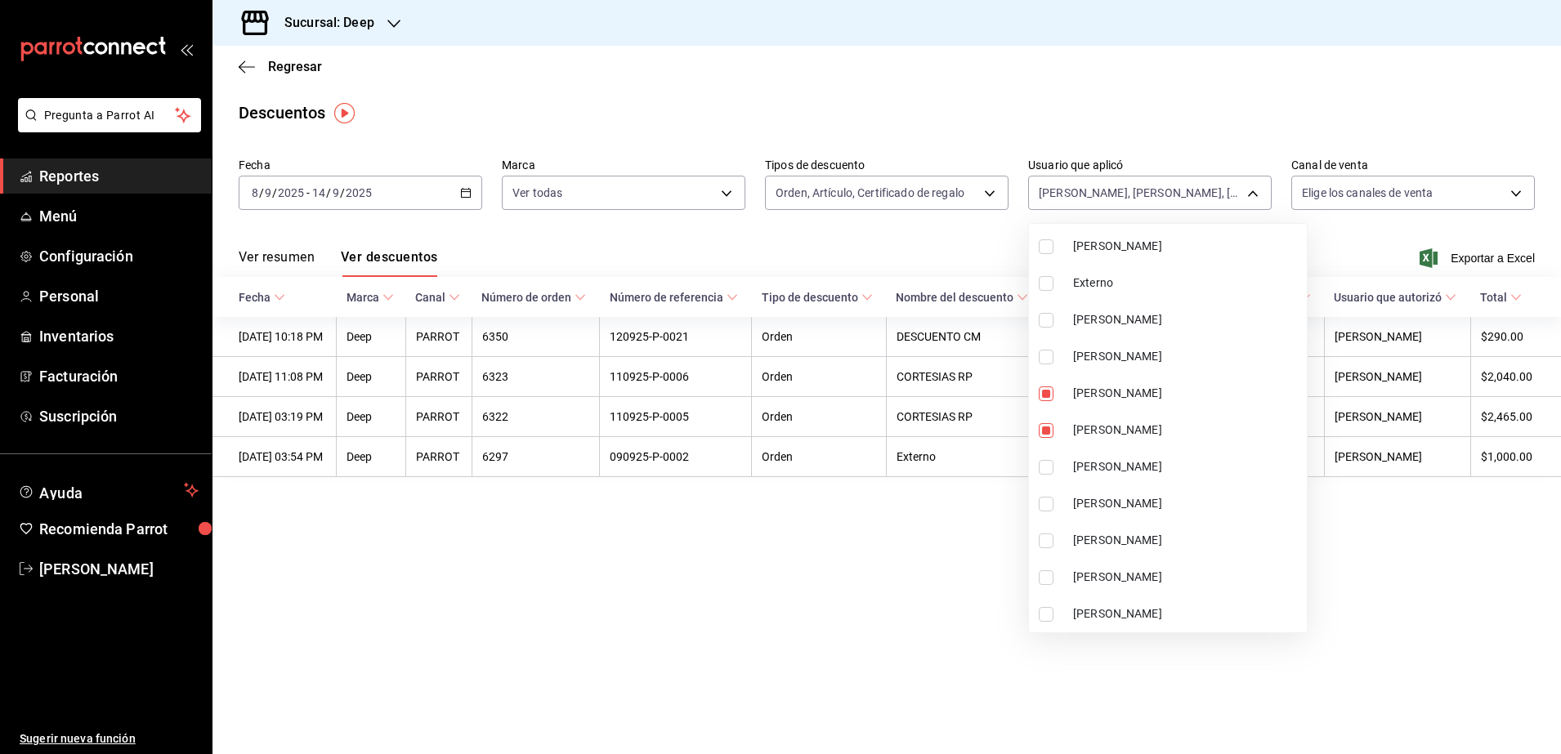
click at [964, 588] on div at bounding box center [780, 377] width 1561 height 754
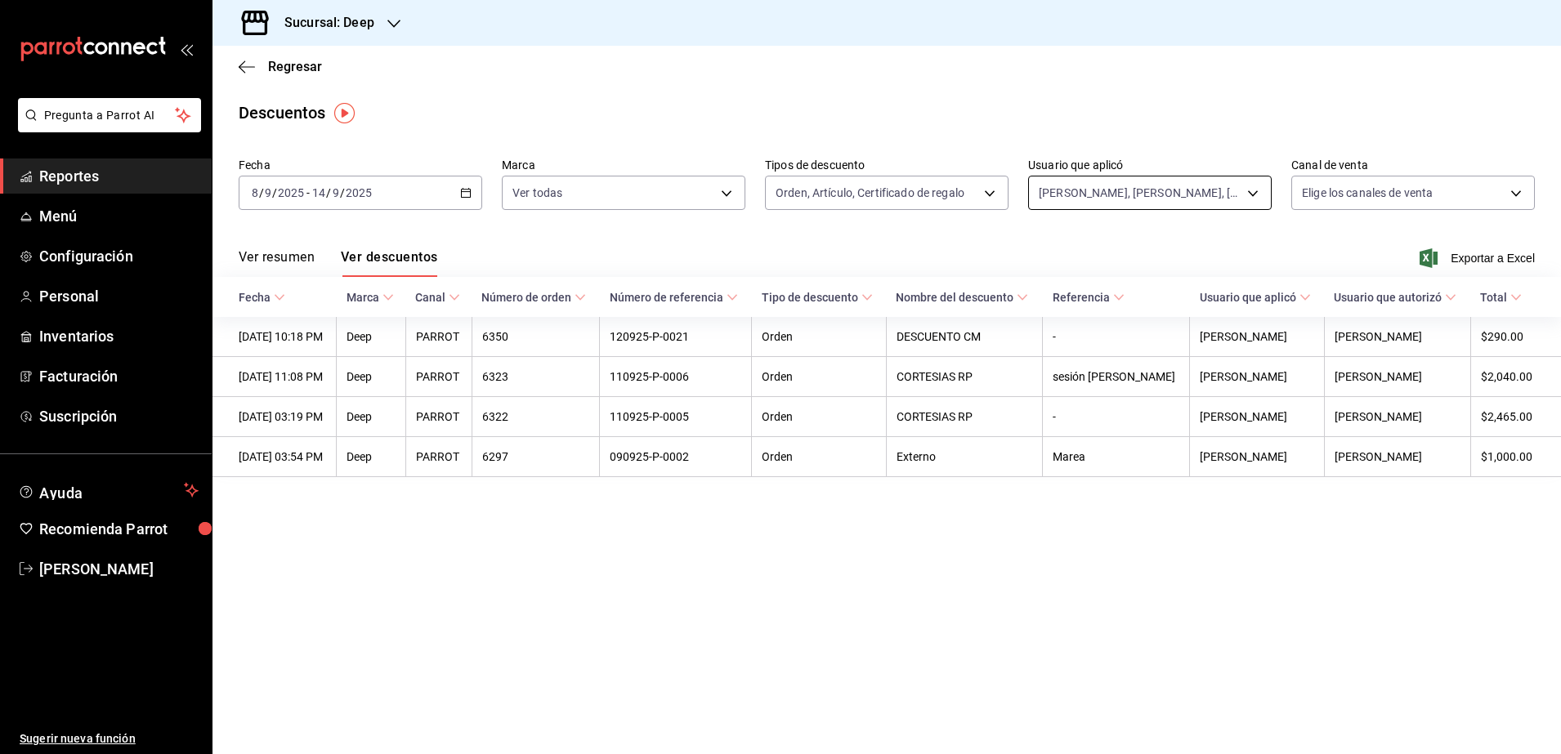
click at [1256, 200] on body "Pregunta a Parrot AI Reportes Menú Configuración Personal Inventarios Facturaci…" at bounding box center [780, 377] width 1561 height 754
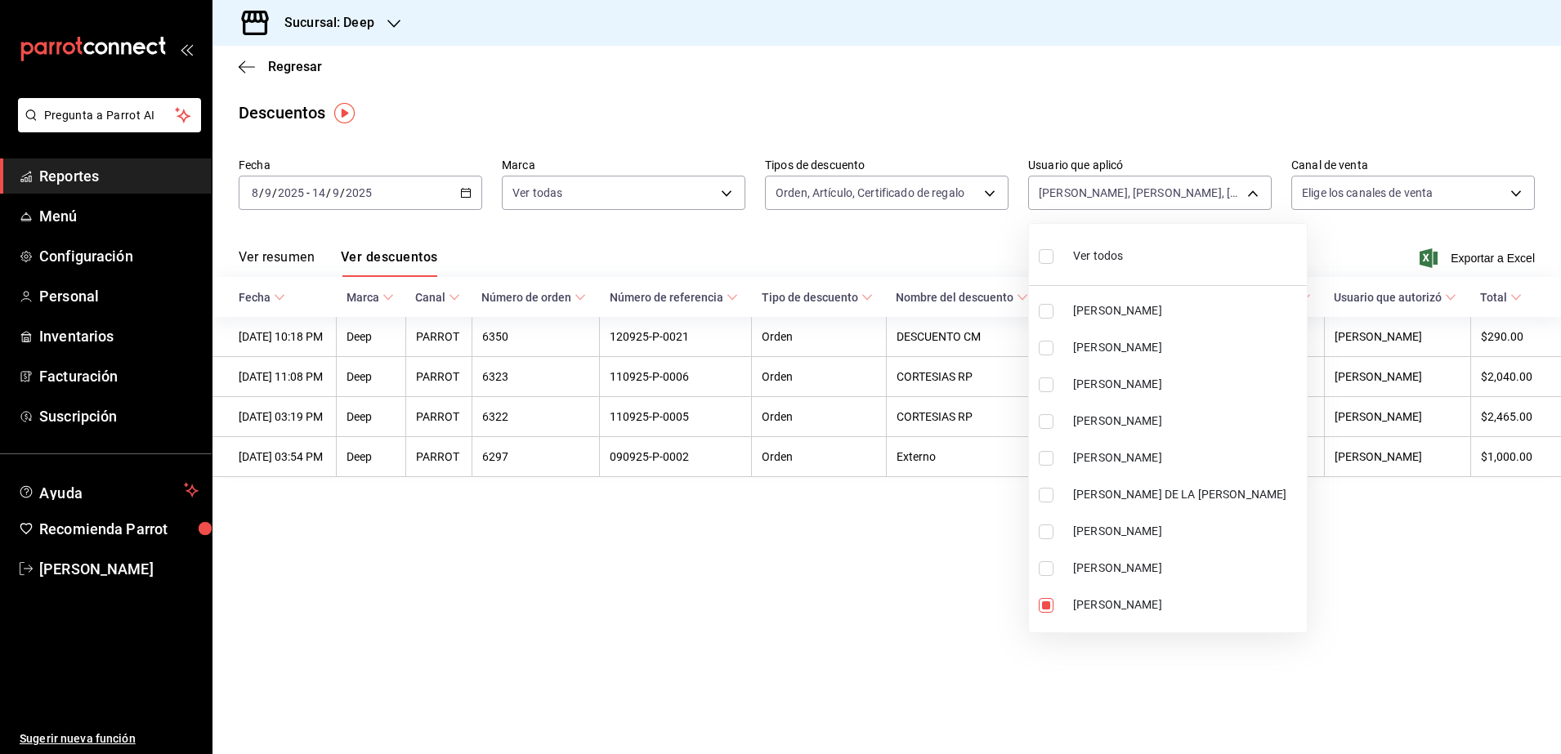
click at [1047, 257] on input "checkbox" at bounding box center [1046, 256] width 15 height 15
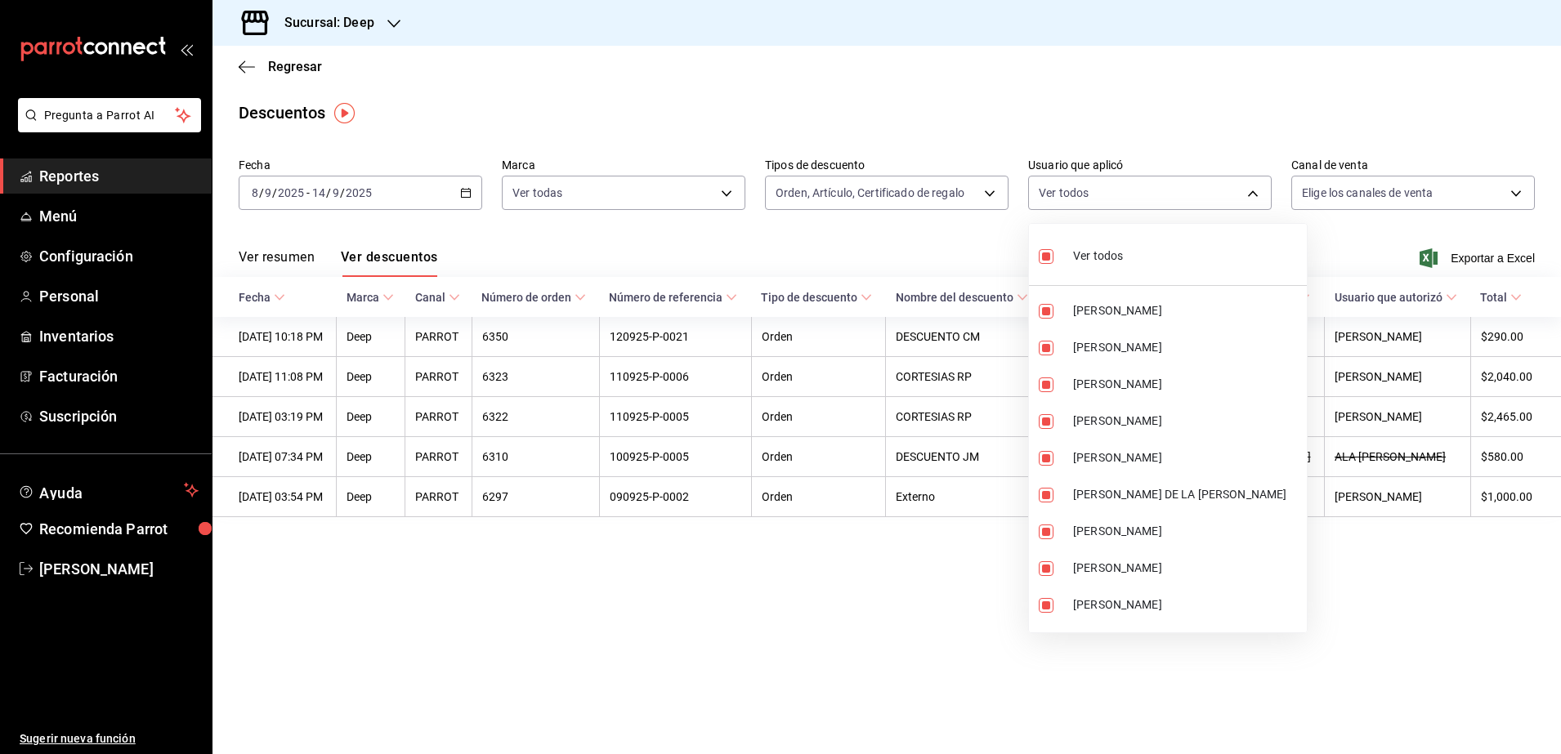
click at [959, 616] on div at bounding box center [780, 377] width 1561 height 754
